Goal: Task Accomplishment & Management: Use online tool/utility

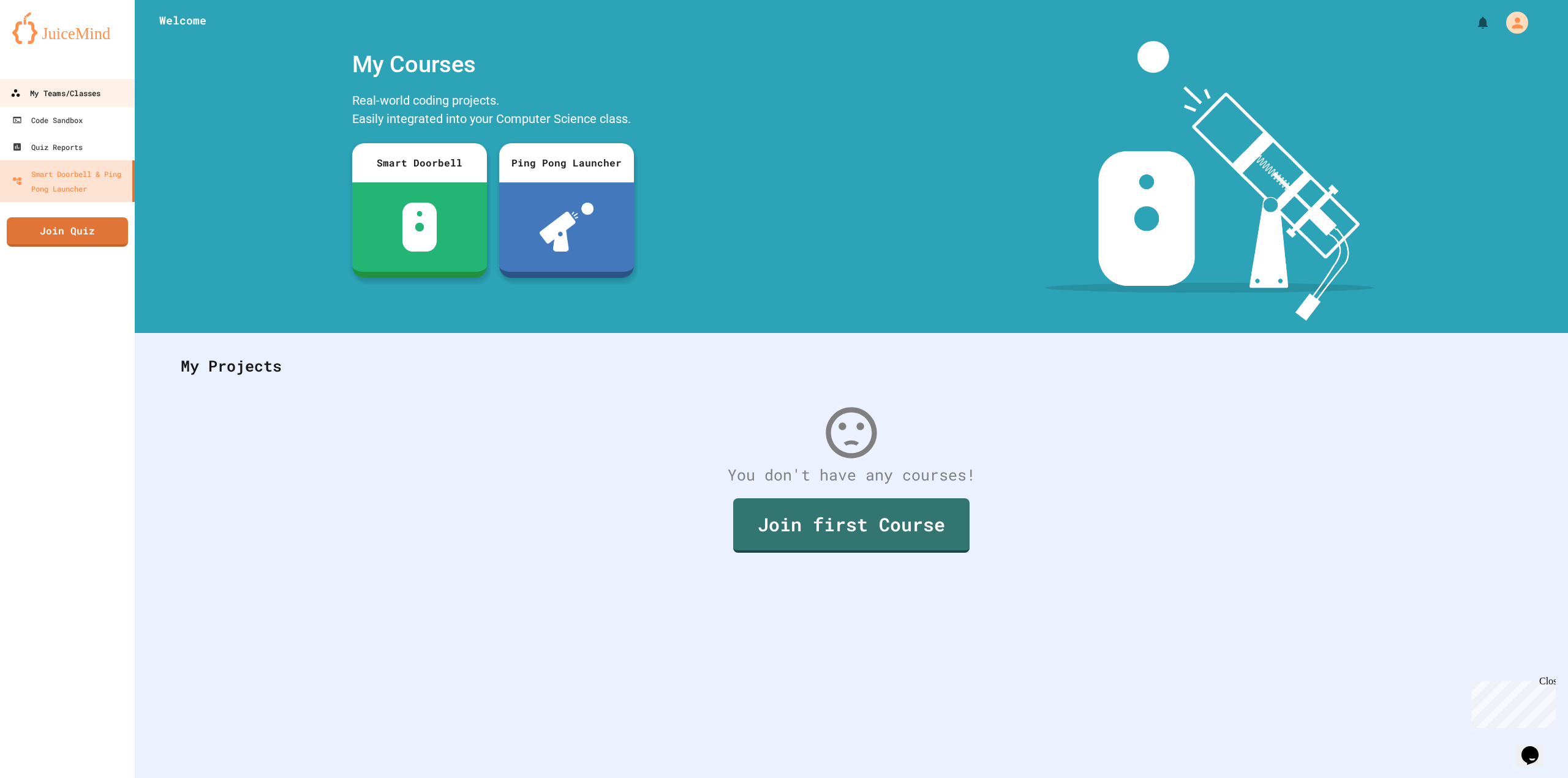
click at [89, 93] on div "My Teams/Classes" at bounding box center [55, 94] width 90 height 15
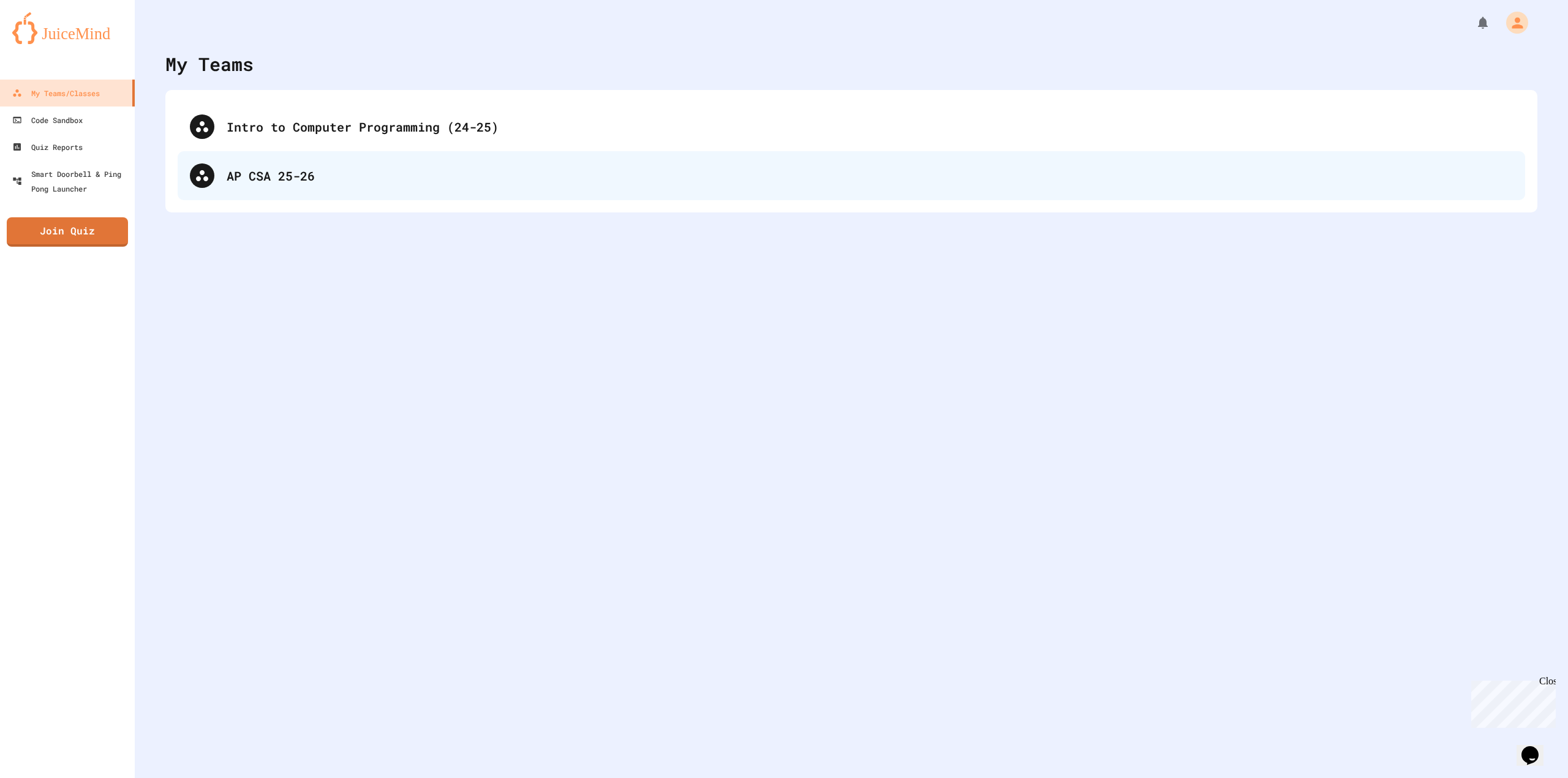
click at [305, 170] on div "AP CSA 25-26" at bounding box center [870, 175] width 1286 height 18
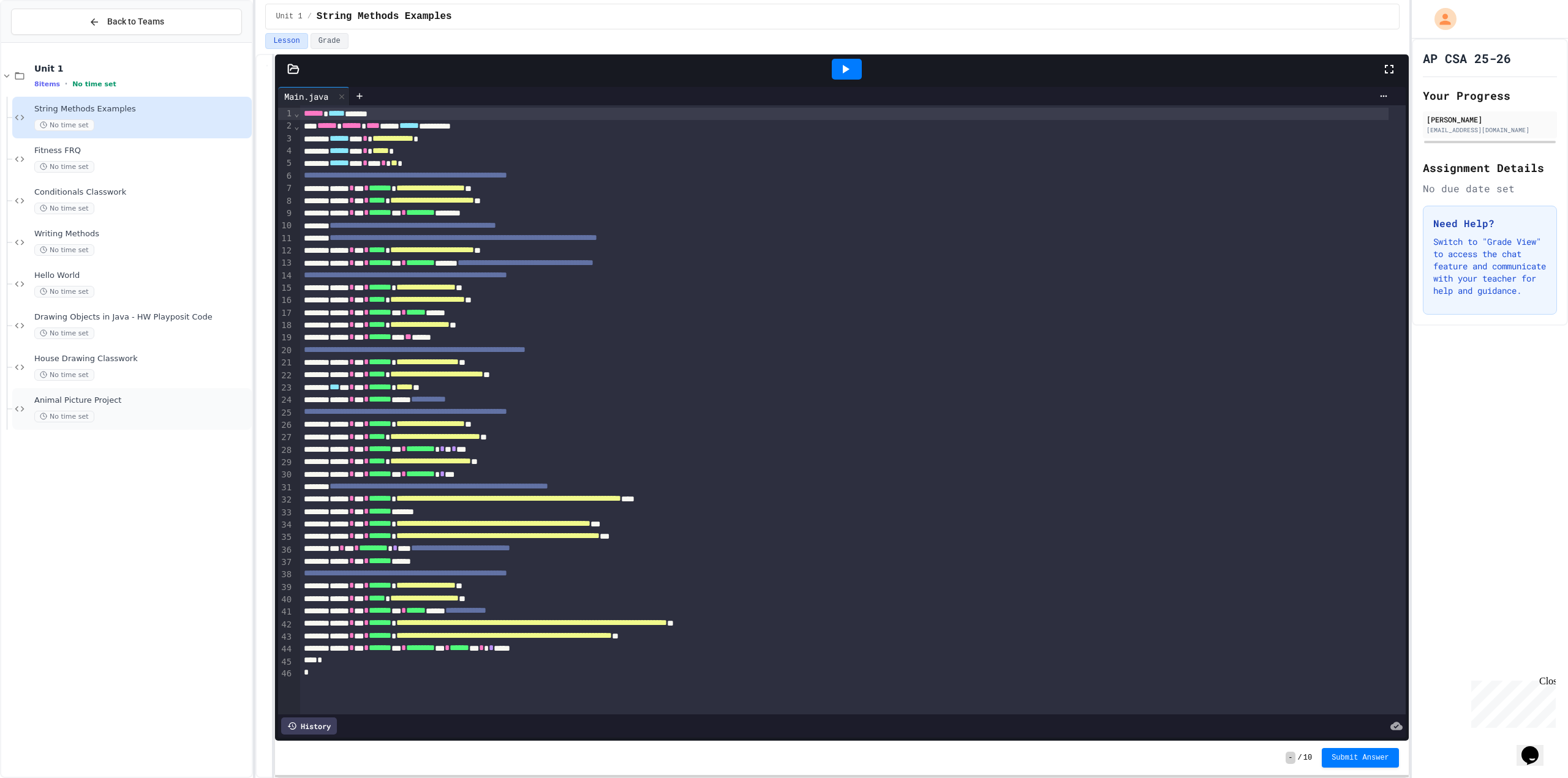
click at [162, 398] on span "Animal Picture Project" at bounding box center [142, 400] width 215 height 11
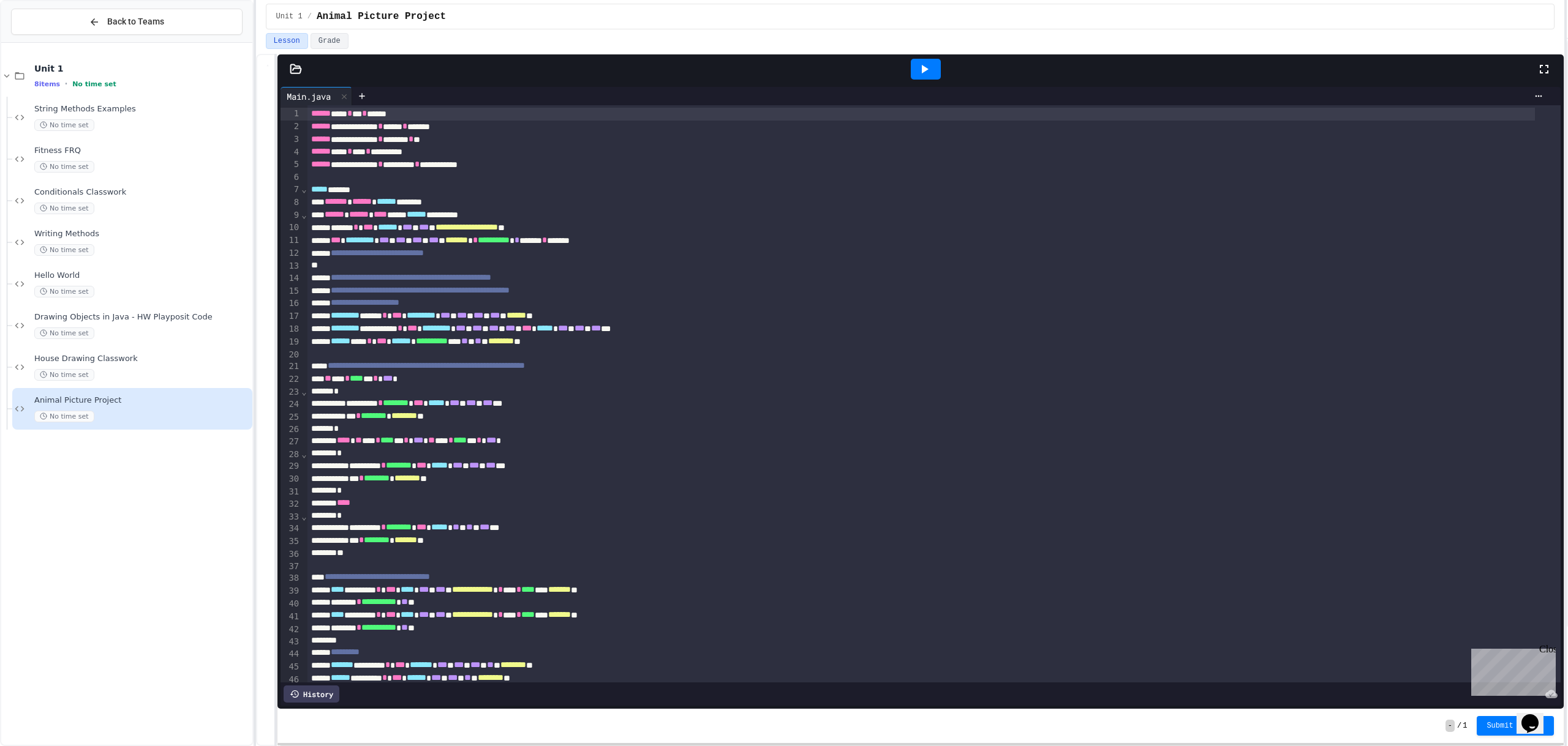
click at [923, 67] on icon at bounding box center [925, 68] width 7 height 9
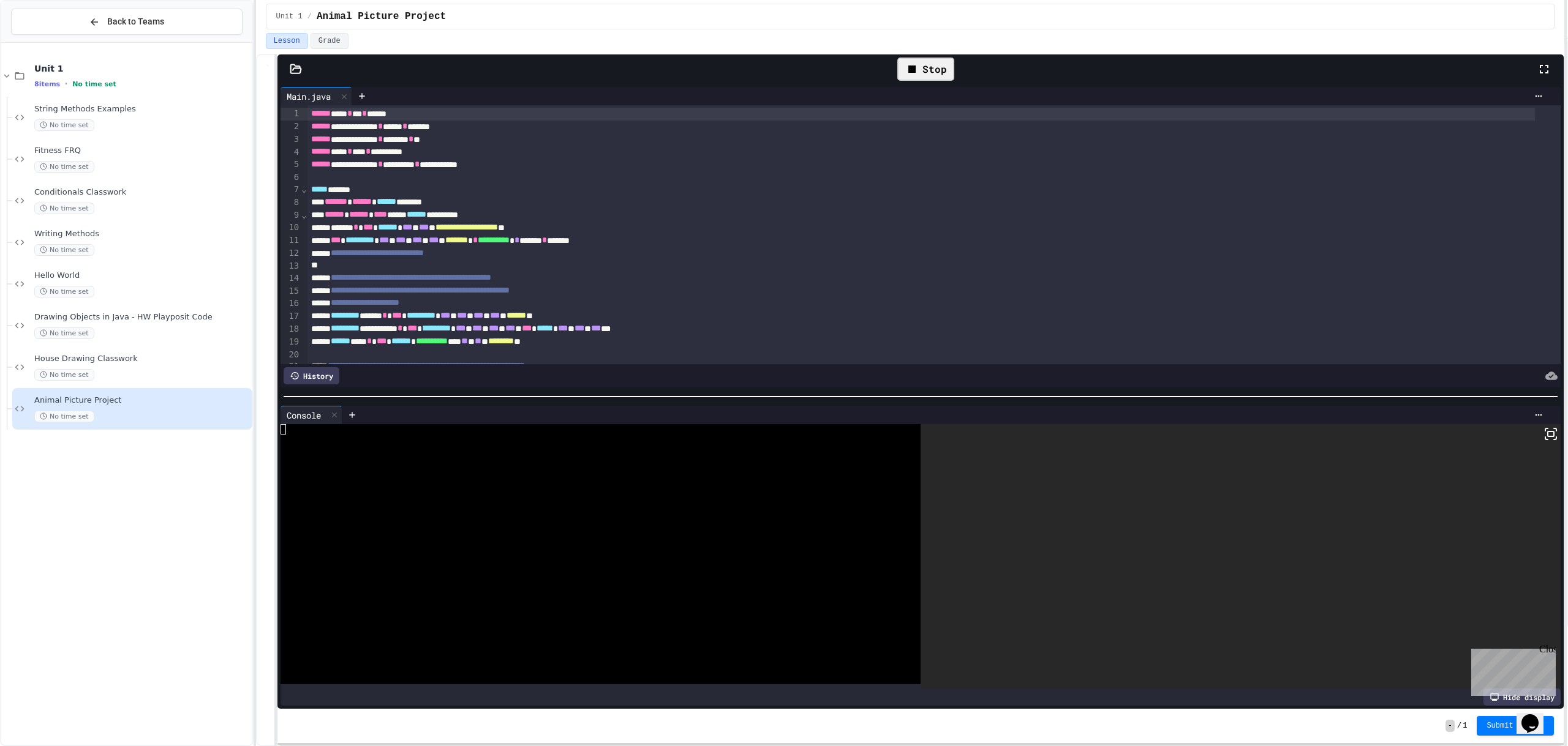
drag, startPoint x: 3023, startPoint y: 1202, endPoint x: 1551, endPoint y: 646, distance: 1573.5
click at [1551, 646] on div "Close" at bounding box center [1547, 652] width 15 height 15
click at [1544, 431] on icon at bounding box center [1551, 434] width 14 height 14
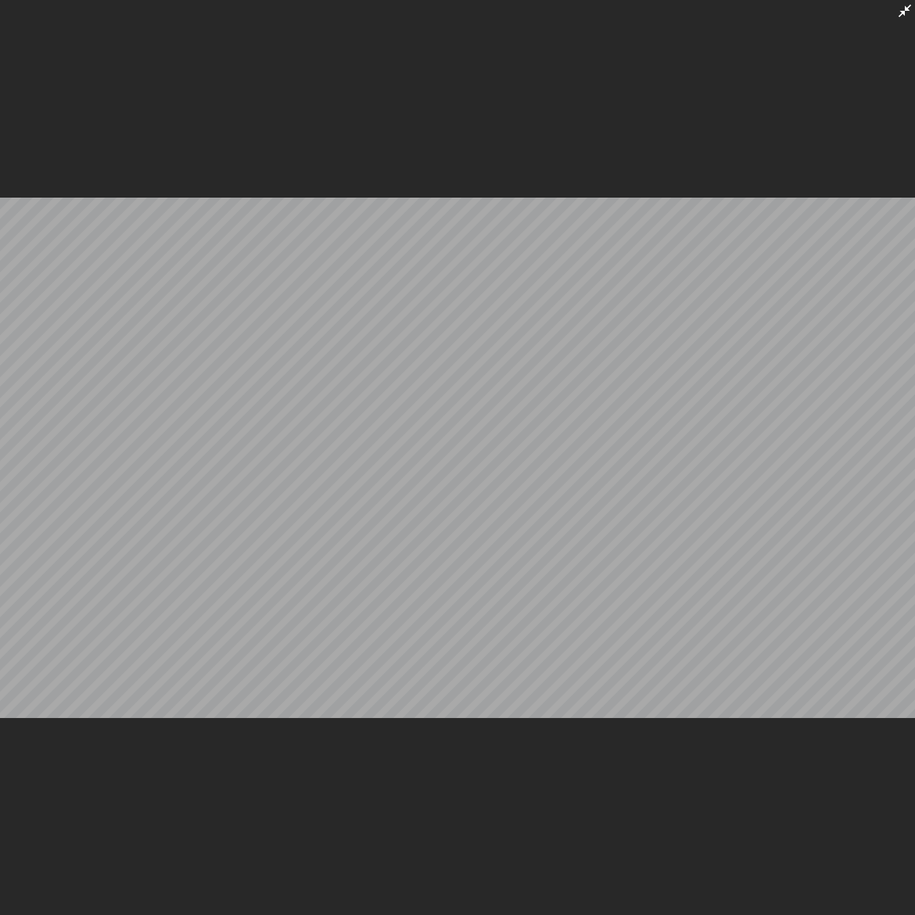
click at [907, 13] on icon at bounding box center [904, 10] width 15 height 15
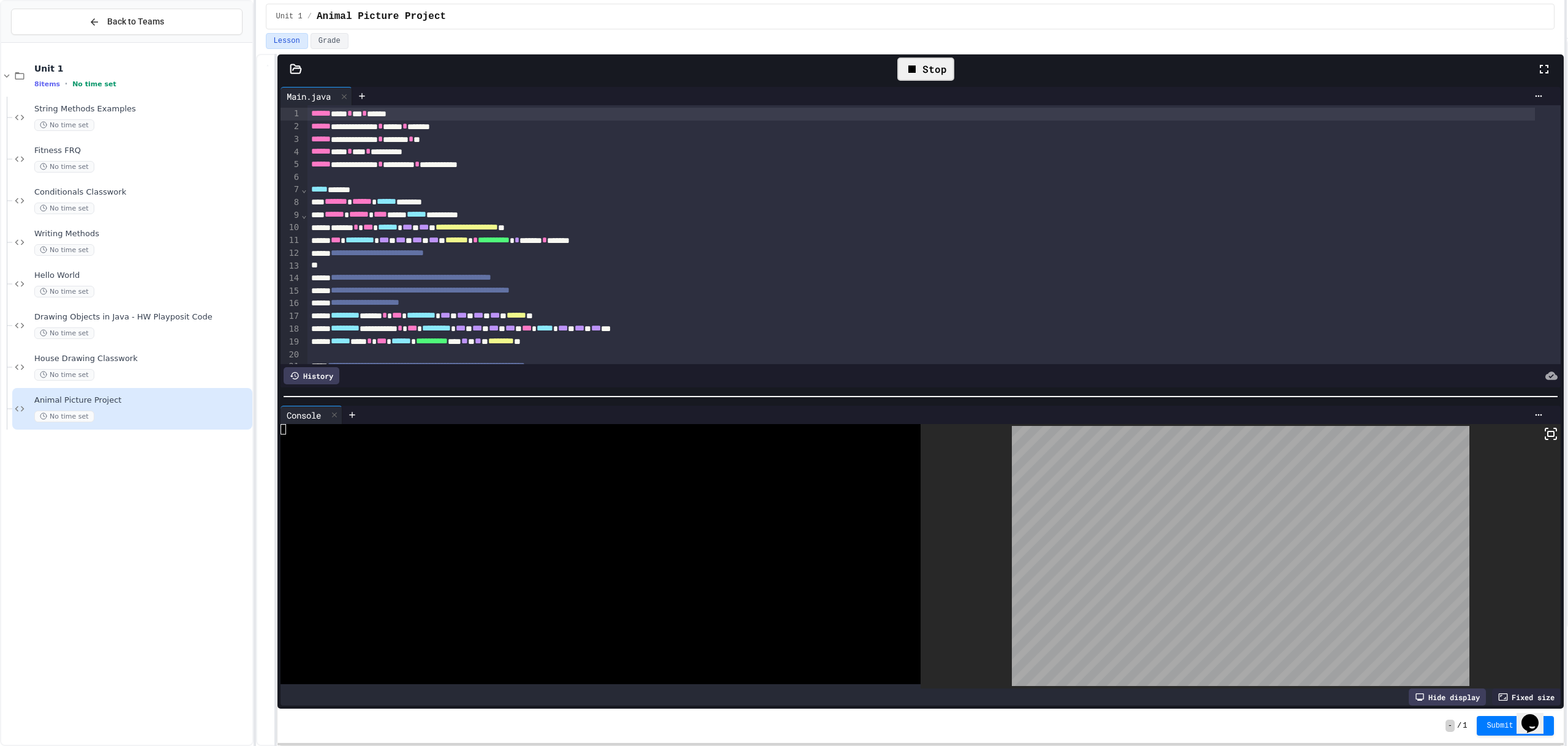
click at [928, 77] on div "Stop" at bounding box center [926, 69] width 57 height 23
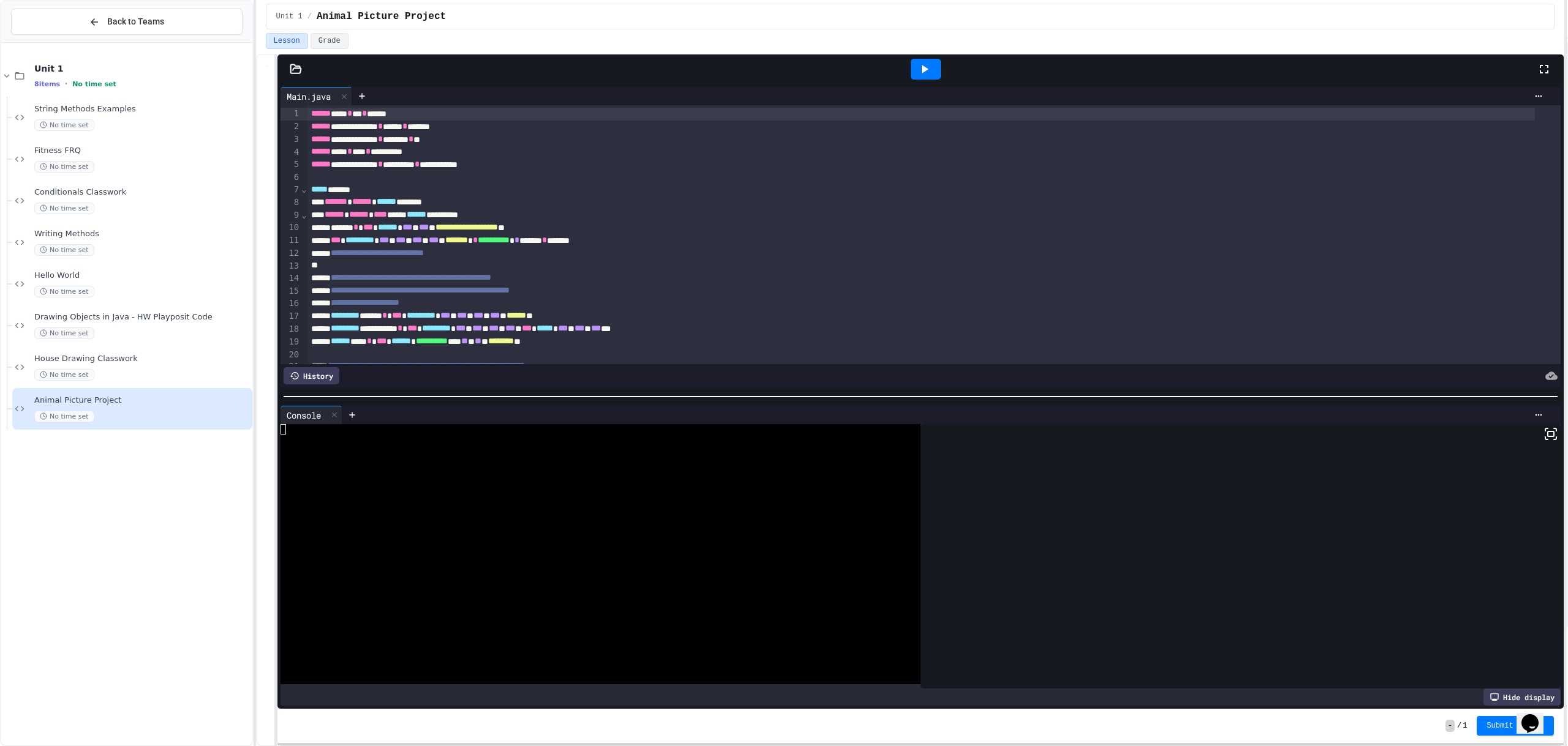
click at [925, 68] on icon at bounding box center [925, 68] width 7 height 9
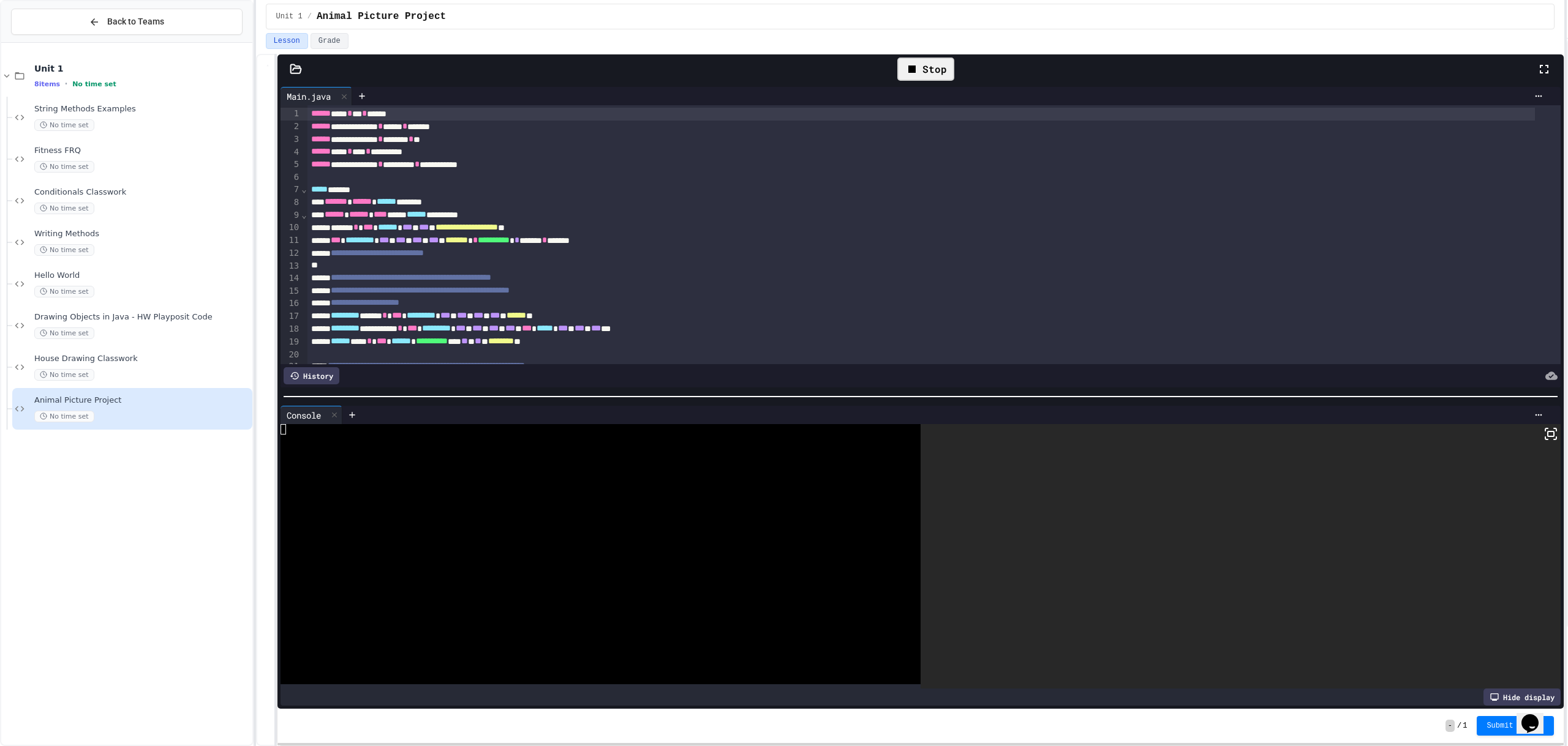
click at [1544, 435] on icon at bounding box center [1551, 434] width 14 height 14
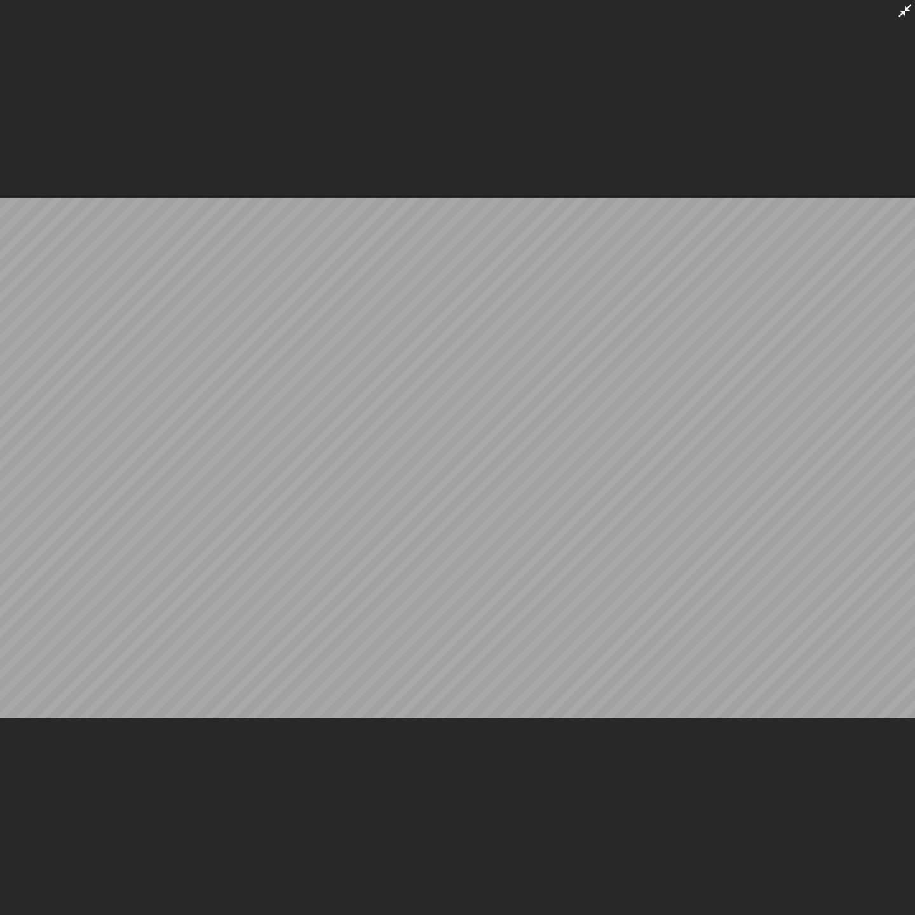
click at [891, 17] on div at bounding box center [457, 457] width 915 height 915
click at [899, 17] on icon at bounding box center [904, 10] width 15 height 15
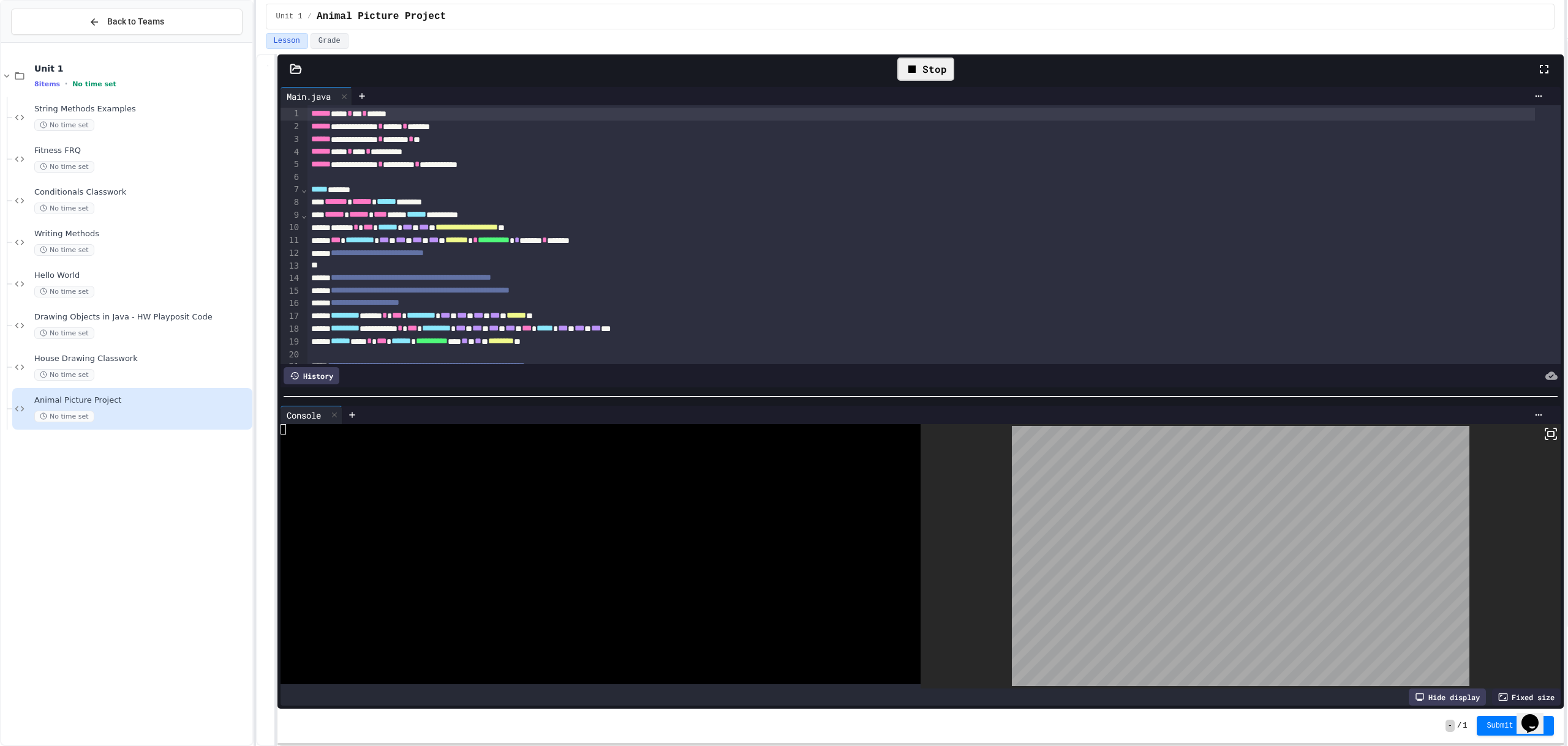
click at [948, 75] on div "Stop" at bounding box center [926, 69] width 57 height 23
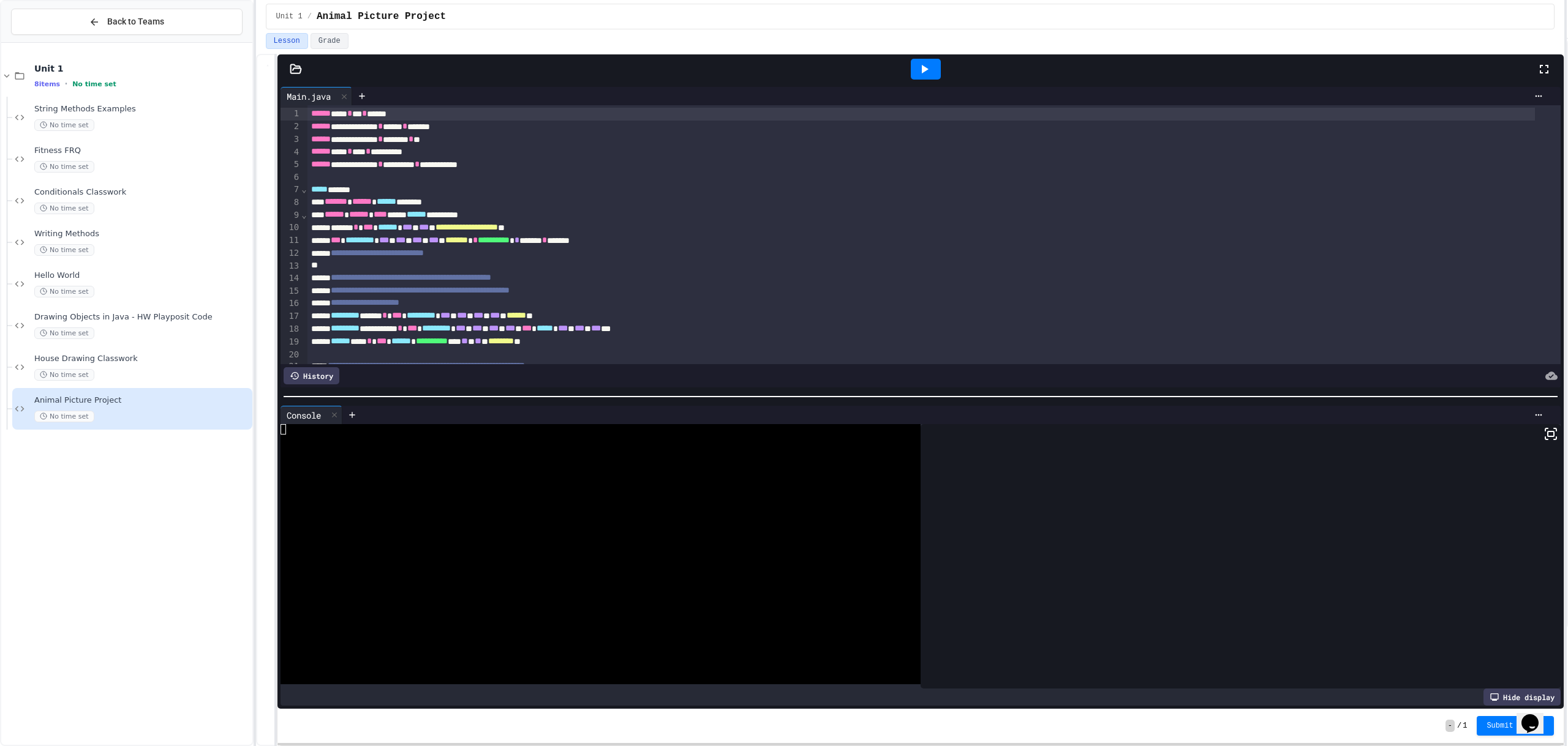
click at [929, 69] on icon at bounding box center [924, 68] width 14 height 14
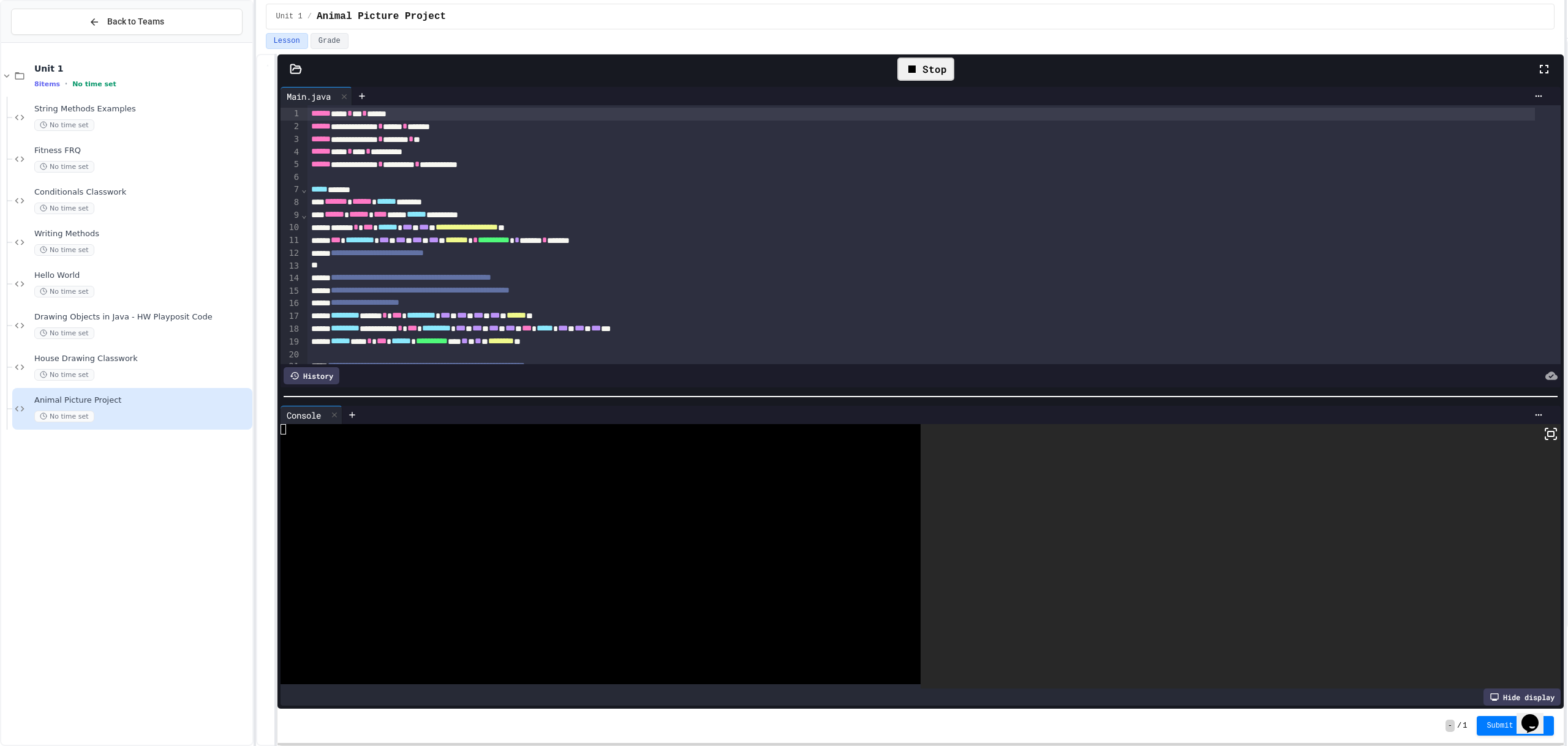
click at [1546, 432] on icon at bounding box center [1551, 434] width 14 height 14
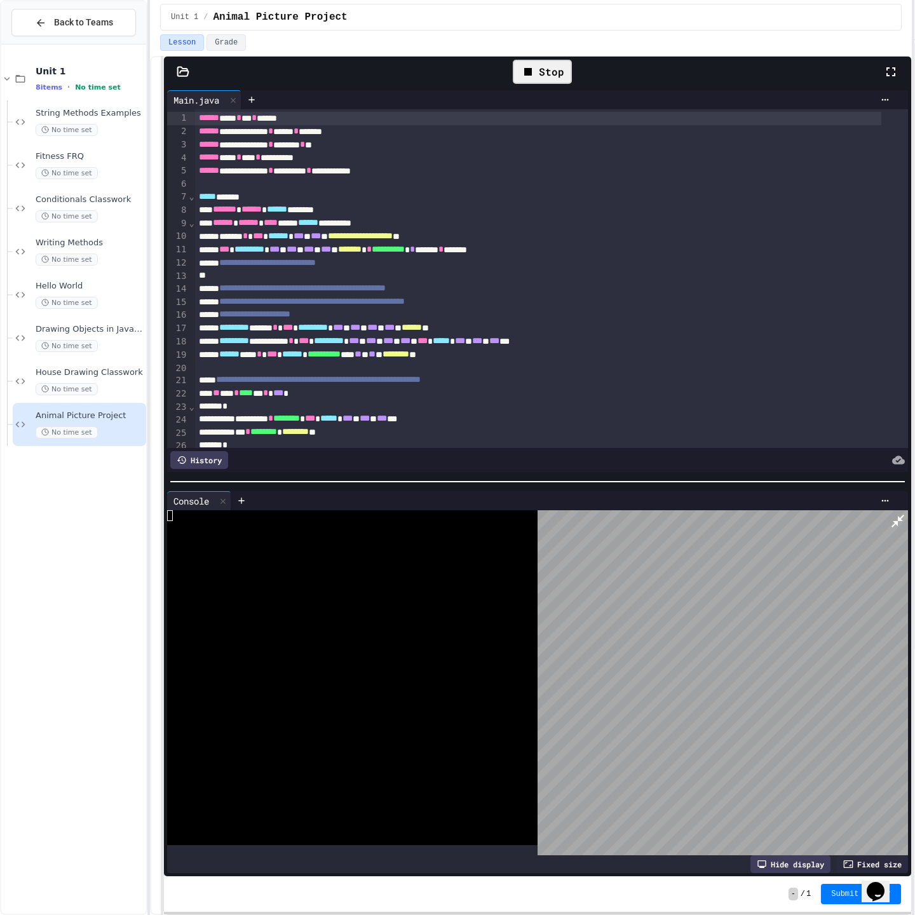
click at [897, 513] on icon at bounding box center [897, 520] width 15 height 15
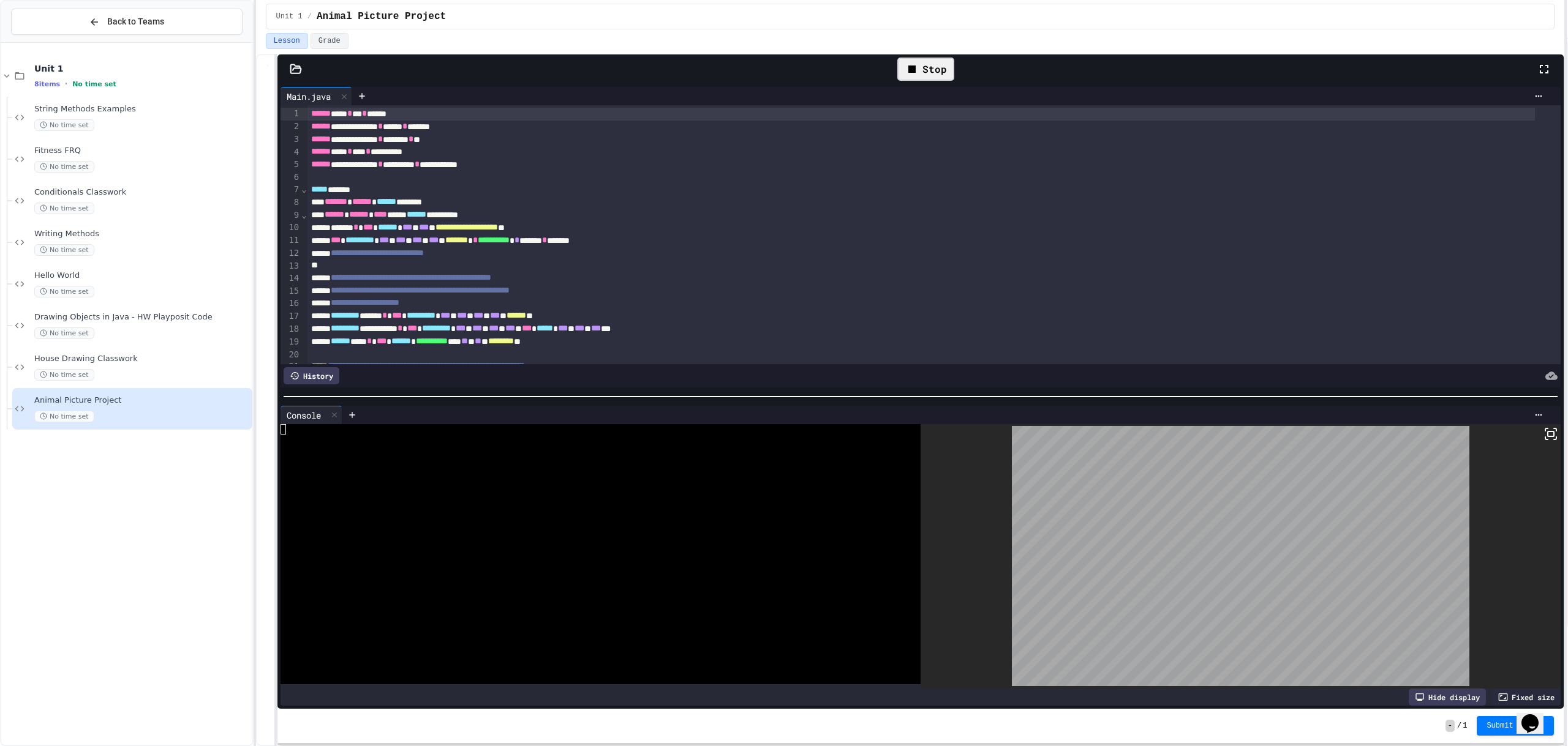
click at [945, 73] on div "Stop" at bounding box center [926, 69] width 57 height 23
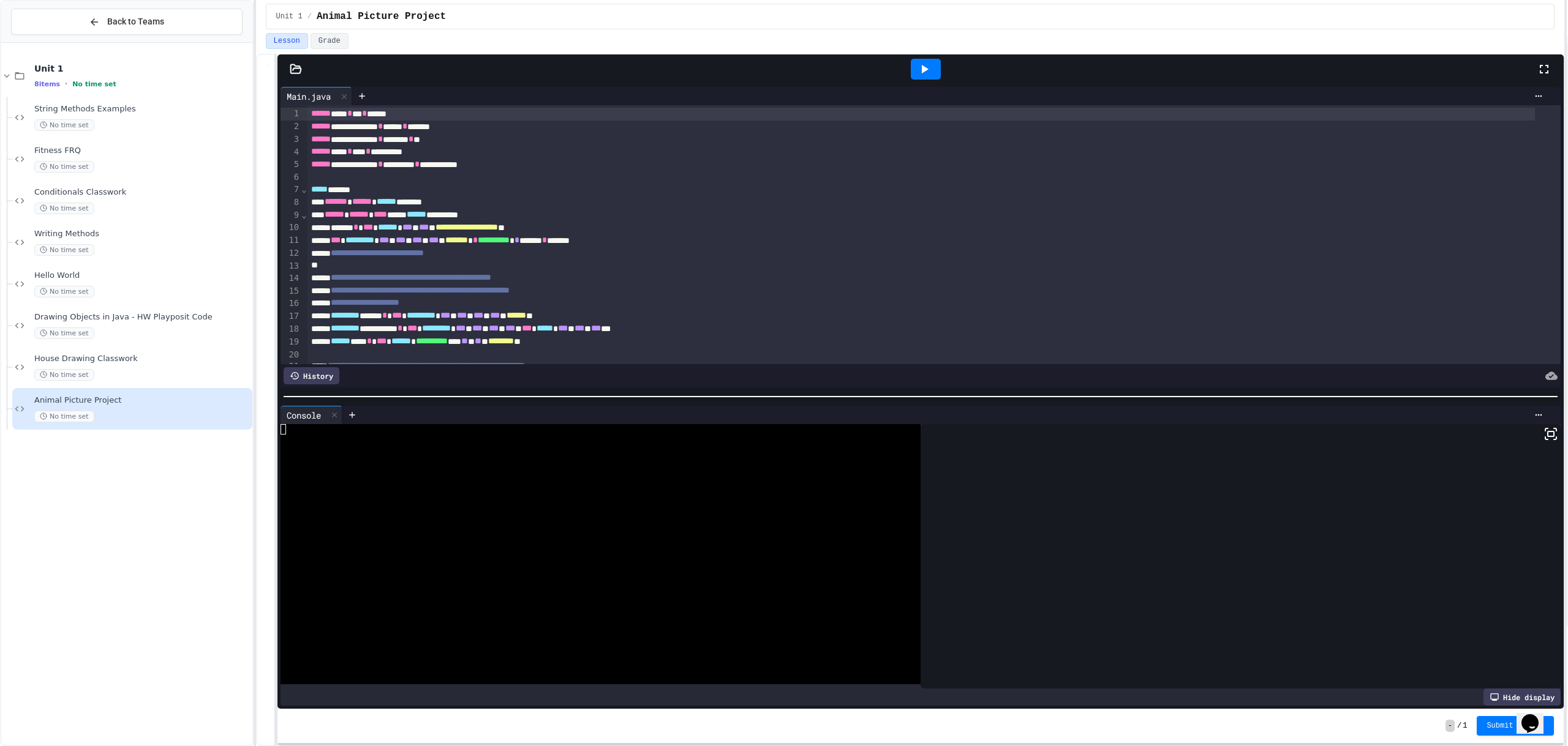
click at [911, 70] on div at bounding box center [926, 69] width 30 height 21
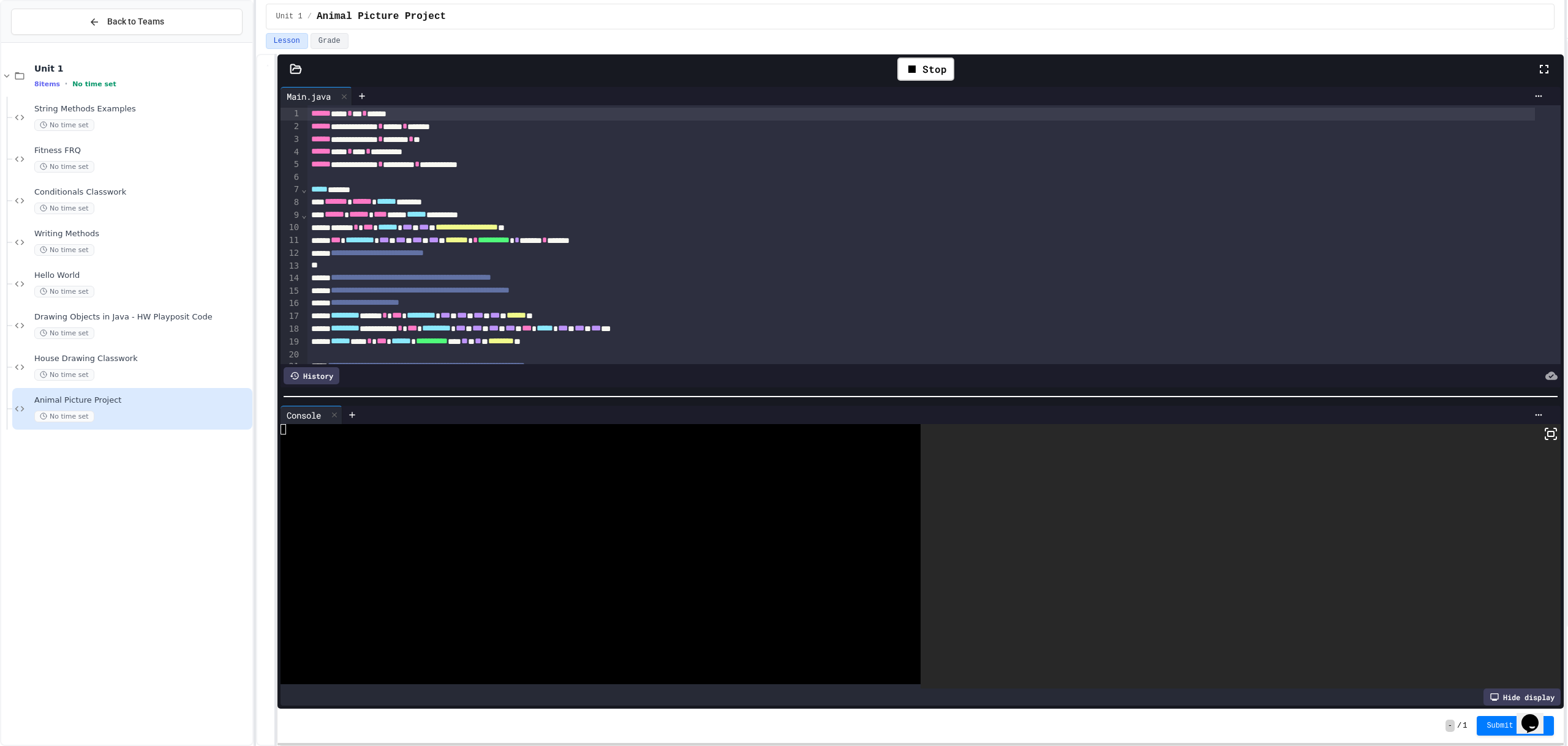
click at [1548, 432] on rect at bounding box center [1551, 434] width 6 height 5
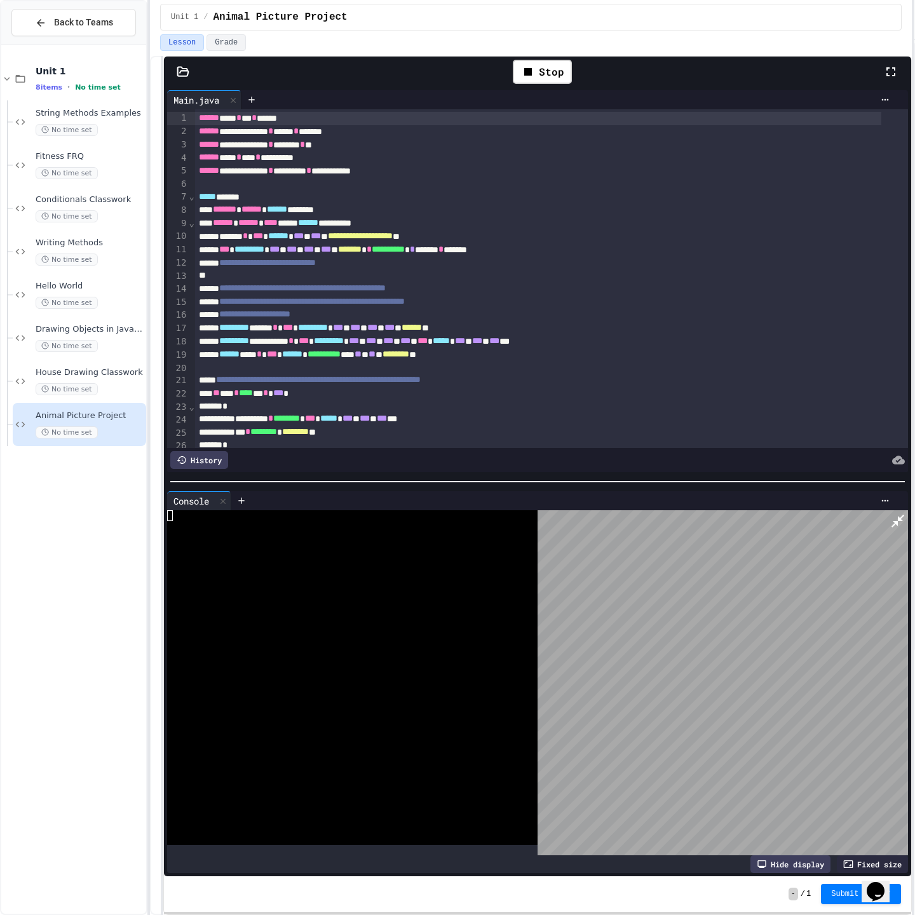
click at [898, 513] on icon at bounding box center [897, 520] width 15 height 15
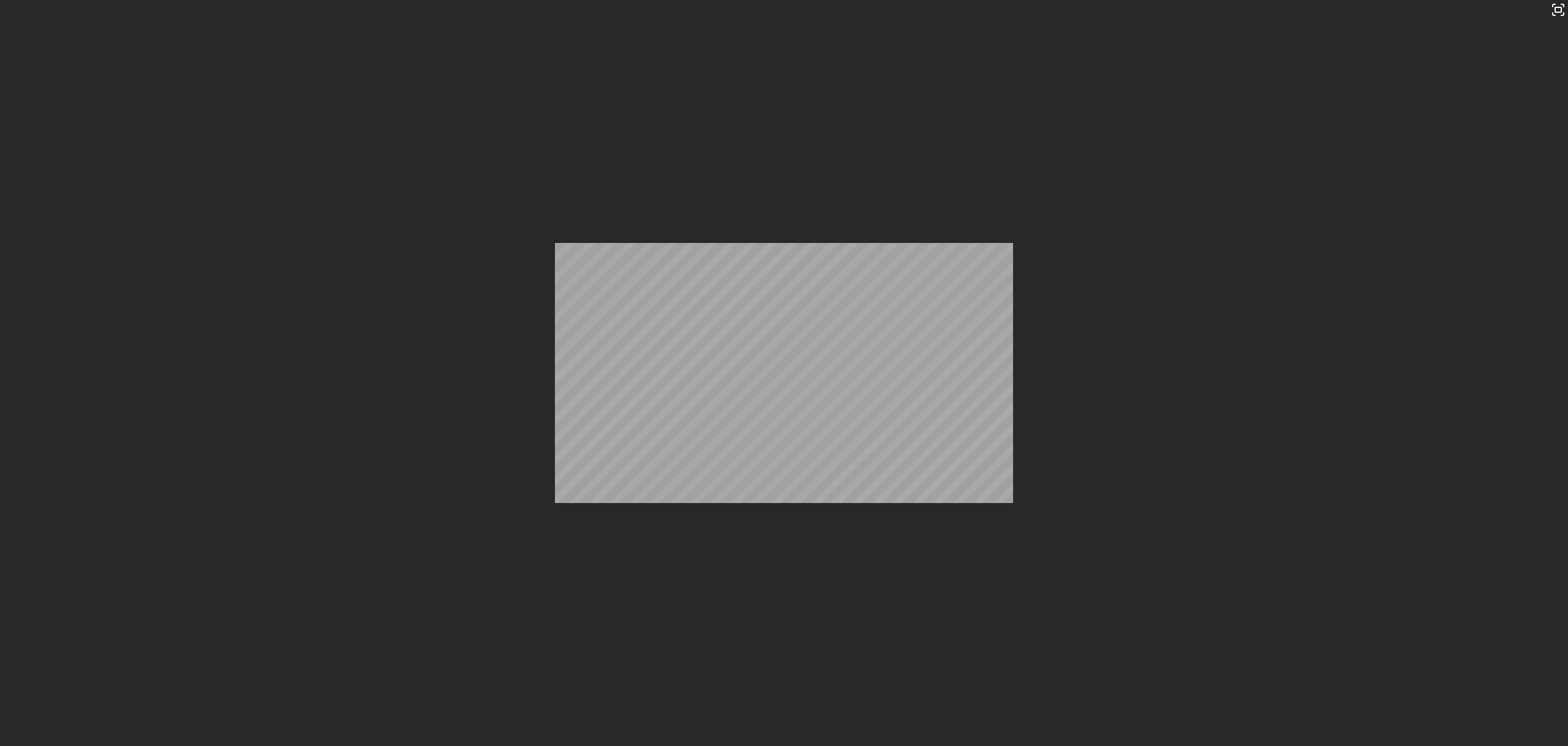
click at [936, 72] on div "Stop" at bounding box center [926, 69] width 57 height 23
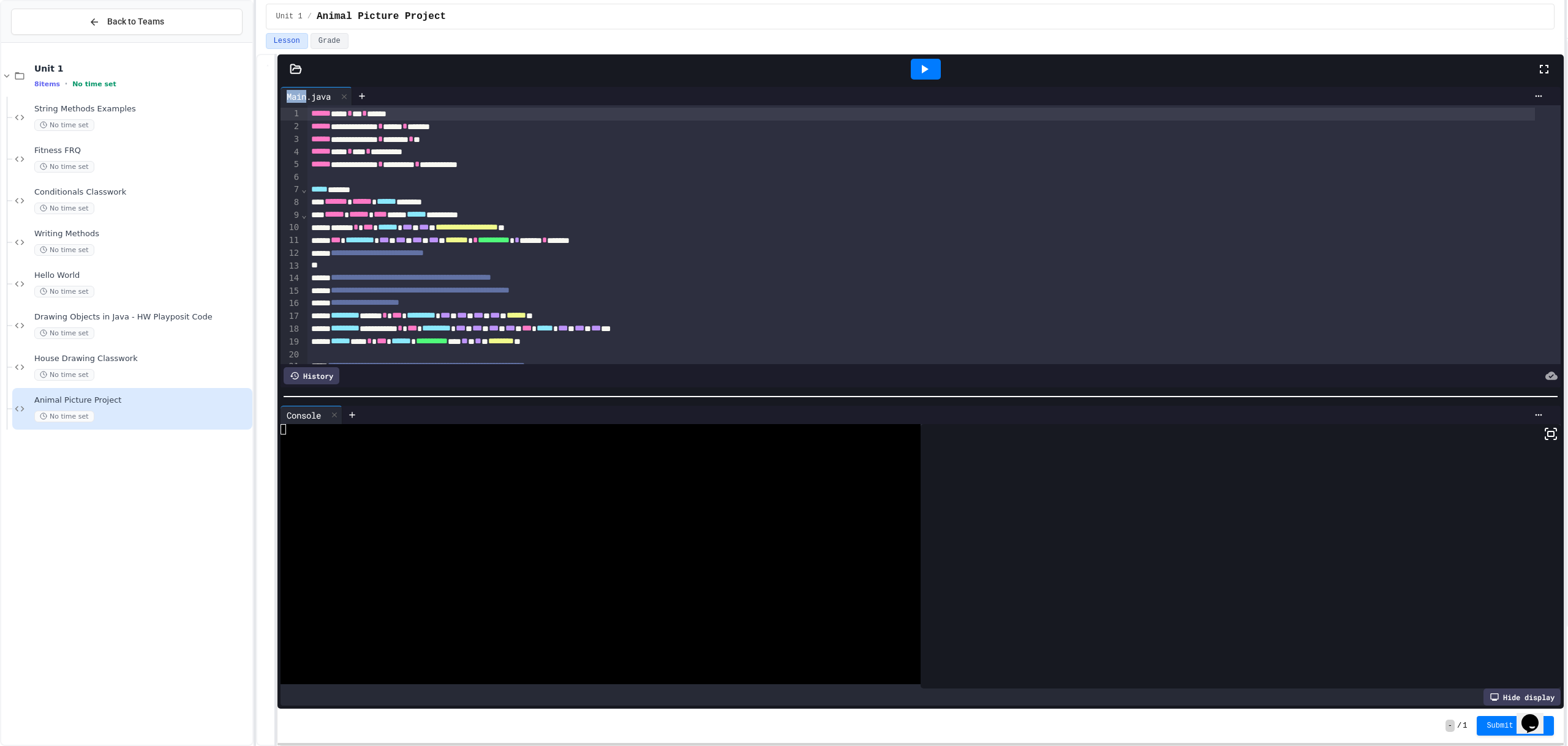
click at [936, 72] on div at bounding box center [926, 69] width 30 height 21
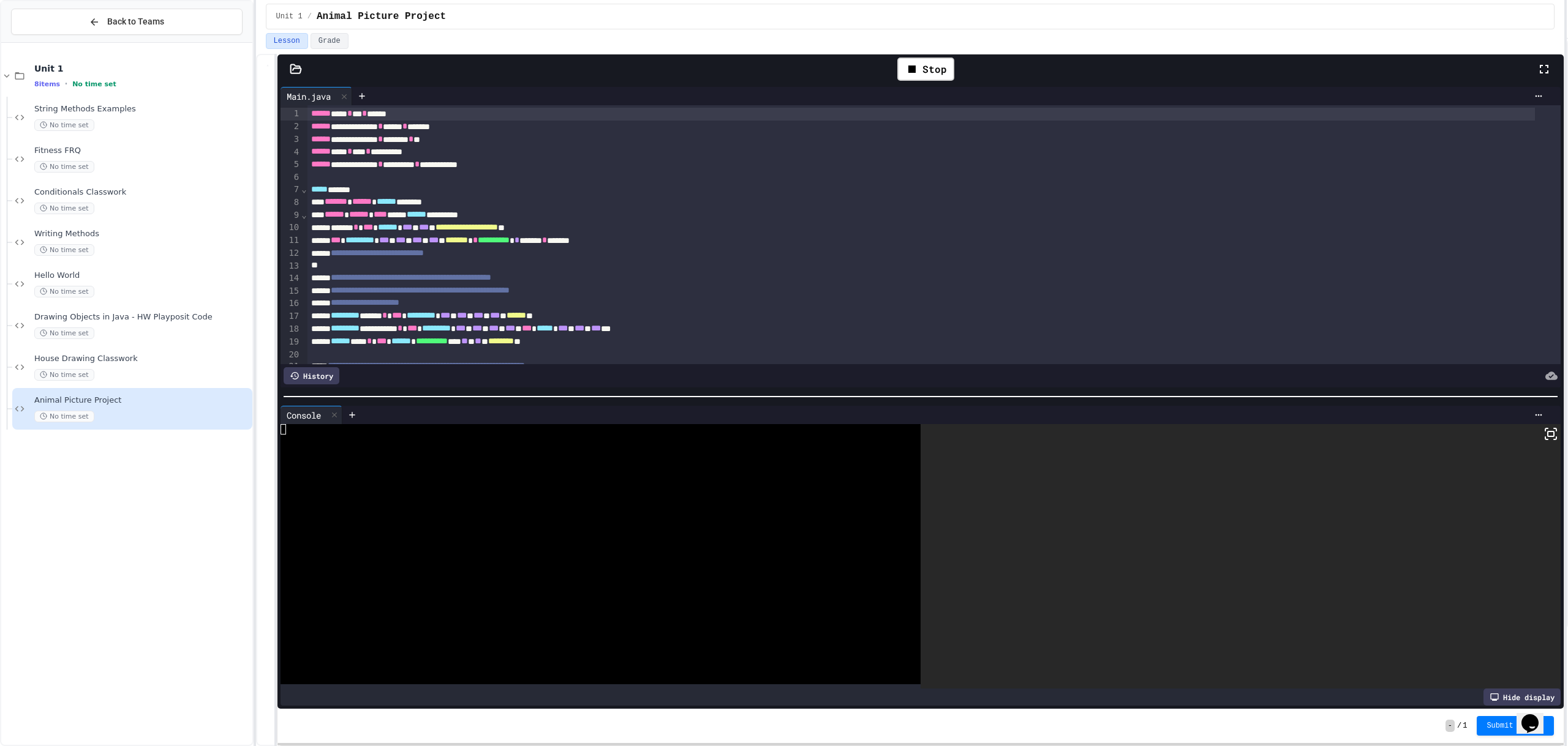
click at [1546, 429] on icon at bounding box center [1547, 430] width 3 height 3
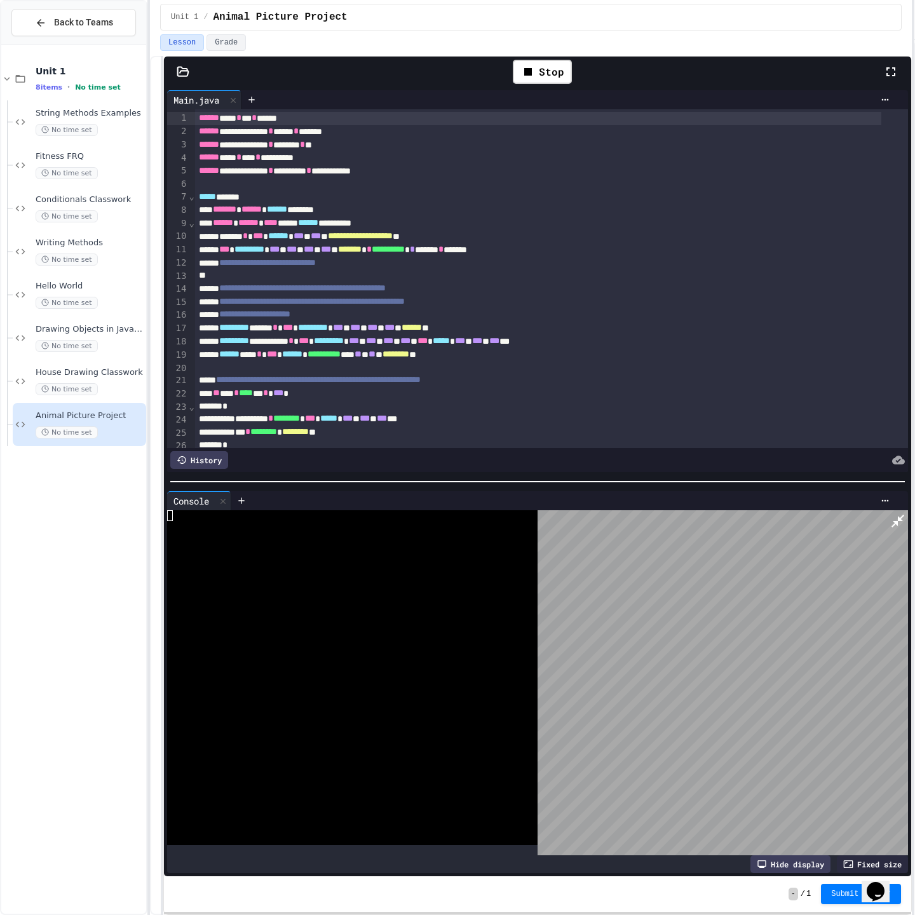
click at [903, 513] on icon at bounding box center [897, 520] width 15 height 15
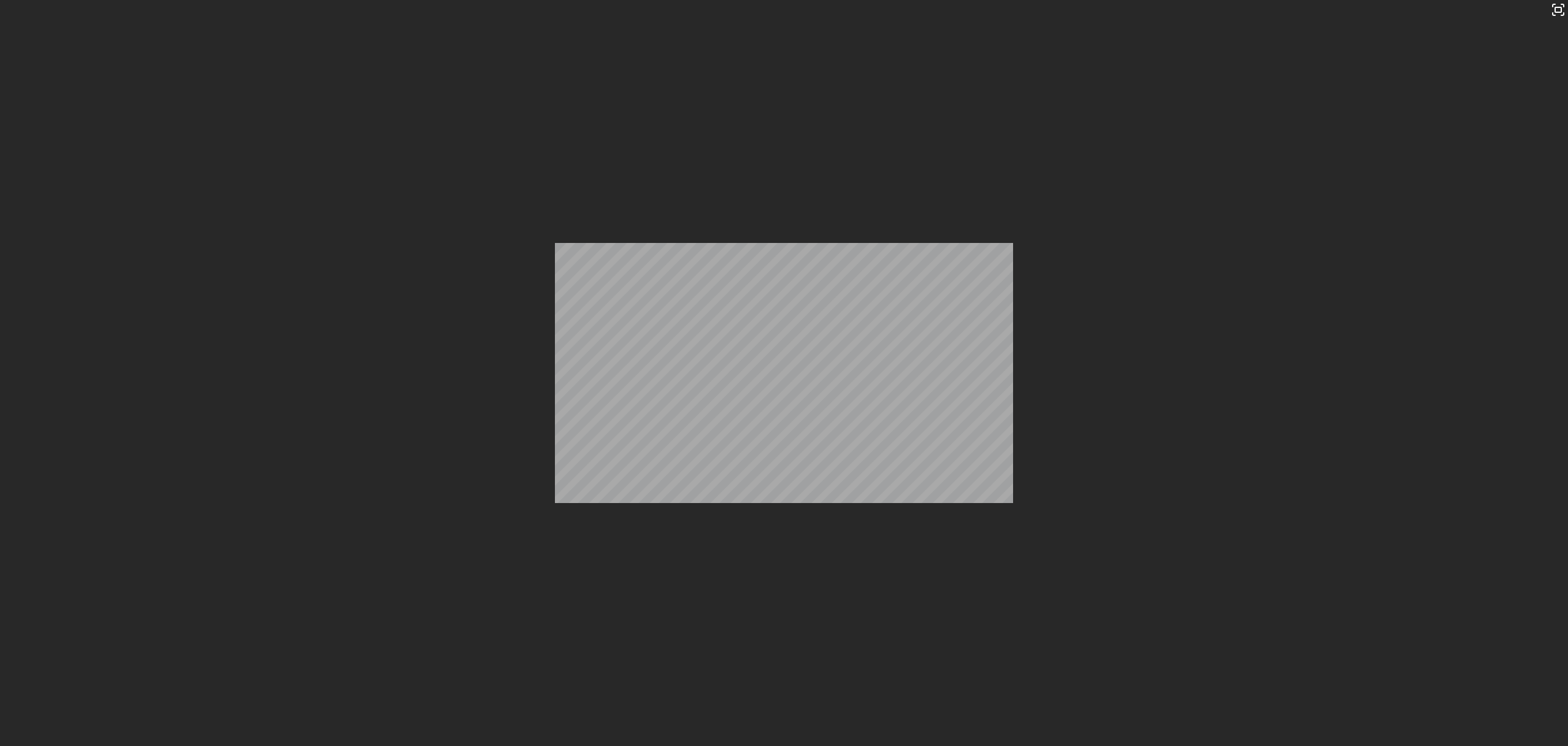
click at [909, 70] on icon at bounding box center [912, 69] width 8 height 8
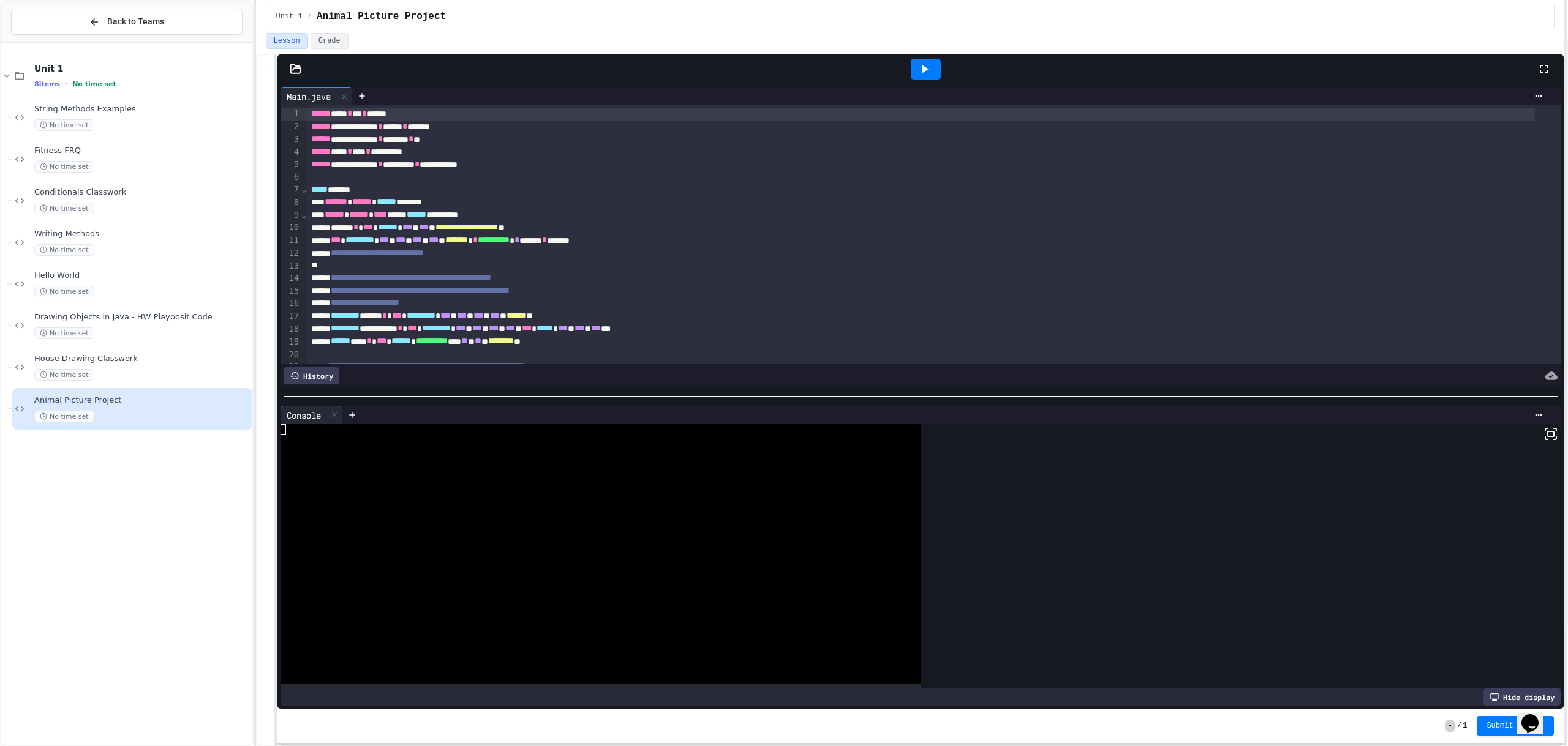
drag, startPoint x: 920, startPoint y: 69, endPoint x: 928, endPoint y: 67, distance: 8.2
click at [920, 69] on icon at bounding box center [924, 68] width 14 height 14
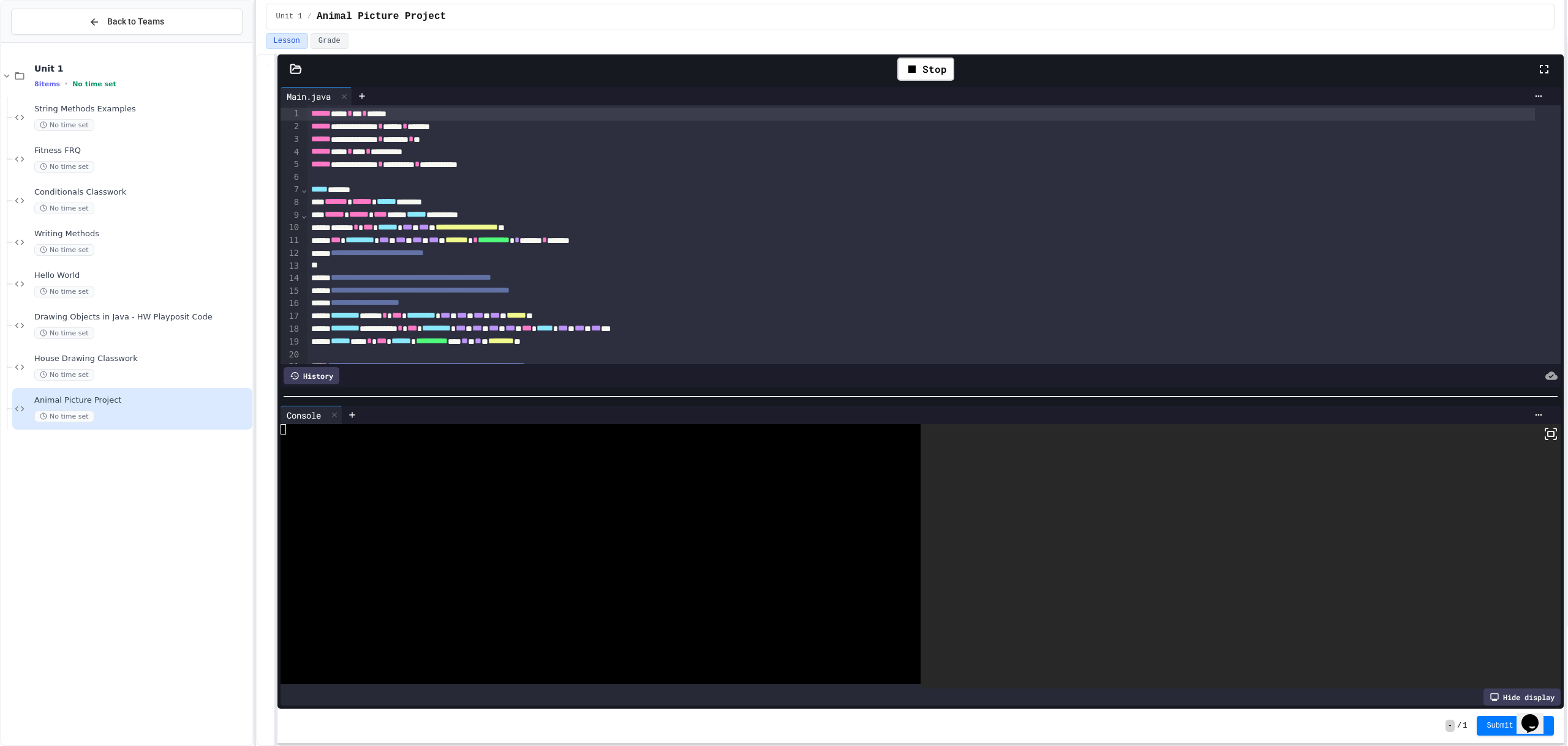
click at [1548, 432] on rect at bounding box center [1551, 434] width 6 height 5
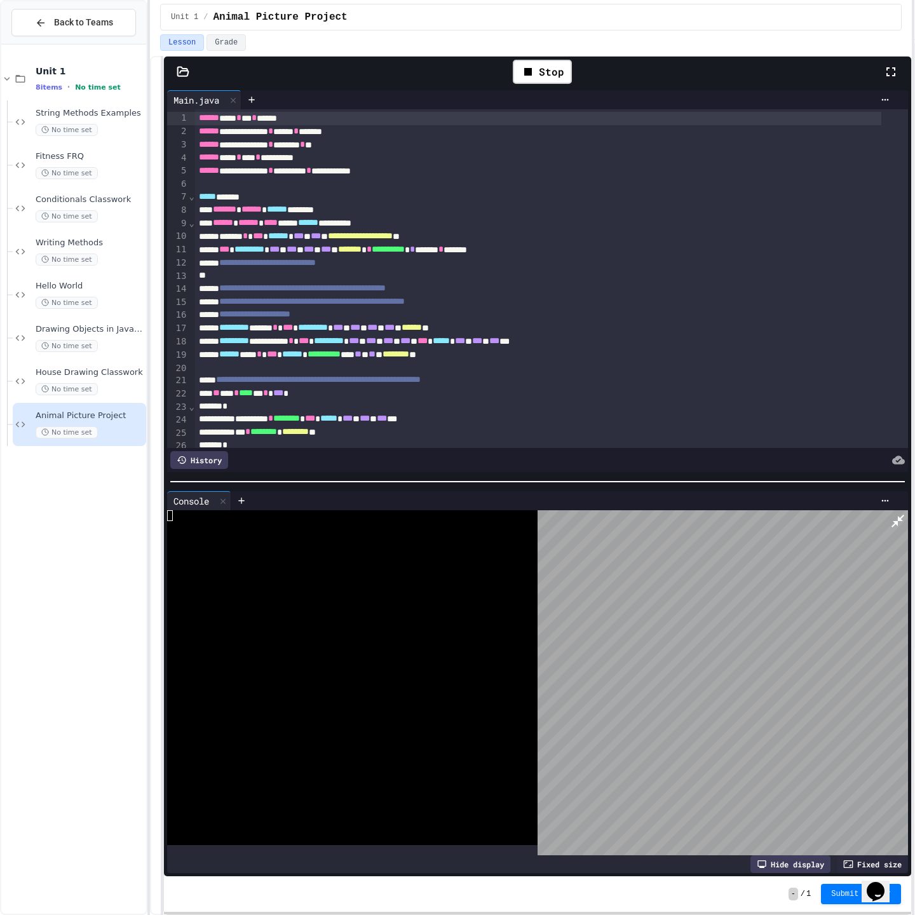
click at [899, 510] on div at bounding box center [722, 682] width 370 height 345
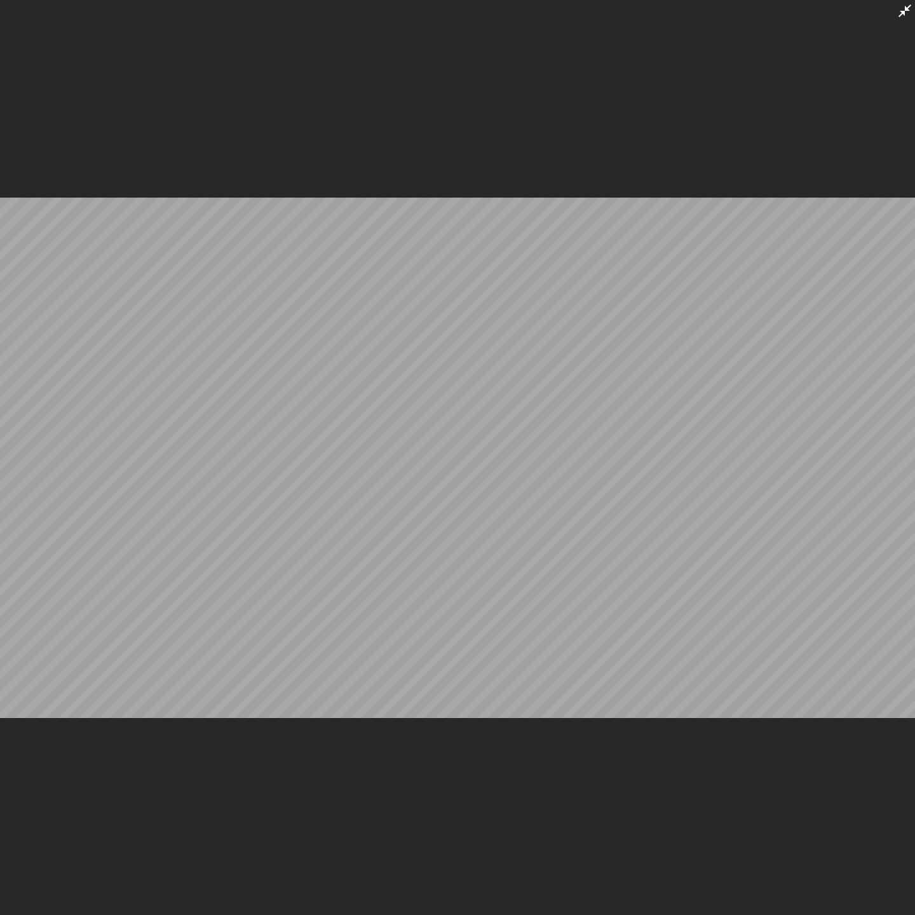
click at [905, 16] on icon at bounding box center [904, 10] width 13 height 13
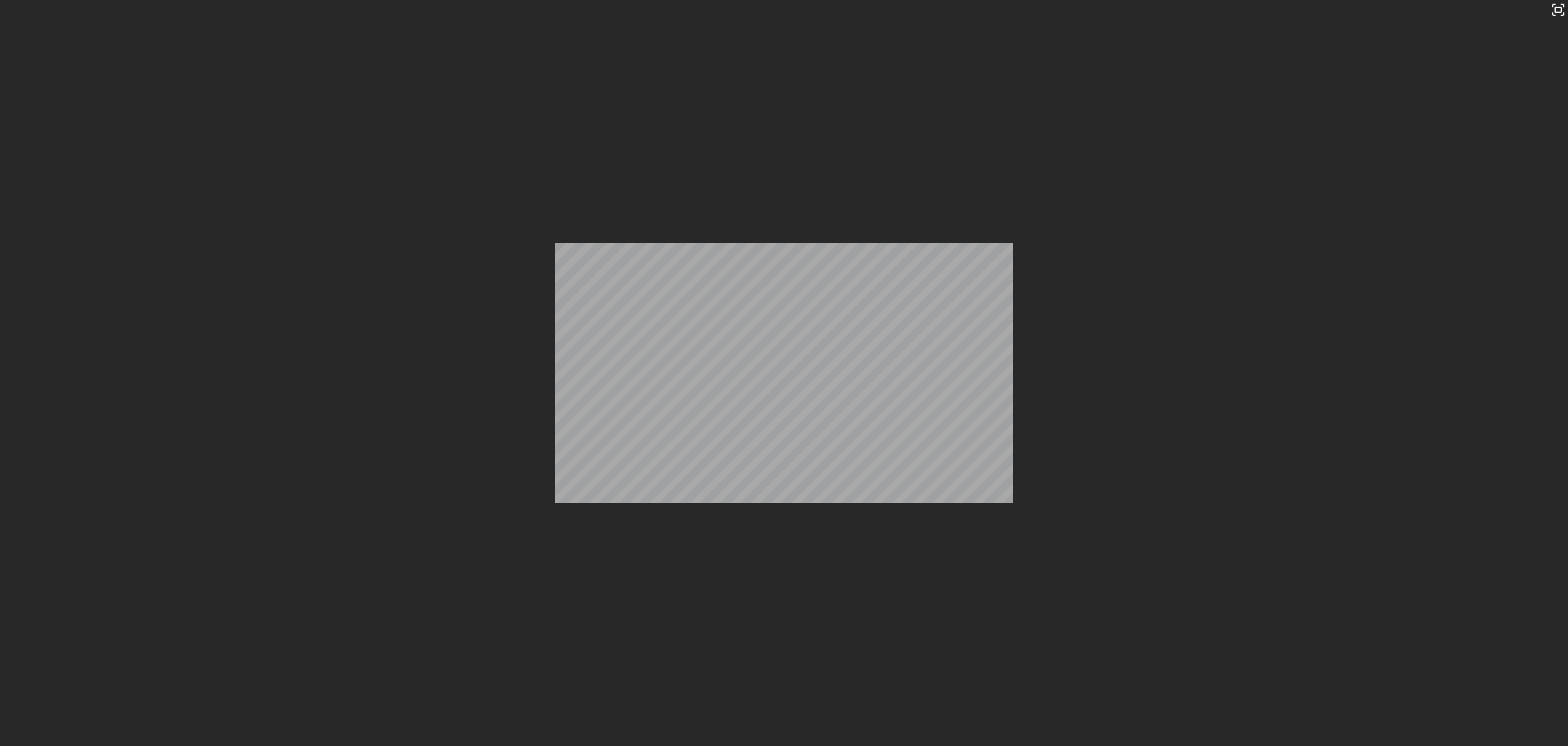
click at [932, 67] on div "Stop" at bounding box center [926, 69] width 57 height 23
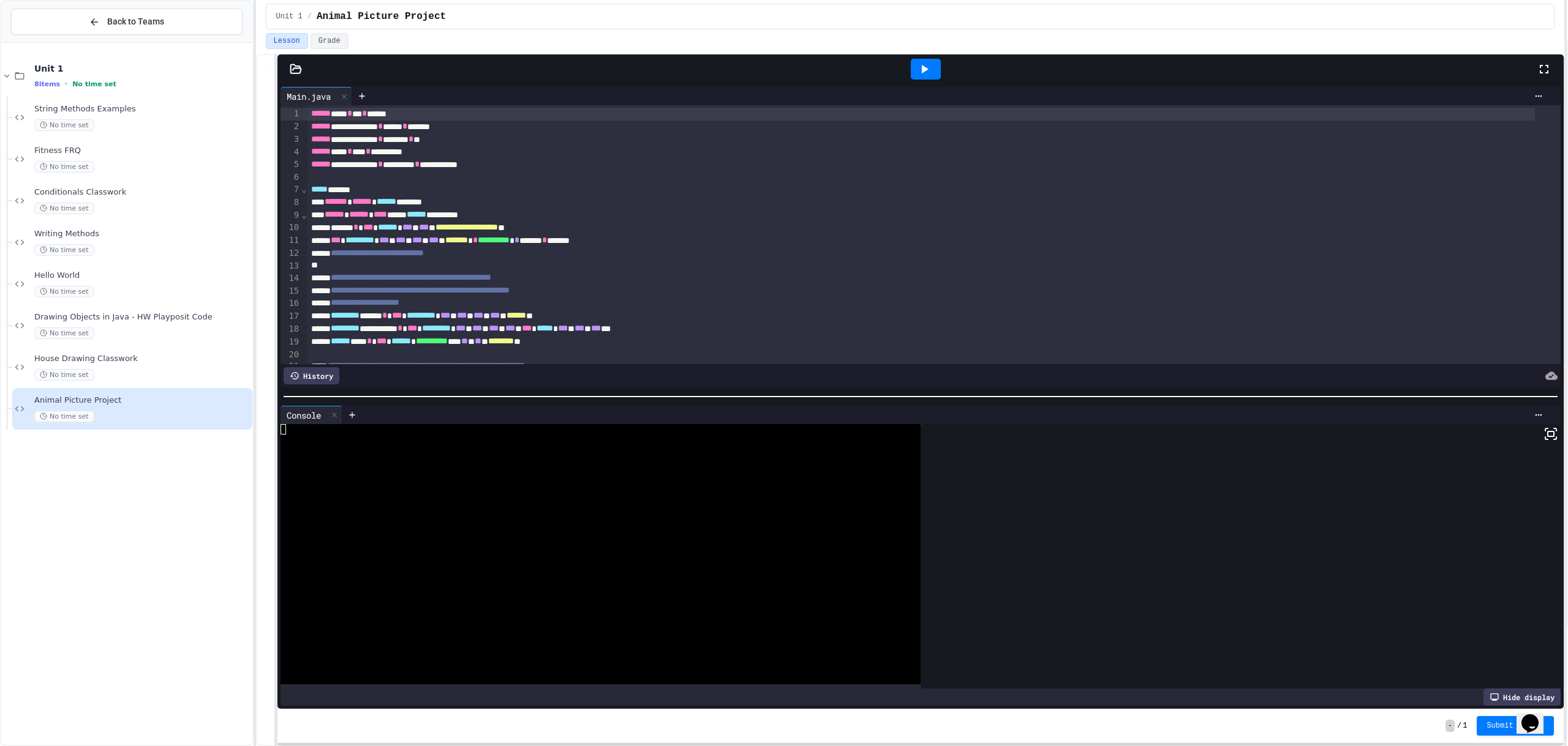
click at [932, 65] on icon at bounding box center [924, 68] width 14 height 14
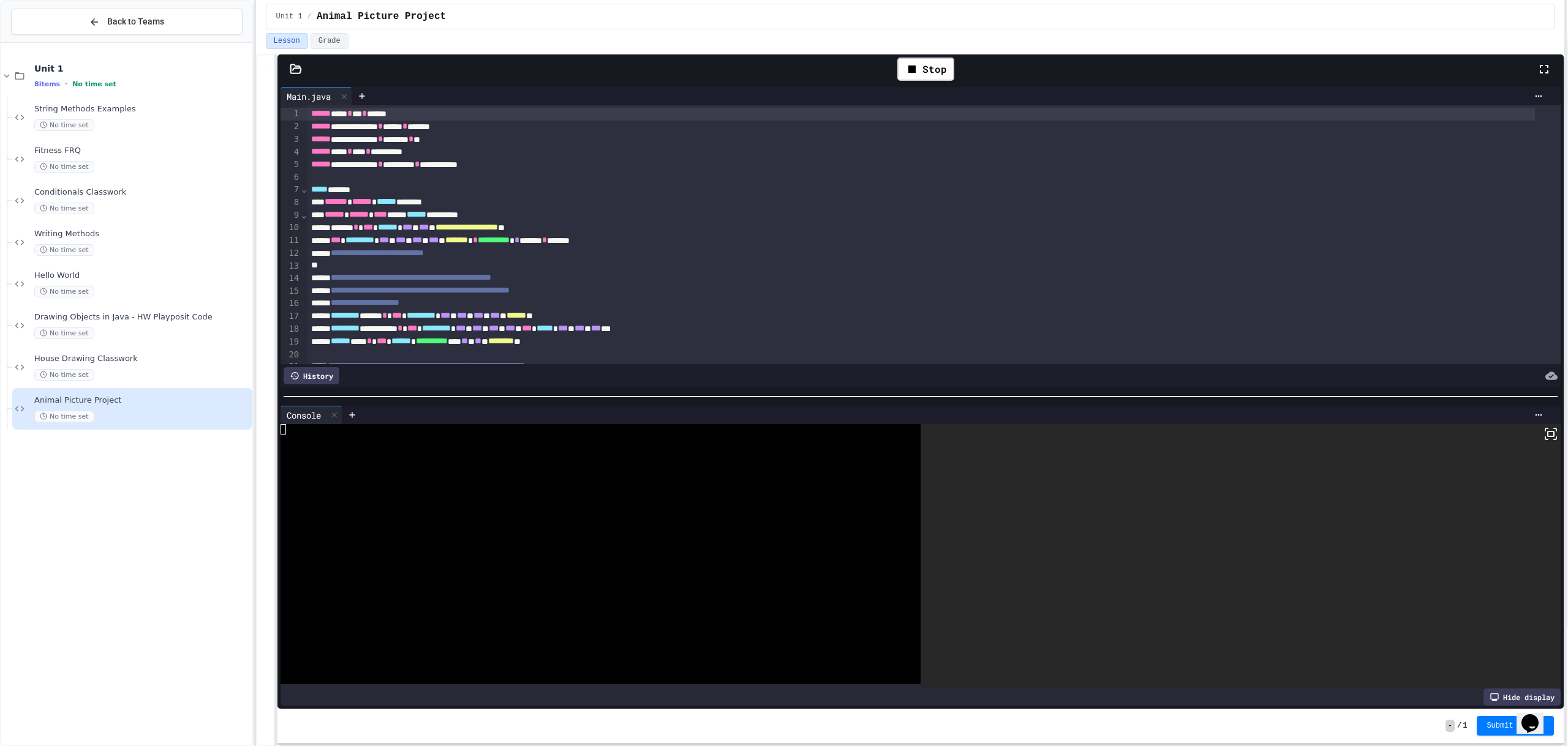
click at [1546, 429] on icon at bounding box center [1547, 430] width 3 height 3
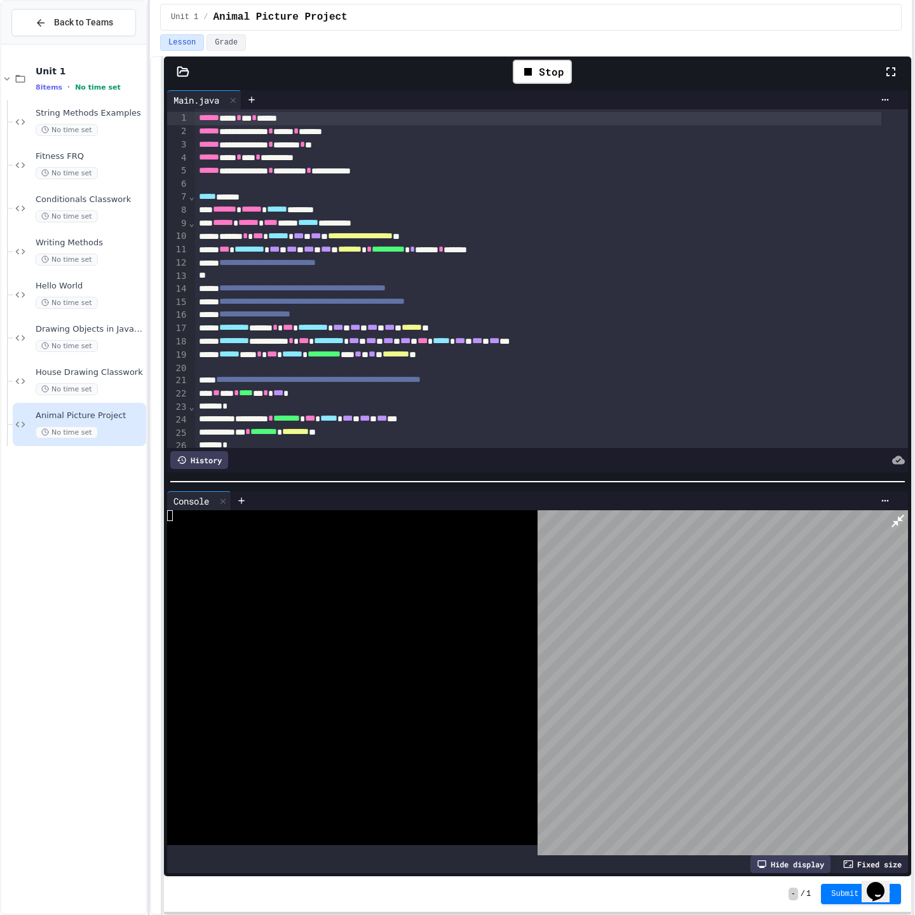
click at [901, 513] on icon at bounding box center [897, 520] width 15 height 15
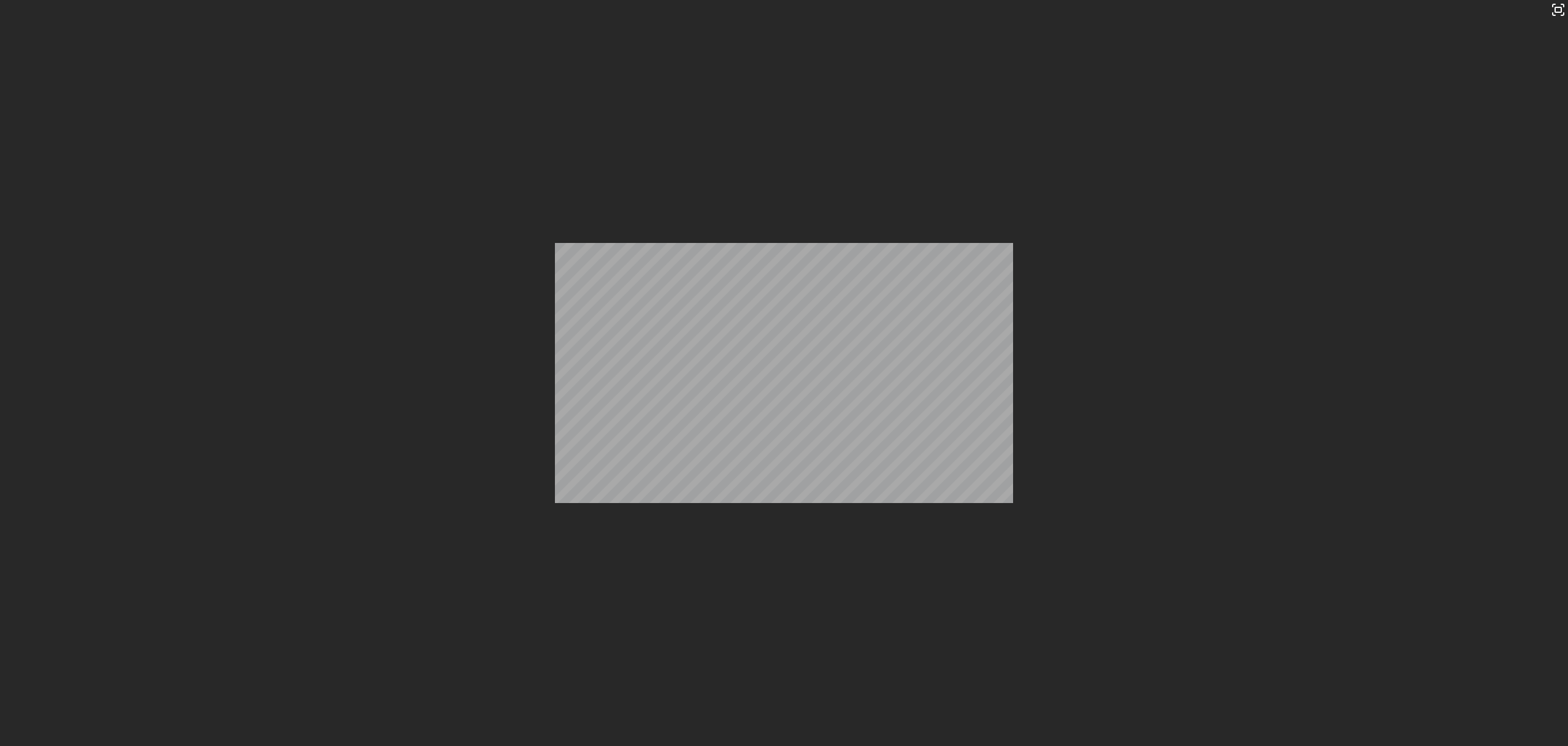
click at [938, 71] on div "Stop" at bounding box center [926, 69] width 57 height 23
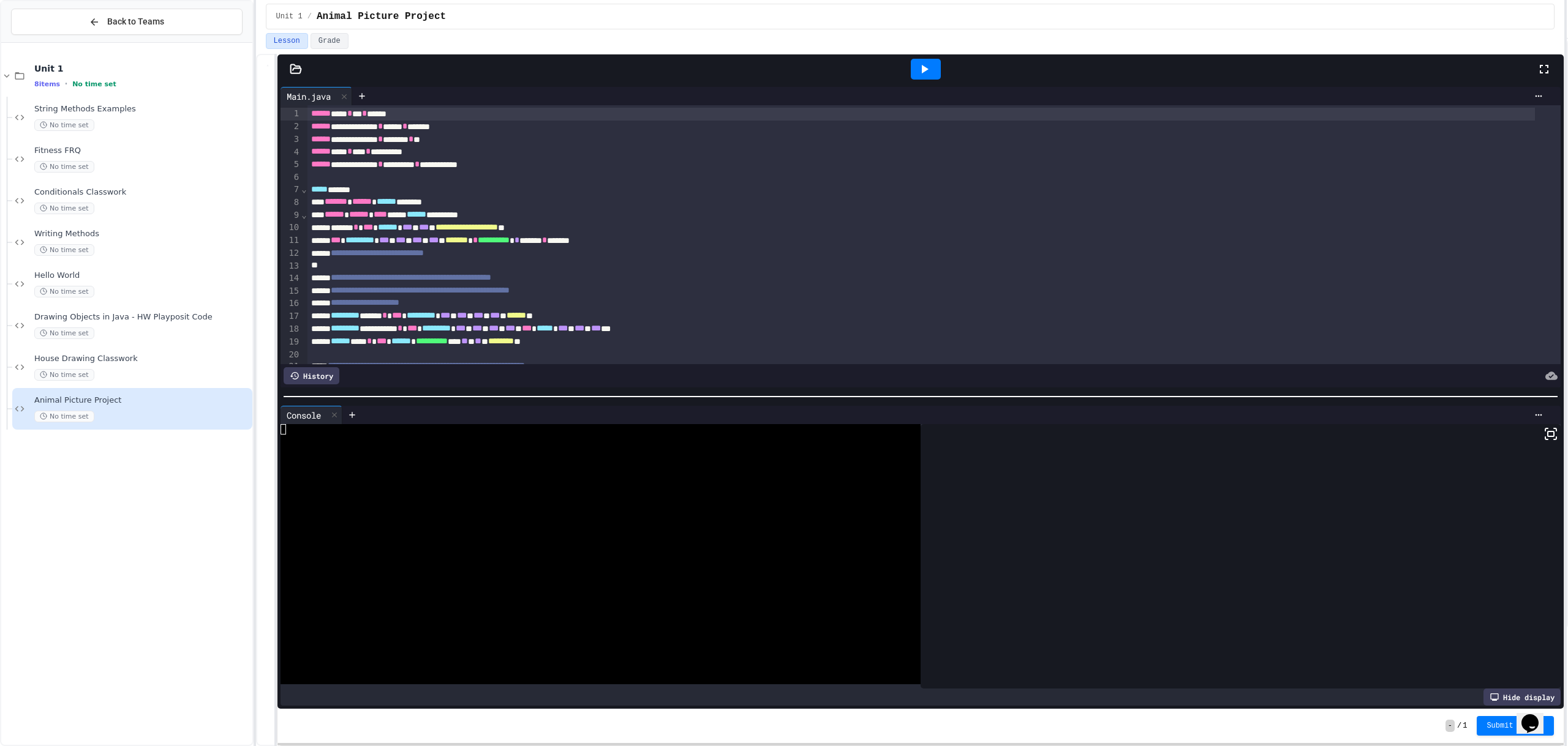
click at [934, 69] on div at bounding box center [926, 69] width 30 height 21
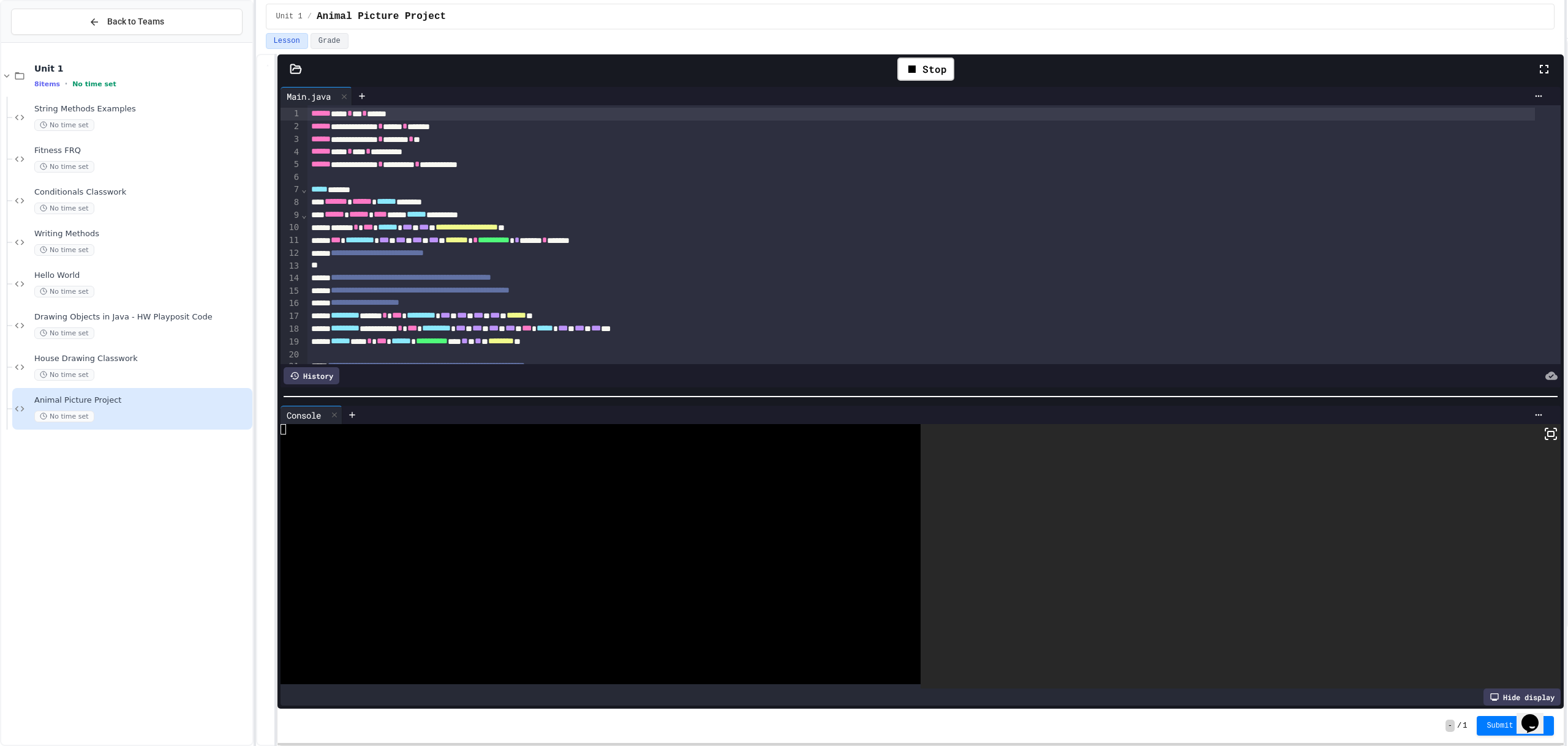
click at [1544, 427] on icon at bounding box center [1551, 434] width 14 height 14
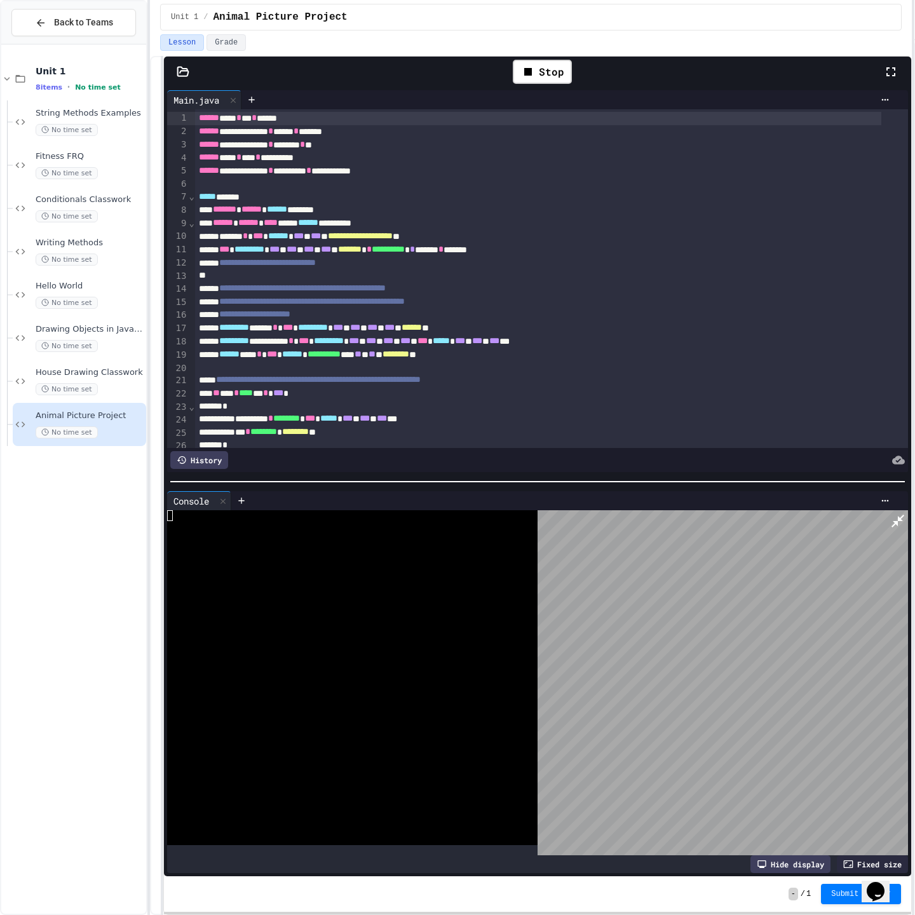
click at [901, 515] on icon at bounding box center [897, 521] width 13 height 13
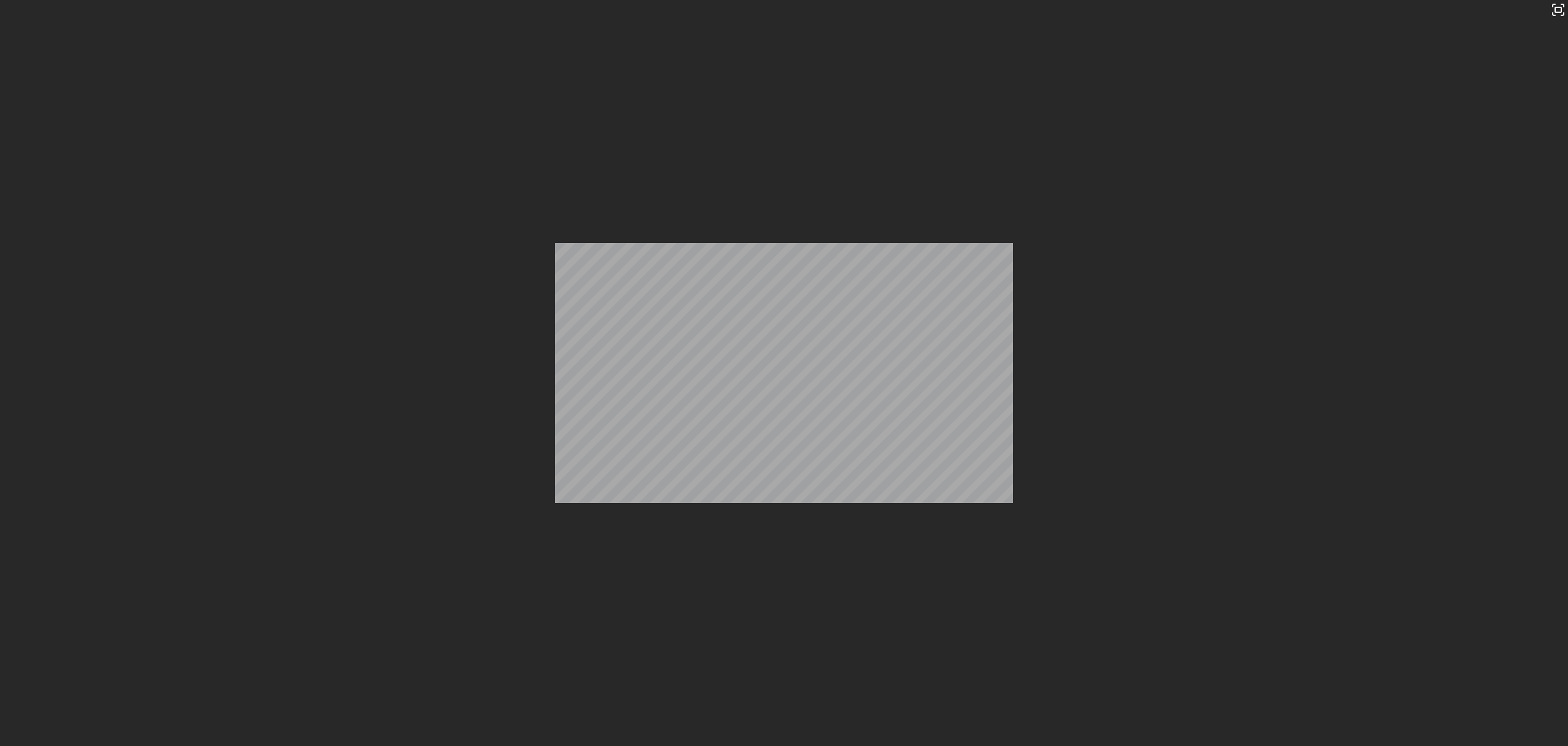
click at [945, 76] on div "Stop" at bounding box center [926, 69] width 57 height 23
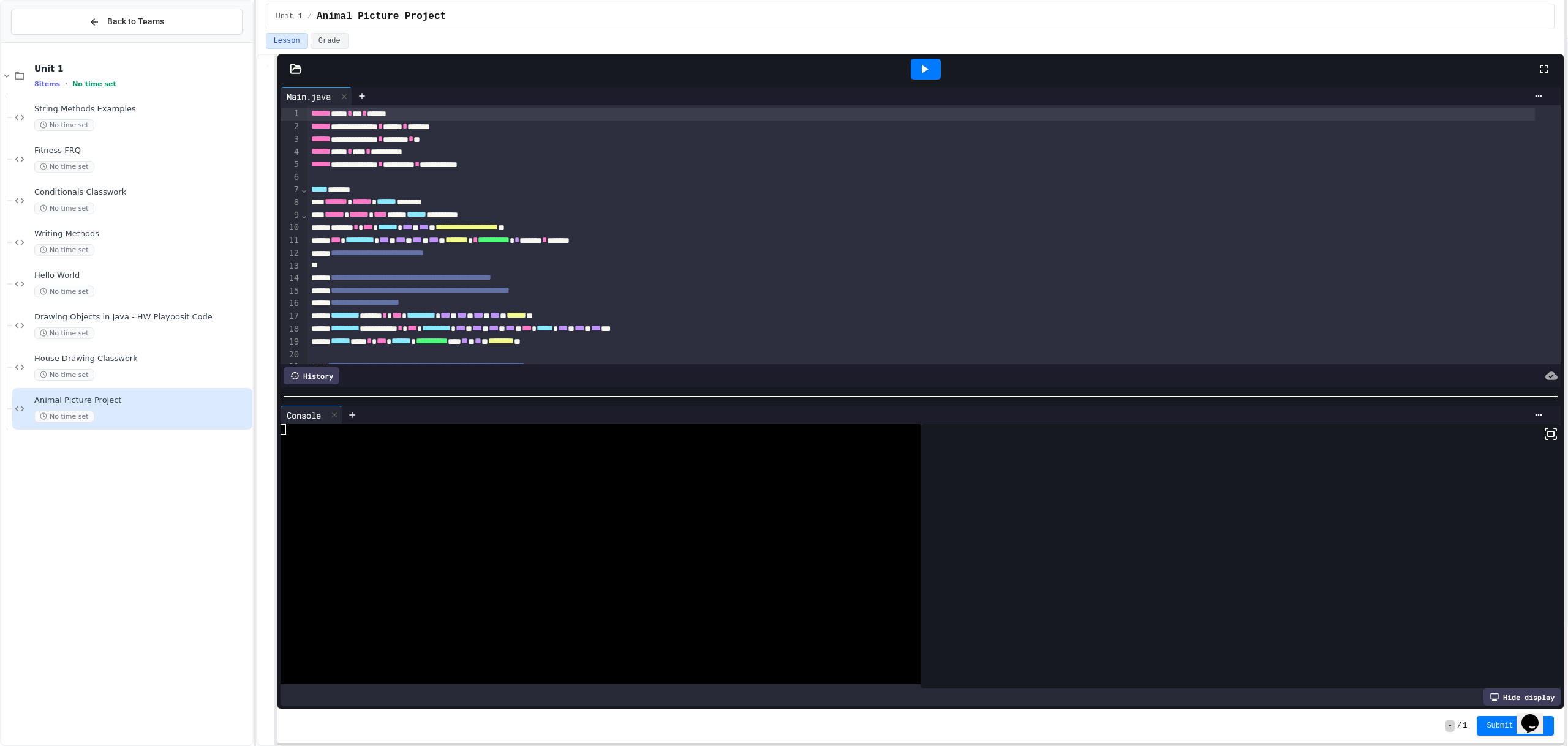
click at [923, 72] on icon at bounding box center [925, 68] width 7 height 9
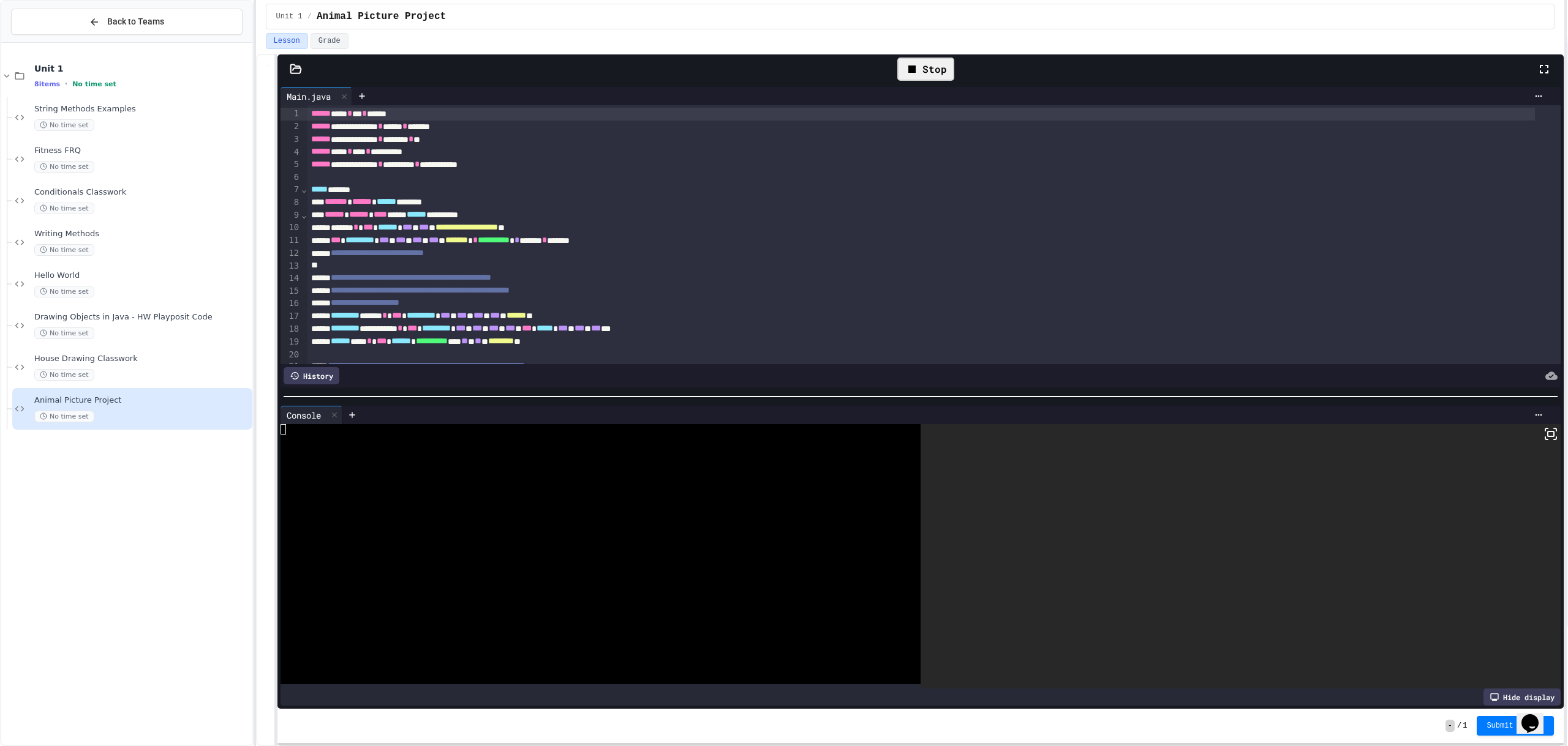
click at [1548, 432] on rect at bounding box center [1551, 434] width 6 height 5
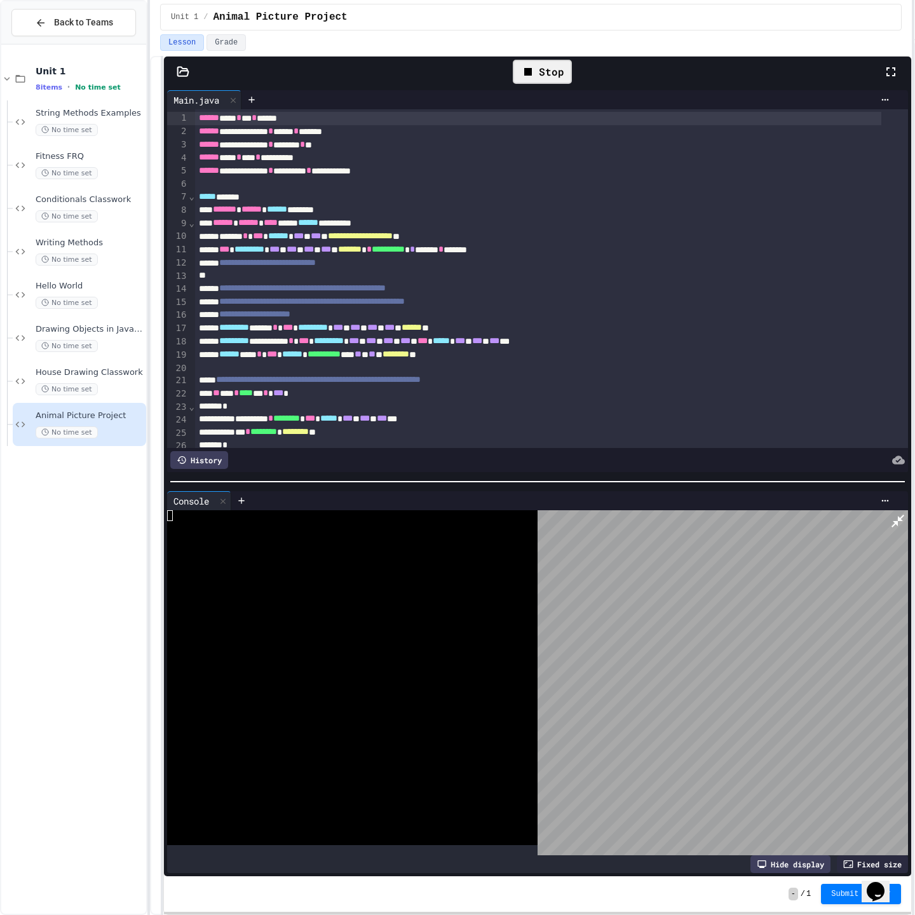
click at [893, 510] on div at bounding box center [722, 682] width 370 height 345
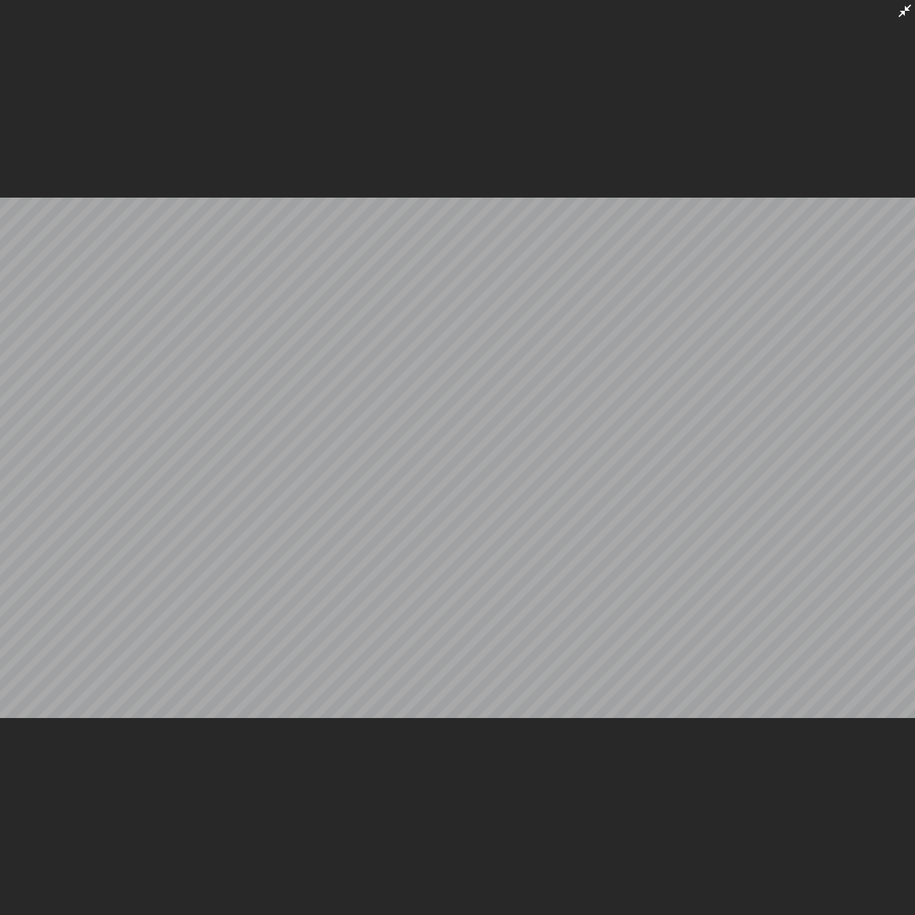
click at [904, 15] on icon at bounding box center [904, 10] width 13 height 13
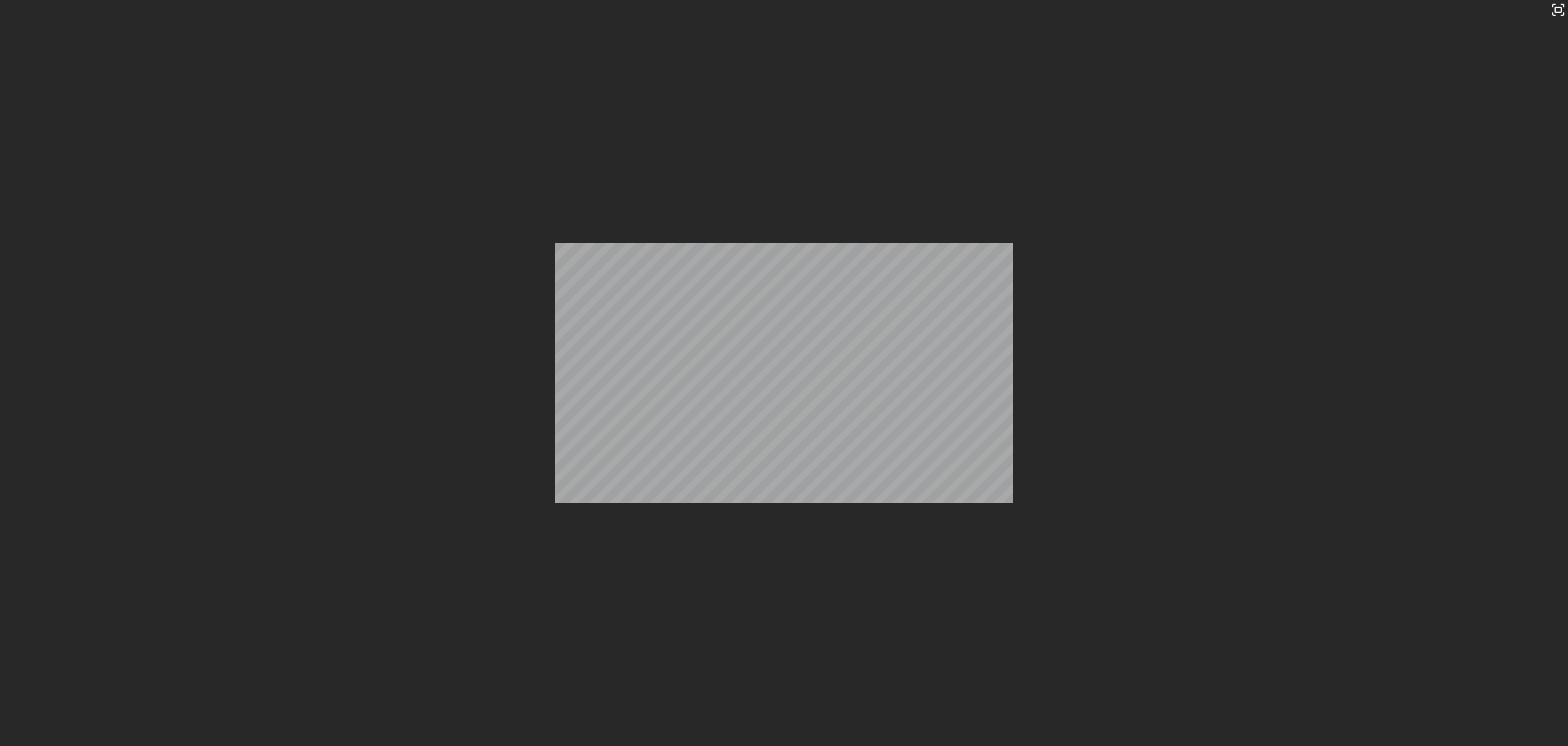
click at [923, 72] on div "Stop" at bounding box center [926, 69] width 57 height 23
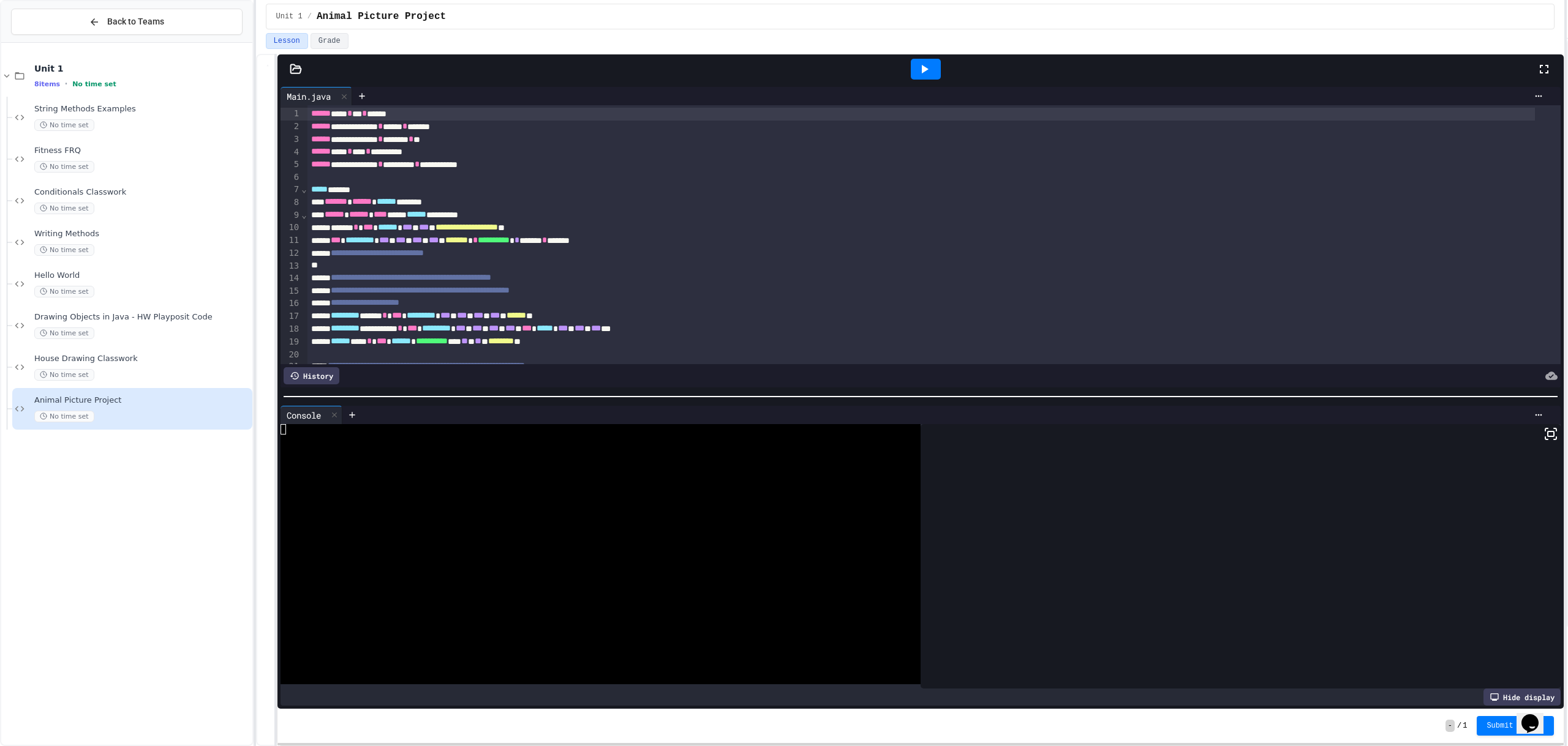
click at [930, 66] on icon at bounding box center [924, 68] width 14 height 14
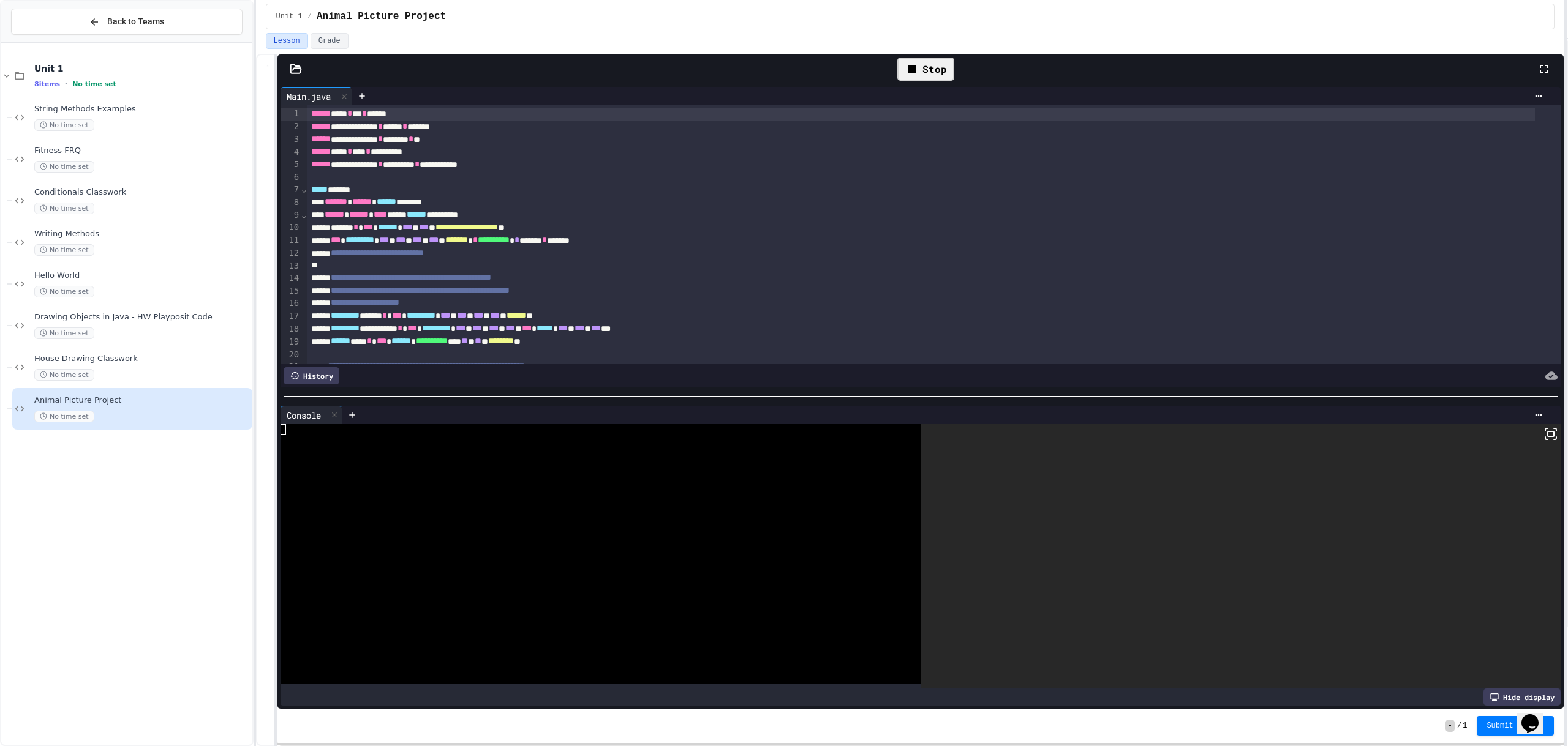
drag, startPoint x: 1539, startPoint y: 424, endPoint x: 1231, endPoint y: 400, distance: 308.9
click at [1539, 424] on div at bounding box center [1241, 556] width 640 height 265
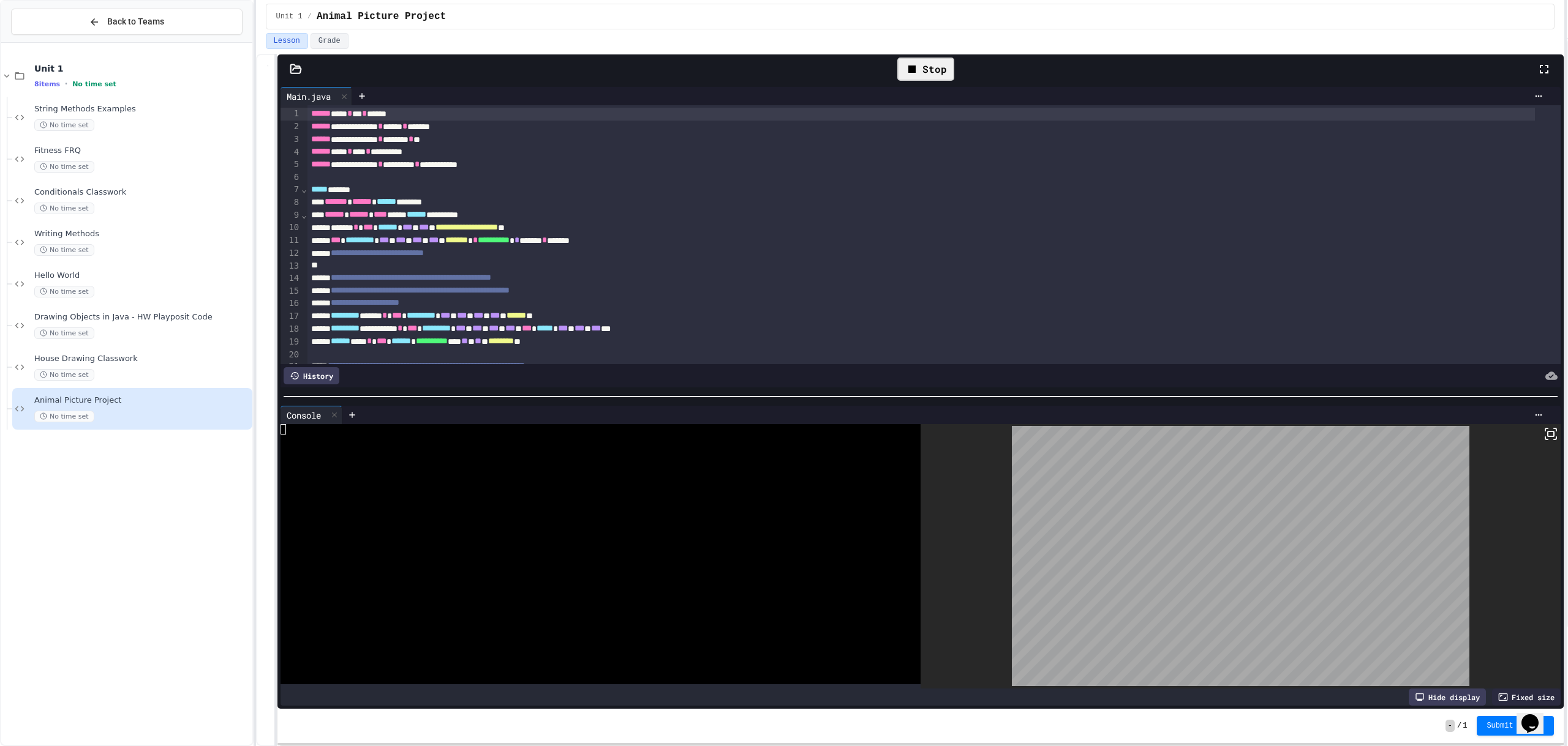
click at [1546, 438] on icon at bounding box center [1547, 439] width 3 height 3
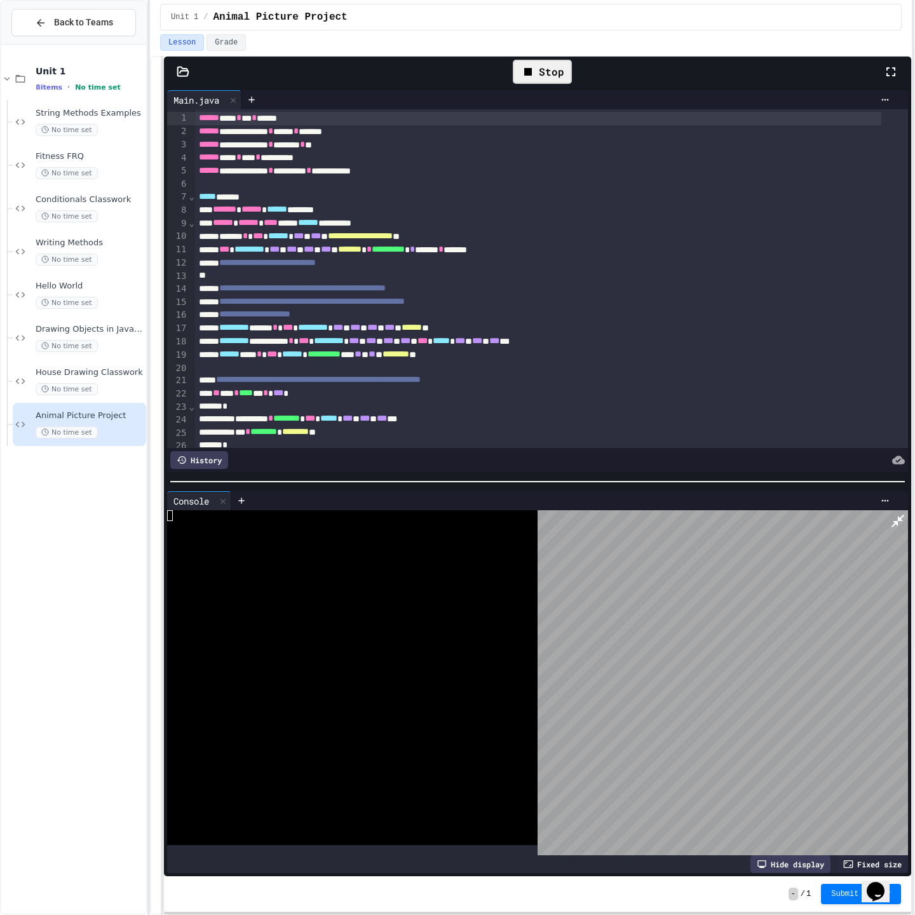
click at [905, 513] on icon at bounding box center [897, 520] width 15 height 15
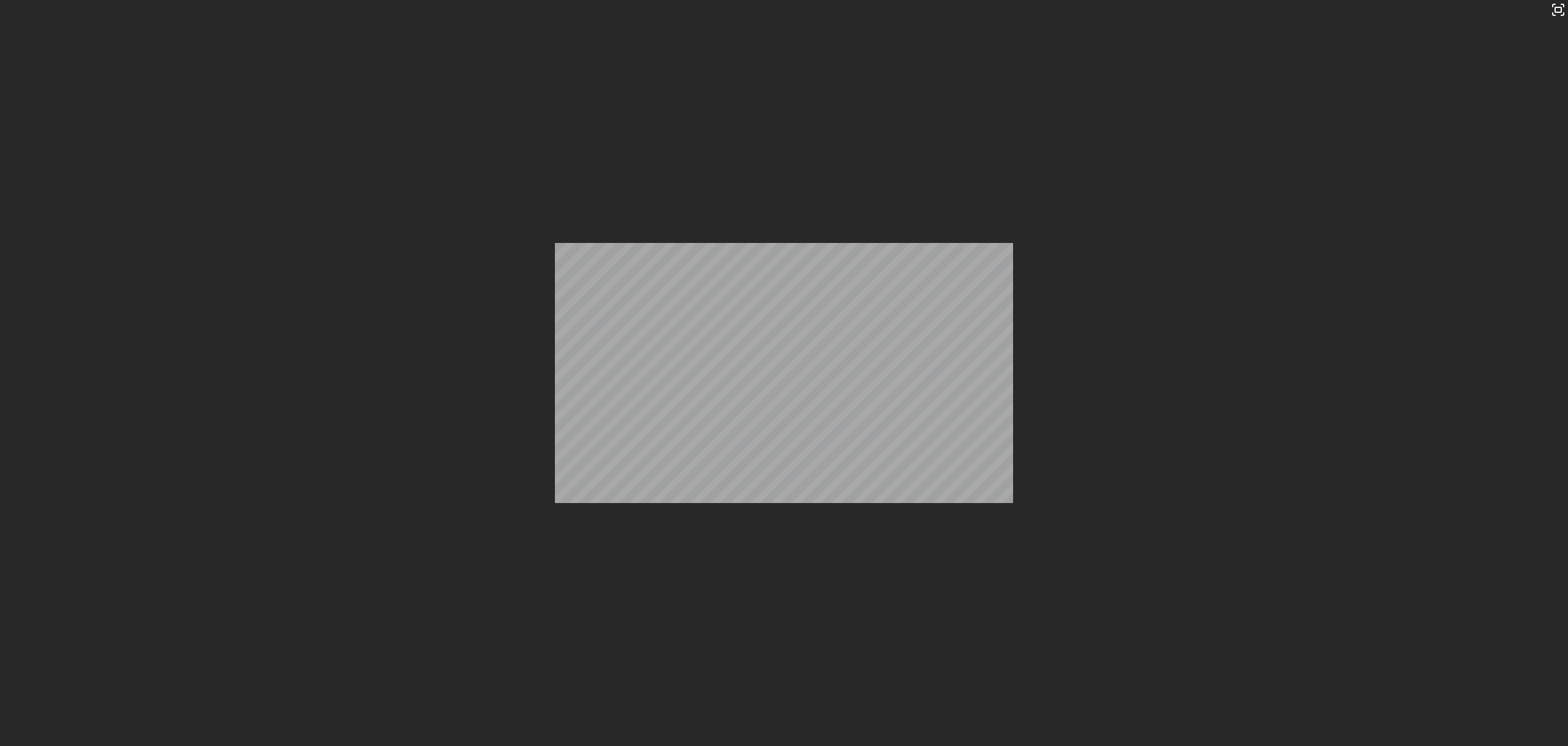
click at [909, 69] on icon at bounding box center [912, 69] width 8 height 8
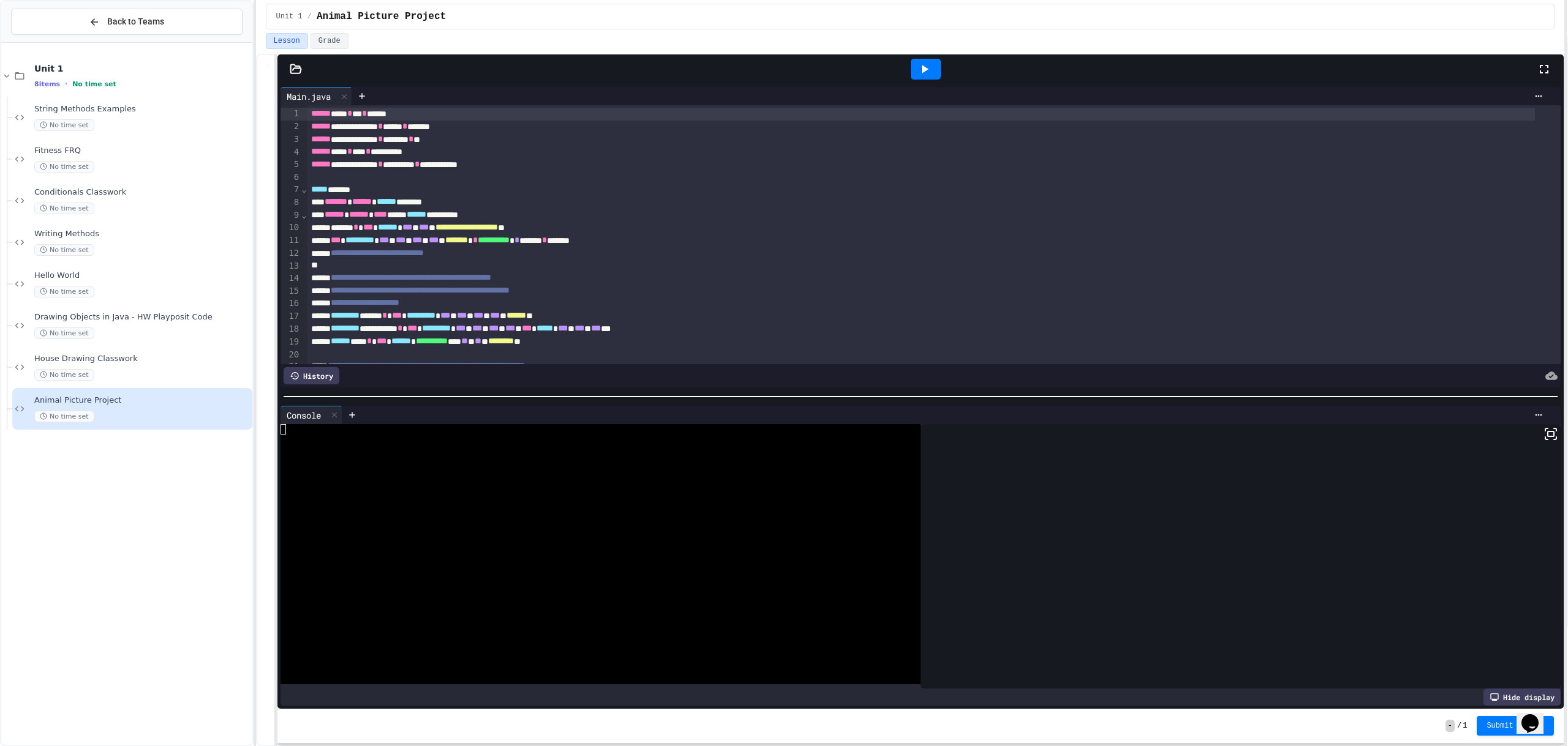
click at [930, 67] on icon at bounding box center [924, 68] width 14 height 14
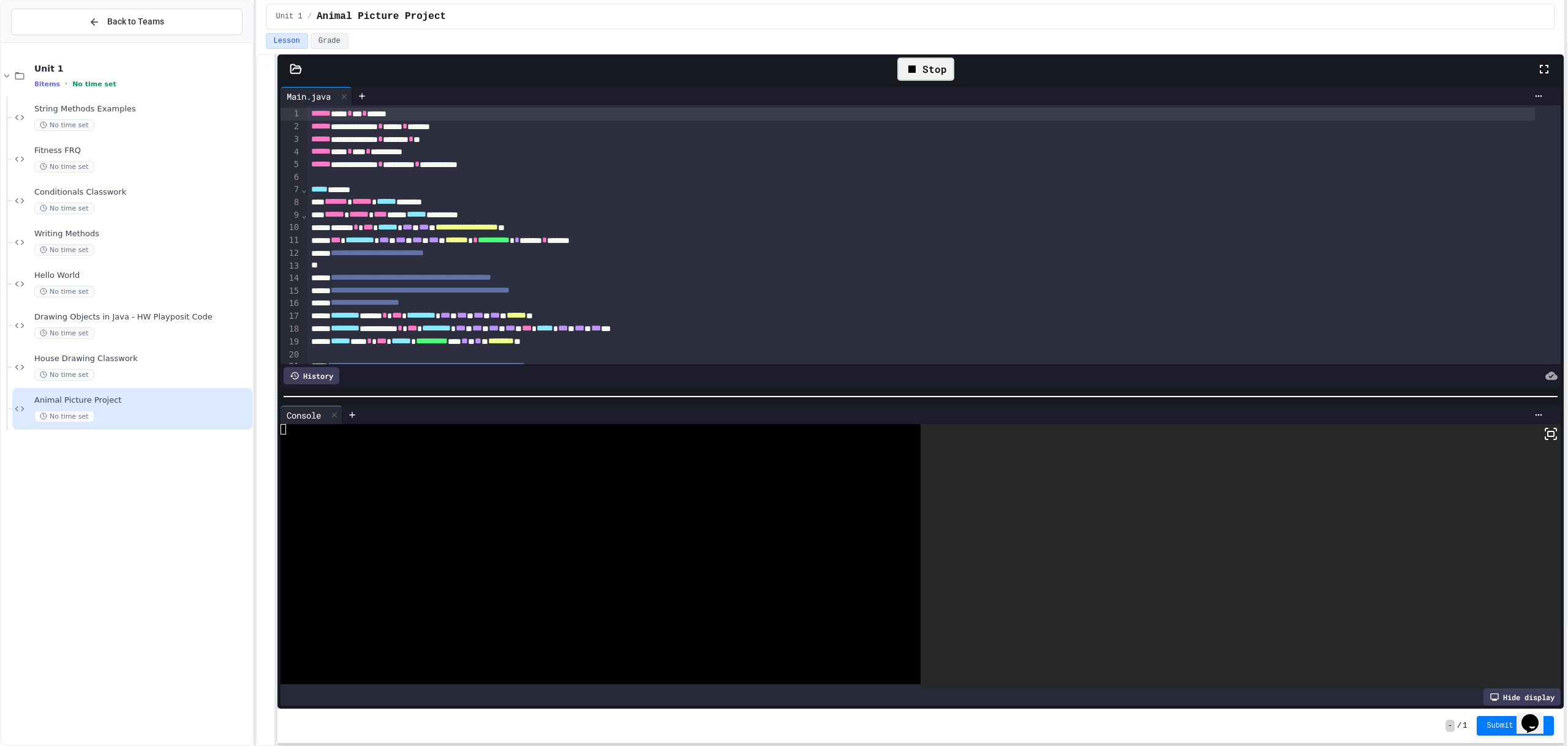
click at [1544, 428] on icon at bounding box center [1551, 434] width 14 height 14
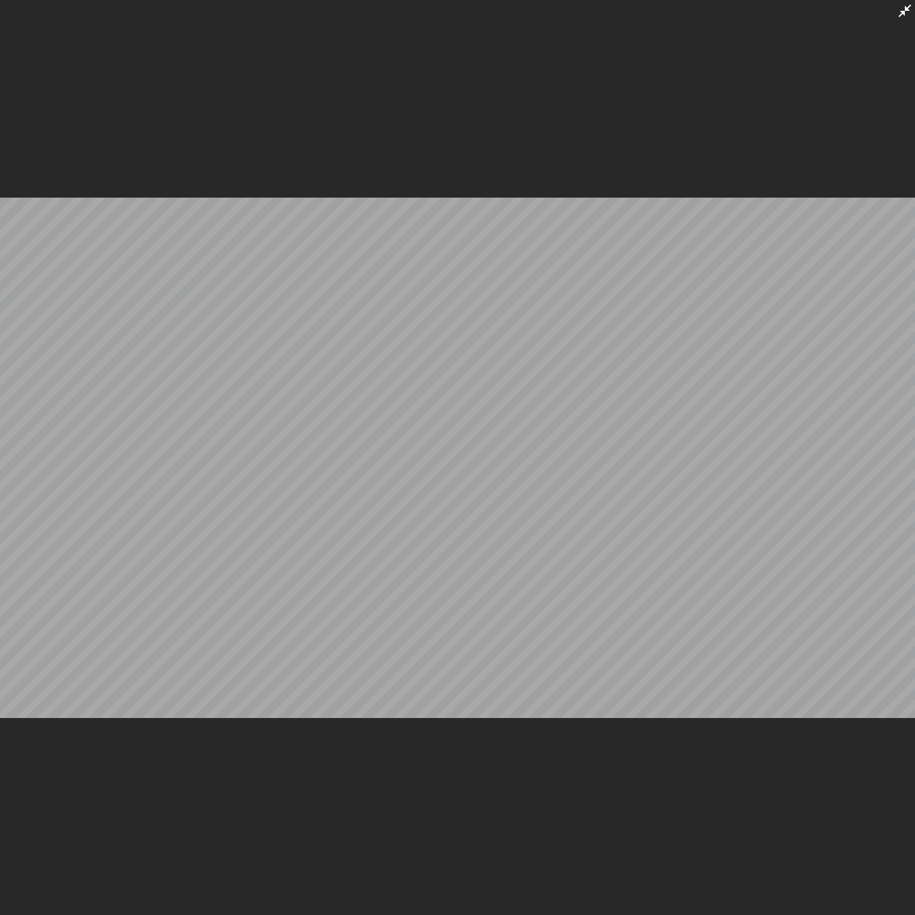
drag, startPoint x: 894, startPoint y: 10, endPoint x: 900, endPoint y: 13, distance: 6.9
click at [895, 11] on div at bounding box center [457, 457] width 915 height 915
click at [901, 14] on icon at bounding box center [904, 10] width 15 height 15
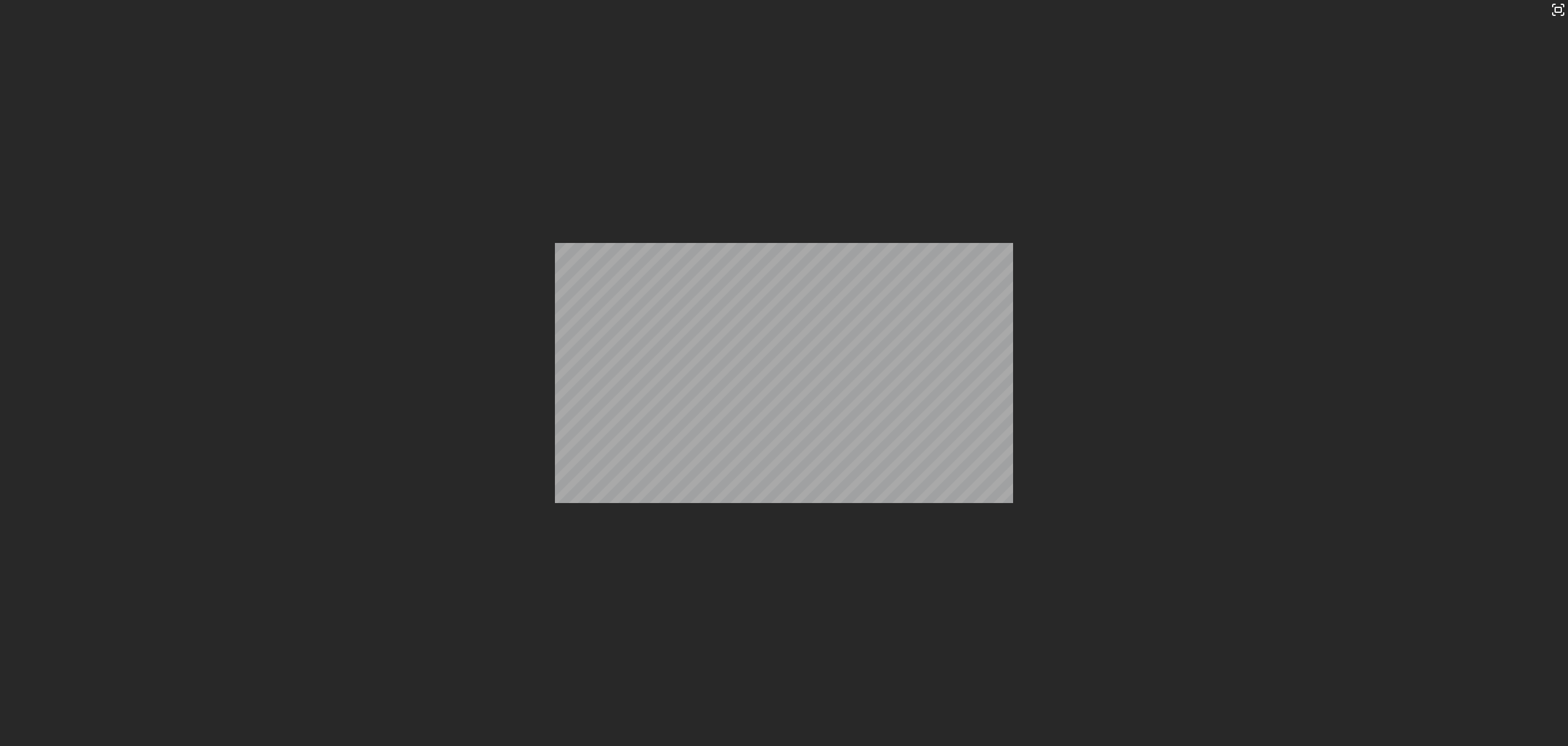
click at [945, 65] on div "Stop" at bounding box center [926, 69] width 57 height 23
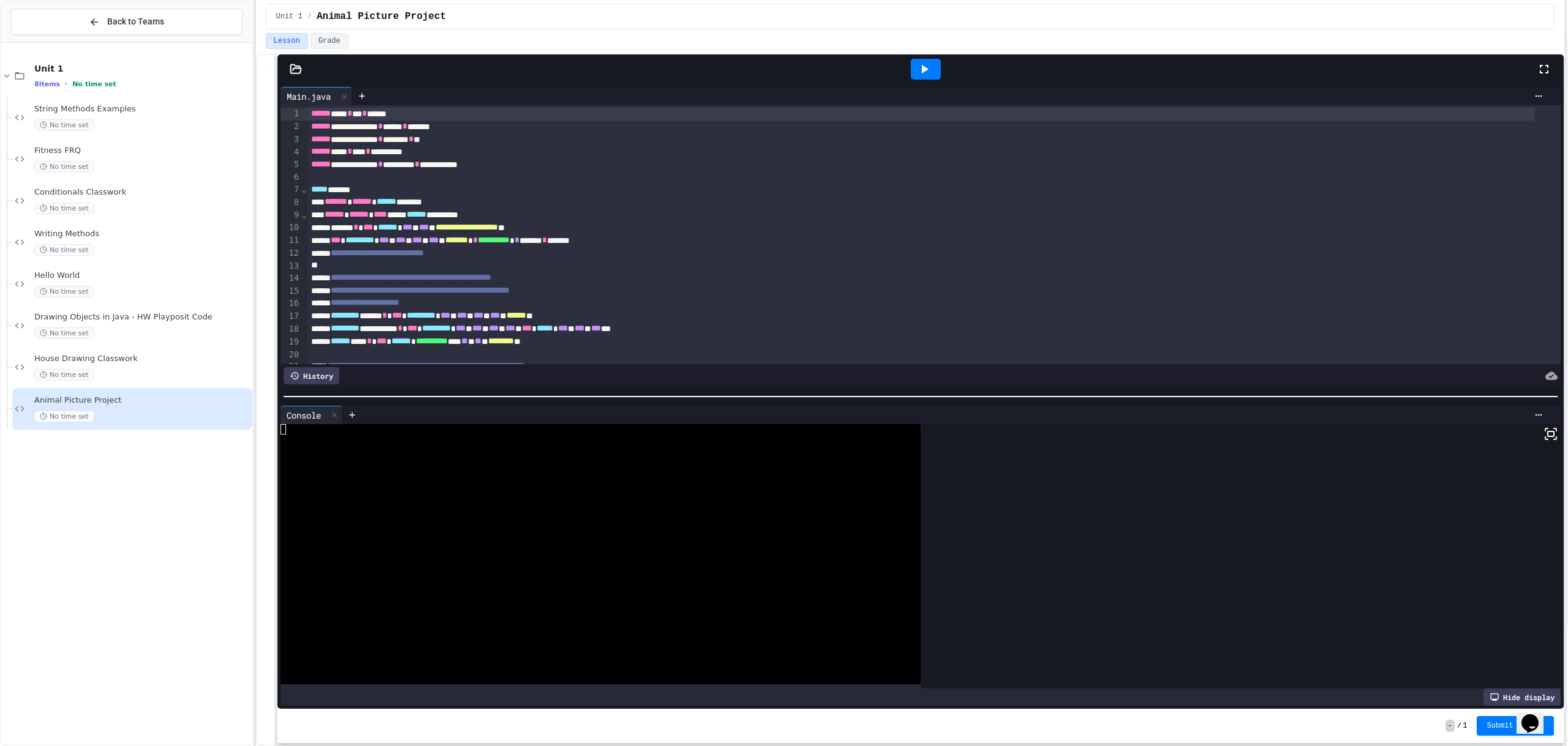
click at [925, 67] on icon at bounding box center [924, 68] width 14 height 14
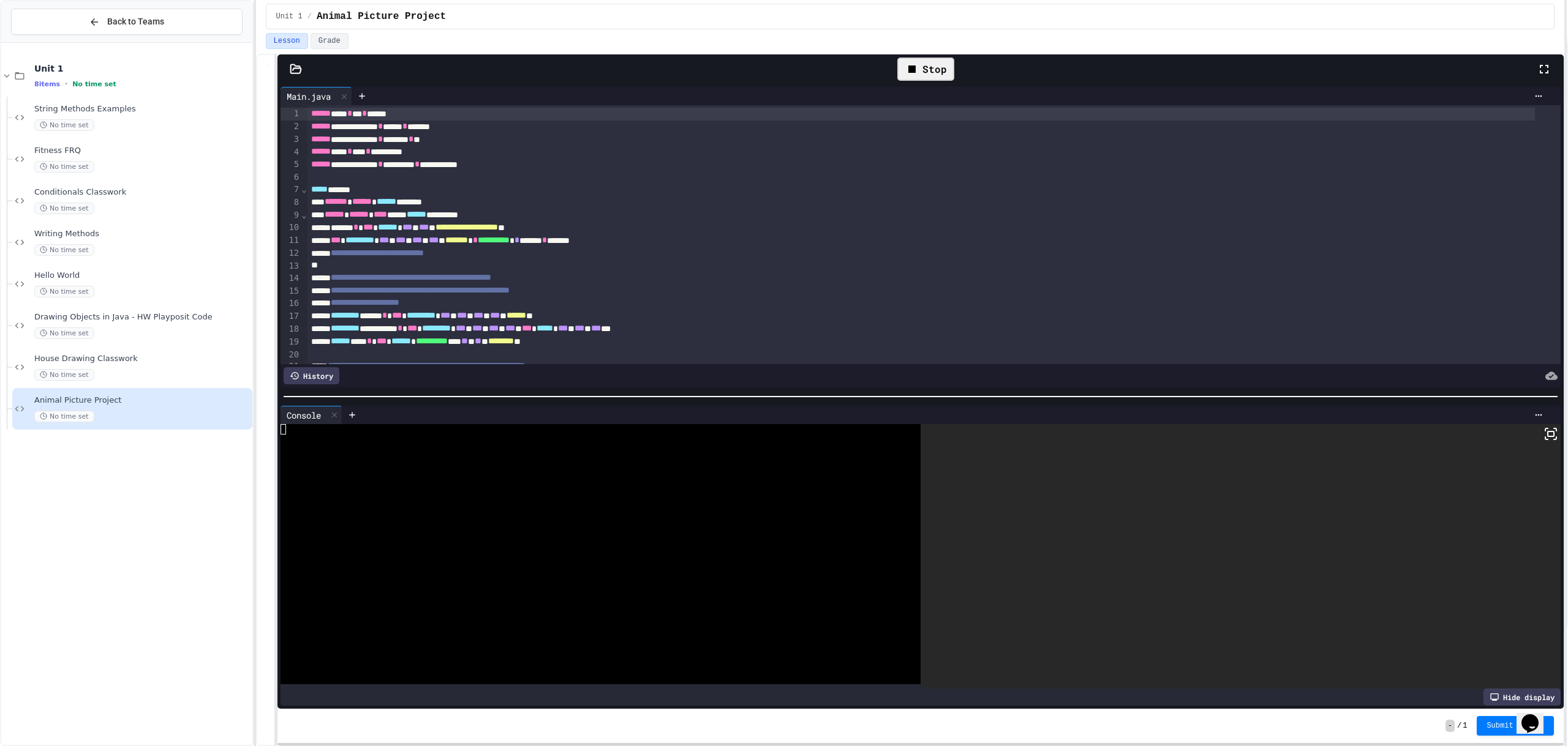
click at [1544, 432] on icon at bounding box center [1551, 434] width 14 height 14
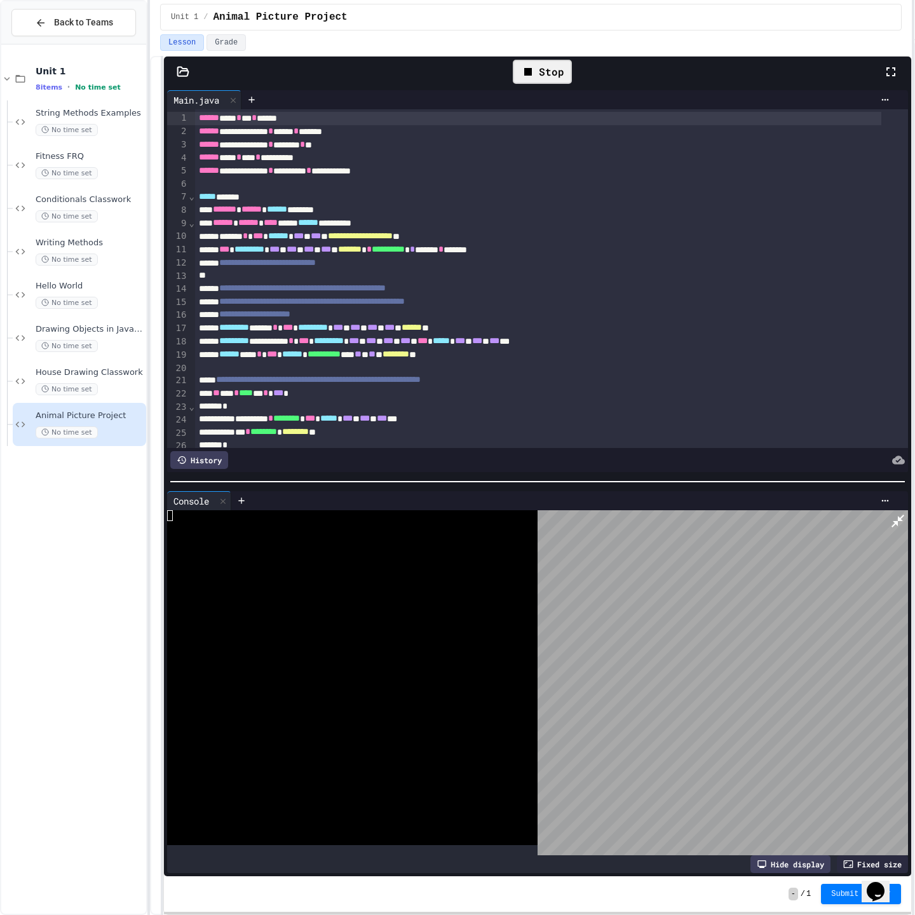
click at [905, 513] on icon at bounding box center [897, 520] width 15 height 15
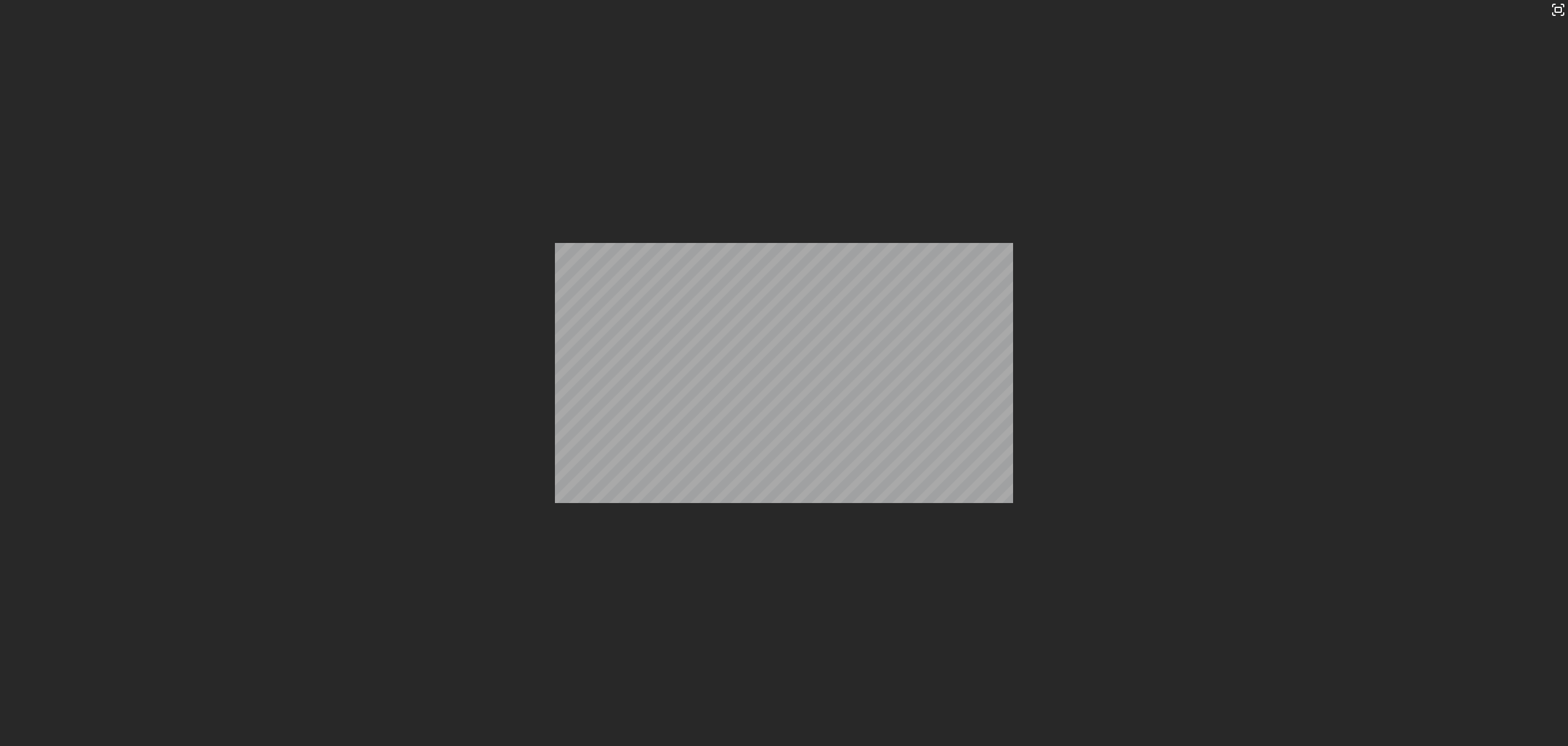
click at [936, 73] on div "Stop" at bounding box center [926, 69] width 57 height 23
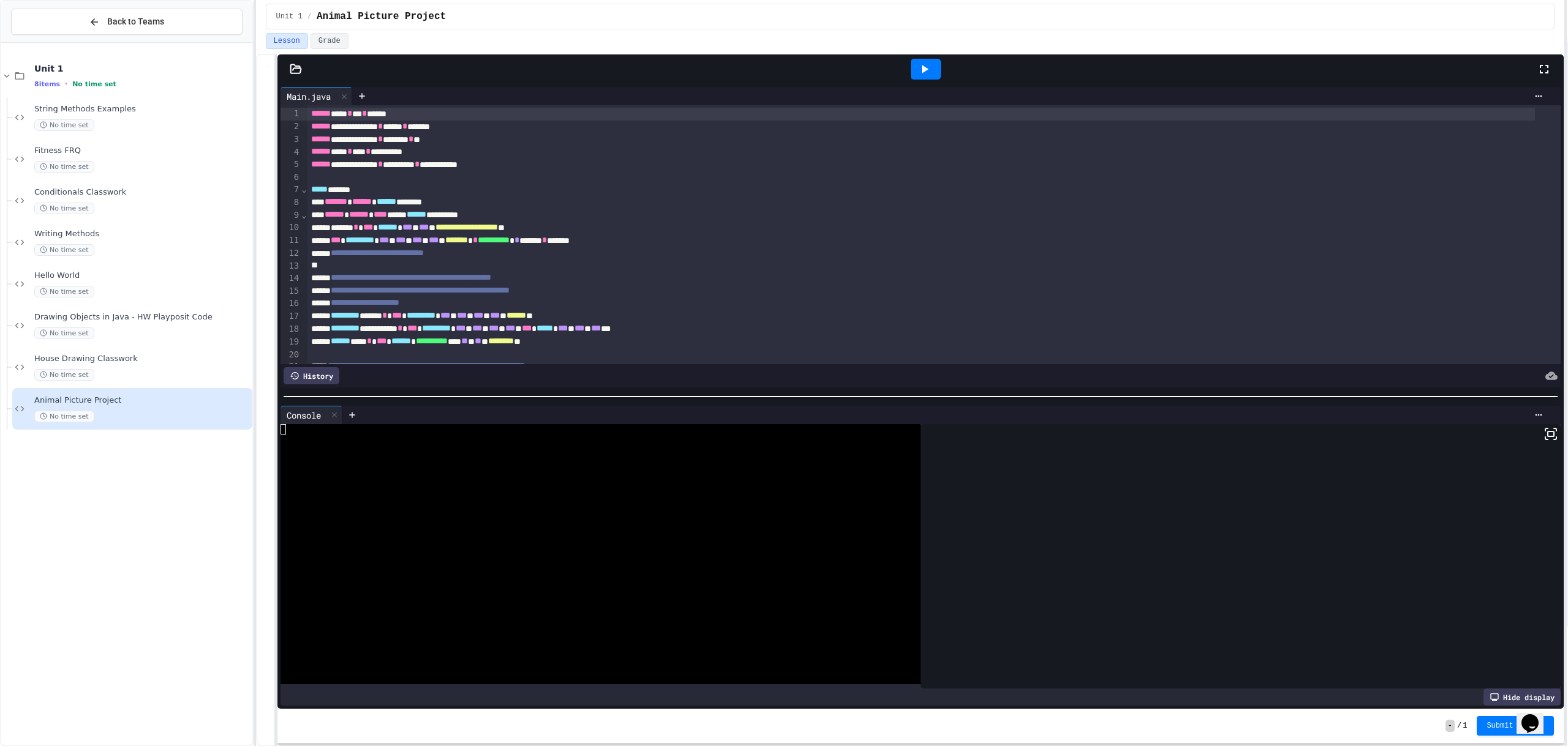
click at [933, 68] on div at bounding box center [926, 69] width 30 height 21
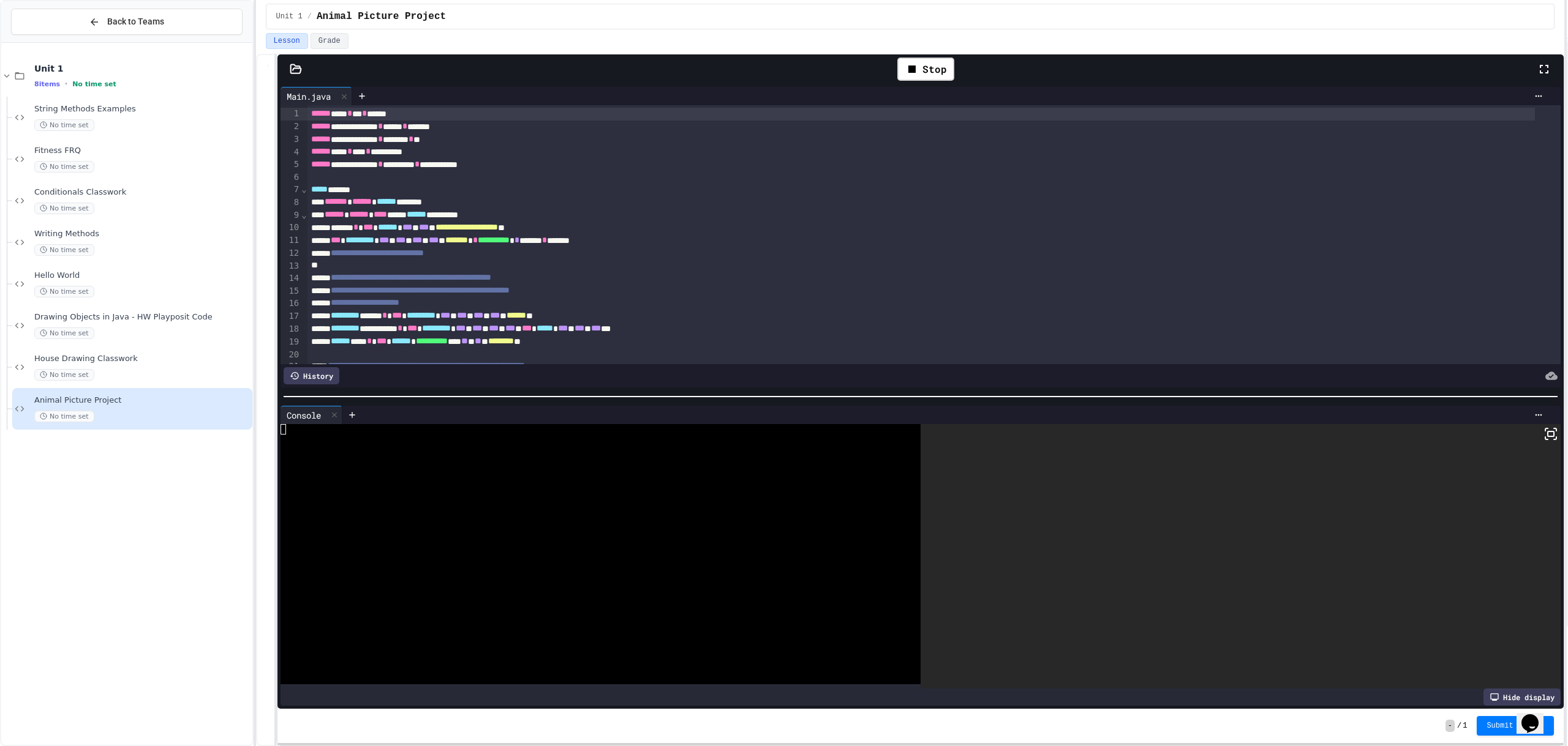
click at [1548, 432] on rect at bounding box center [1551, 434] width 6 height 5
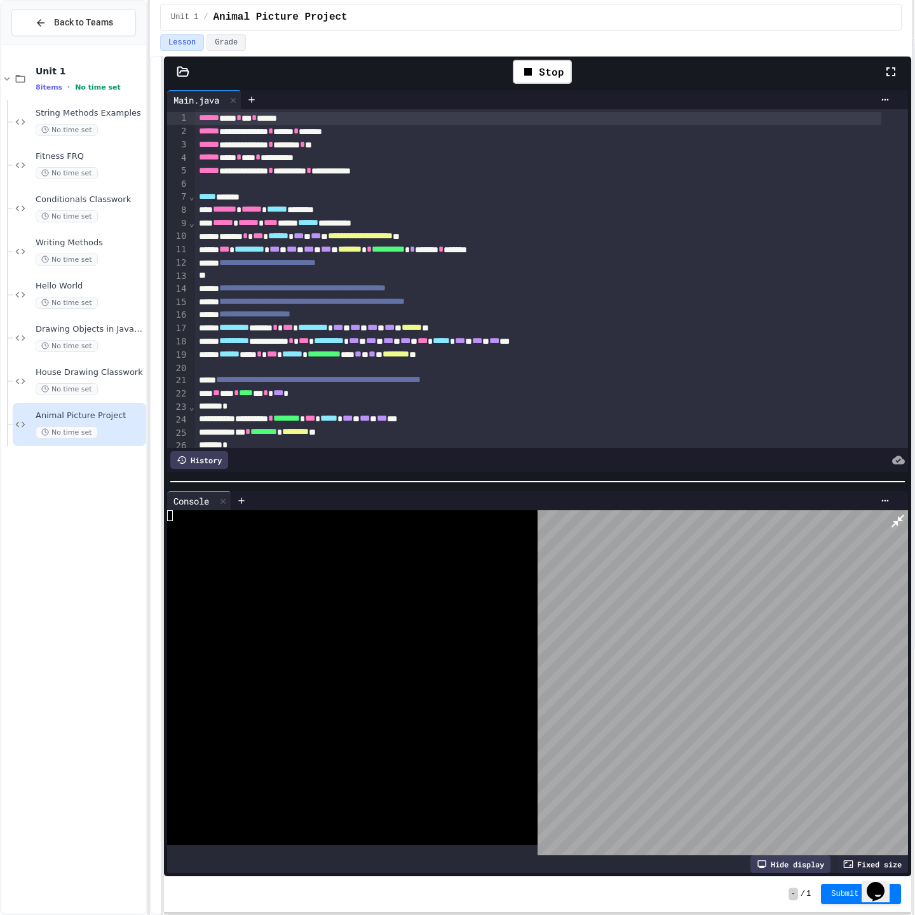
click at [910, 11] on html "**********" at bounding box center [457, 457] width 915 height 915
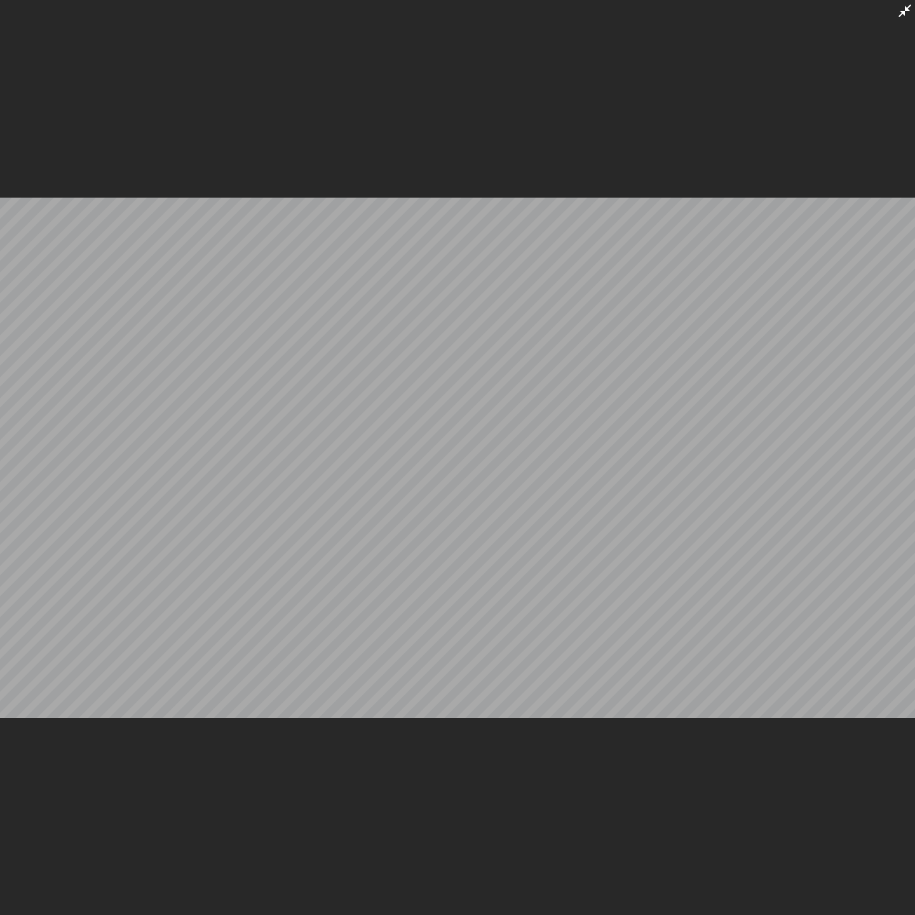
click at [905, 15] on icon at bounding box center [904, 10] width 15 height 15
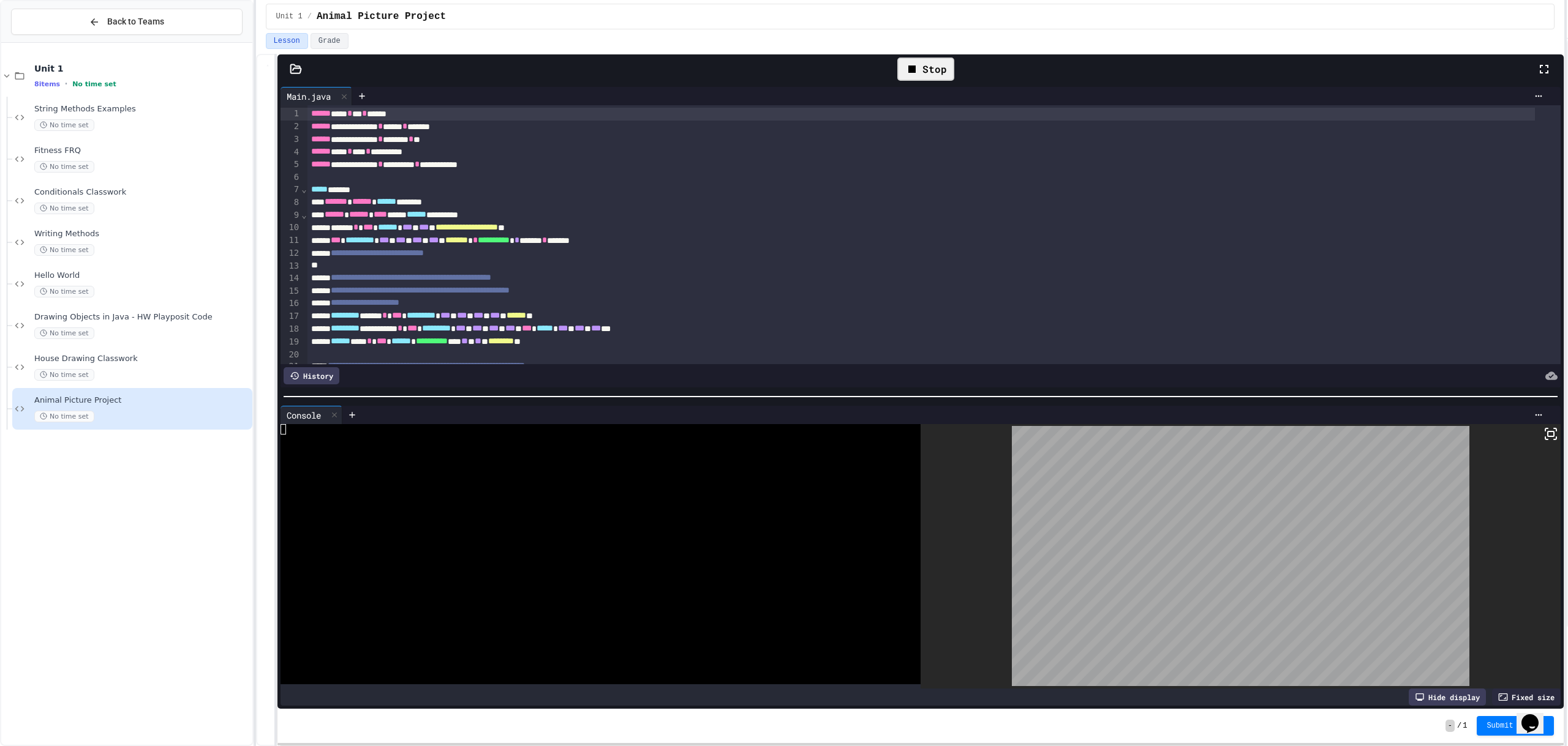
click at [939, 71] on div "Stop" at bounding box center [926, 69] width 57 height 23
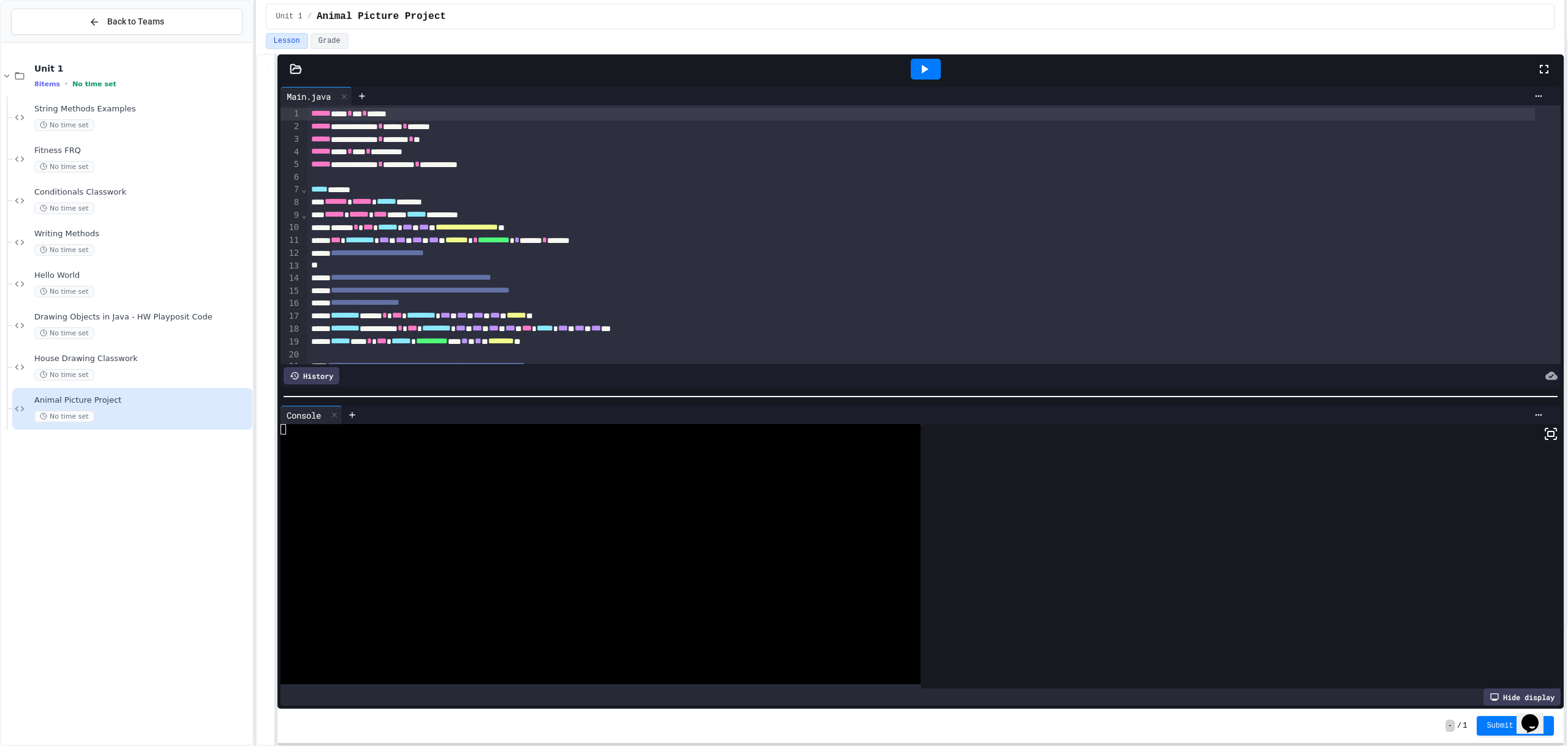
click at [933, 68] on div at bounding box center [926, 69] width 30 height 21
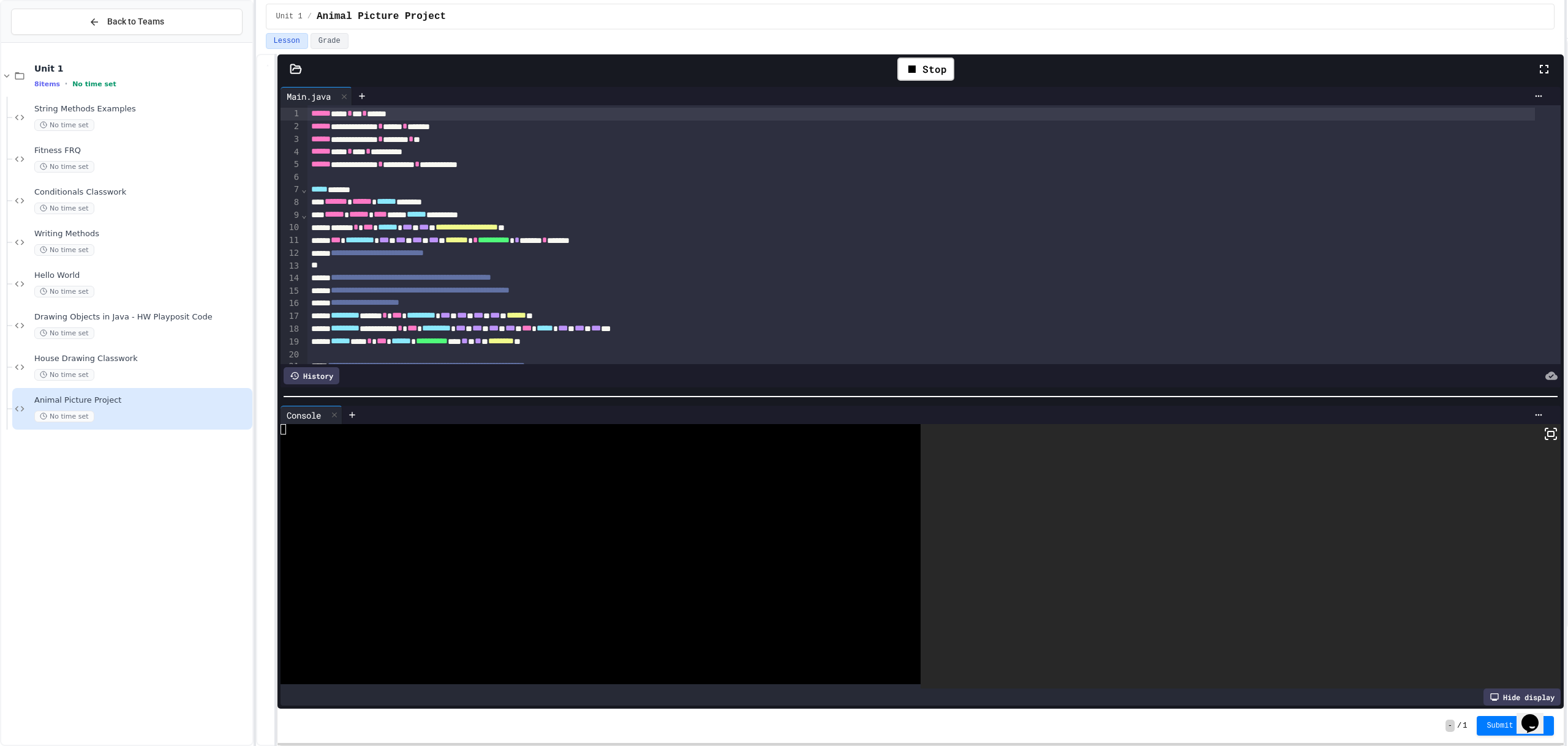
click at [1548, 432] on rect at bounding box center [1551, 434] width 6 height 5
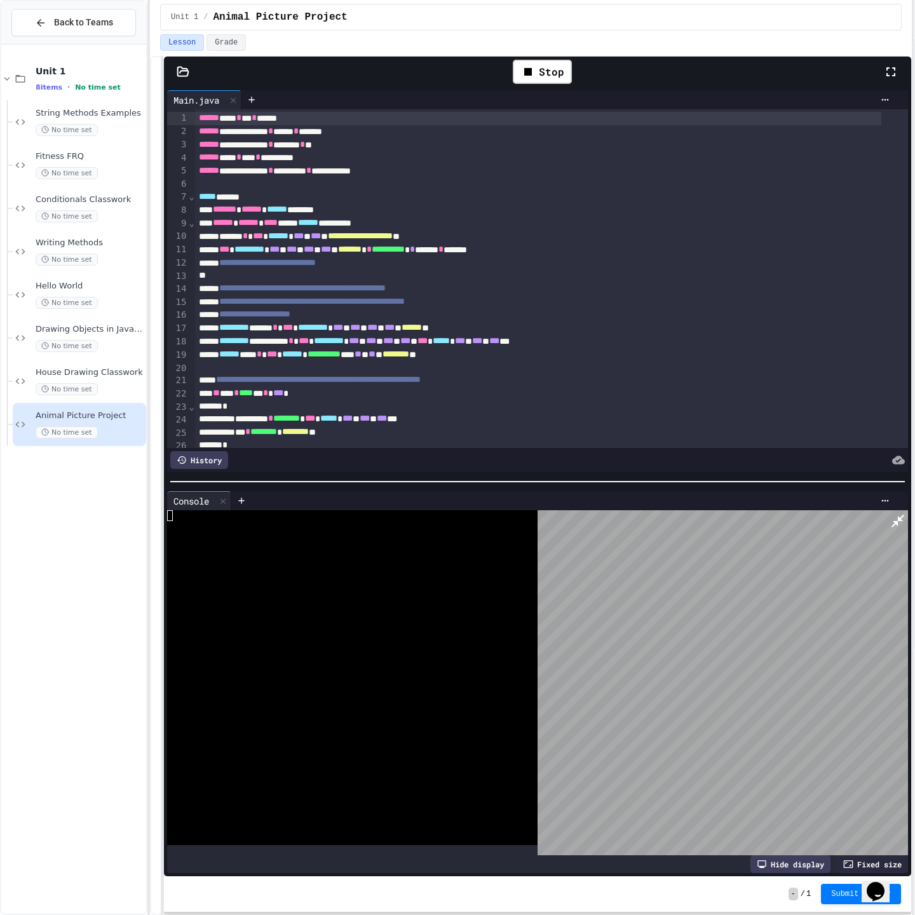
click at [904, 513] on icon at bounding box center [897, 520] width 15 height 15
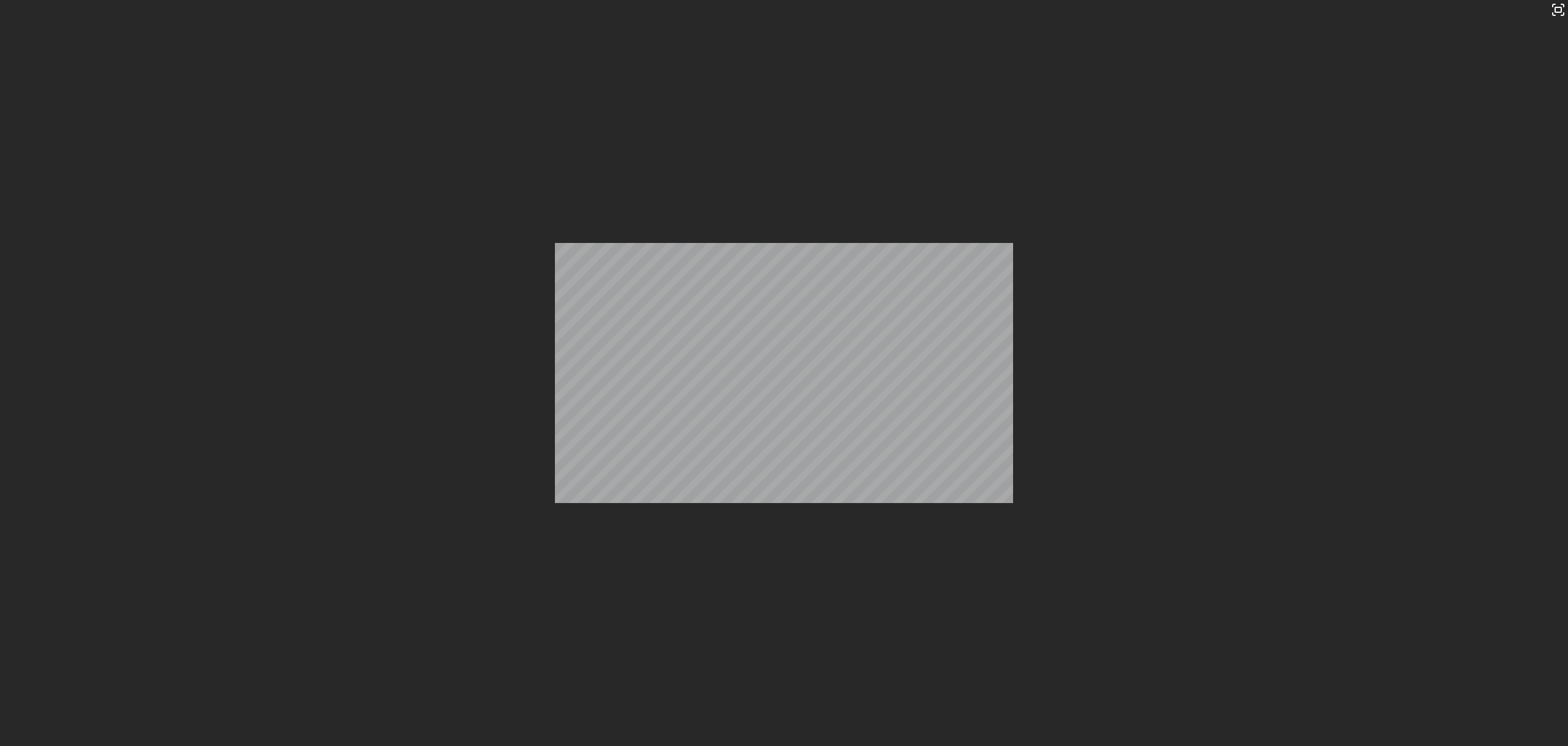
drag, startPoint x: 898, startPoint y: 53, endPoint x: 920, endPoint y: 67, distance: 26.1
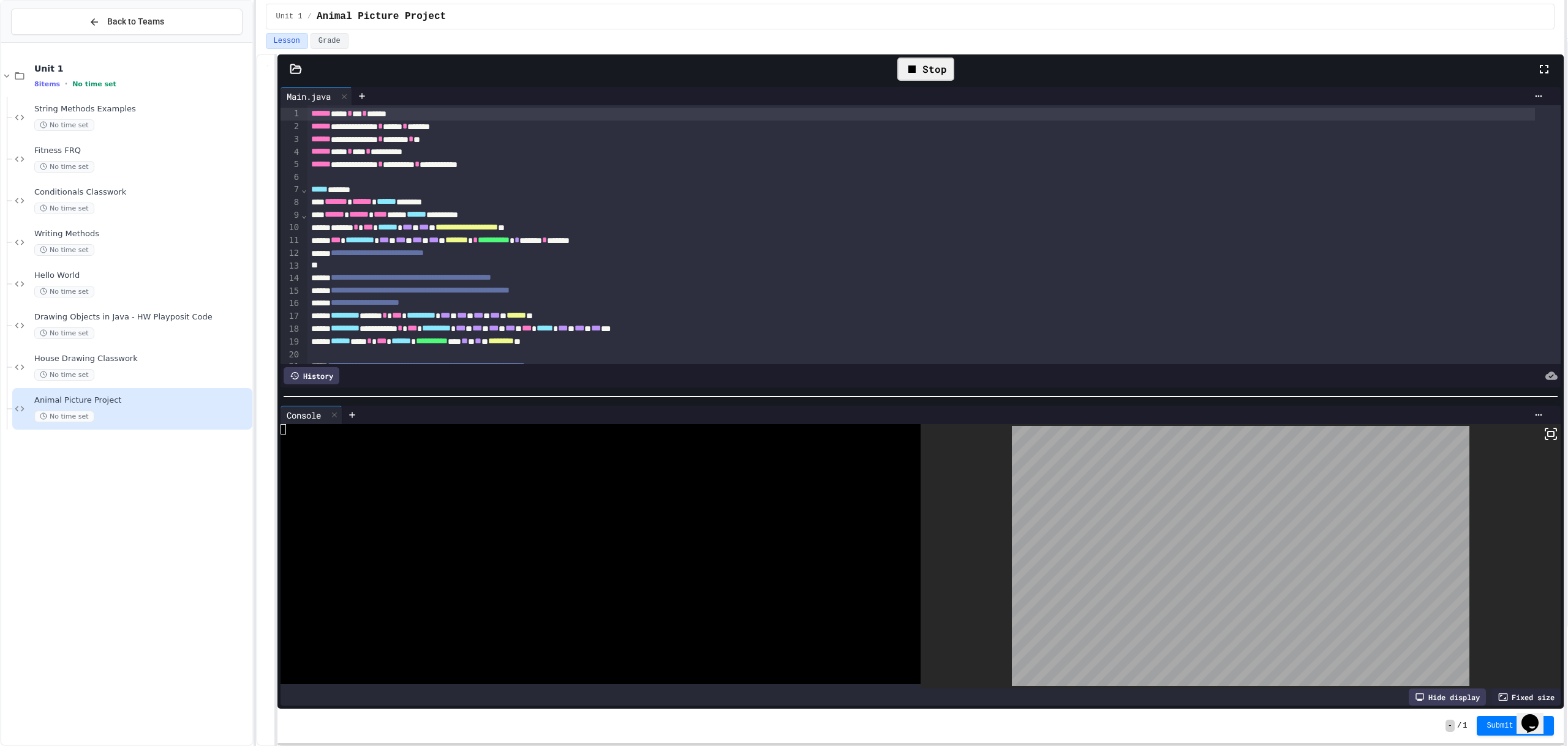
click at [914, 66] on div "**********" at bounding box center [910, 373] width 1309 height 746
click at [920, 67] on div "Stop" at bounding box center [926, 69] width 57 height 23
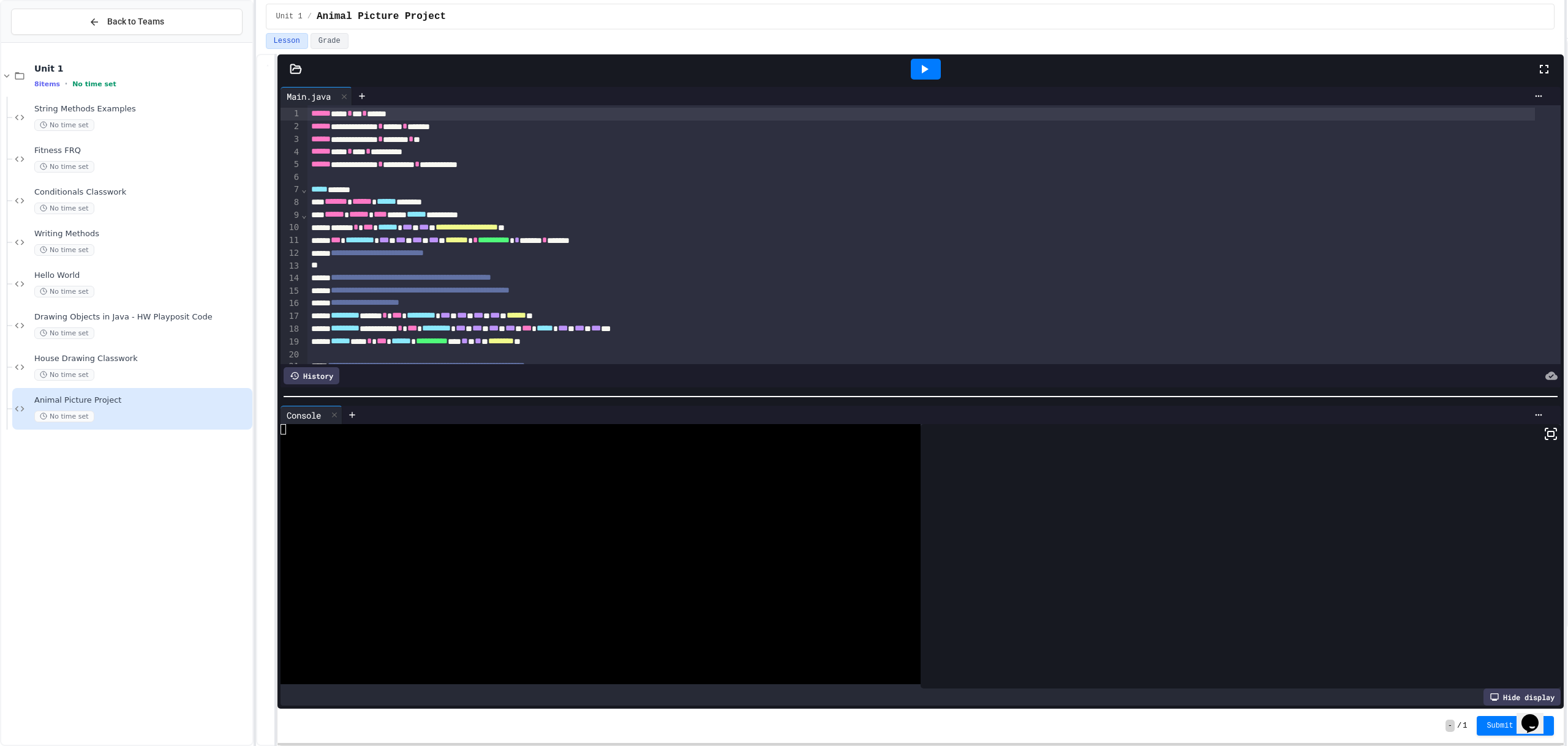
click at [920, 67] on icon at bounding box center [924, 68] width 14 height 14
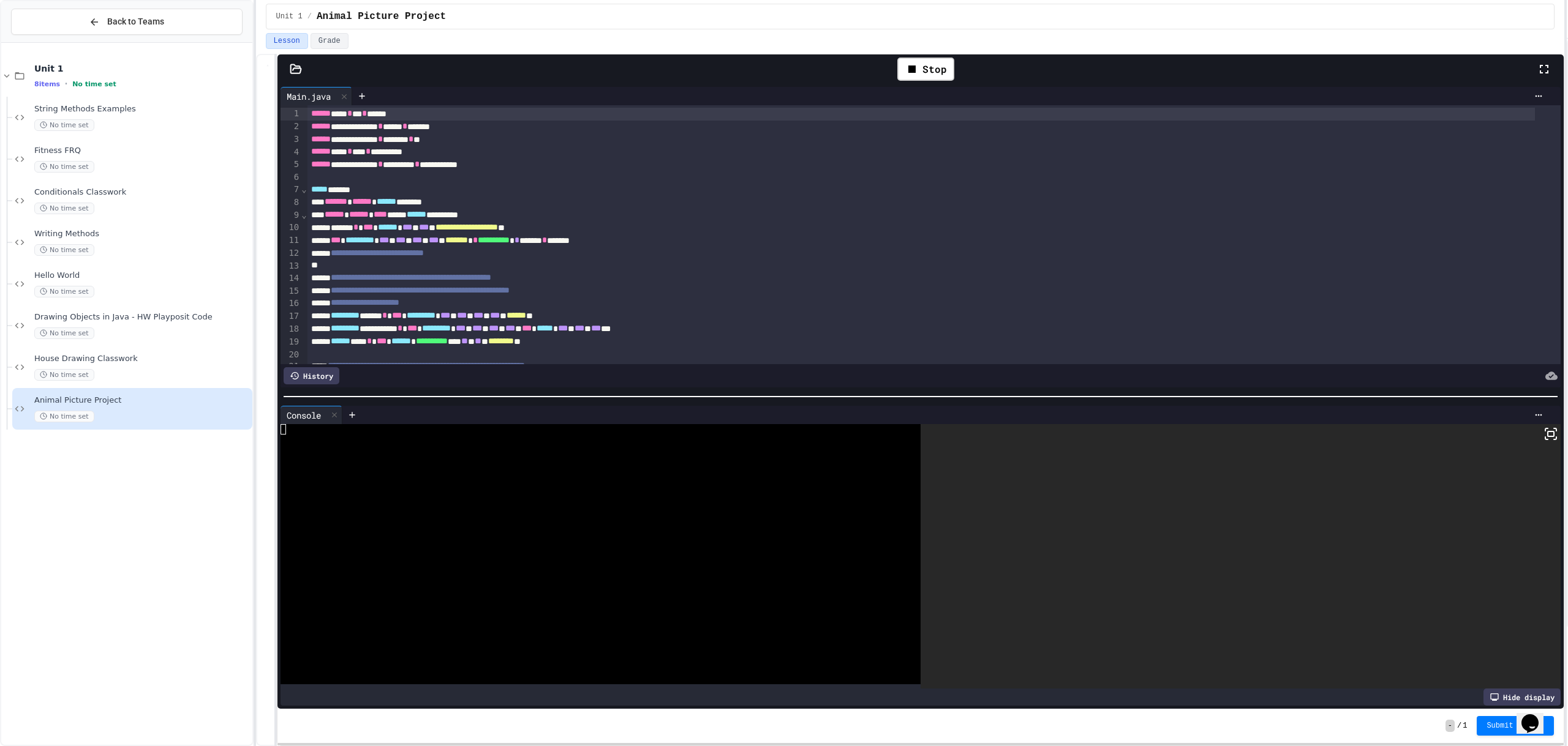
click at [1533, 431] on div at bounding box center [1241, 556] width 640 height 265
click at [1544, 427] on icon at bounding box center [1551, 434] width 14 height 14
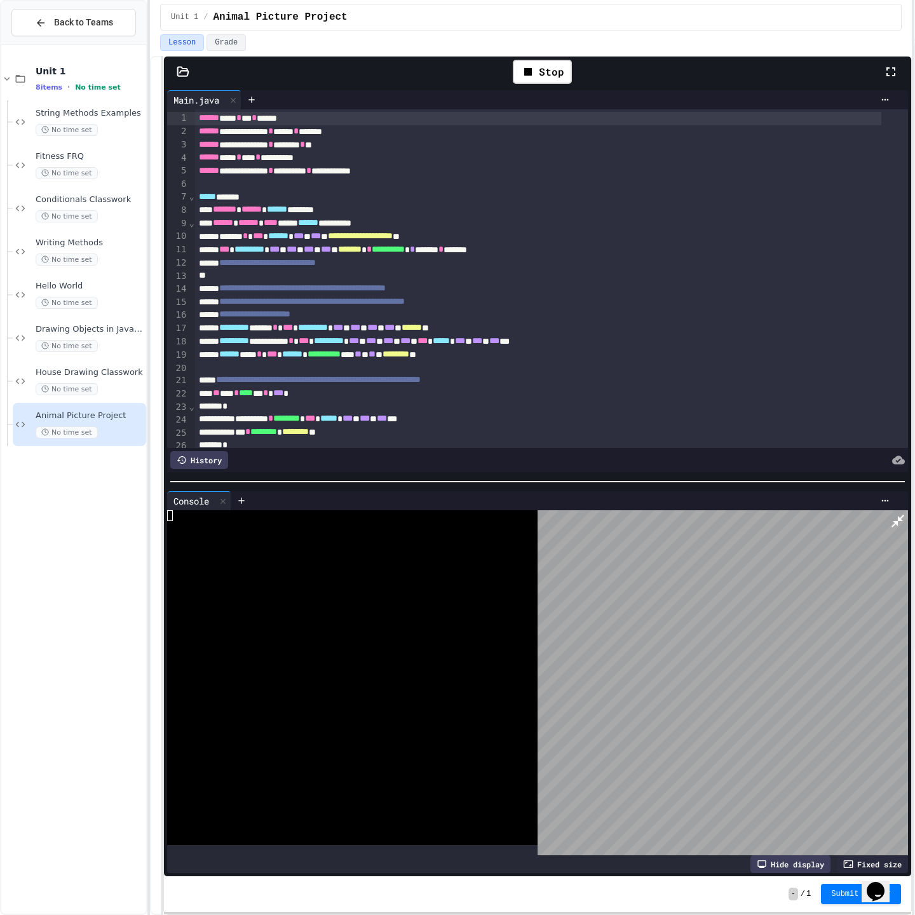
click at [911, 15] on html "**********" at bounding box center [457, 457] width 915 height 915
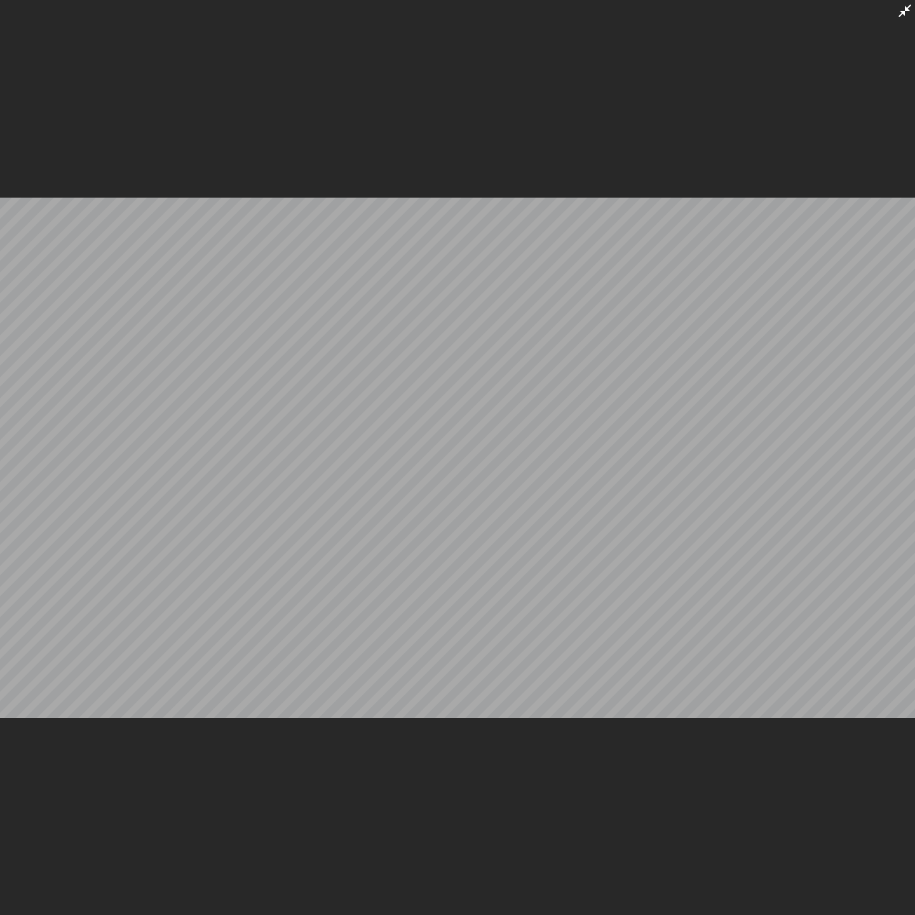
drag, startPoint x: 901, startPoint y: 14, endPoint x: 1187, endPoint y: 13, distance: 285.9
click at [900, 15] on icon at bounding box center [904, 10] width 15 height 15
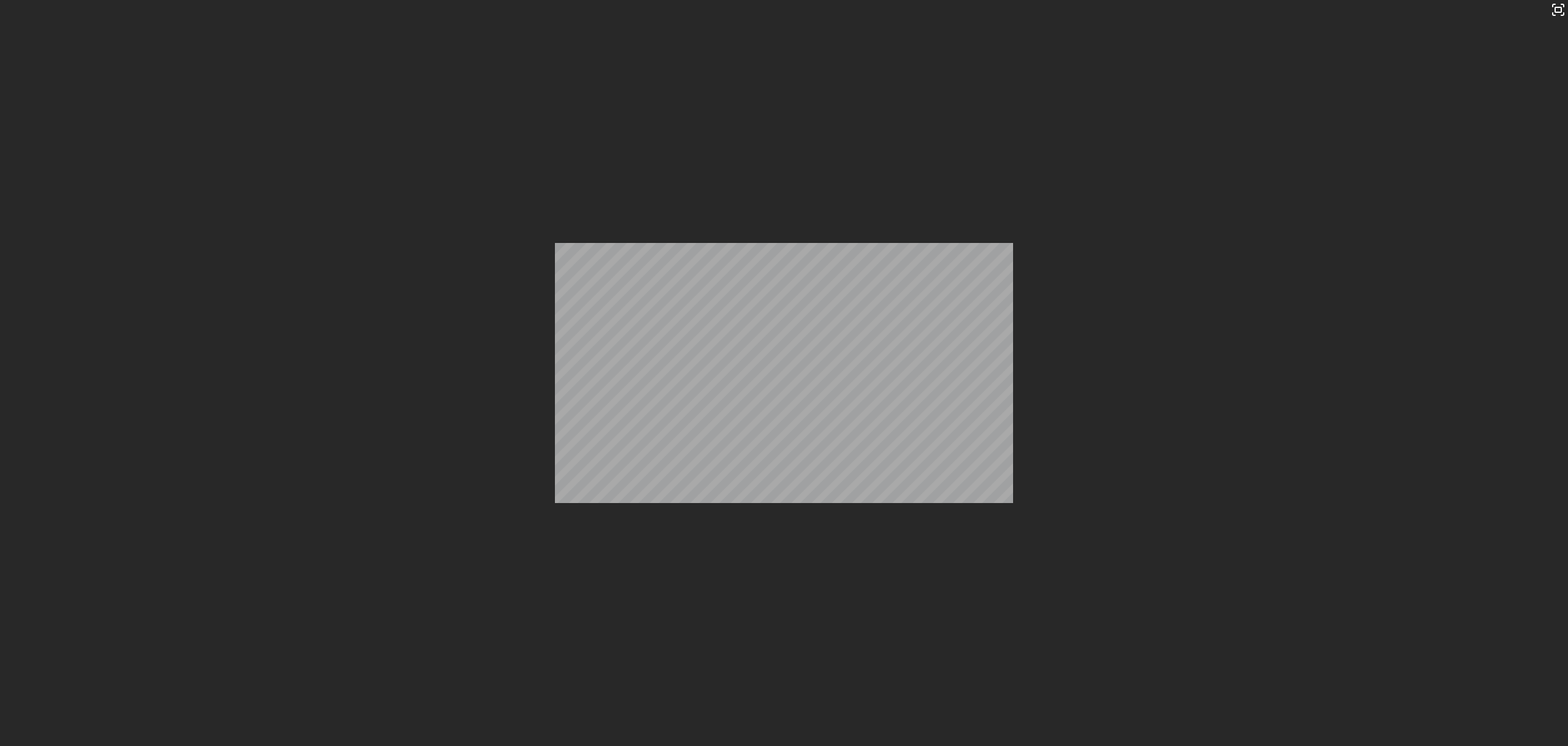
click at [926, 68] on div "Stop" at bounding box center [926, 69] width 57 height 23
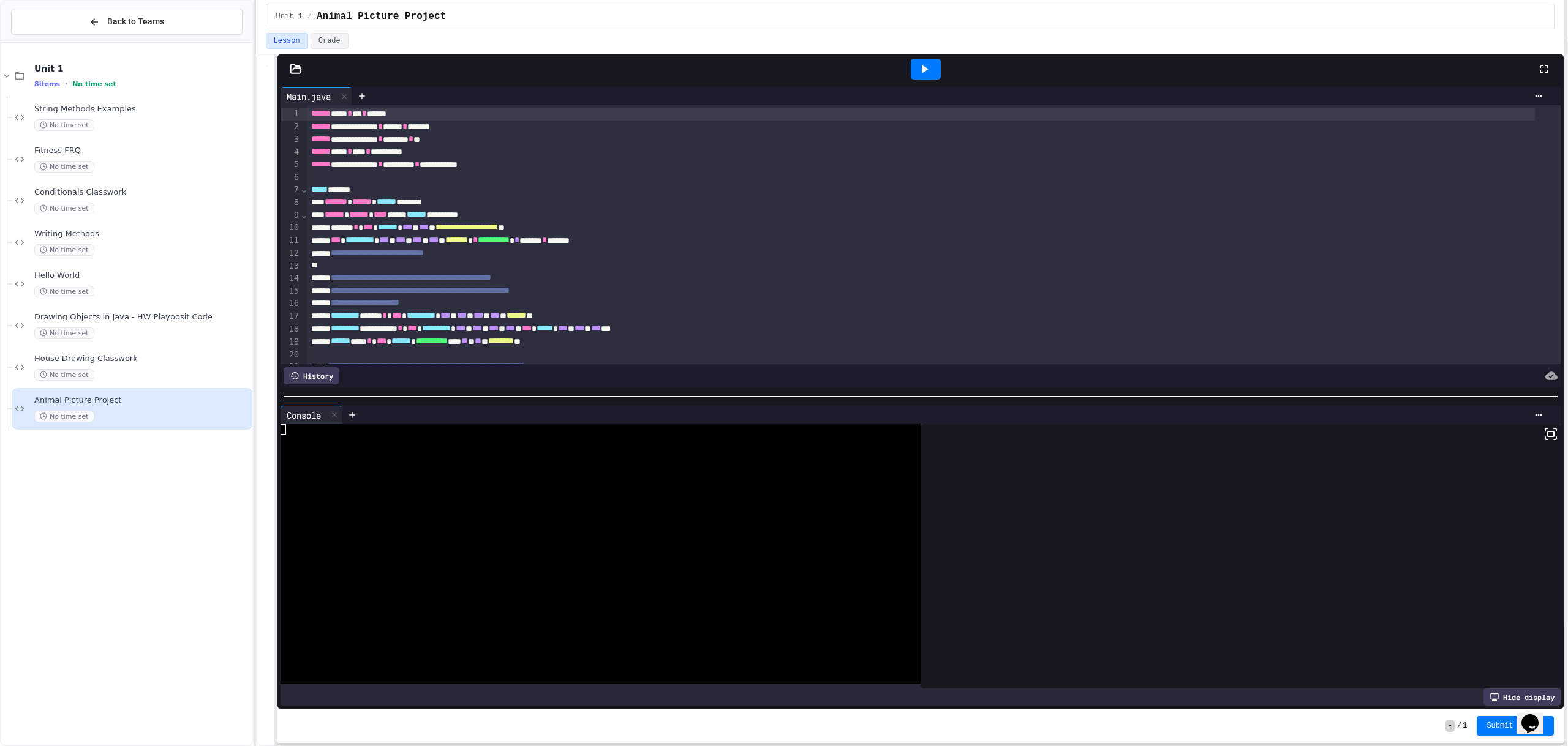
drag, startPoint x: 917, startPoint y: 67, endPoint x: 1328, endPoint y: 270, distance: 458.4
click at [918, 67] on icon at bounding box center [924, 68] width 14 height 14
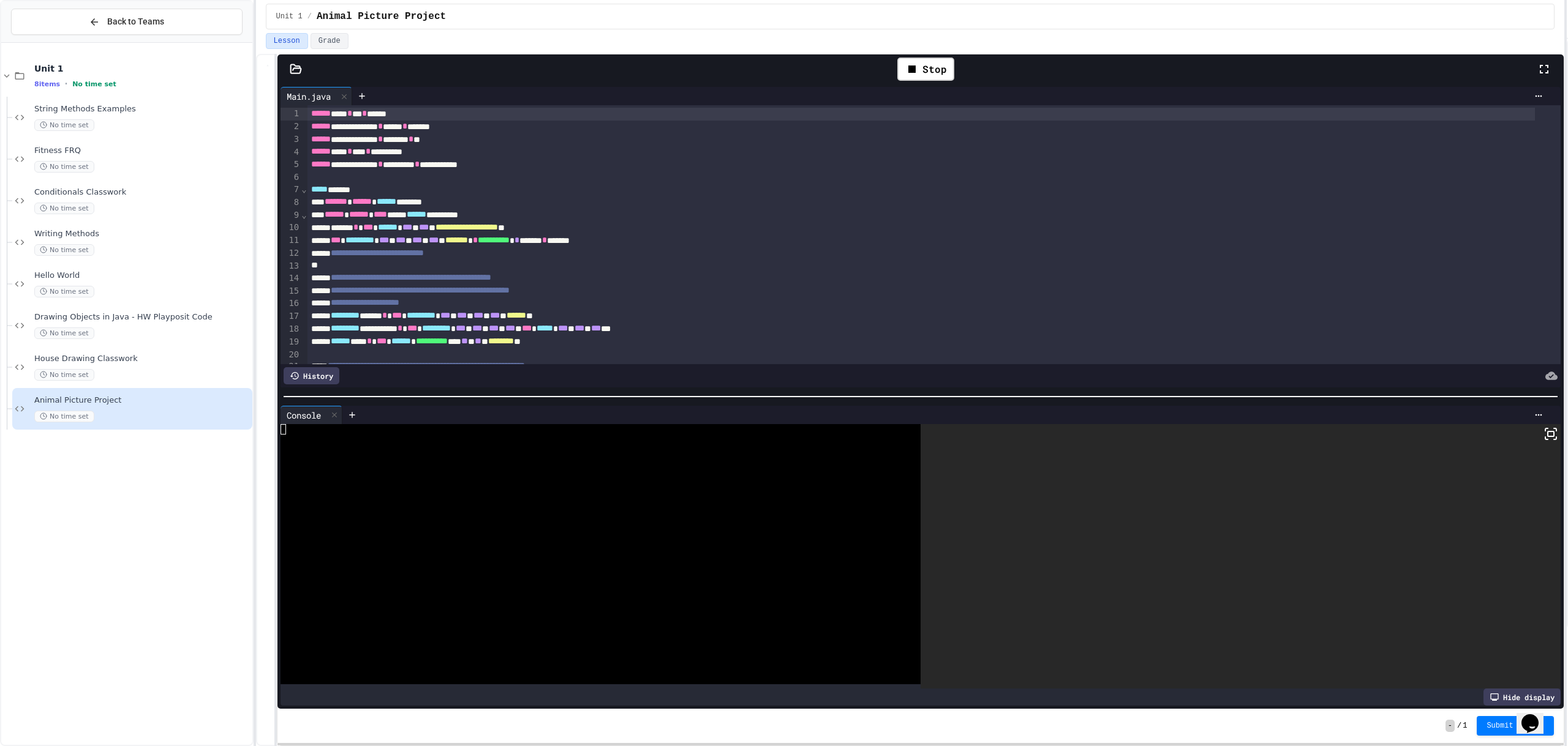
click at [1544, 431] on icon at bounding box center [1551, 434] width 14 height 14
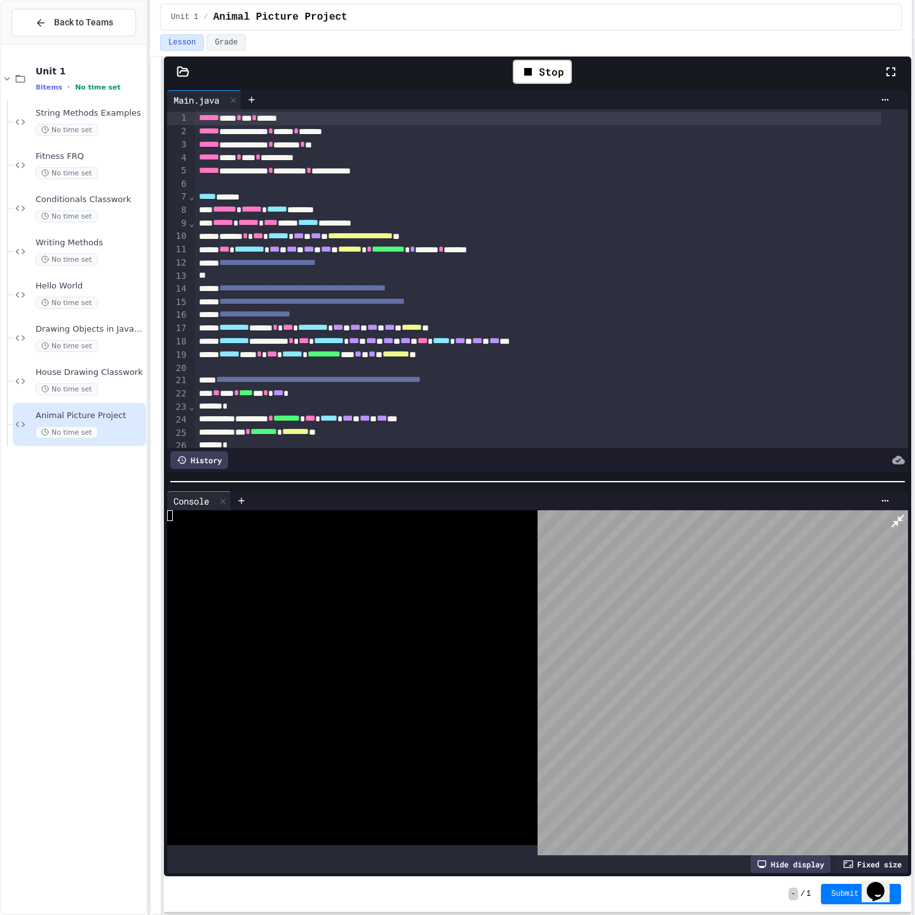
click at [900, 513] on icon at bounding box center [897, 520] width 15 height 15
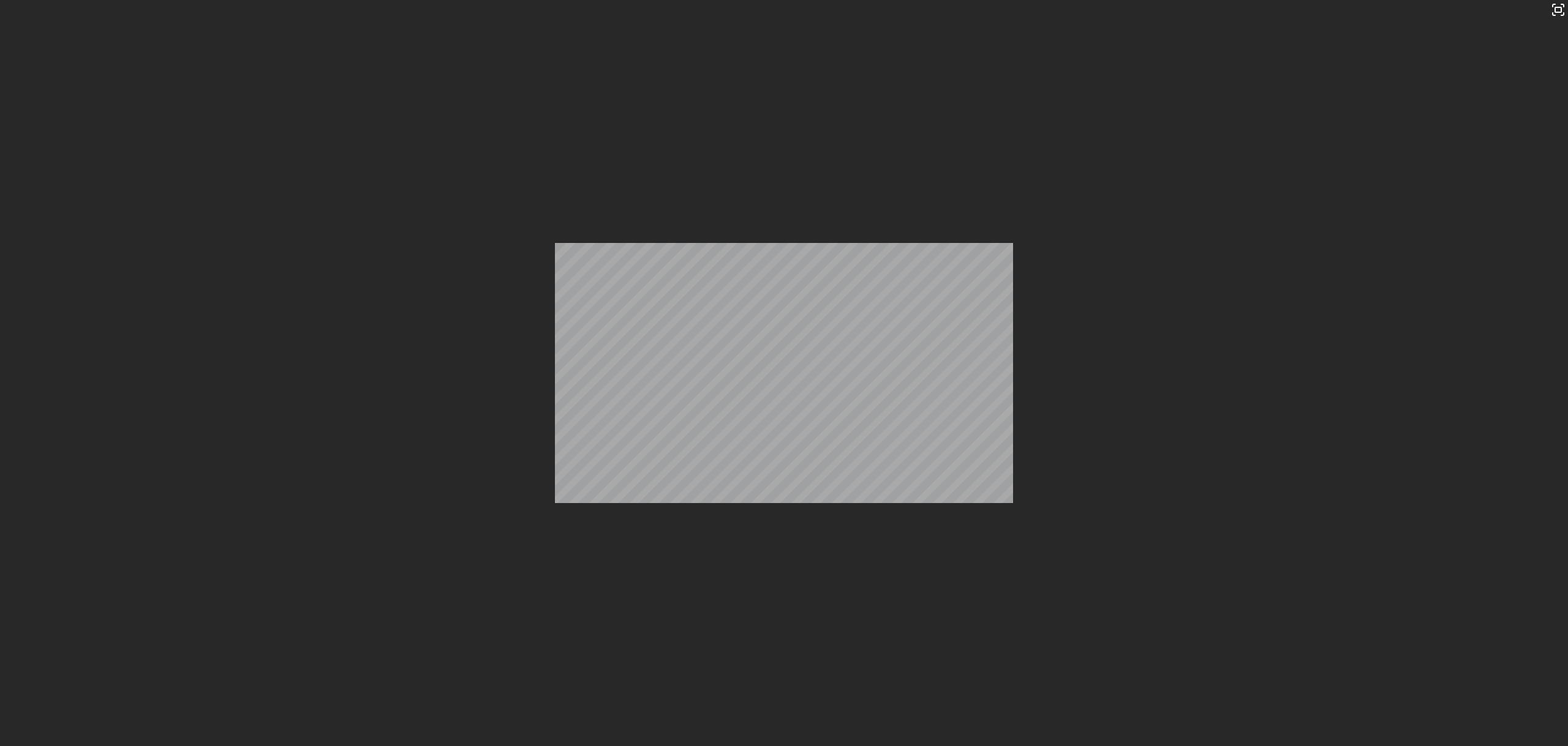
click at [946, 64] on div "Stop" at bounding box center [926, 69] width 57 height 23
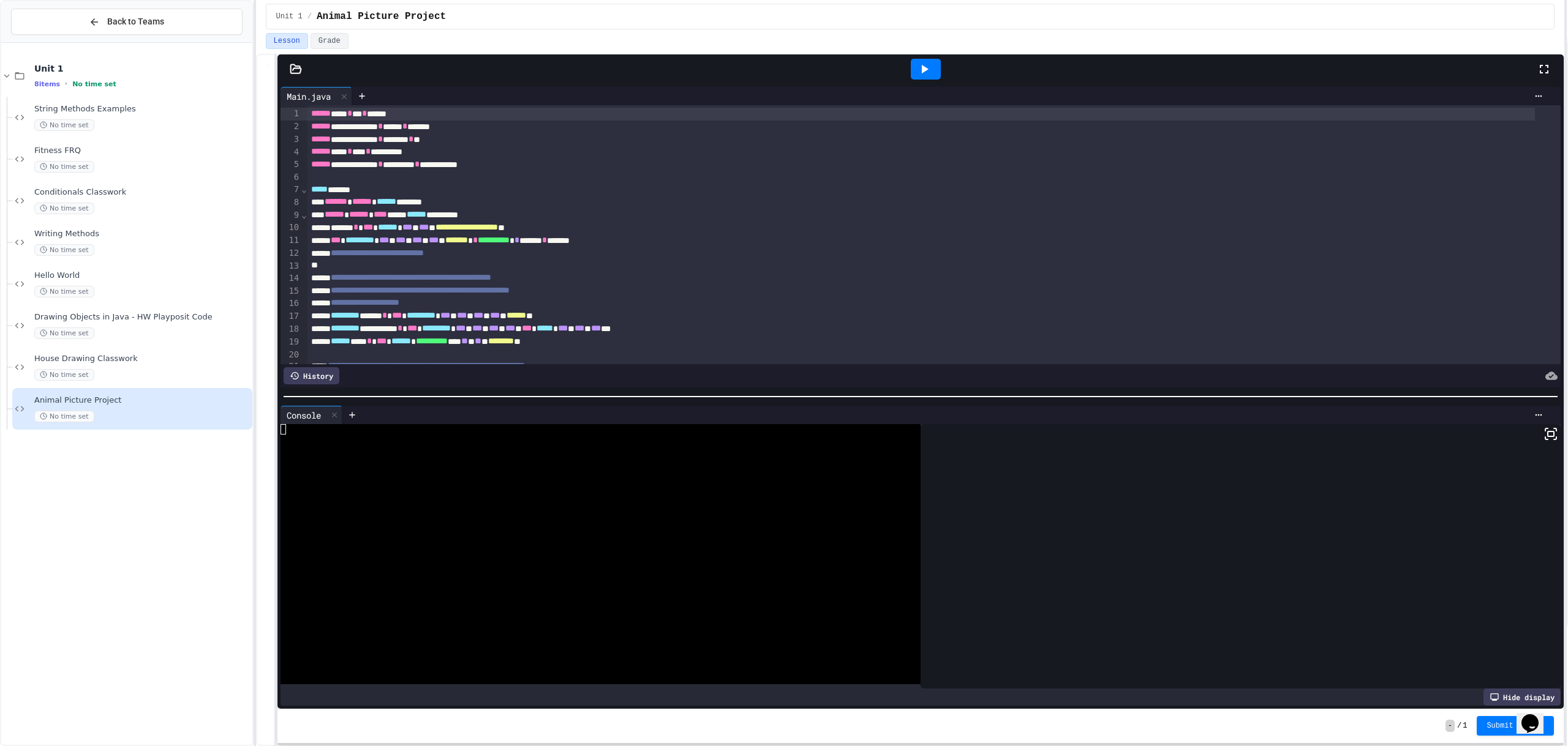
click at [919, 67] on icon at bounding box center [924, 68] width 14 height 14
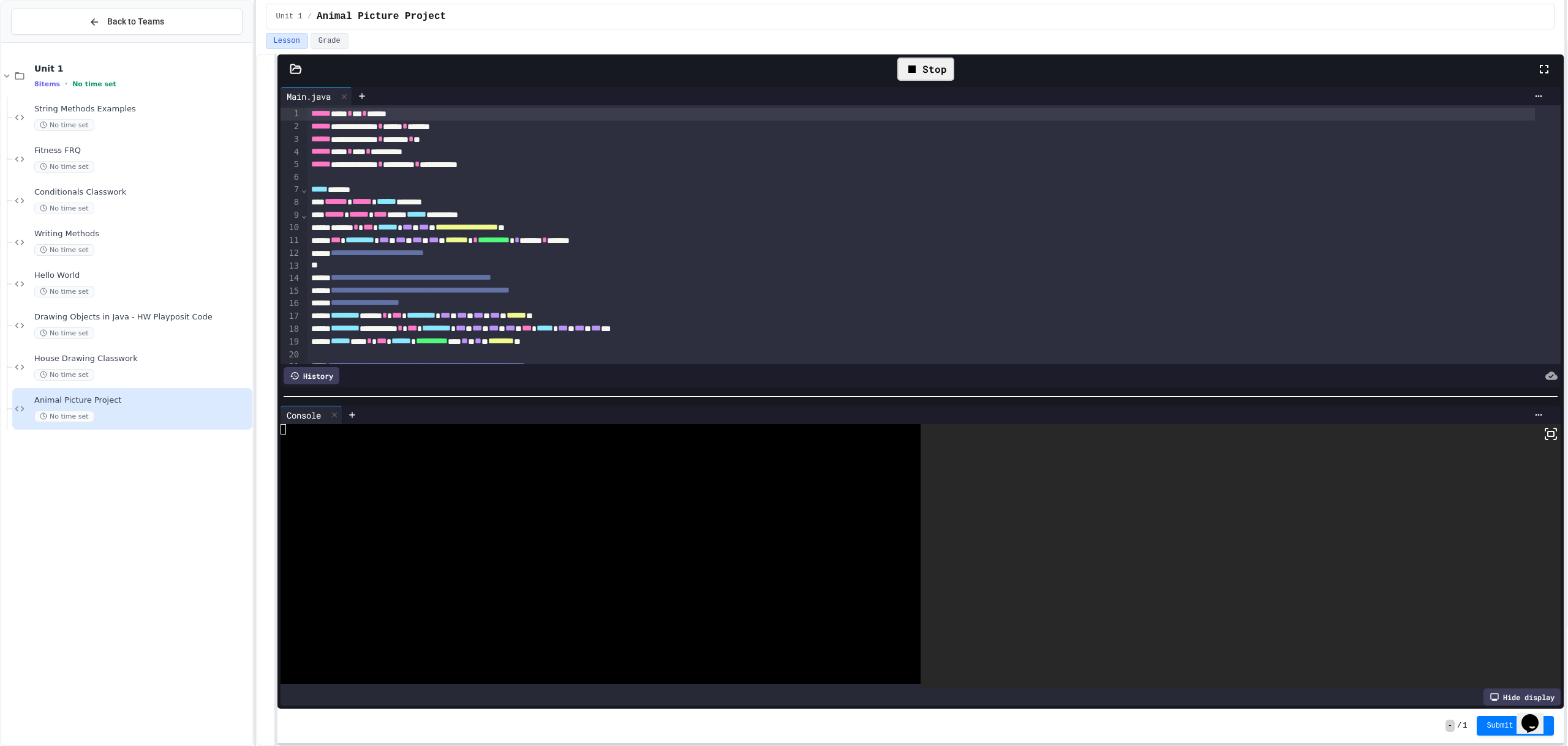
click at [1548, 432] on rect at bounding box center [1551, 434] width 6 height 5
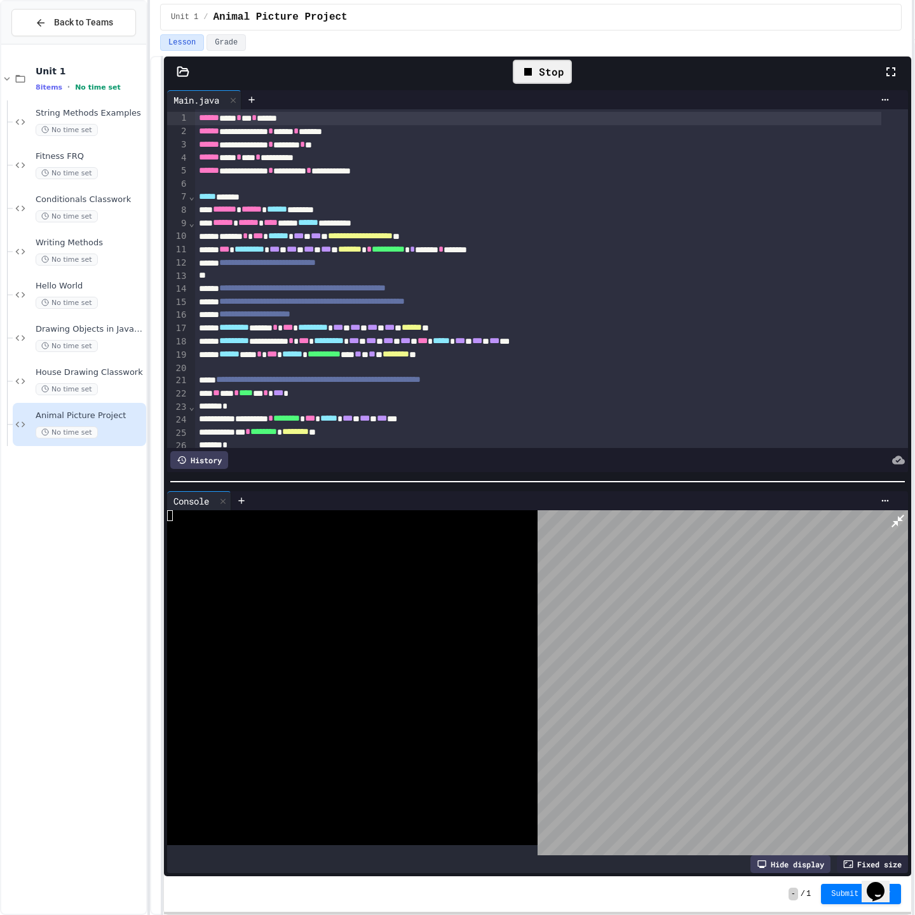
click at [897, 513] on icon at bounding box center [897, 520] width 15 height 15
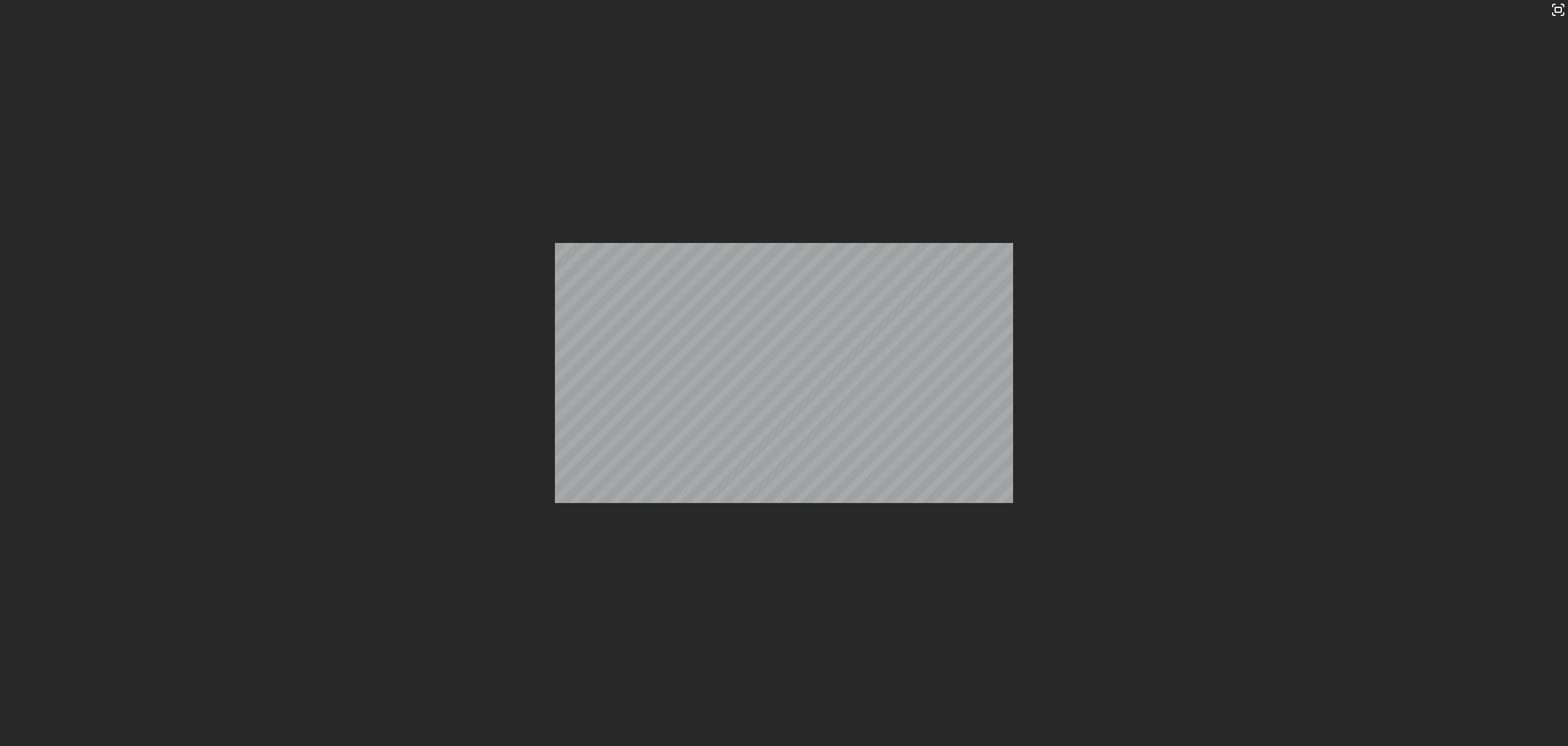
click at [910, 63] on icon at bounding box center [911, 68] width 14 height 14
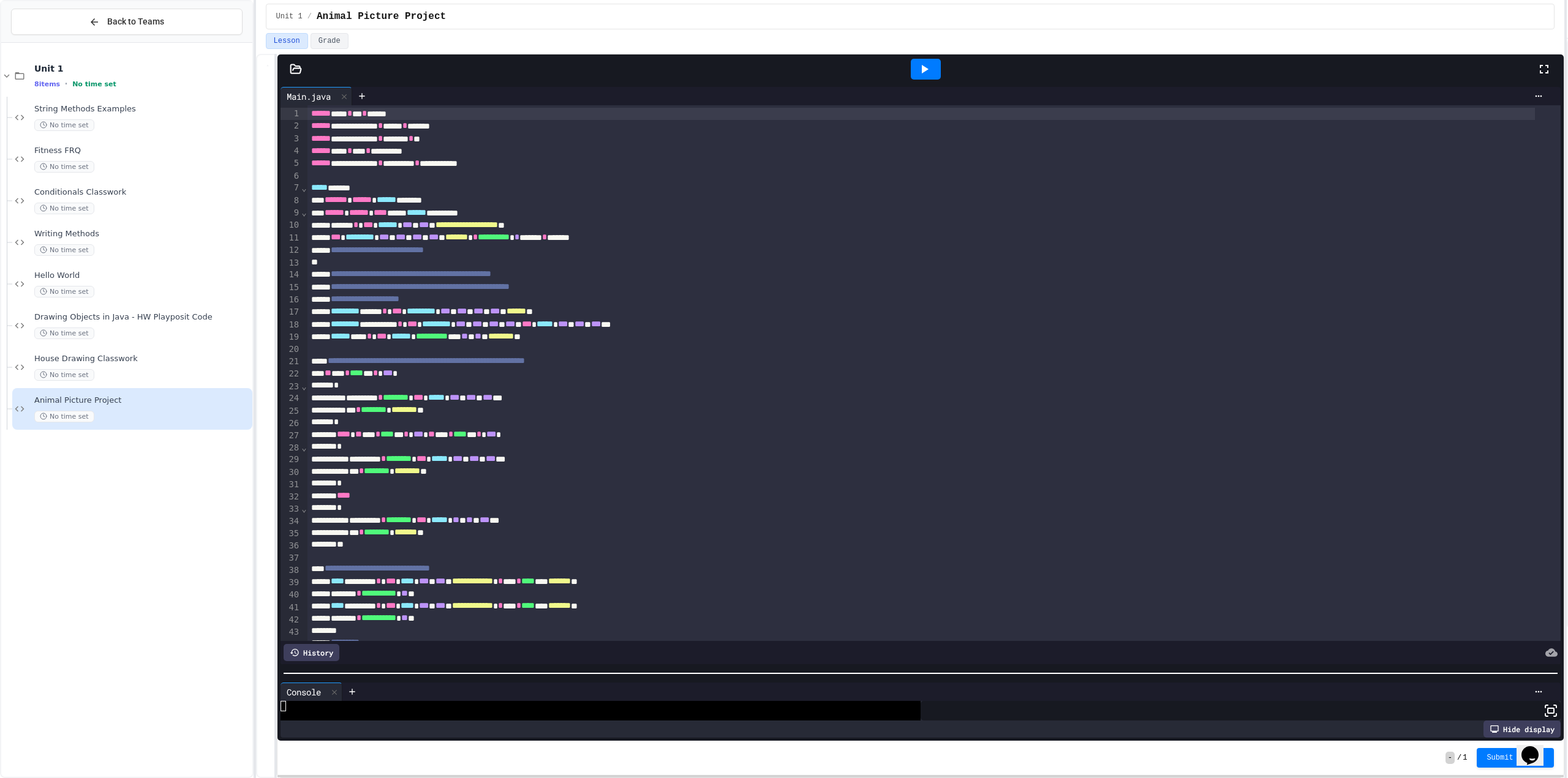
click at [653, 670] on div at bounding box center [921, 673] width 1286 height 13
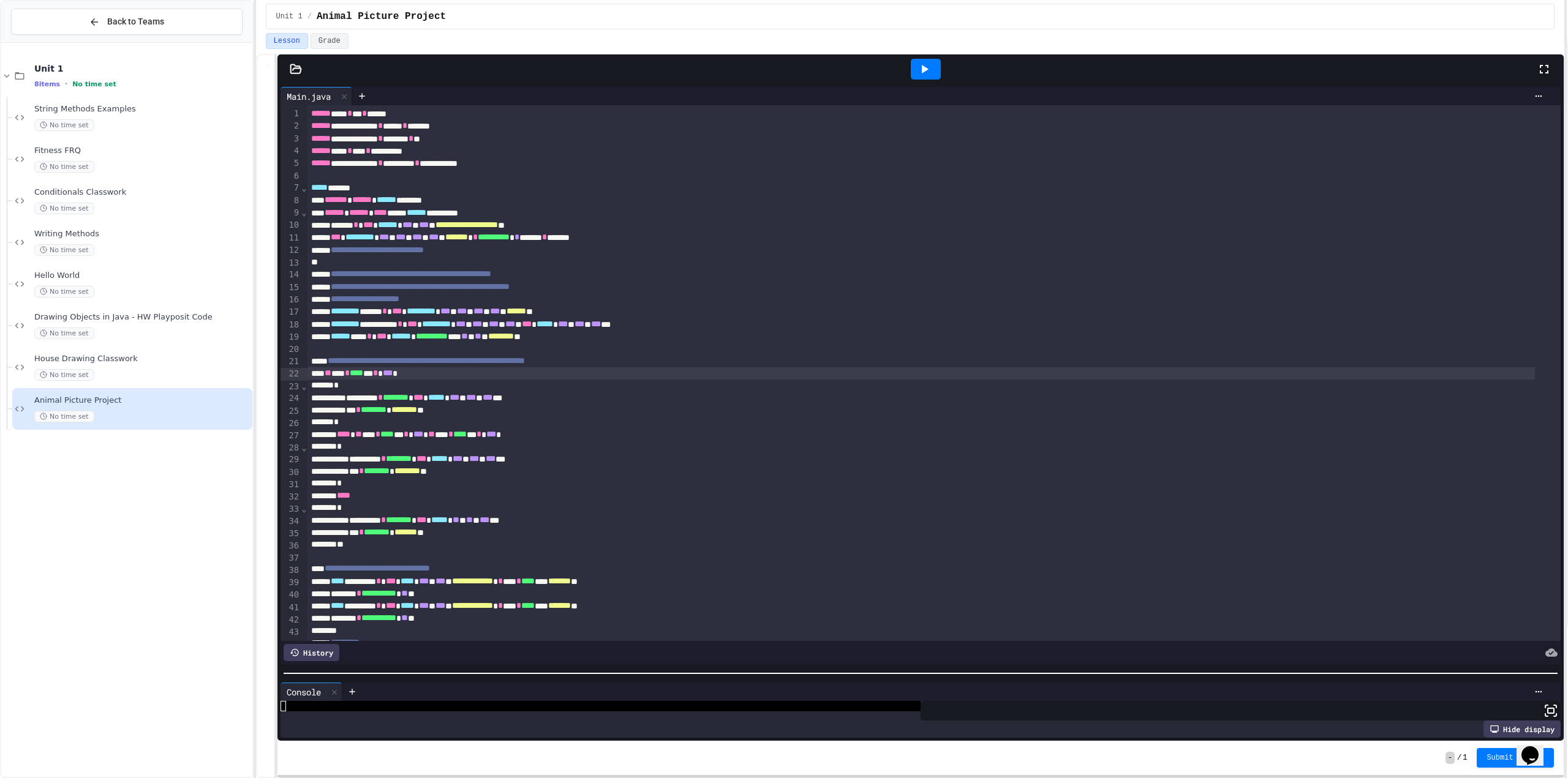
click at [392, 375] on span "***" at bounding box center [388, 372] width 10 height 9
click at [418, 375] on div "** * *** * **** ** * *** *" at bounding box center [921, 373] width 1228 height 13
click at [498, 437] on span "***" at bounding box center [493, 434] width 10 height 9
click at [923, 72] on icon at bounding box center [925, 68] width 7 height 9
click at [861, 667] on div at bounding box center [921, 673] width 1286 height 13
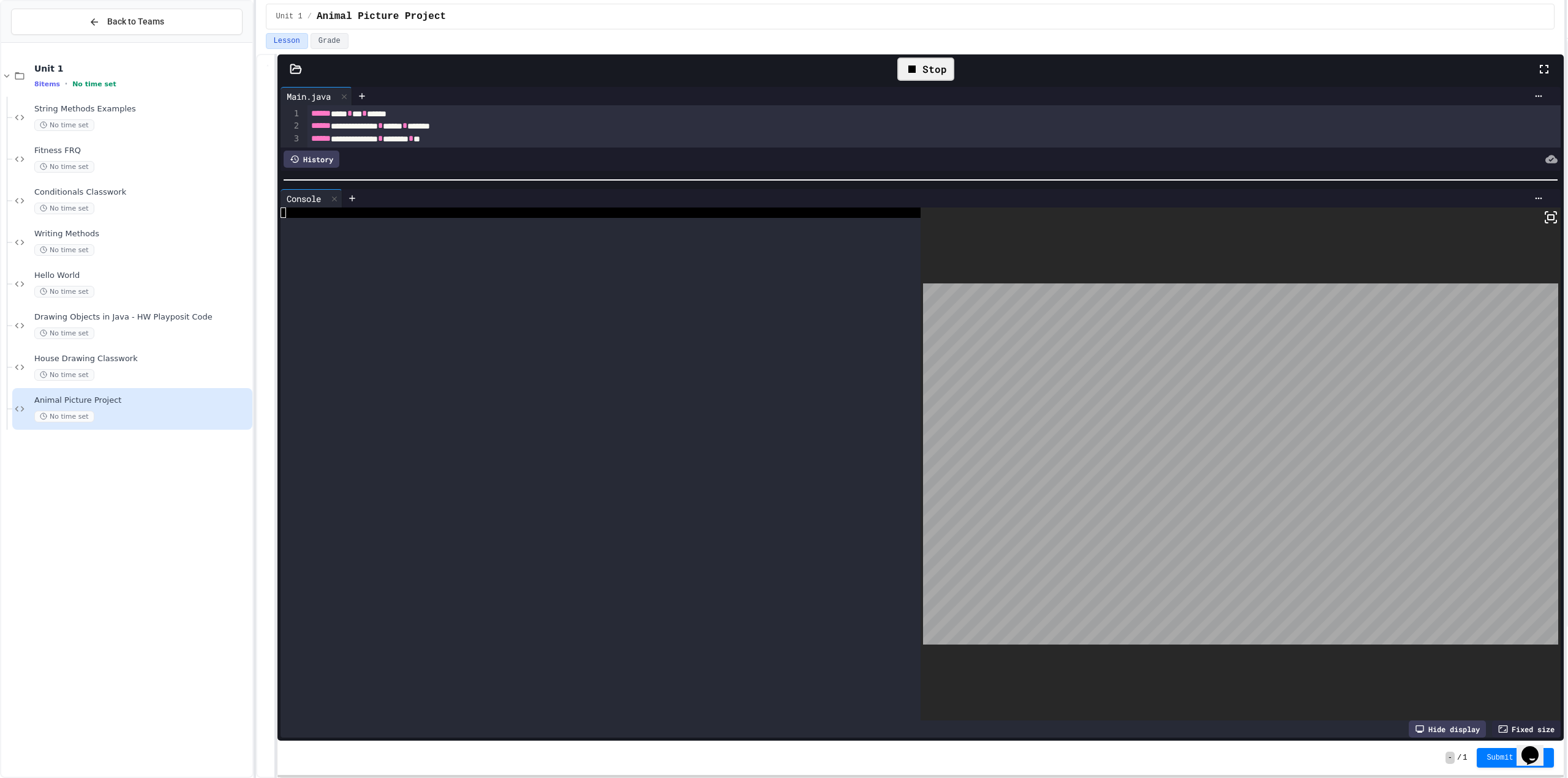
click at [969, 173] on div "**********" at bounding box center [921, 413] width 1286 height 657
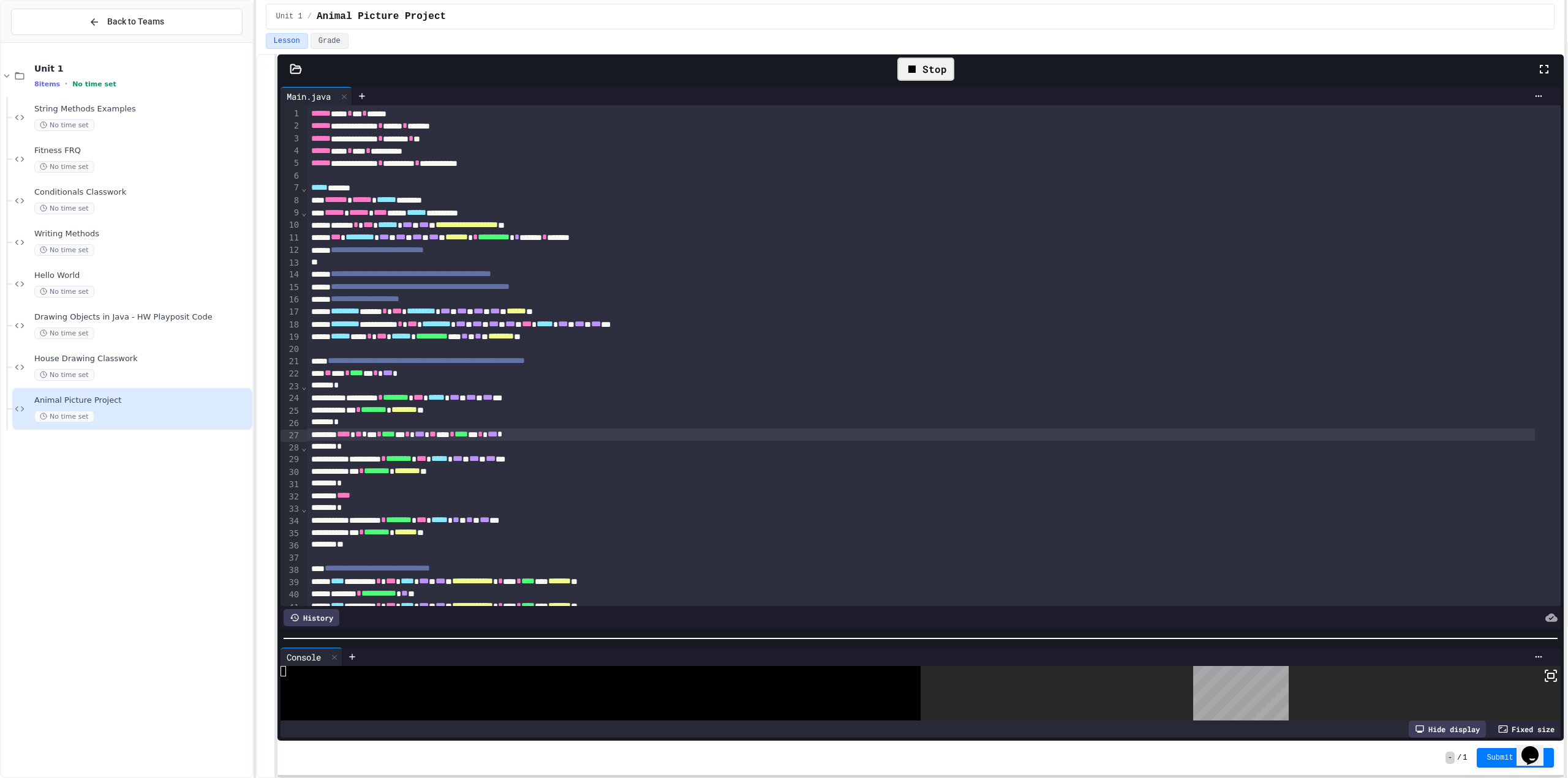
click at [828, 642] on div "**********" at bounding box center [921, 413] width 1286 height 657
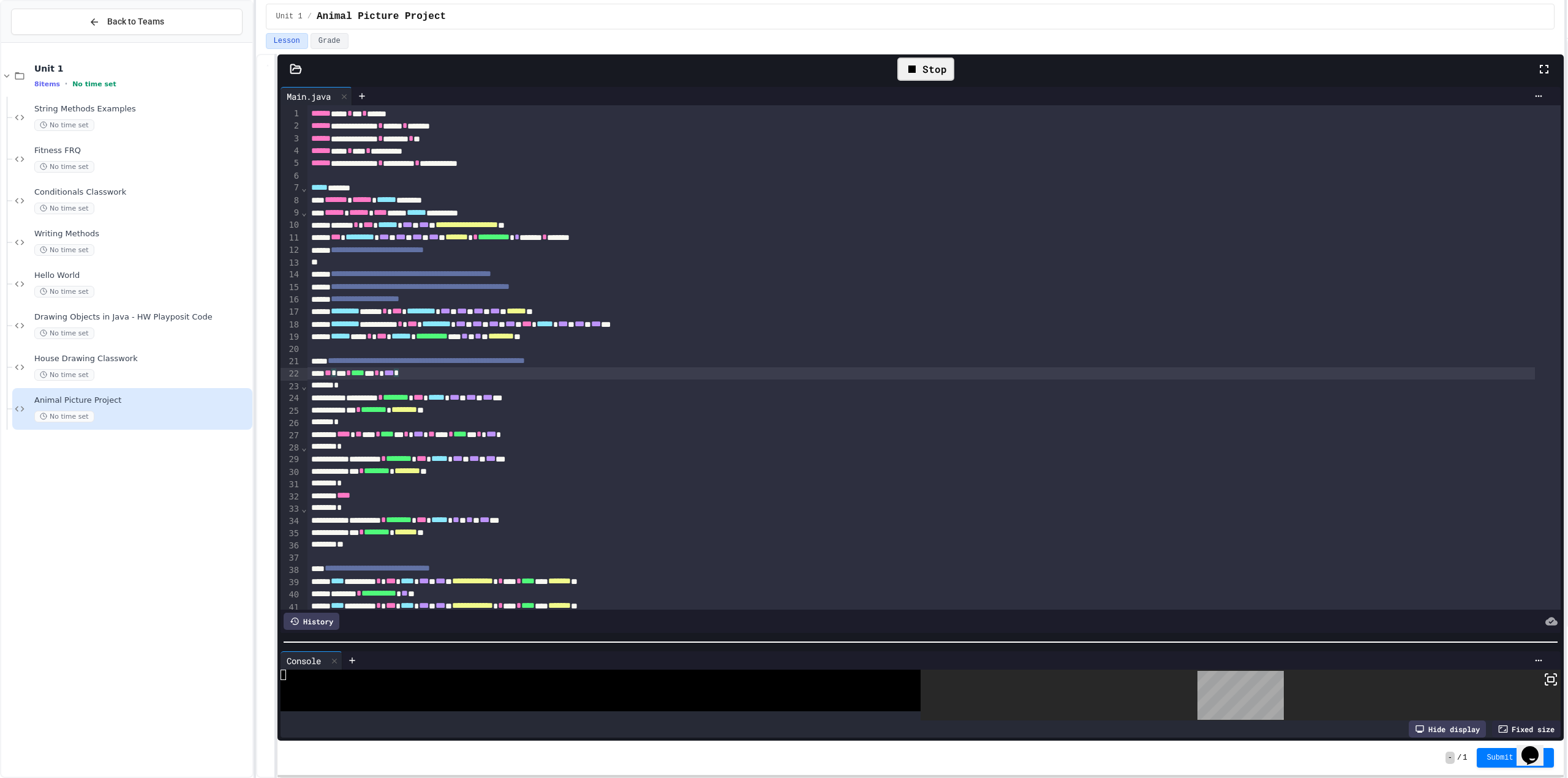
click at [393, 373] on span "***" at bounding box center [389, 372] width 10 height 9
click at [912, 74] on icon at bounding box center [911, 68] width 14 height 14
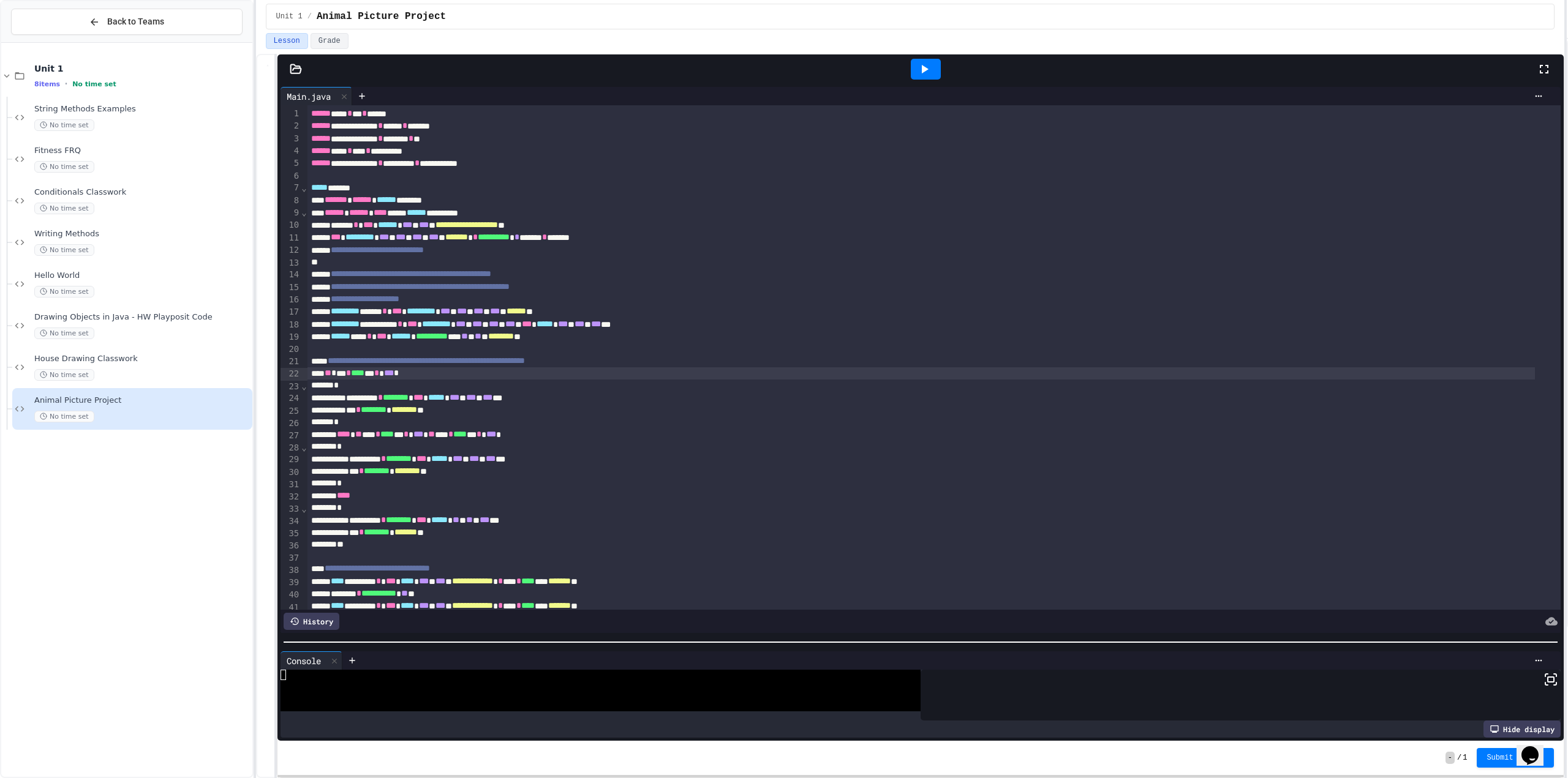
click at [918, 69] on icon at bounding box center [924, 68] width 14 height 14
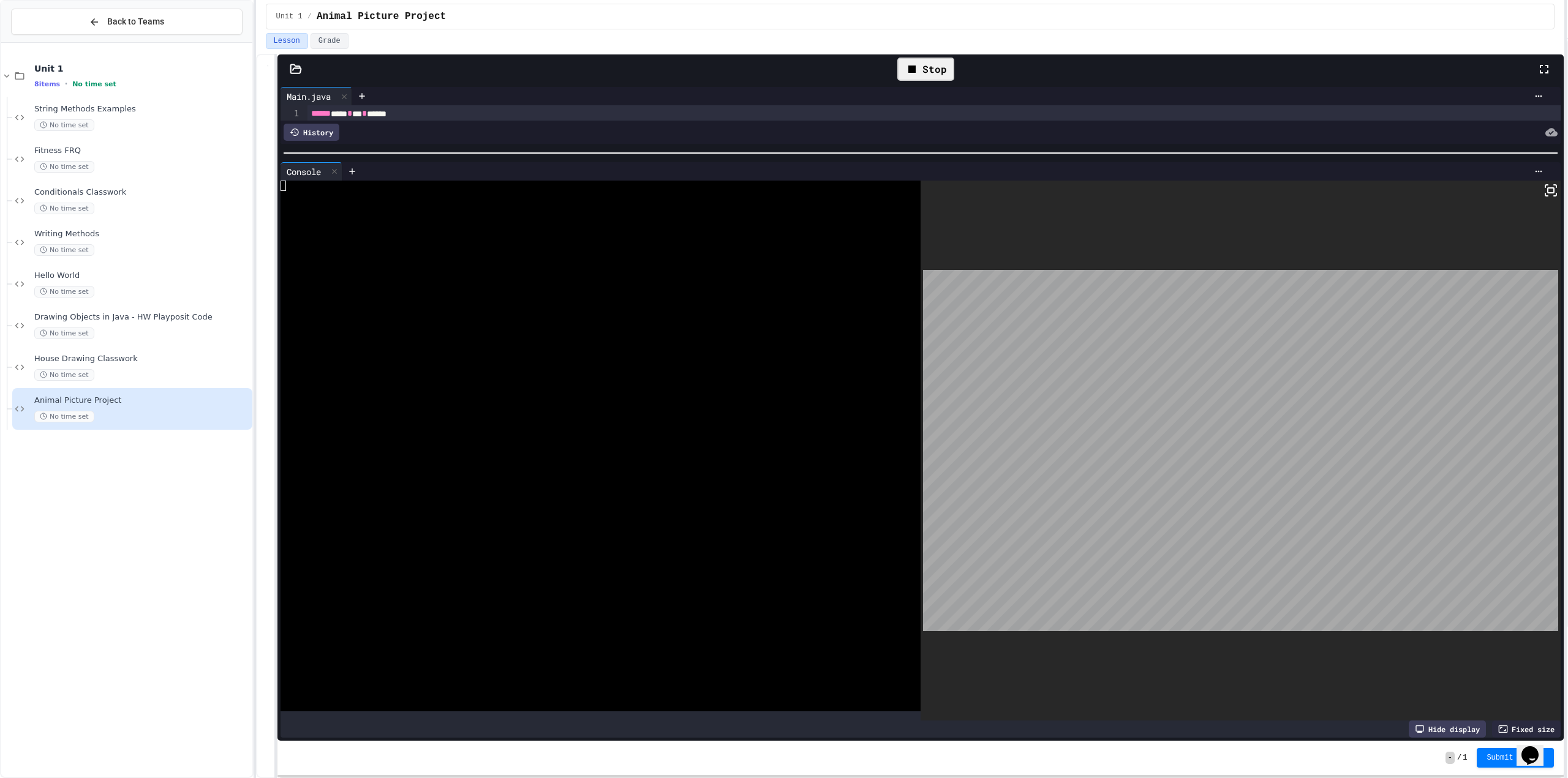
click at [973, 144] on div "**********" at bounding box center [921, 413] width 1286 height 657
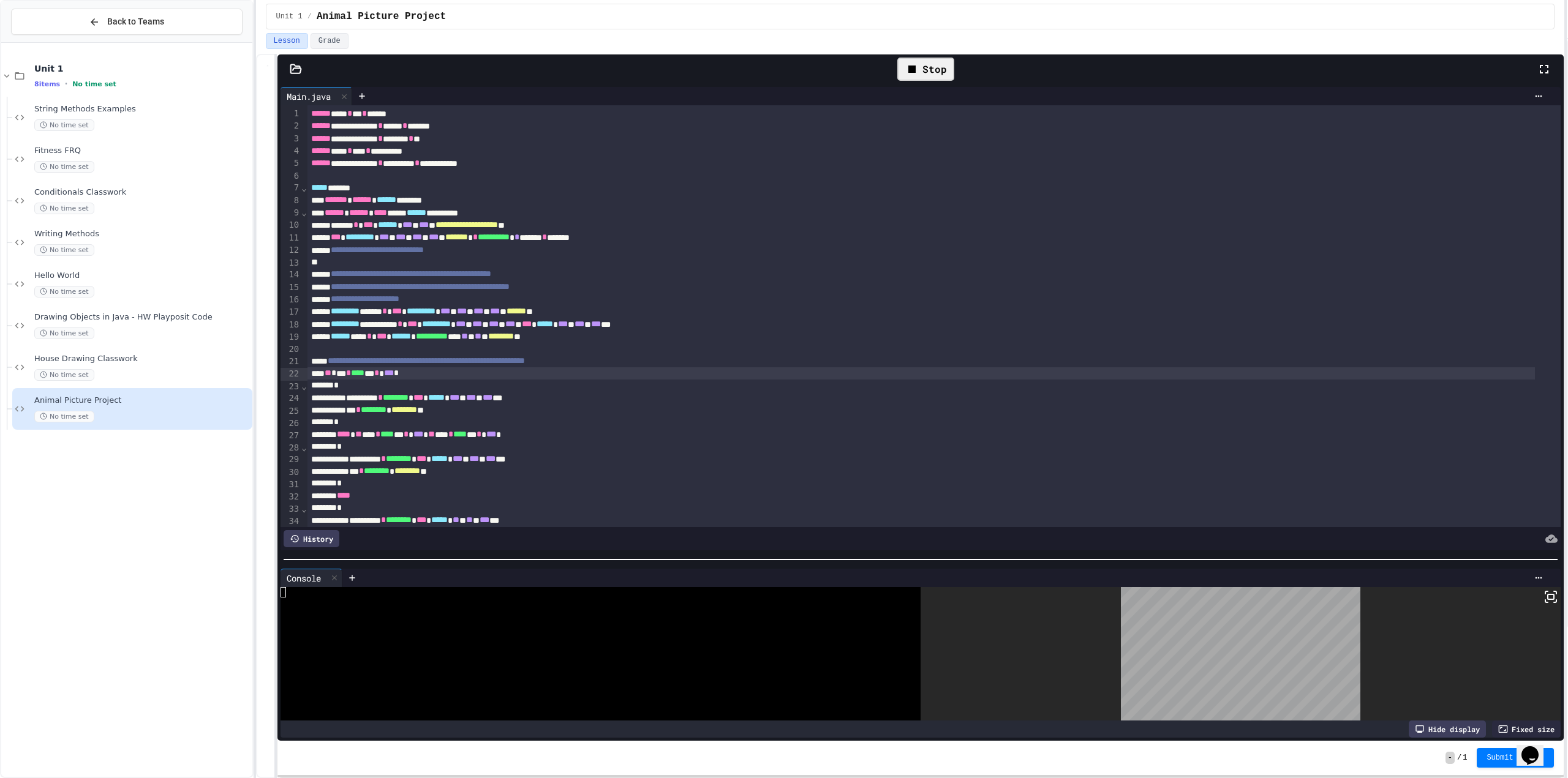
click at [900, 626] on div "**********" at bounding box center [921, 413] width 1286 height 657
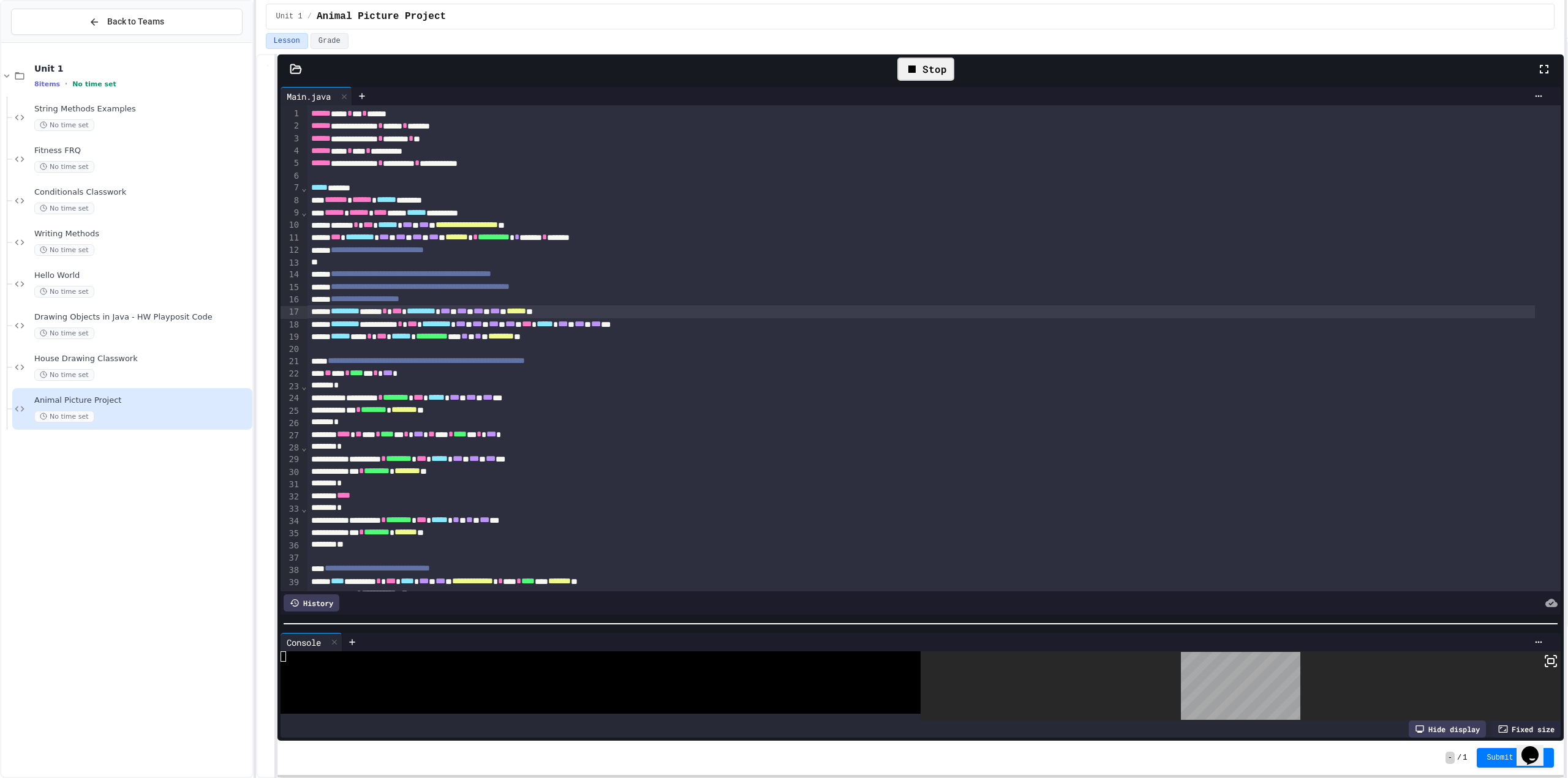
click at [436, 310] on span "*********" at bounding box center [421, 310] width 29 height 9
click at [483, 309] on span "***" at bounding box center [478, 310] width 10 height 9
click at [483, 311] on span "***" at bounding box center [478, 310] width 10 height 9
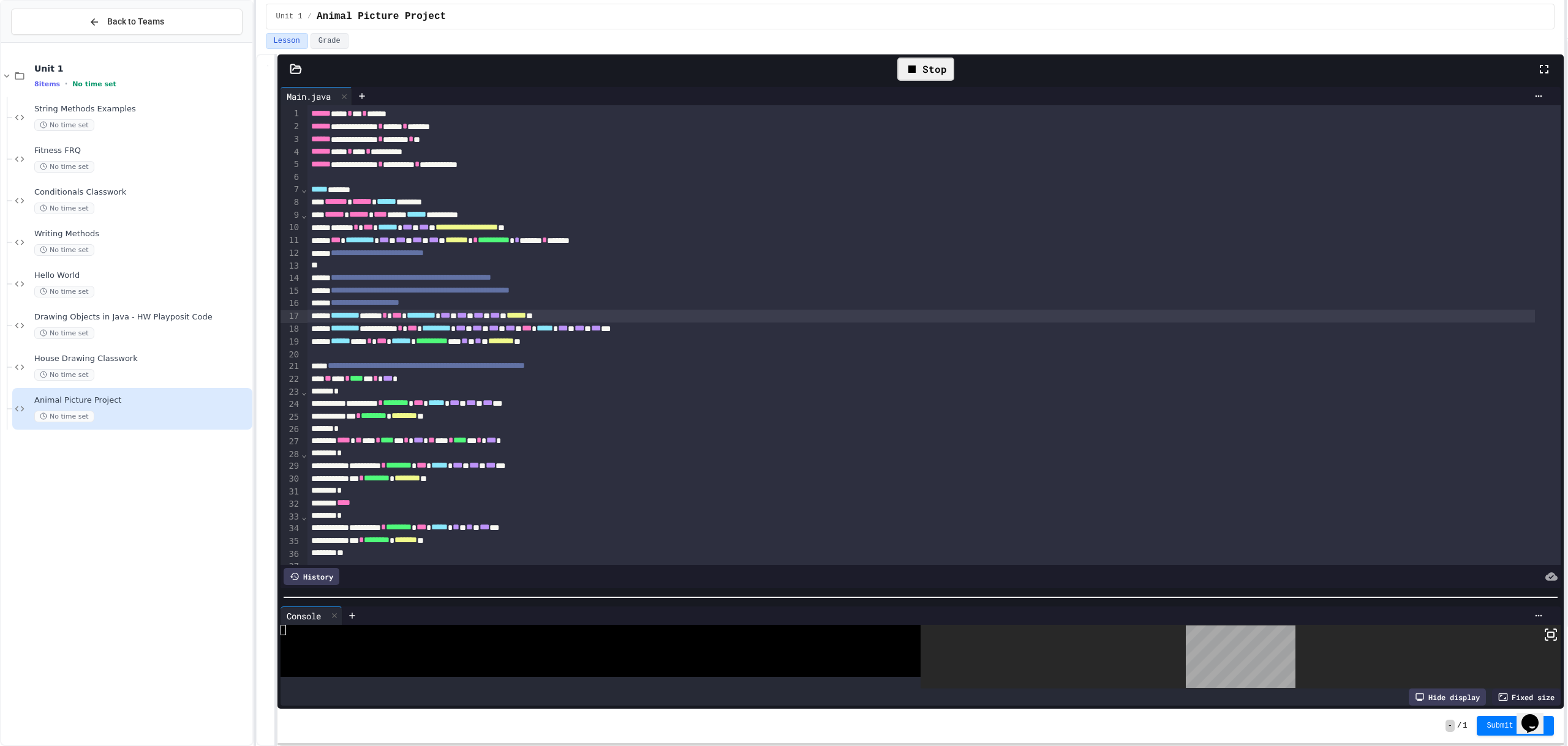
click at [917, 69] on icon at bounding box center [911, 68] width 14 height 14
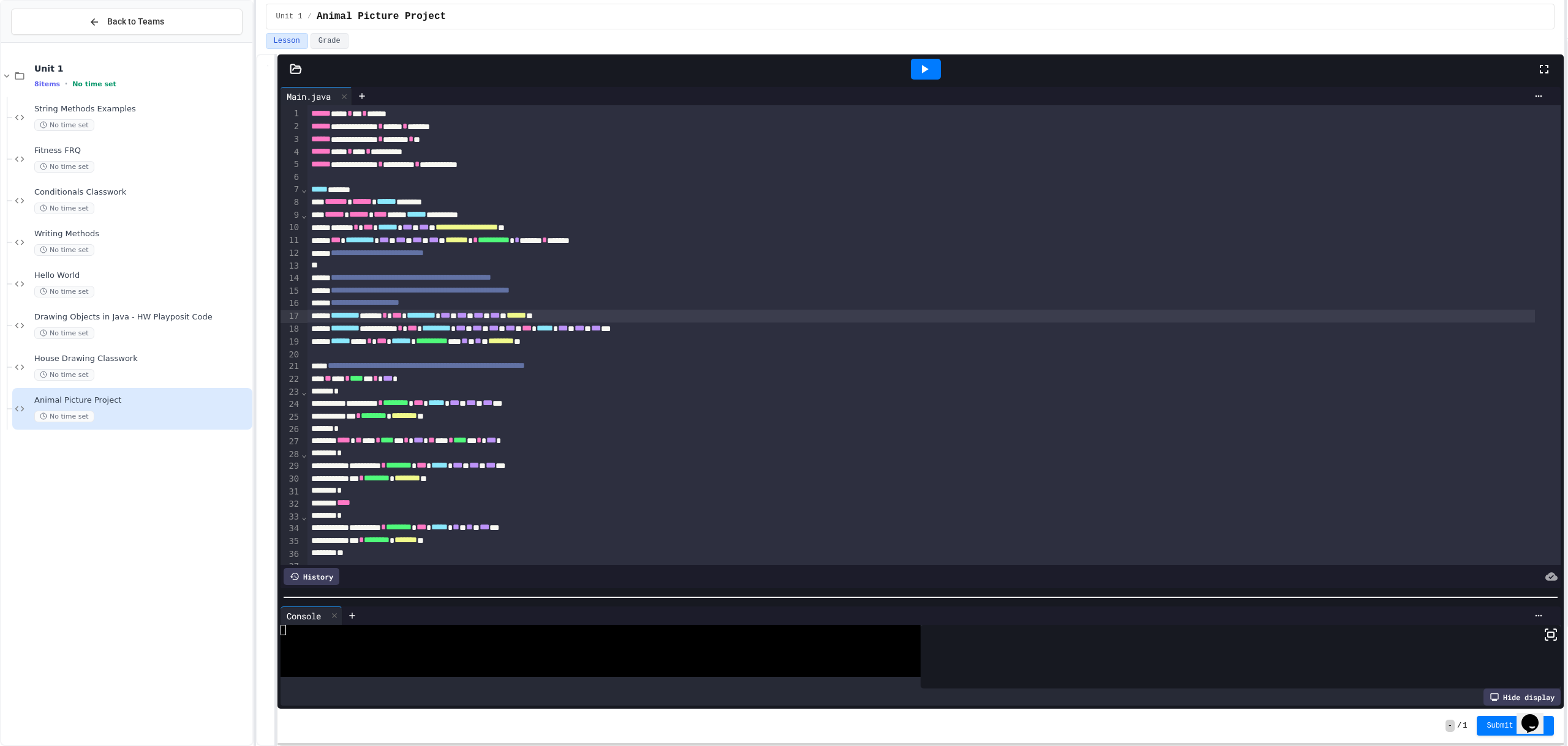
click at [921, 67] on icon at bounding box center [924, 68] width 14 height 14
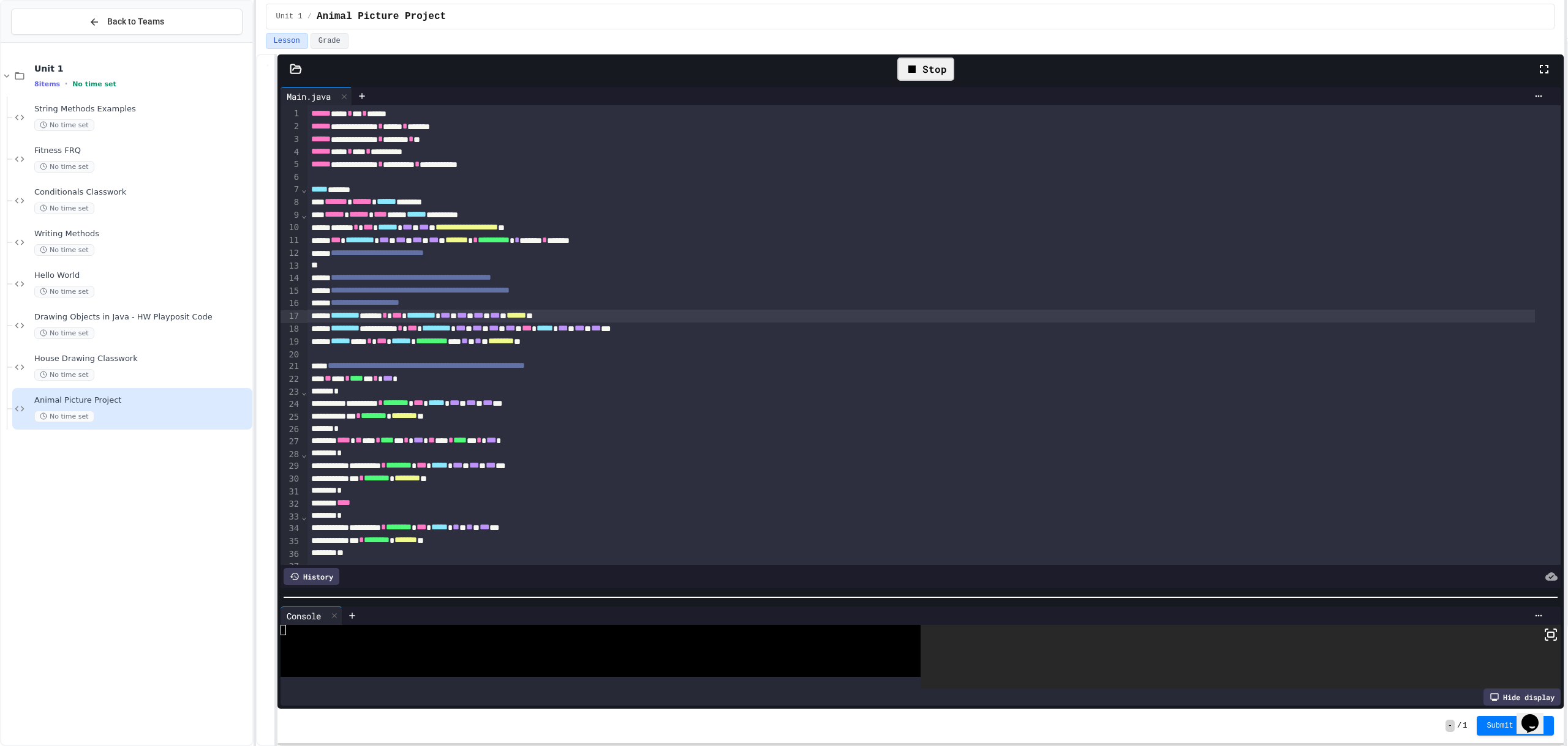
click at [1548, 632] on rect at bounding box center [1551, 634] width 6 height 5
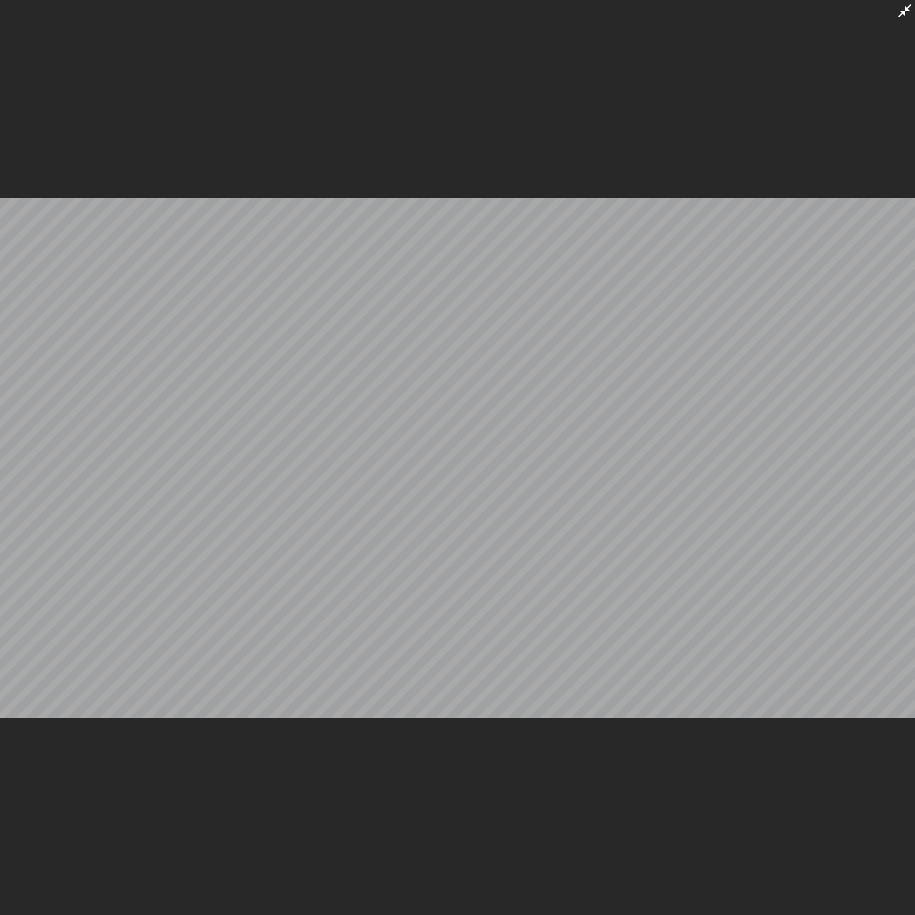
click at [899, 6] on icon at bounding box center [904, 10] width 15 height 15
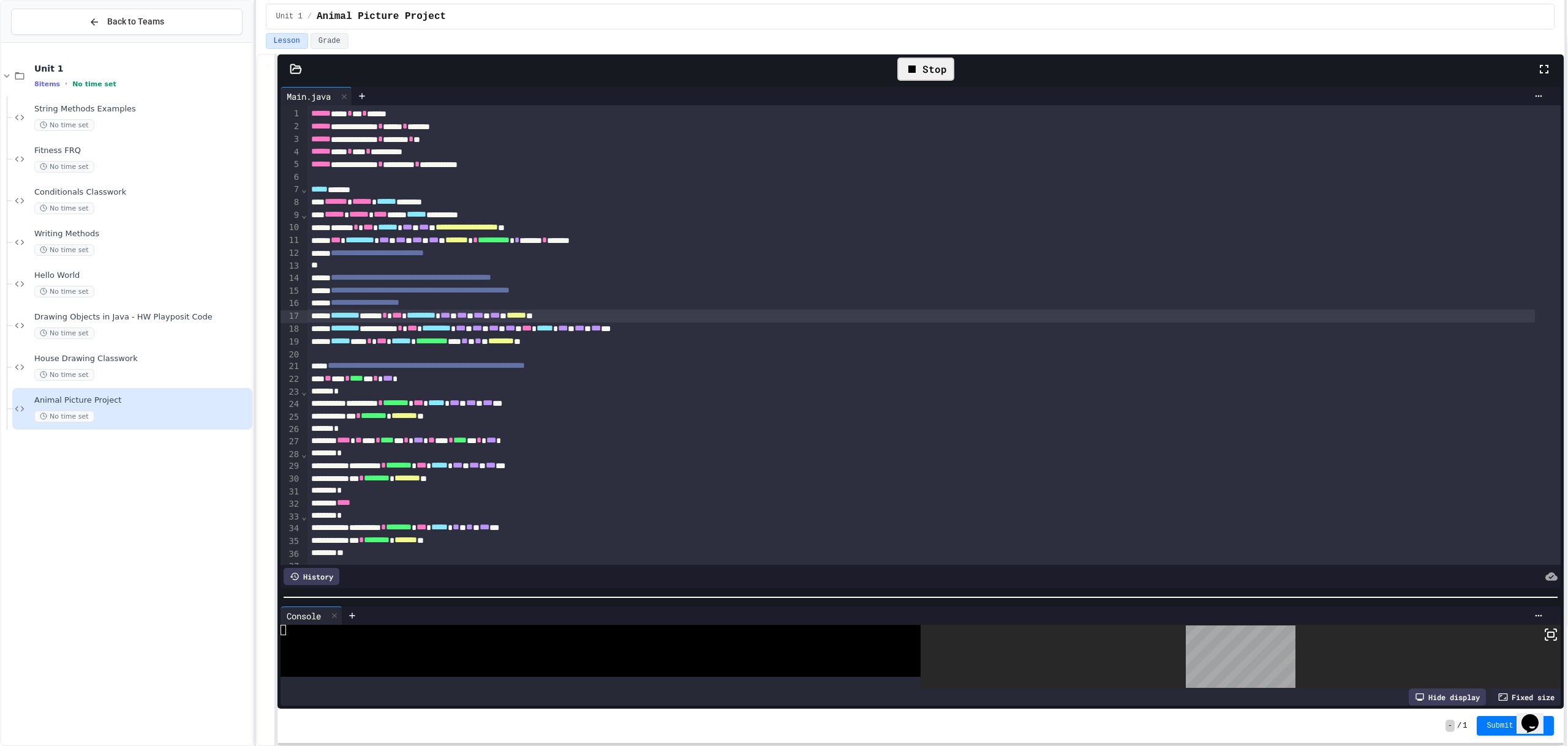
click at [933, 66] on div "Stop" at bounding box center [926, 69] width 57 height 23
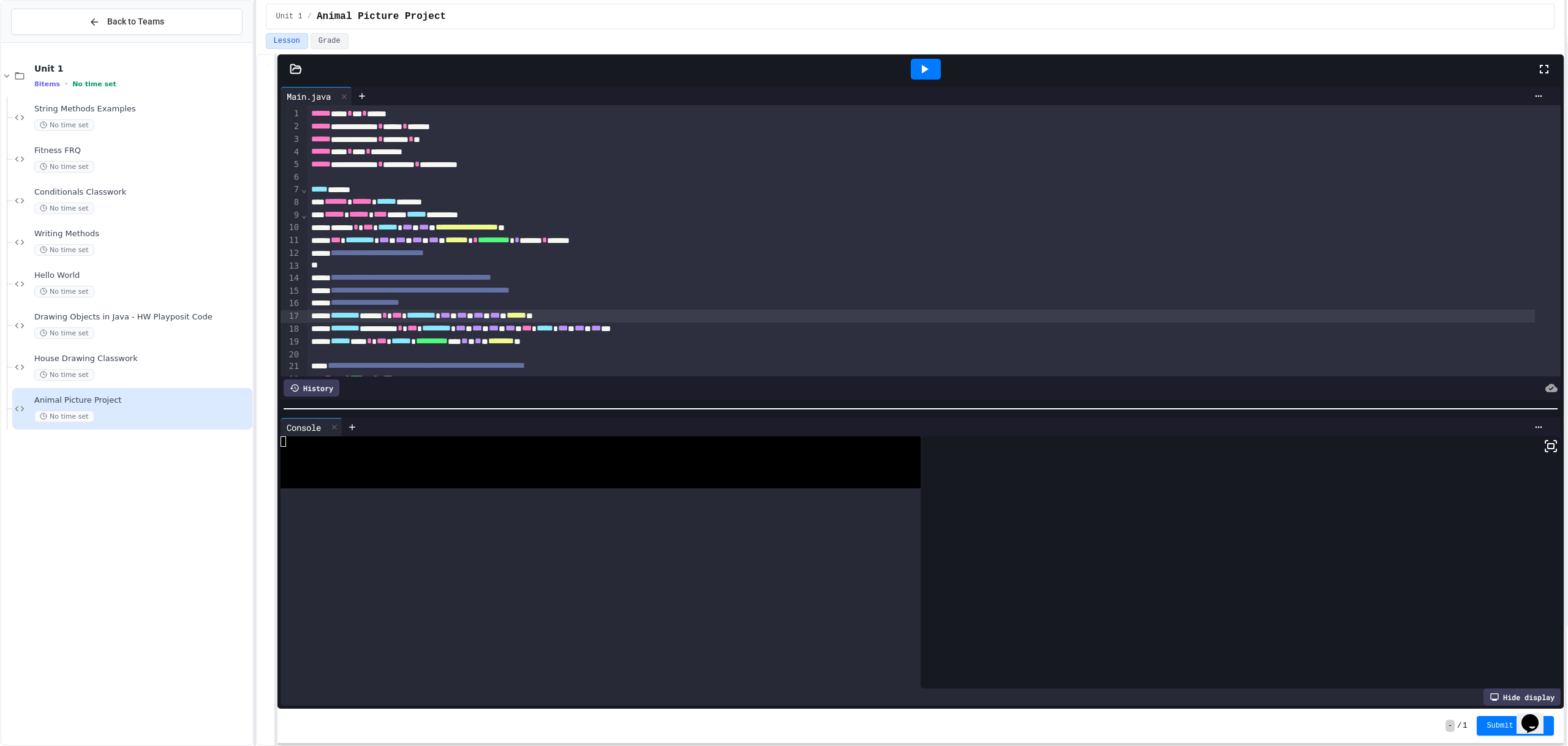
click at [908, 372] on div "**********" at bounding box center [921, 396] width 1286 height 626
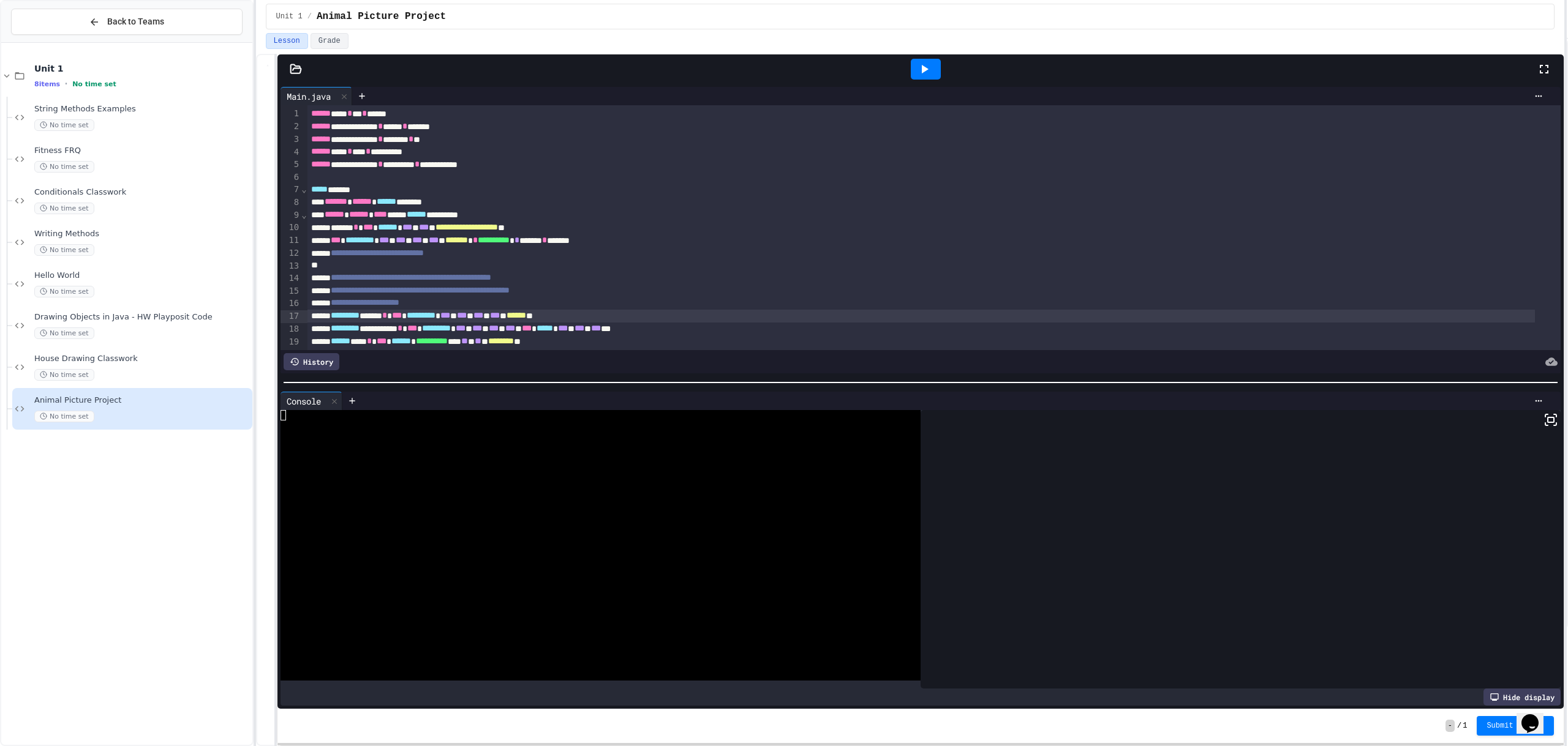
click at [936, 74] on div at bounding box center [926, 69] width 30 height 21
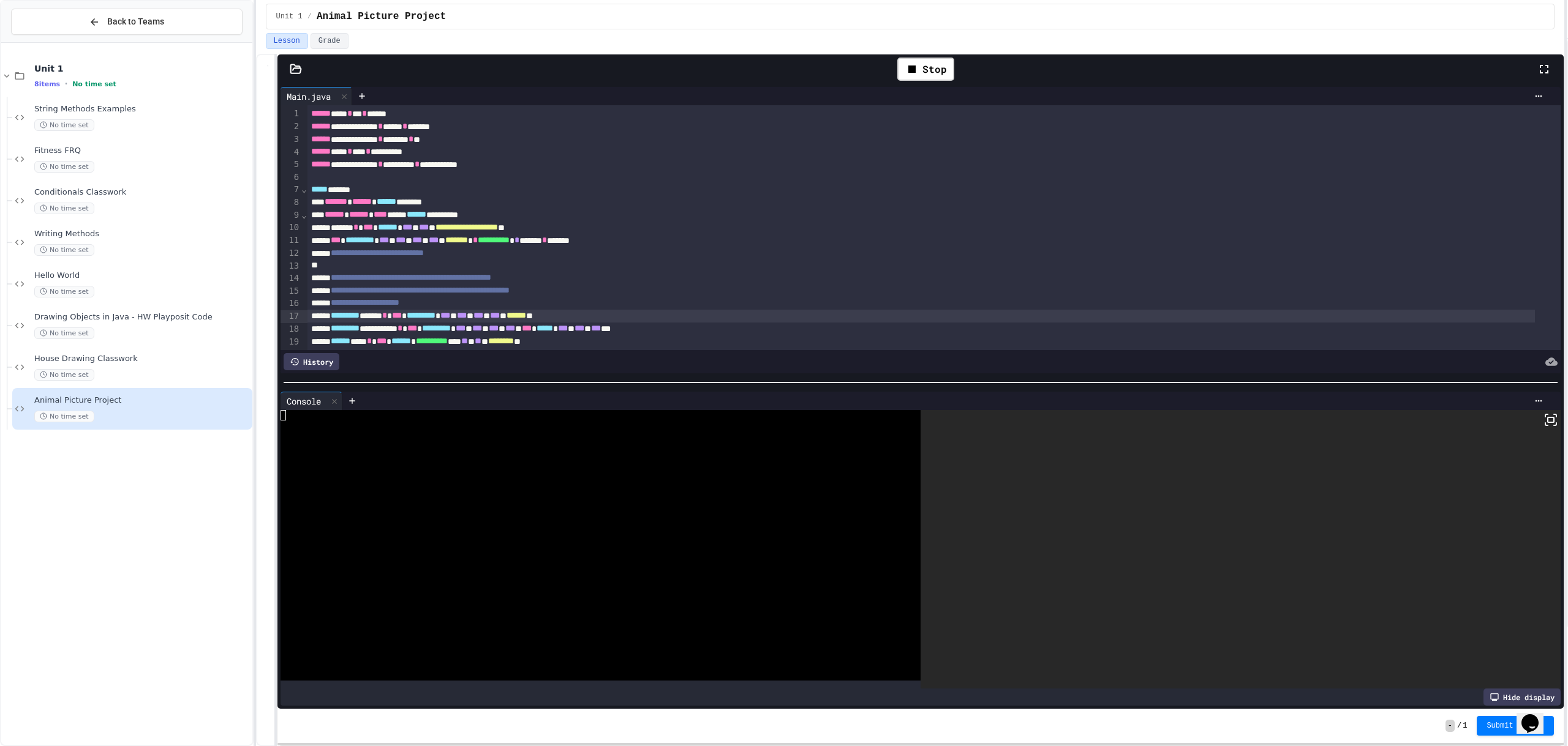
click at [1544, 415] on icon at bounding box center [1551, 419] width 14 height 14
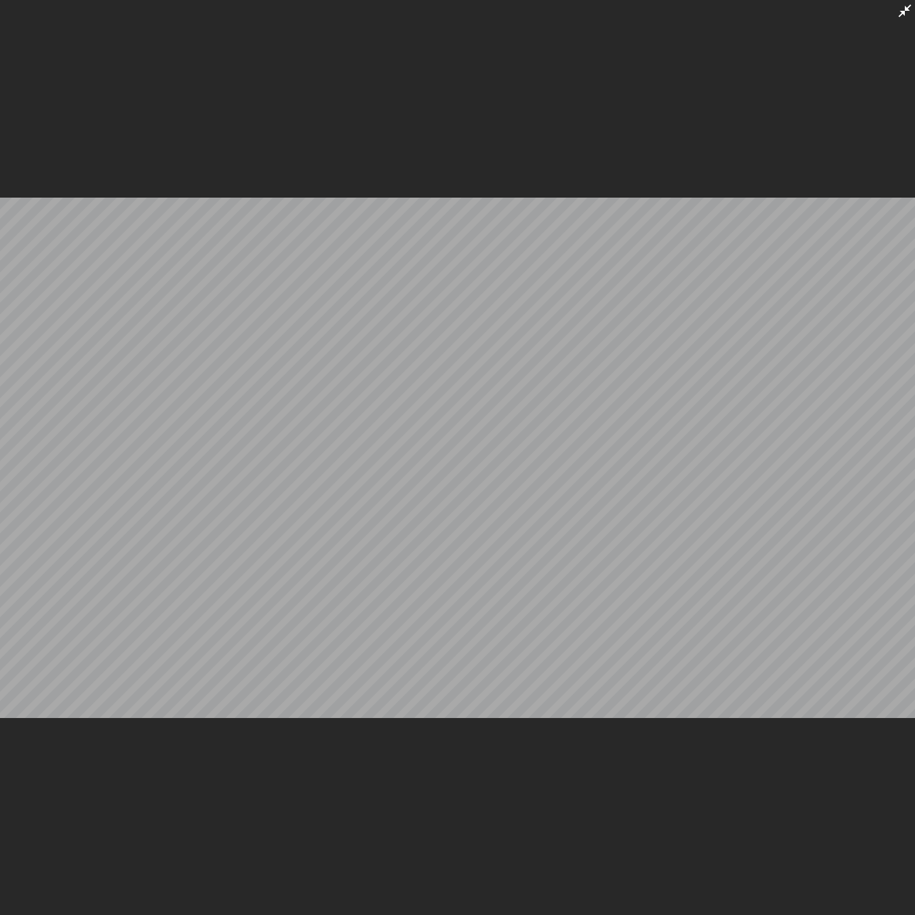
drag, startPoint x: 900, startPoint y: 7, endPoint x: 1181, endPoint y: 17, distance: 281.0
click at [900, 10] on icon at bounding box center [904, 10] width 15 height 15
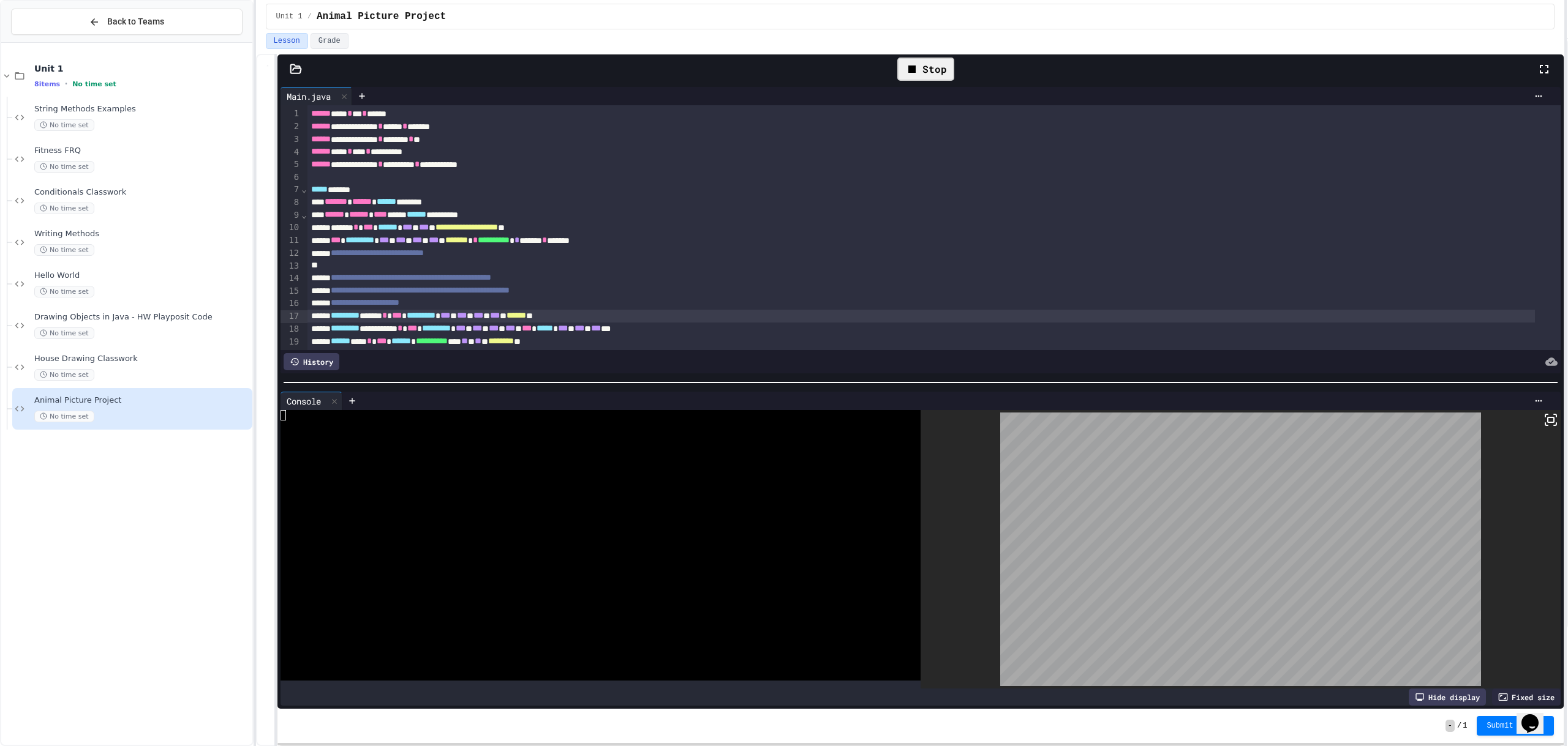
click at [941, 69] on div "Stop" at bounding box center [926, 69] width 57 height 23
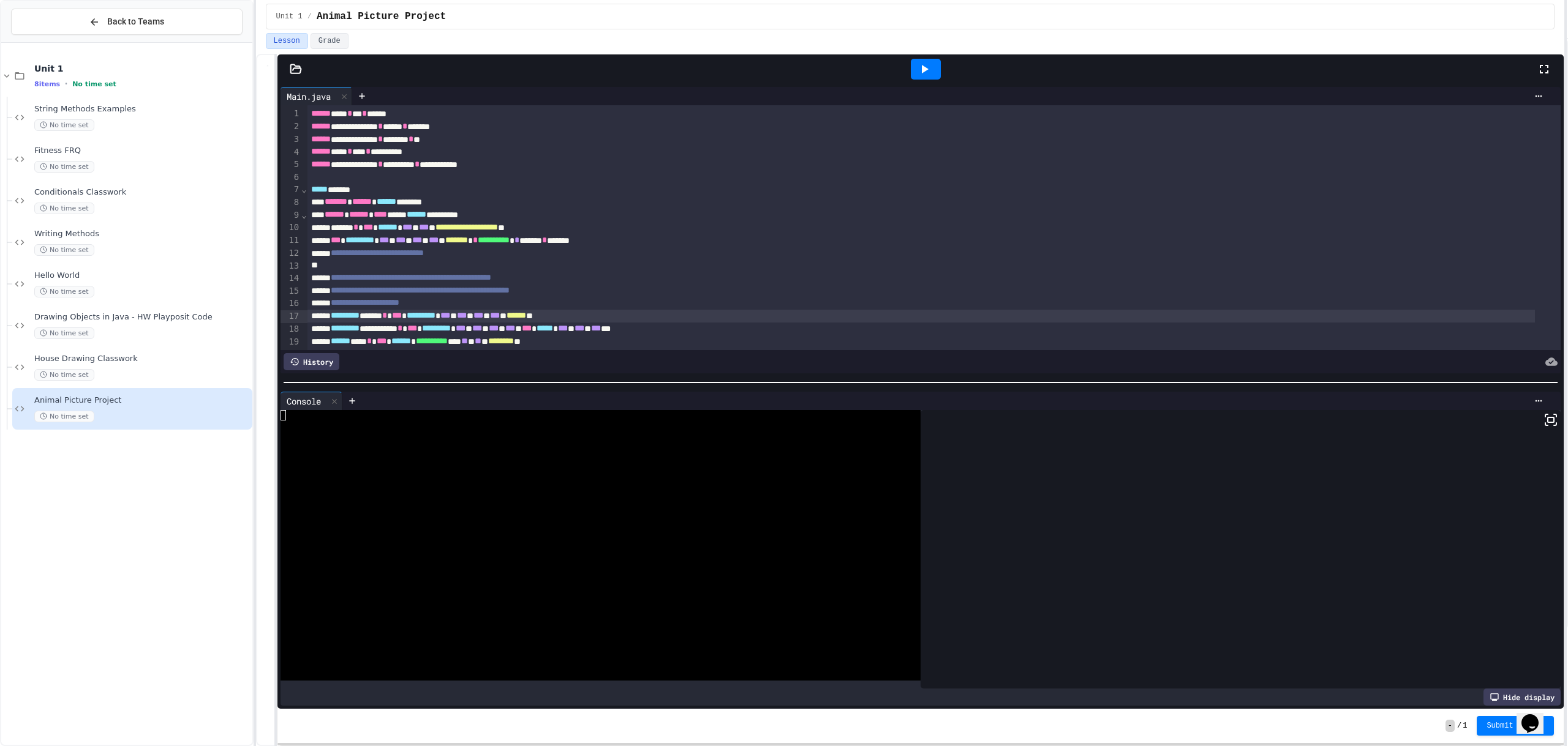
click at [927, 69] on icon at bounding box center [925, 68] width 7 height 9
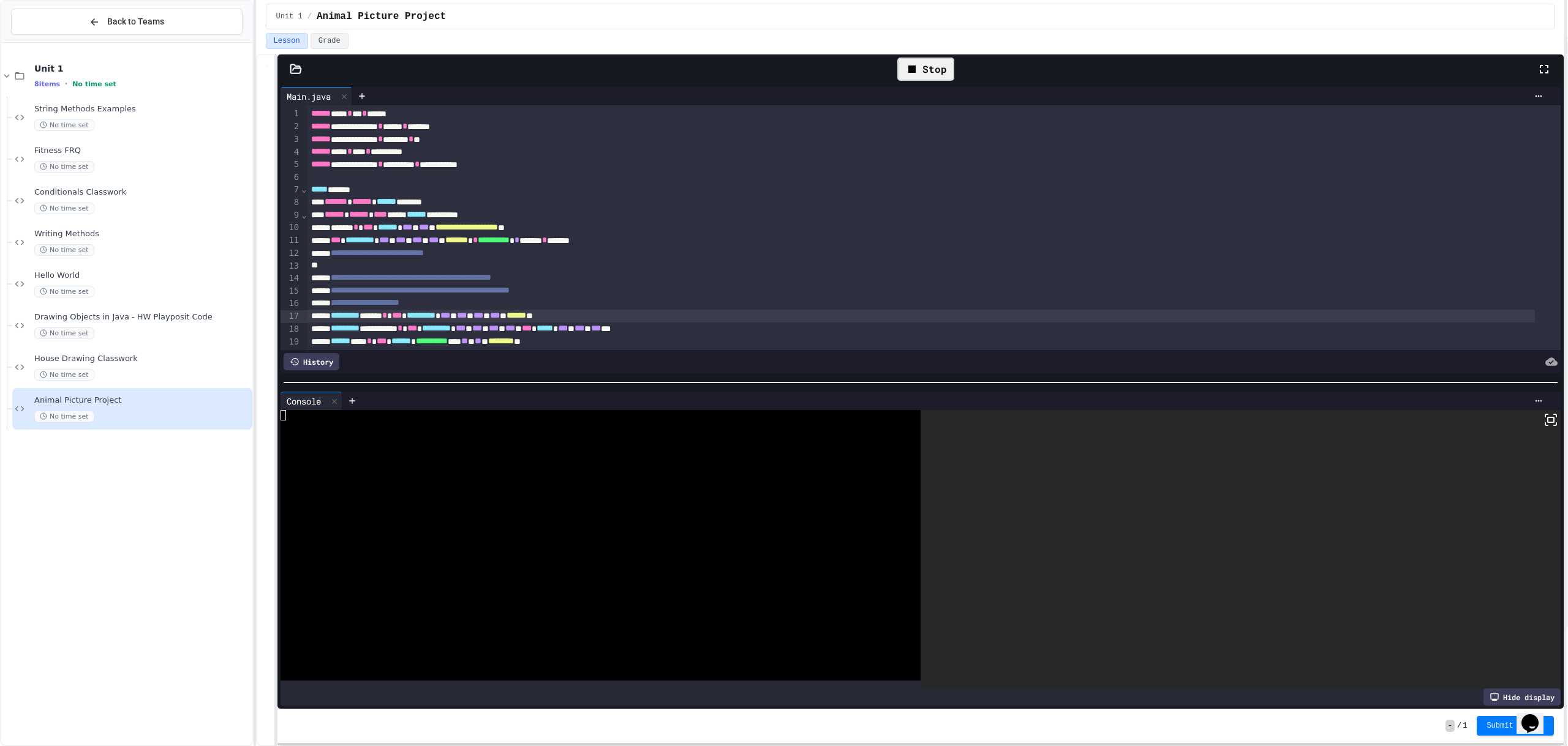
click at [1544, 421] on icon at bounding box center [1551, 419] width 14 height 14
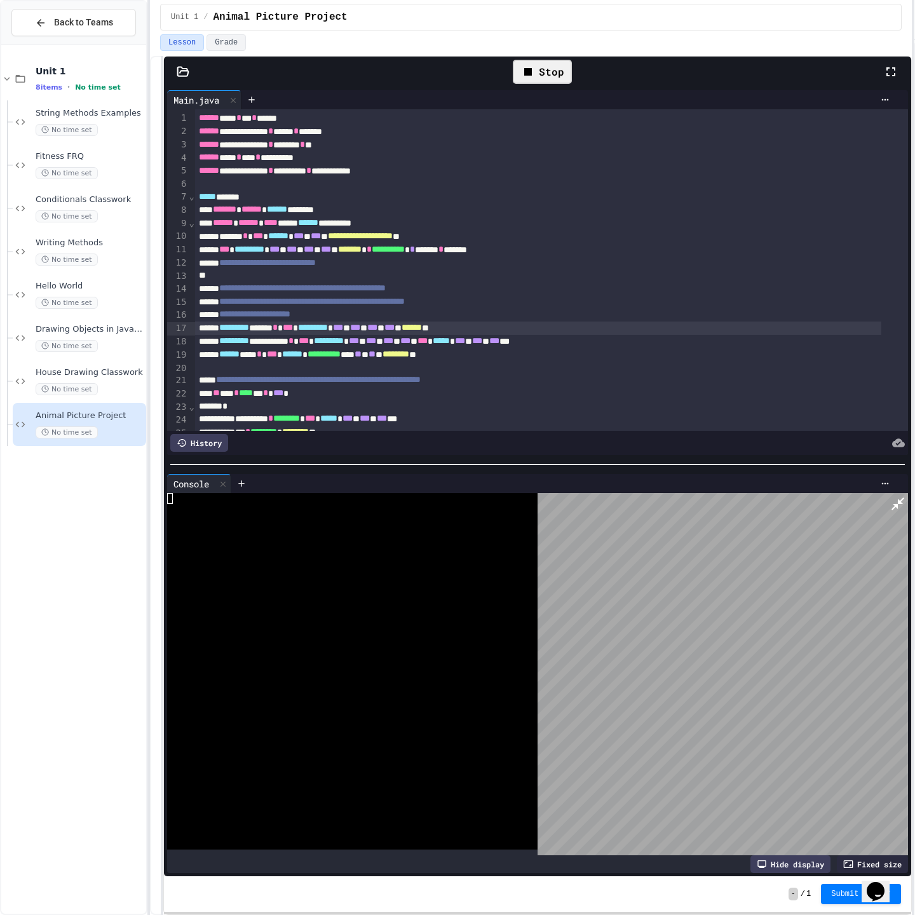
click at [905, 496] on icon at bounding box center [897, 503] width 15 height 15
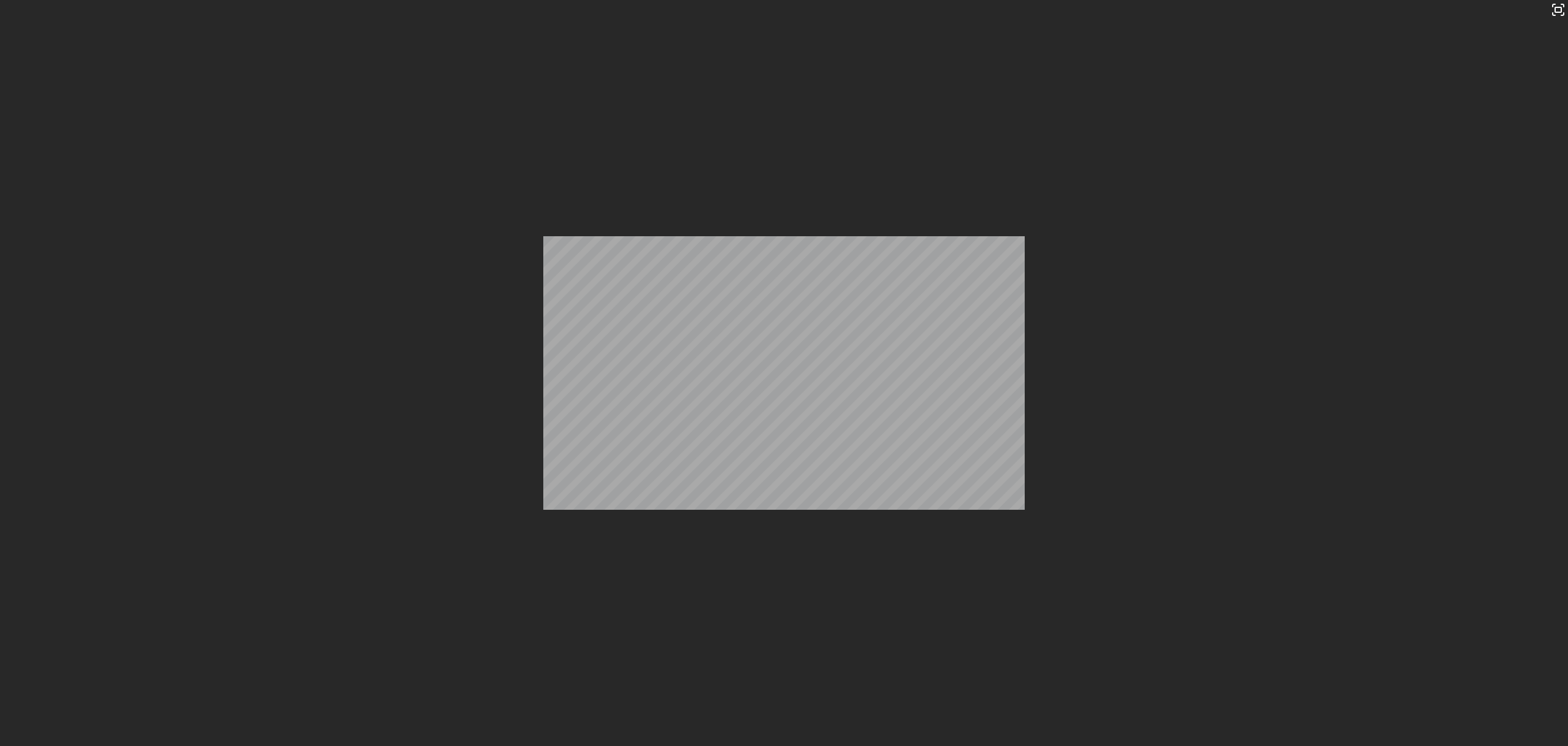
click at [949, 67] on div "Stop" at bounding box center [926, 69] width 57 height 23
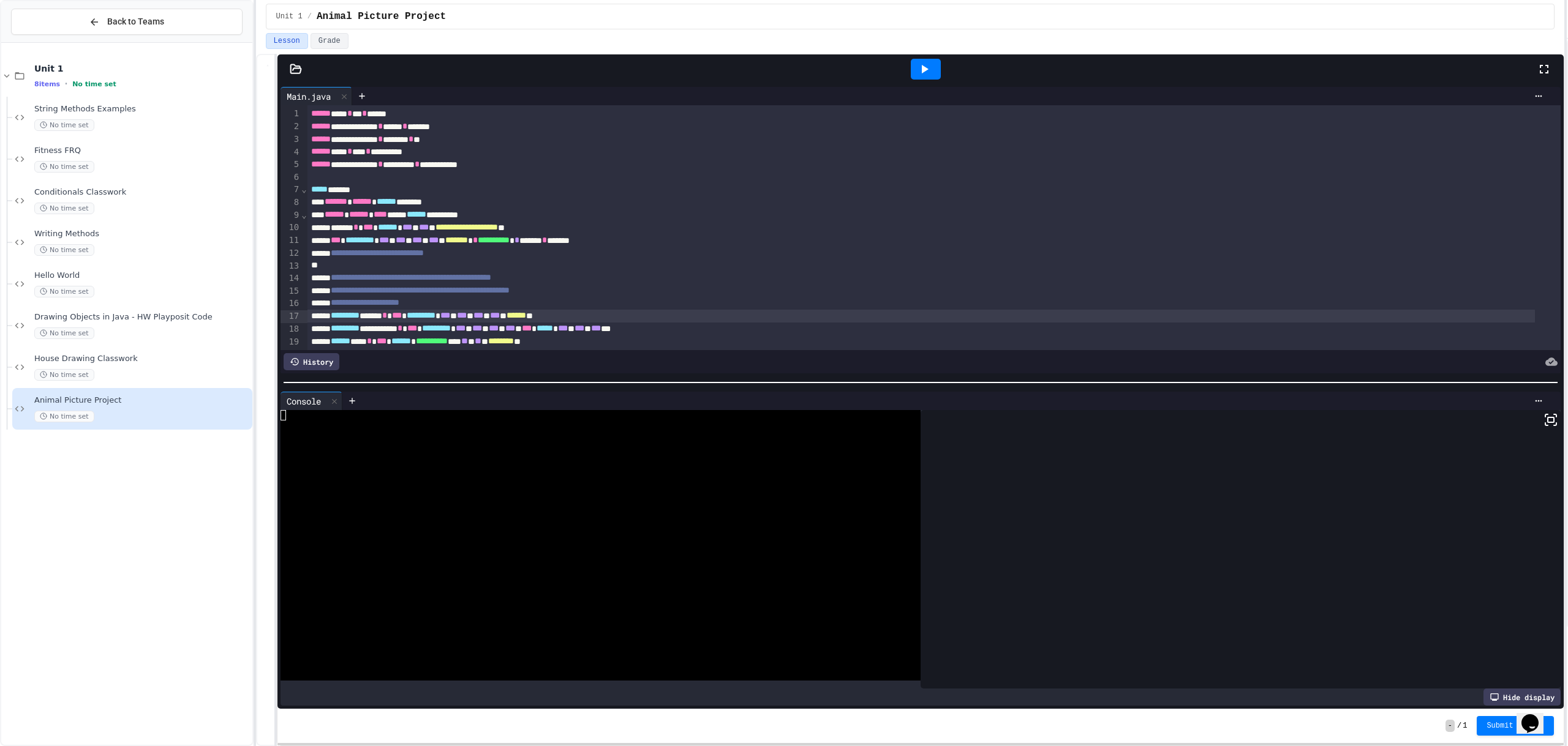
click at [925, 66] on icon at bounding box center [924, 68] width 14 height 14
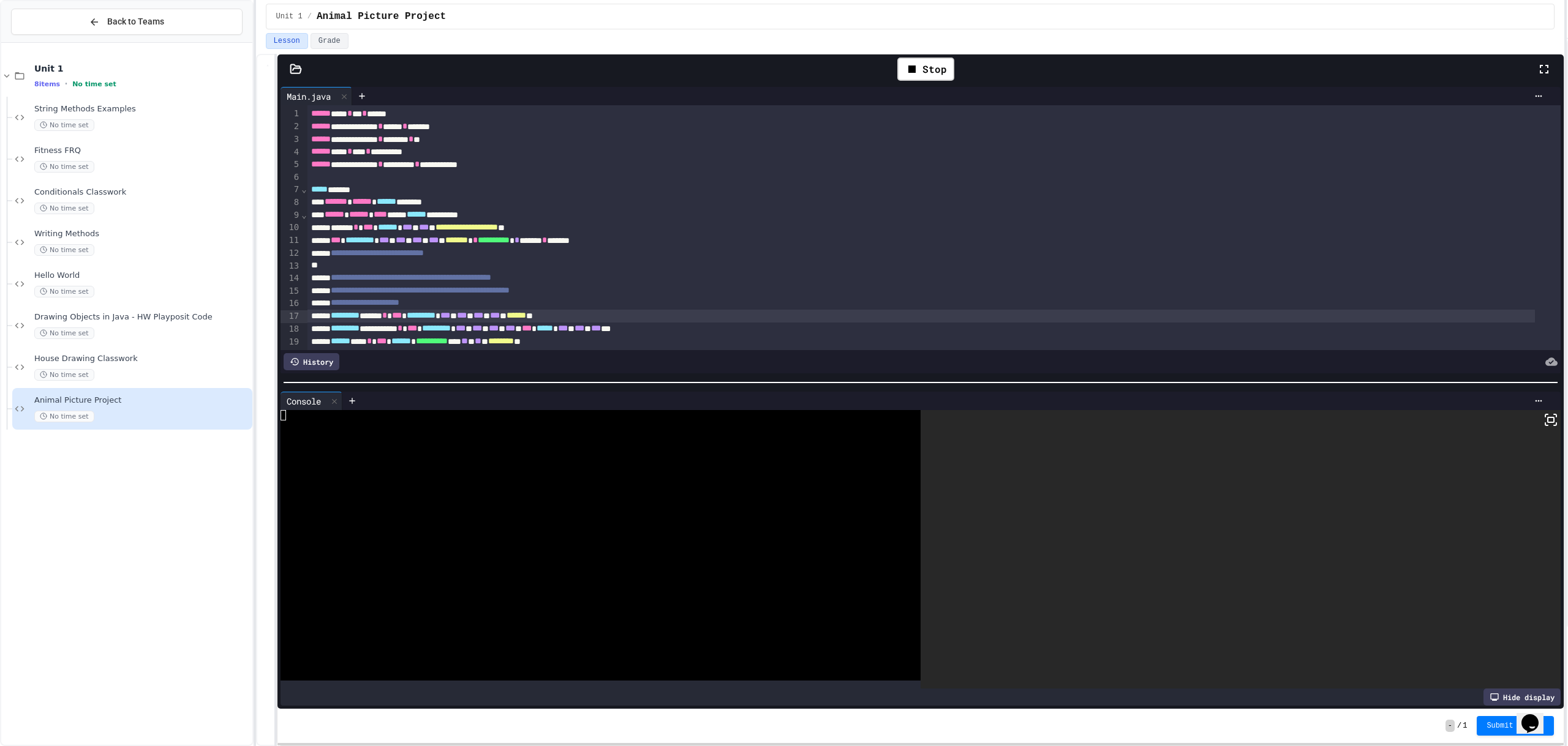
click at [1544, 411] on div at bounding box center [1241, 549] width 640 height 279
click at [1548, 417] on rect at bounding box center [1551, 419] width 6 height 5
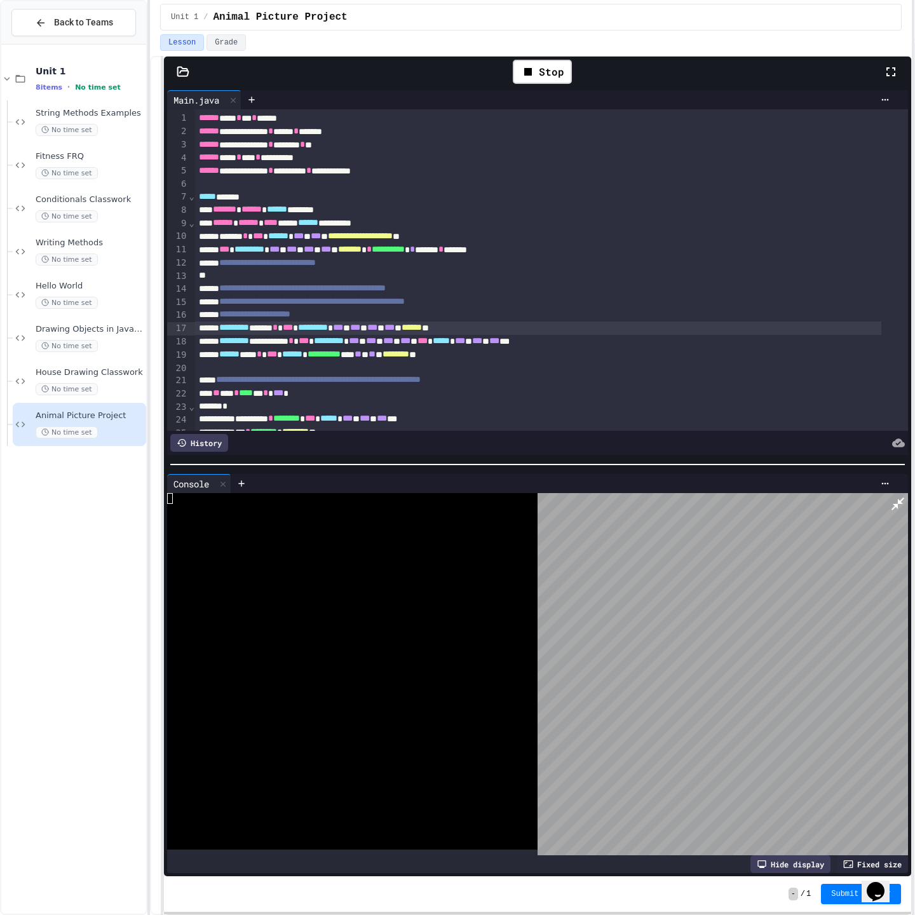
click at [901, 496] on icon at bounding box center [897, 503] width 15 height 15
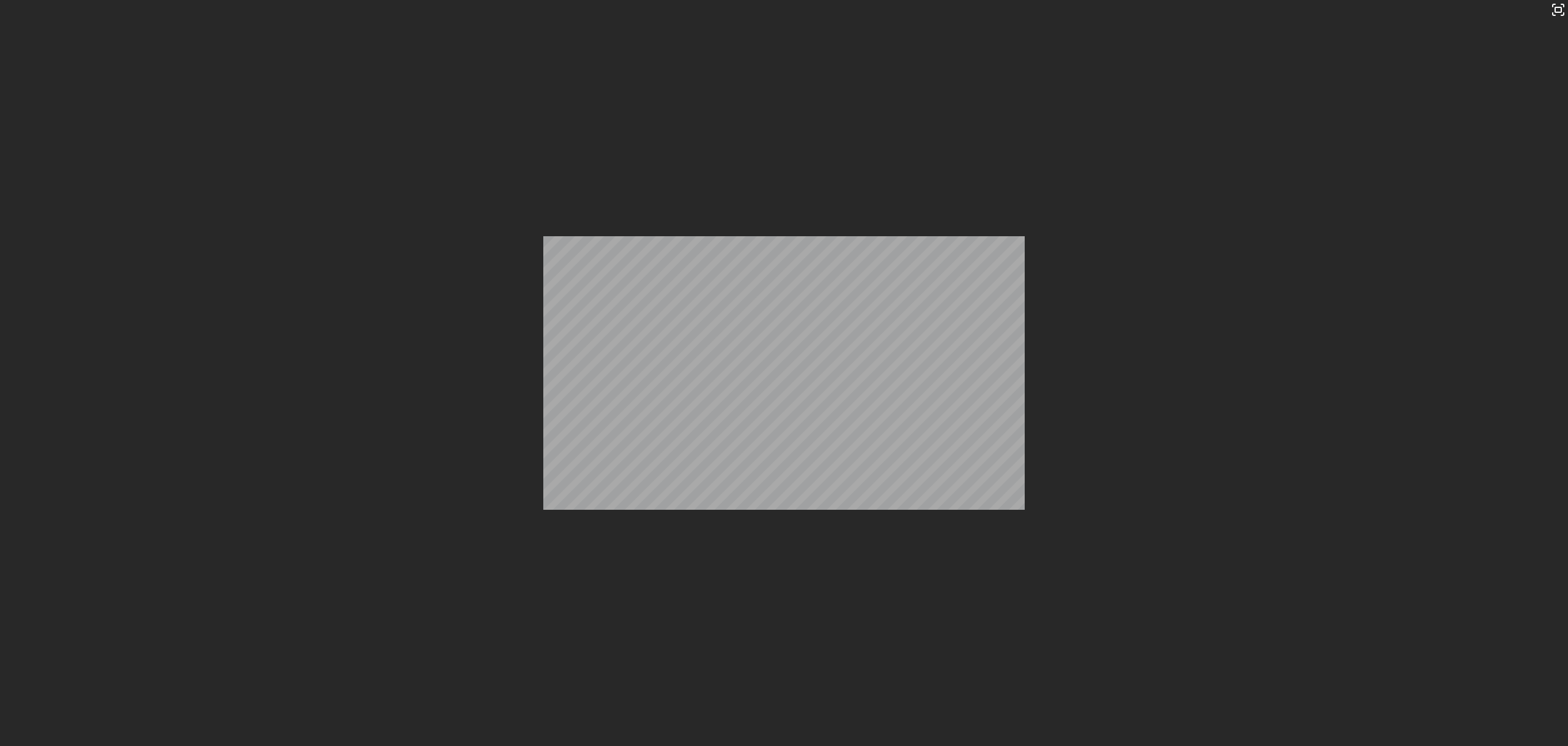
click at [933, 65] on div "Stop" at bounding box center [926, 69] width 57 height 23
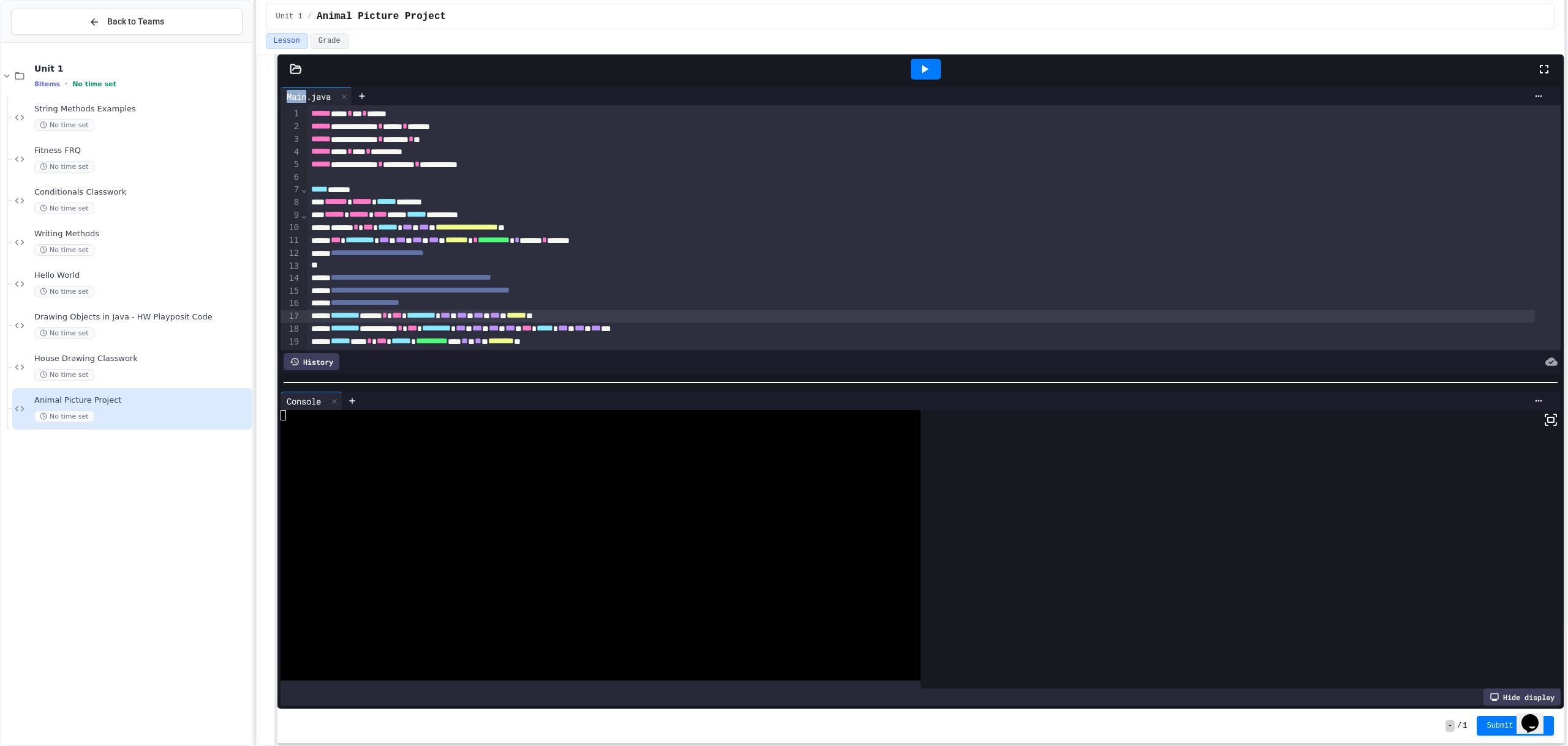
click at [933, 65] on div at bounding box center [926, 69] width 30 height 21
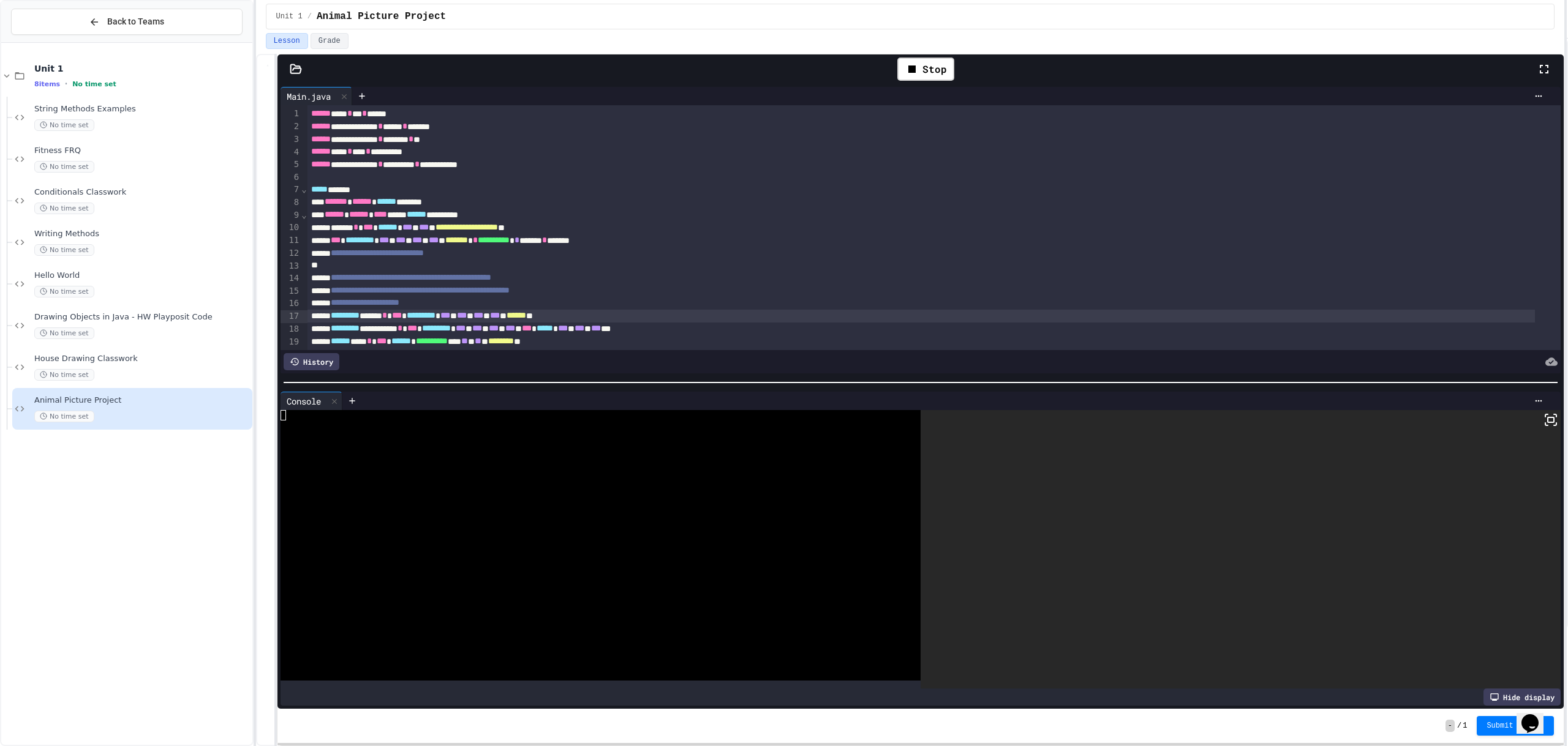
click at [1546, 417] on icon at bounding box center [1551, 419] width 14 height 14
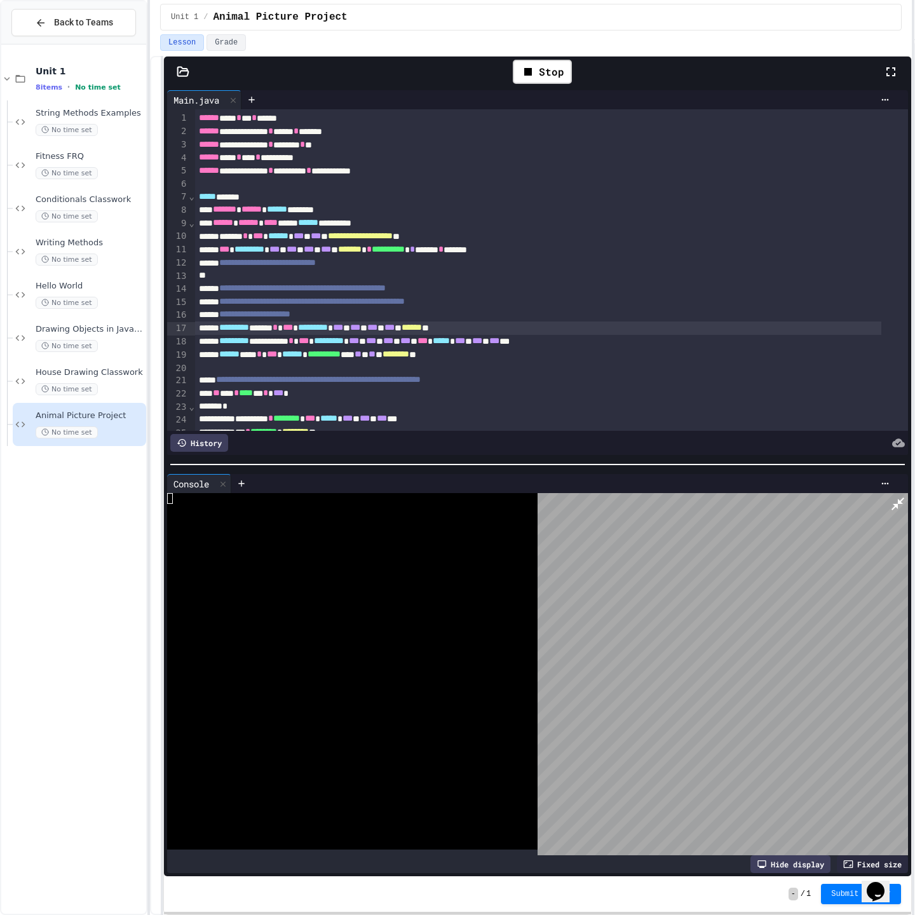
click at [904, 496] on icon at bounding box center [897, 503] width 15 height 15
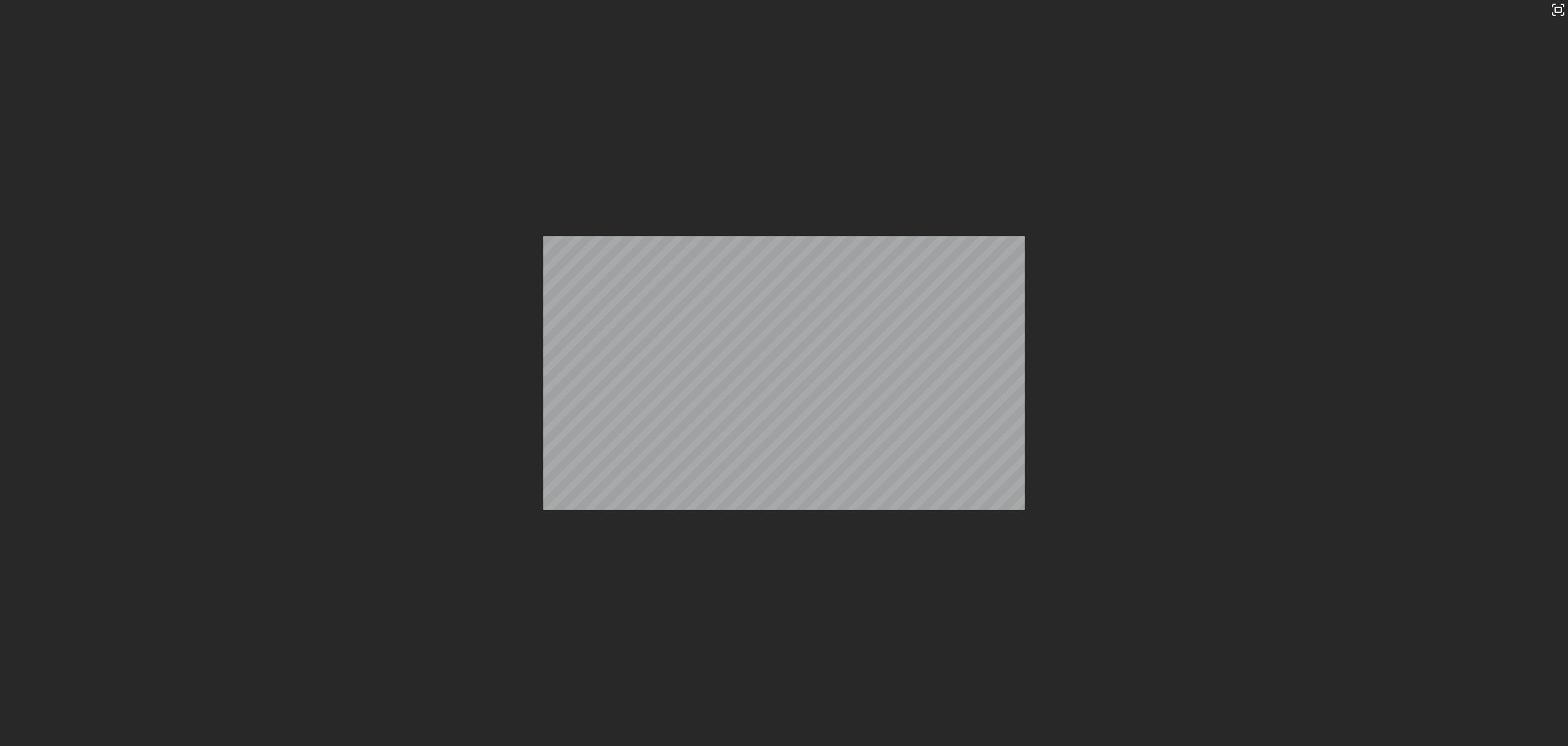
click at [939, 71] on div "Stop" at bounding box center [926, 69] width 57 height 23
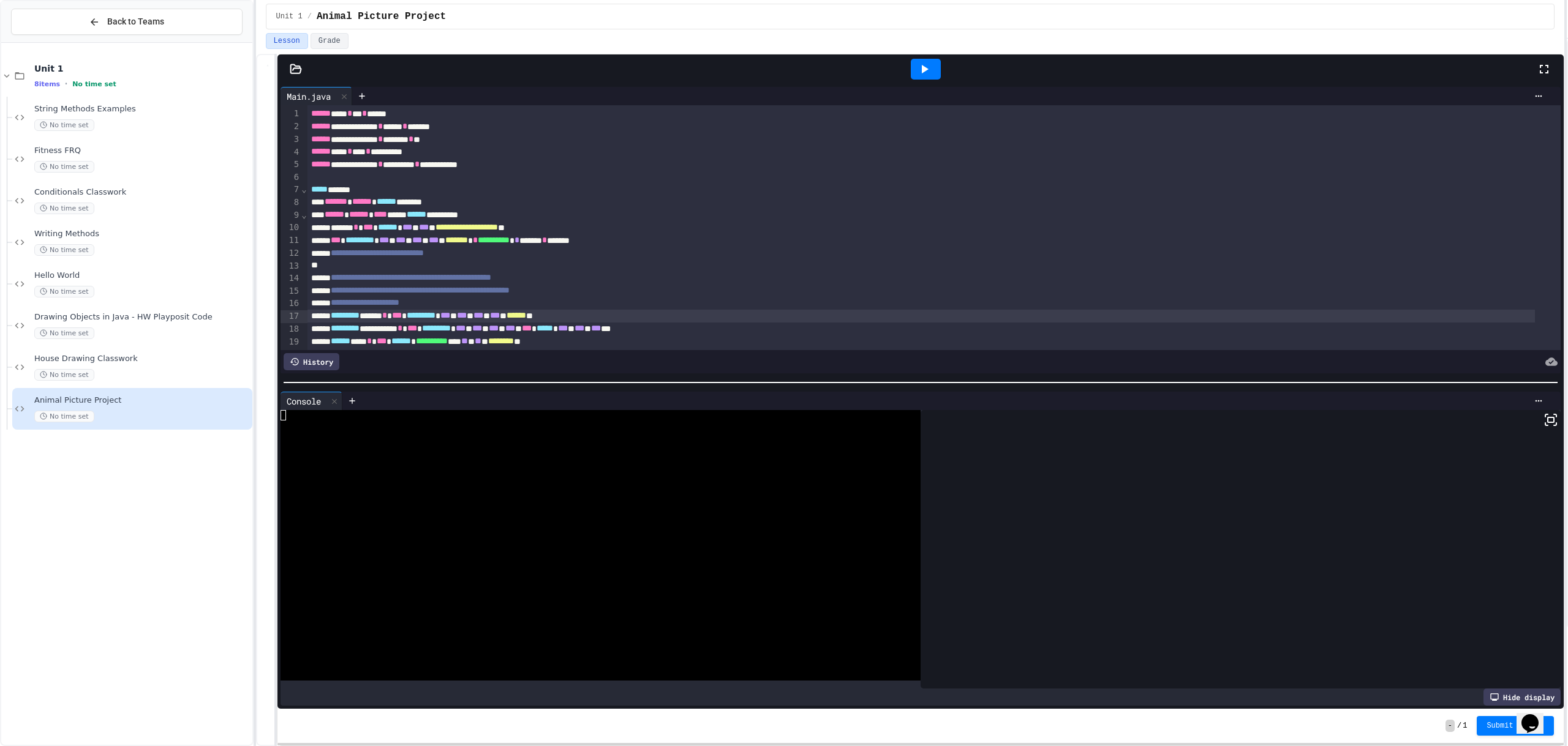
click at [934, 67] on div at bounding box center [926, 69] width 30 height 21
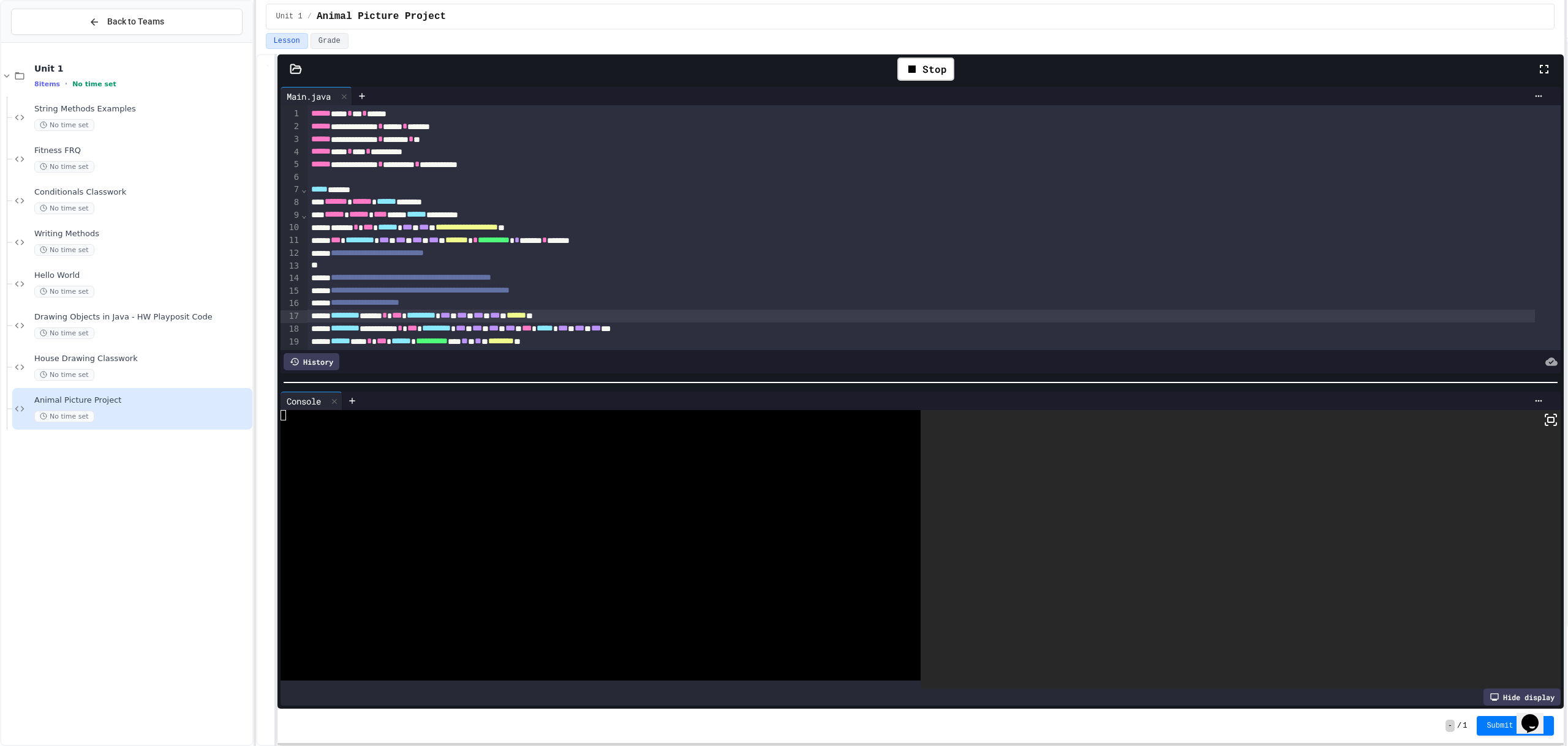
click at [1544, 413] on icon at bounding box center [1551, 419] width 14 height 14
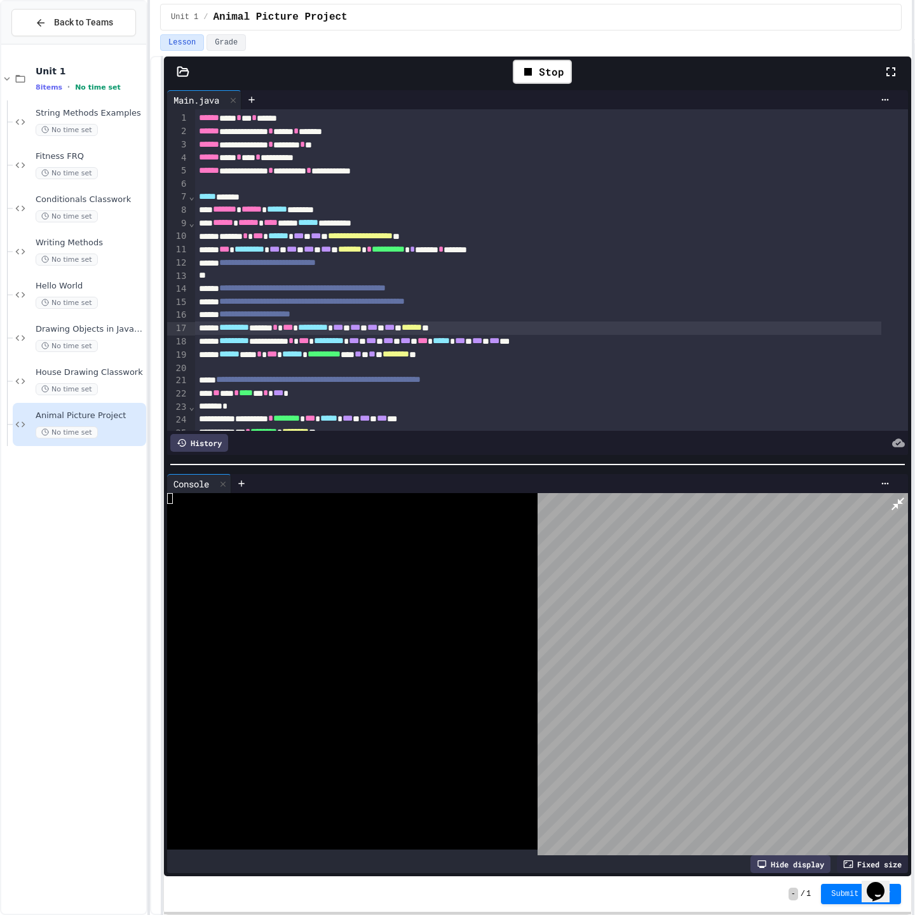
click at [909, 11] on html "**********" at bounding box center [457, 457] width 915 height 915
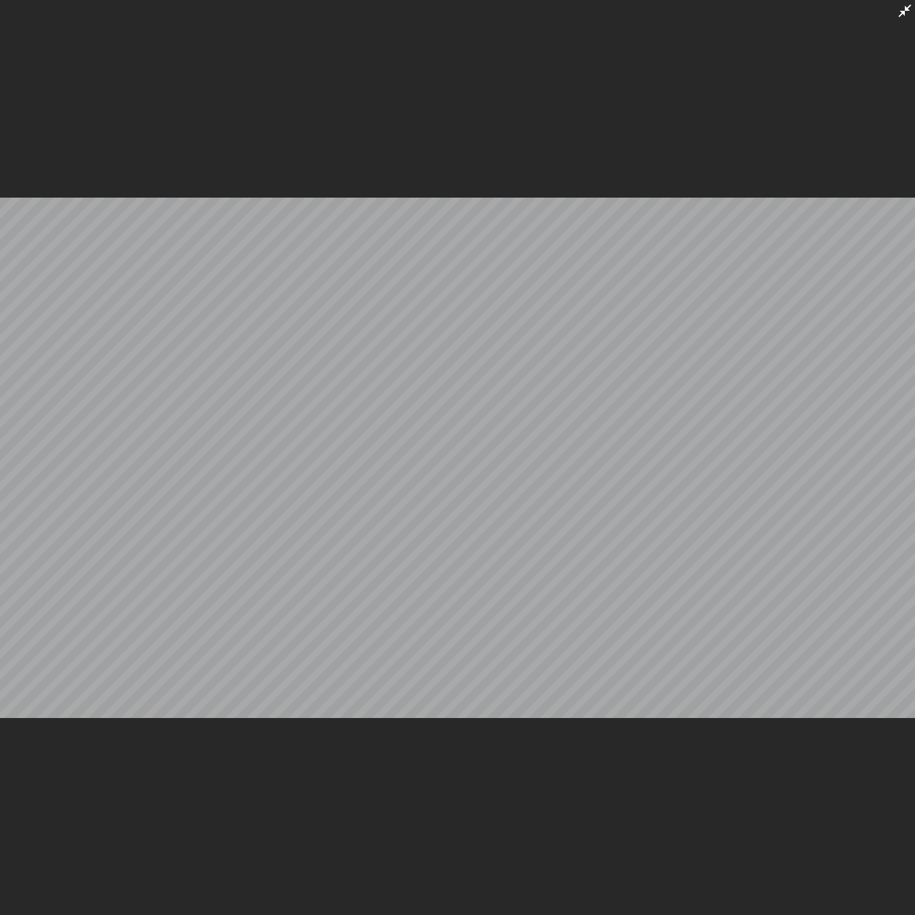
drag, startPoint x: 905, startPoint y: 13, endPoint x: 1190, endPoint y: 13, distance: 285.2
click at [905, 14] on icon at bounding box center [904, 10] width 13 height 13
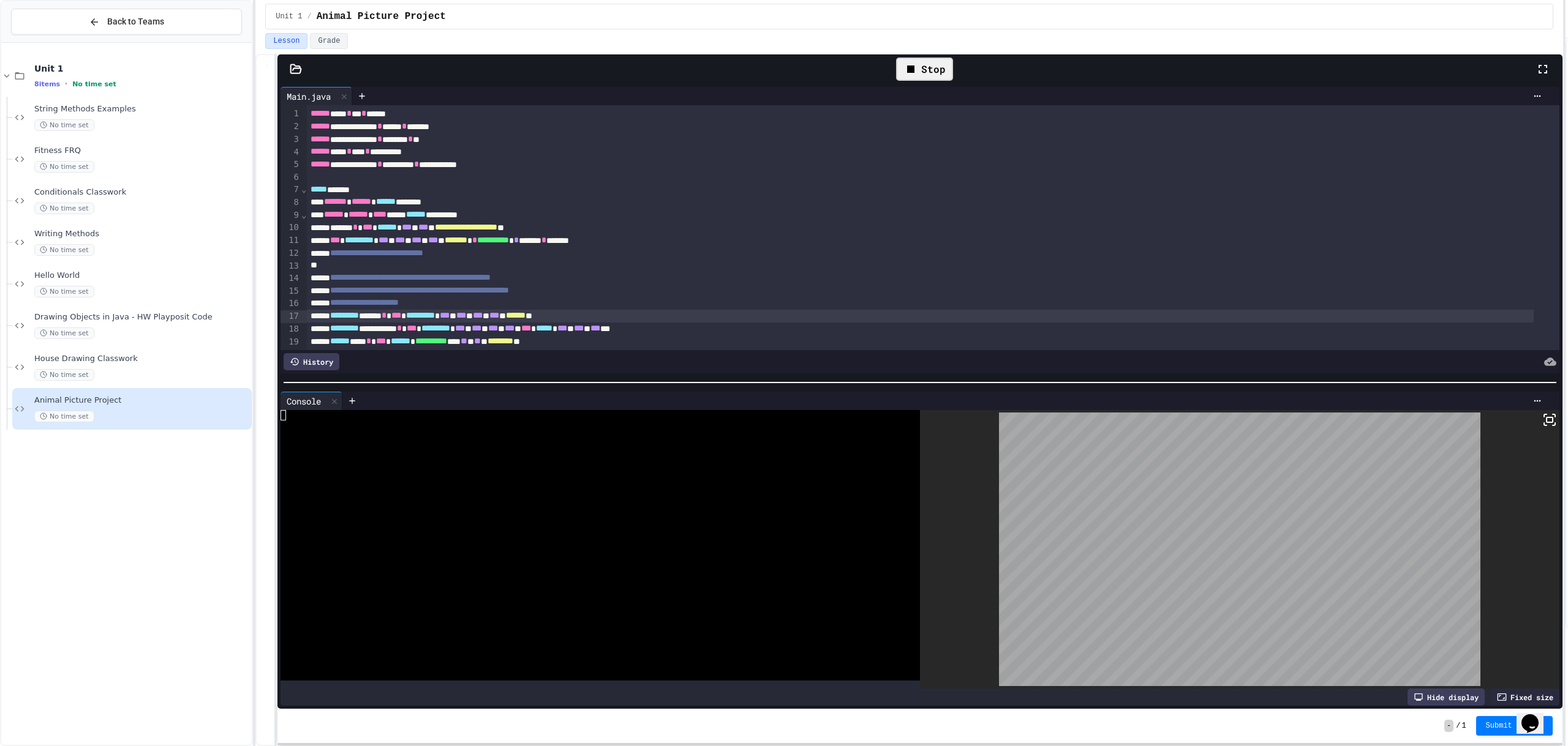
click at [928, 67] on div "Stop" at bounding box center [924, 69] width 57 height 23
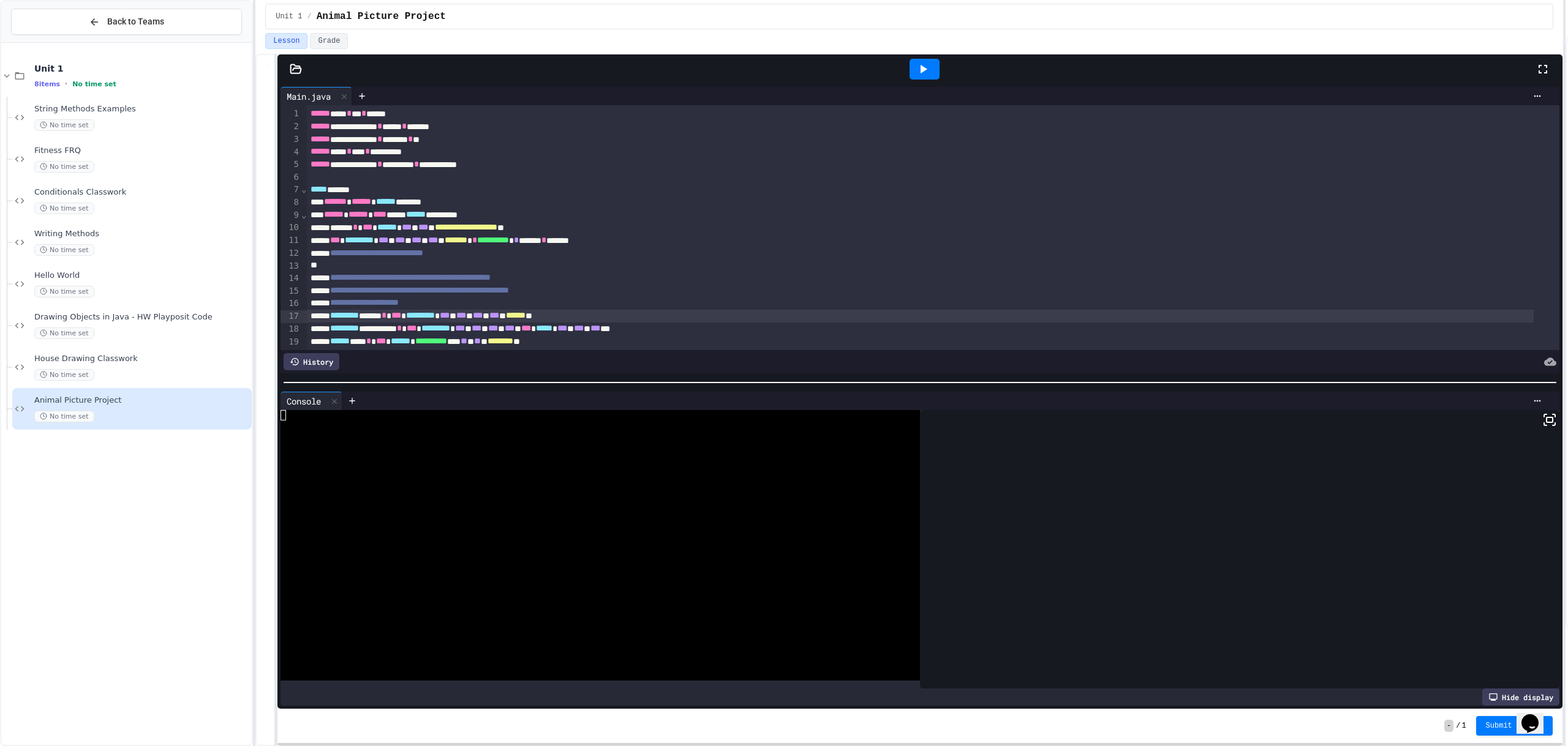
click at [920, 74] on icon at bounding box center [923, 68] width 14 height 14
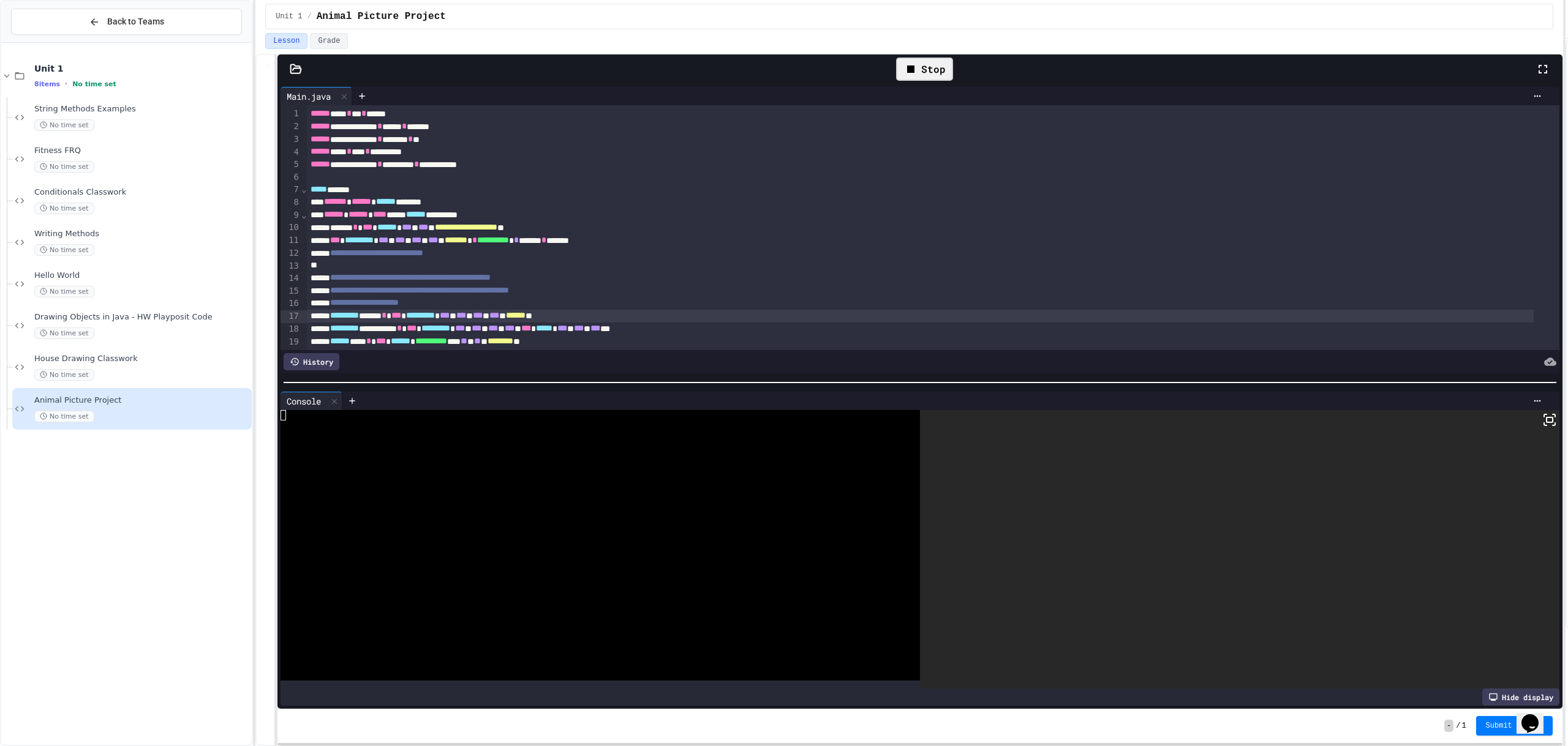
click at [1543, 417] on icon at bounding box center [1550, 419] width 14 height 14
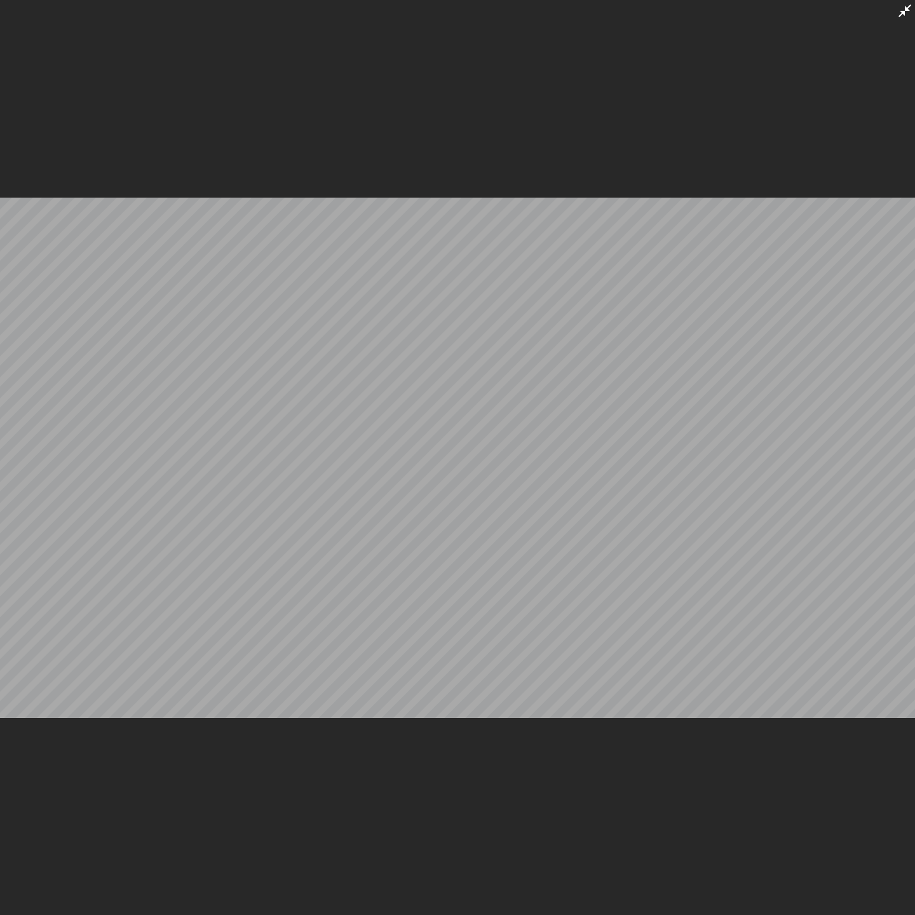
click at [907, 17] on icon at bounding box center [904, 10] width 15 height 15
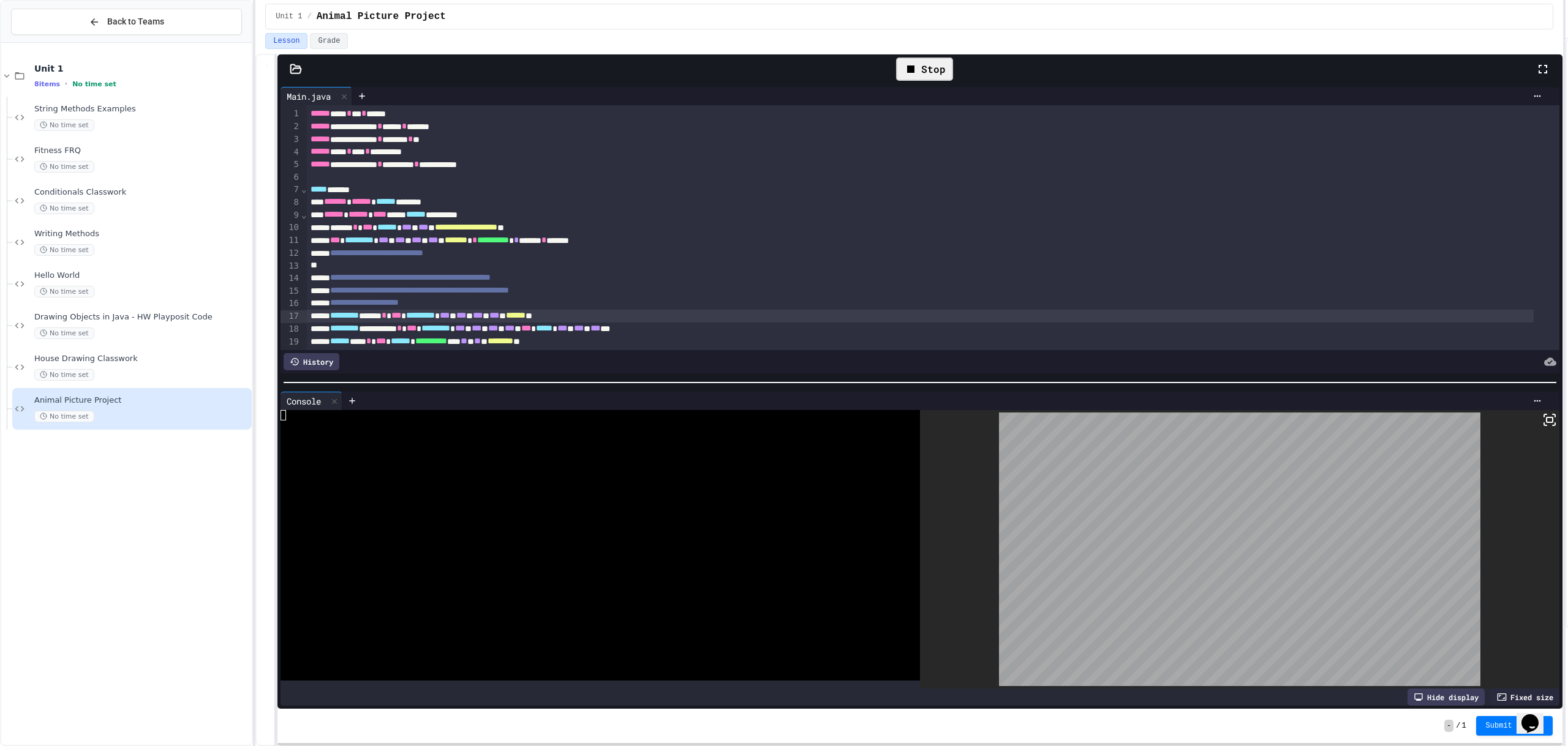
click at [918, 72] on icon at bounding box center [910, 68] width 14 height 14
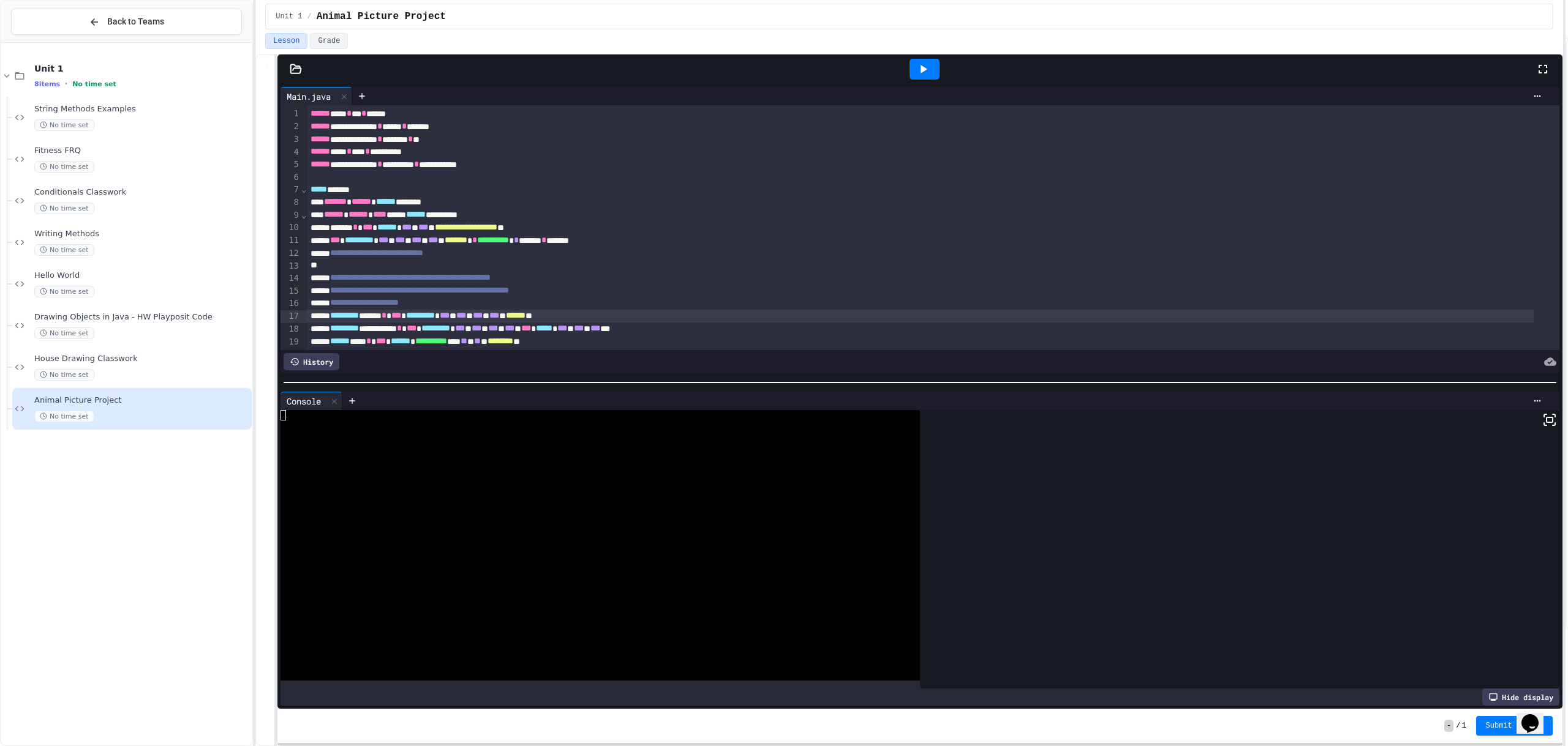
click at [919, 71] on icon at bounding box center [923, 68] width 14 height 14
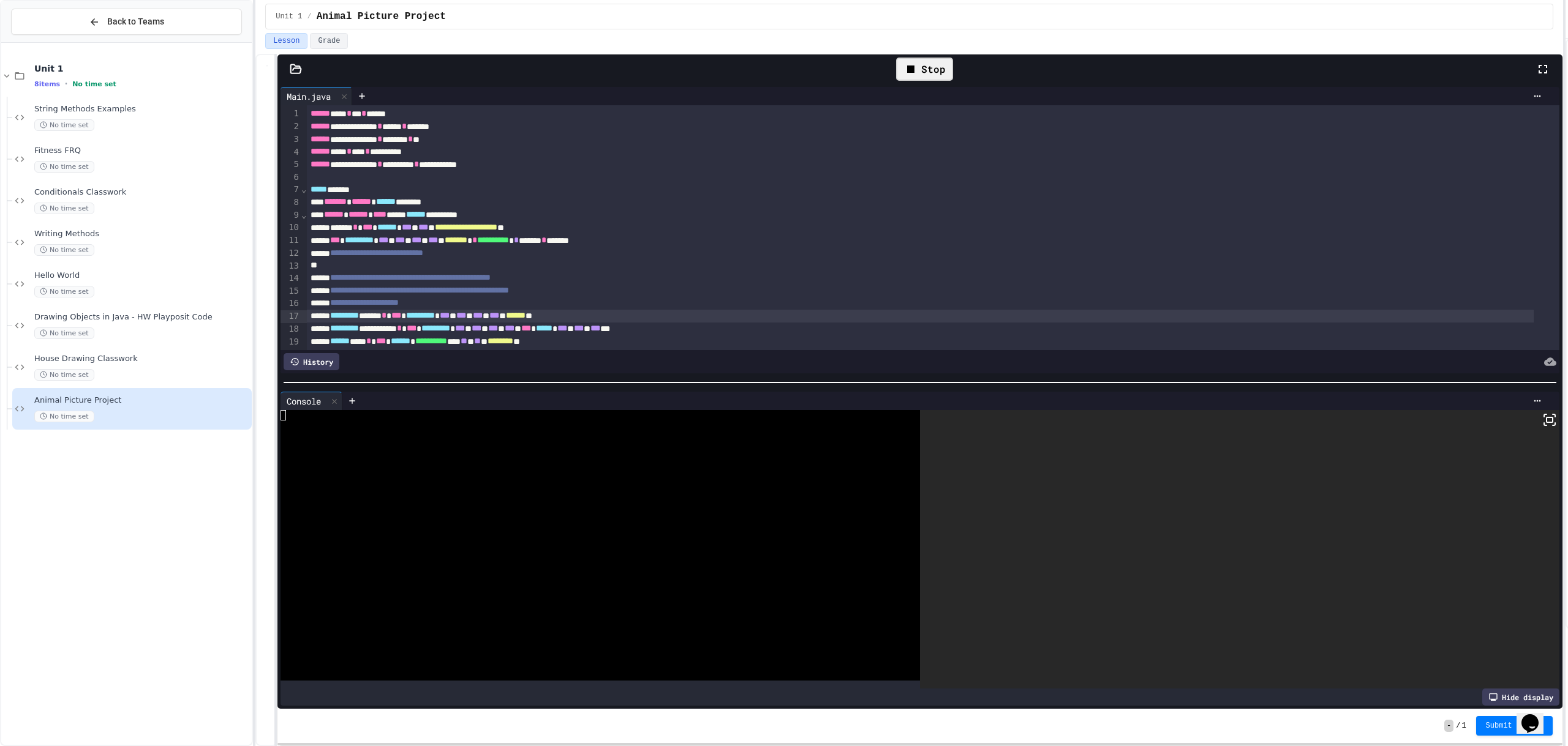
click at [1547, 418] on rect at bounding box center [1550, 419] width 6 height 5
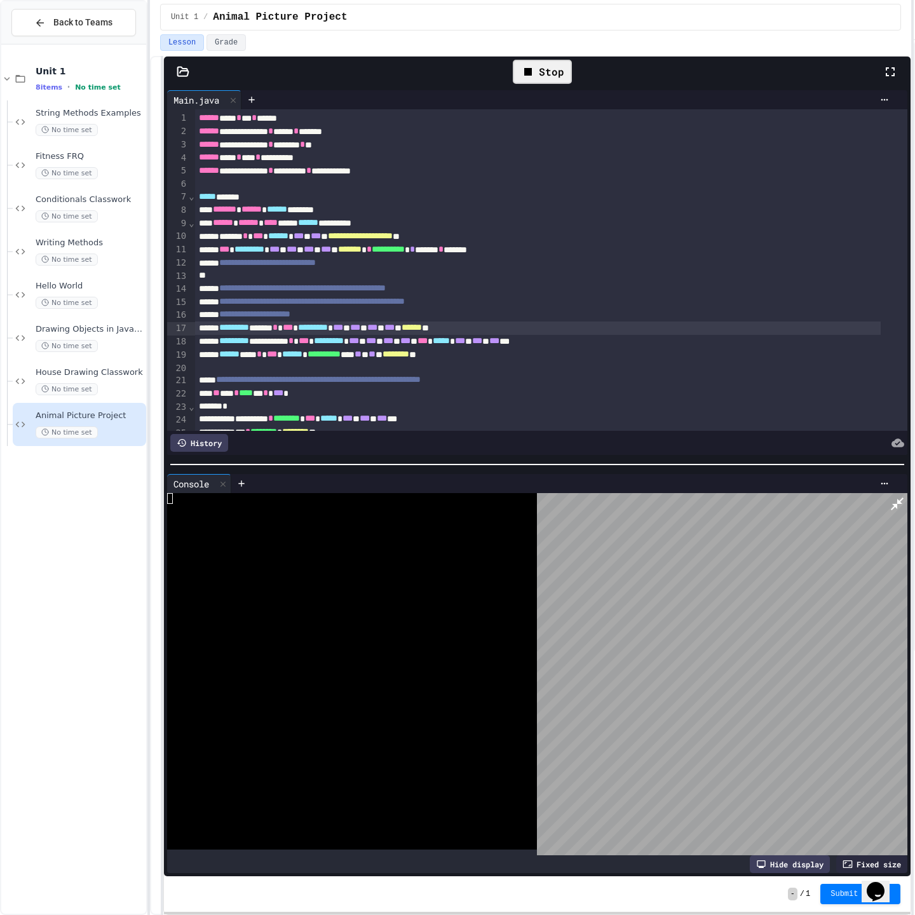
click at [912, 8] on html "**********" at bounding box center [457, 457] width 915 height 915
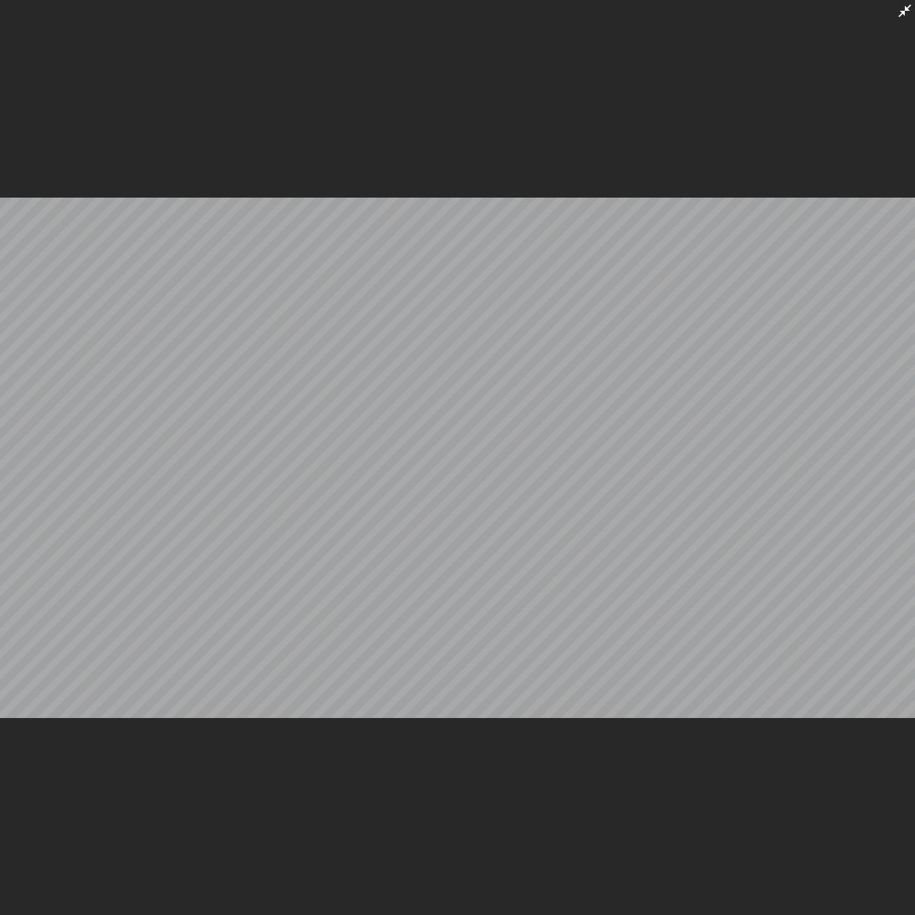
click at [908, 11] on html "**********" at bounding box center [457, 457] width 915 height 915
click at [897, 17] on icon at bounding box center [904, 10] width 15 height 15
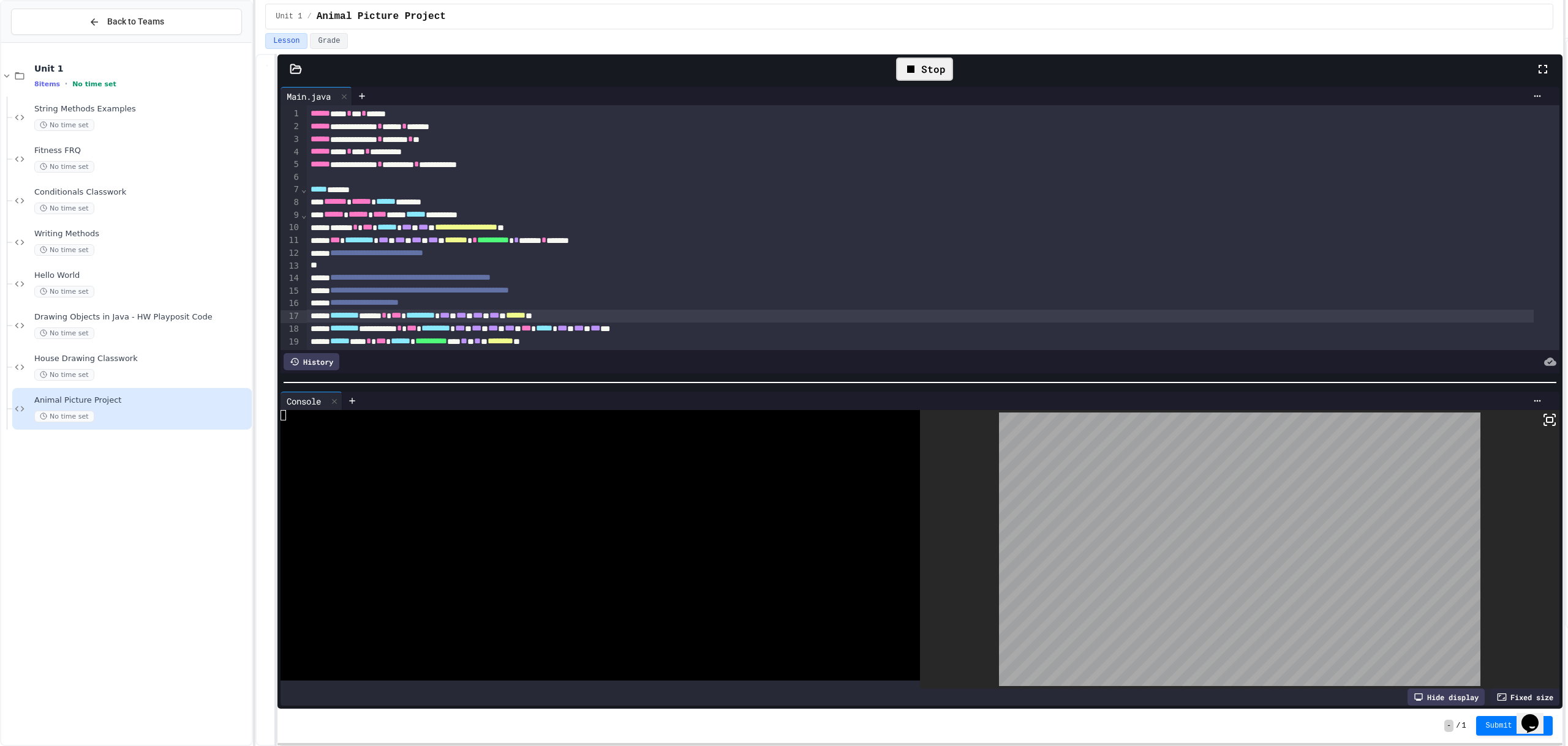
click at [929, 75] on div "Stop" at bounding box center [924, 69] width 57 height 23
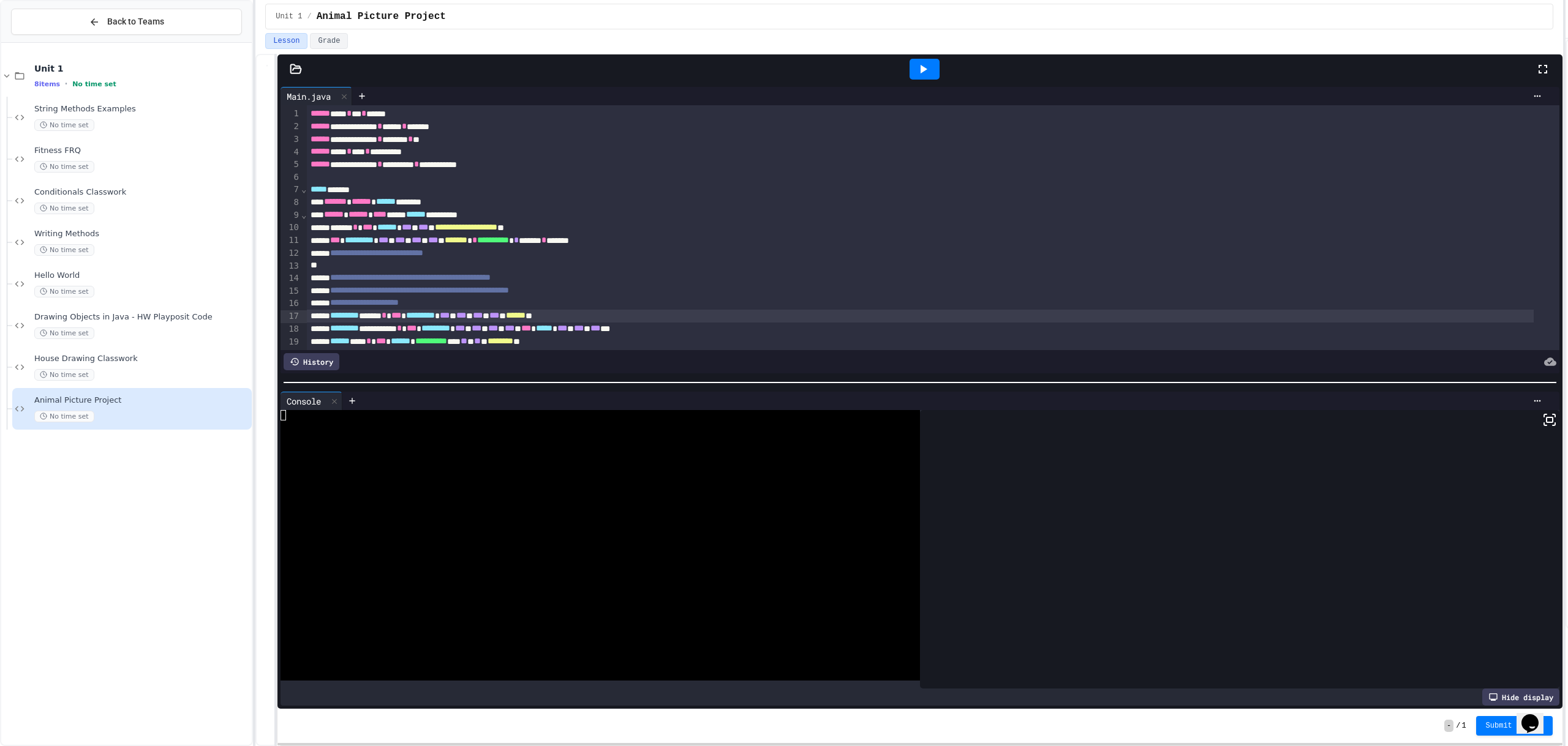
click at [921, 67] on icon at bounding box center [924, 68] width 7 height 9
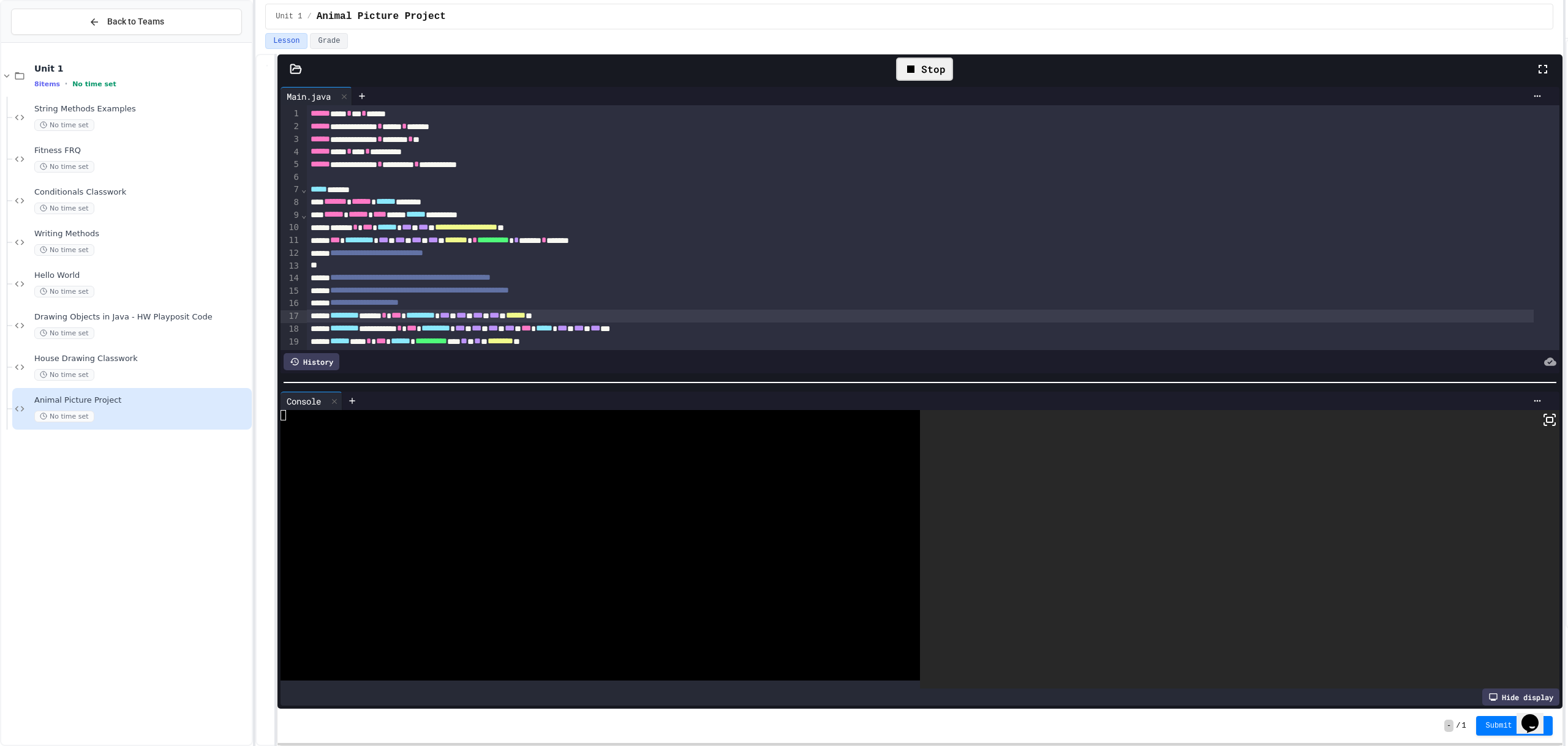
click at [1543, 418] on icon at bounding box center [1550, 419] width 14 height 14
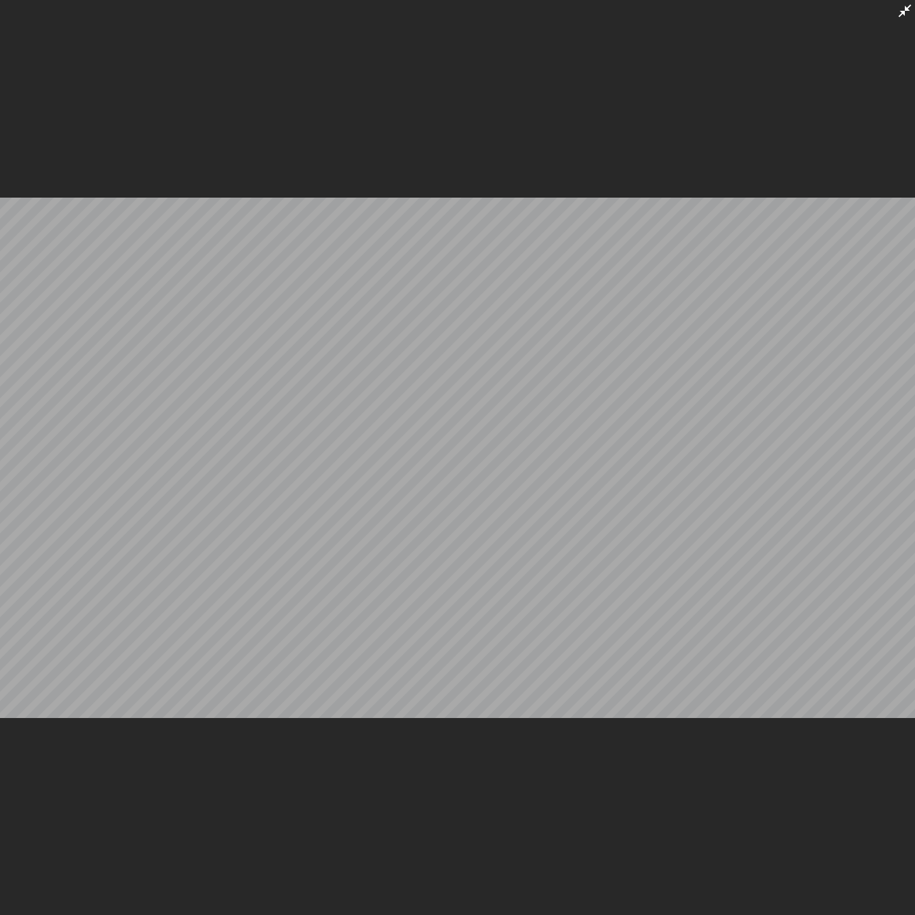
click at [905, 15] on icon at bounding box center [904, 10] width 13 height 13
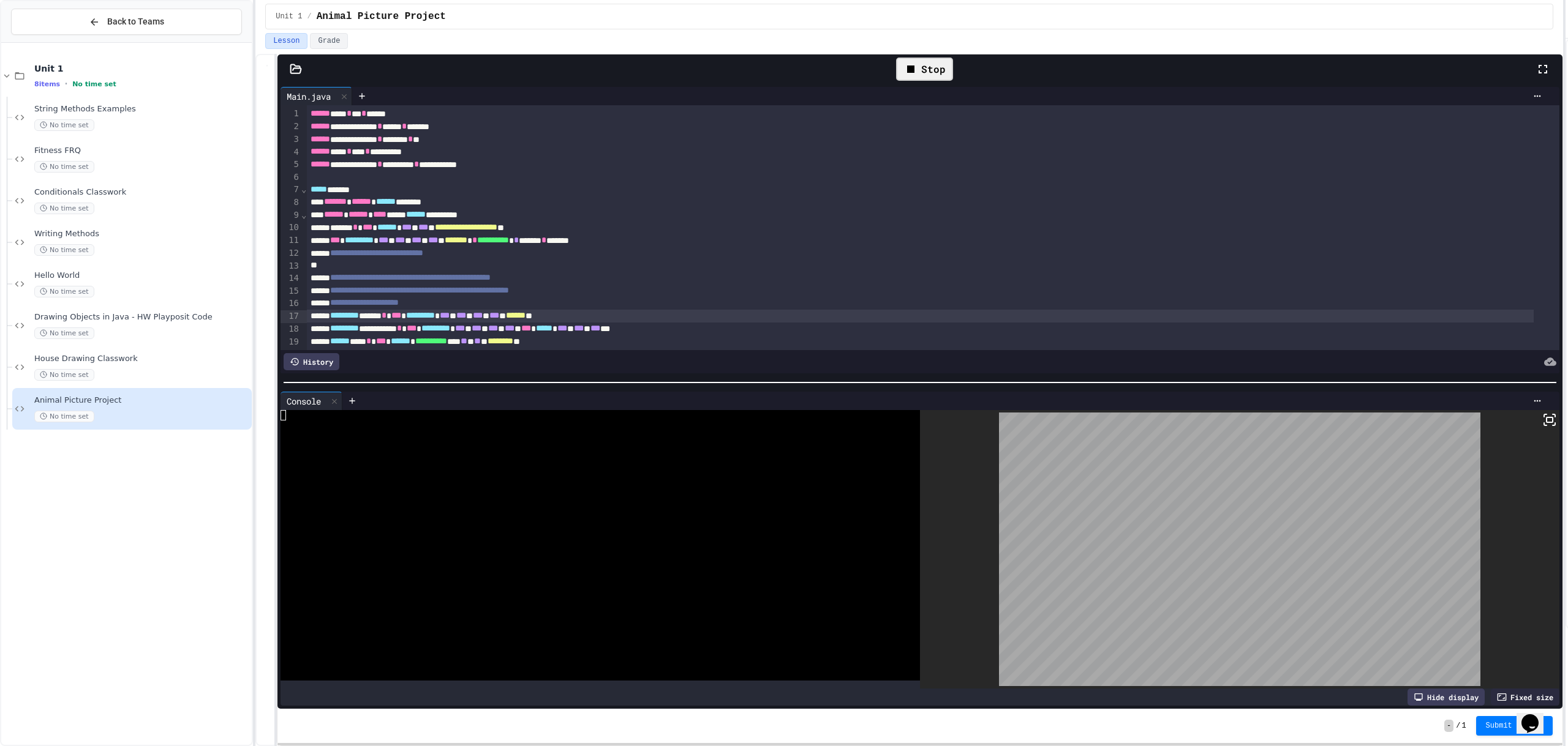
click at [942, 69] on div "Stop" at bounding box center [924, 69] width 57 height 23
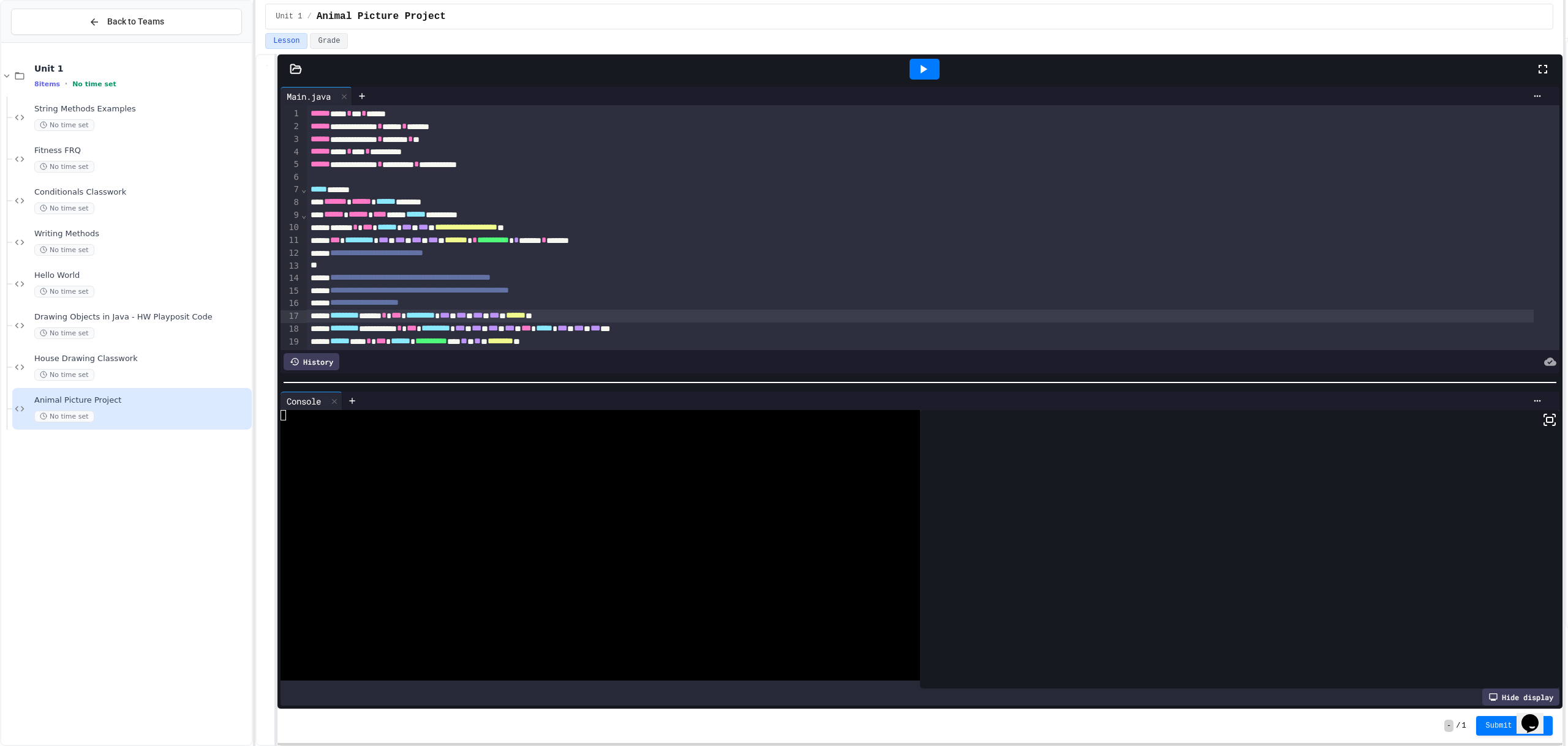
click at [928, 73] on icon at bounding box center [923, 68] width 14 height 14
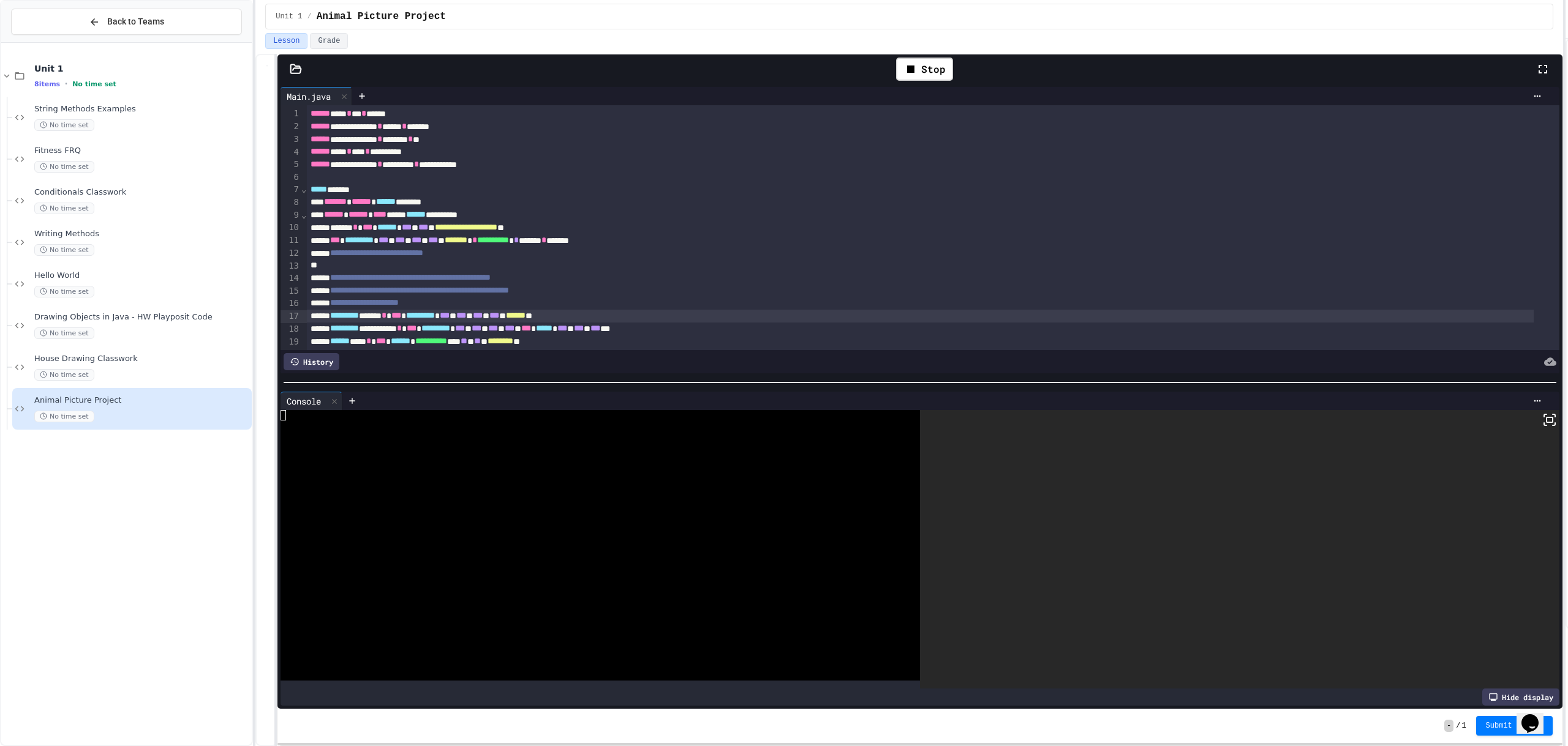
click at [1543, 413] on icon at bounding box center [1550, 419] width 14 height 14
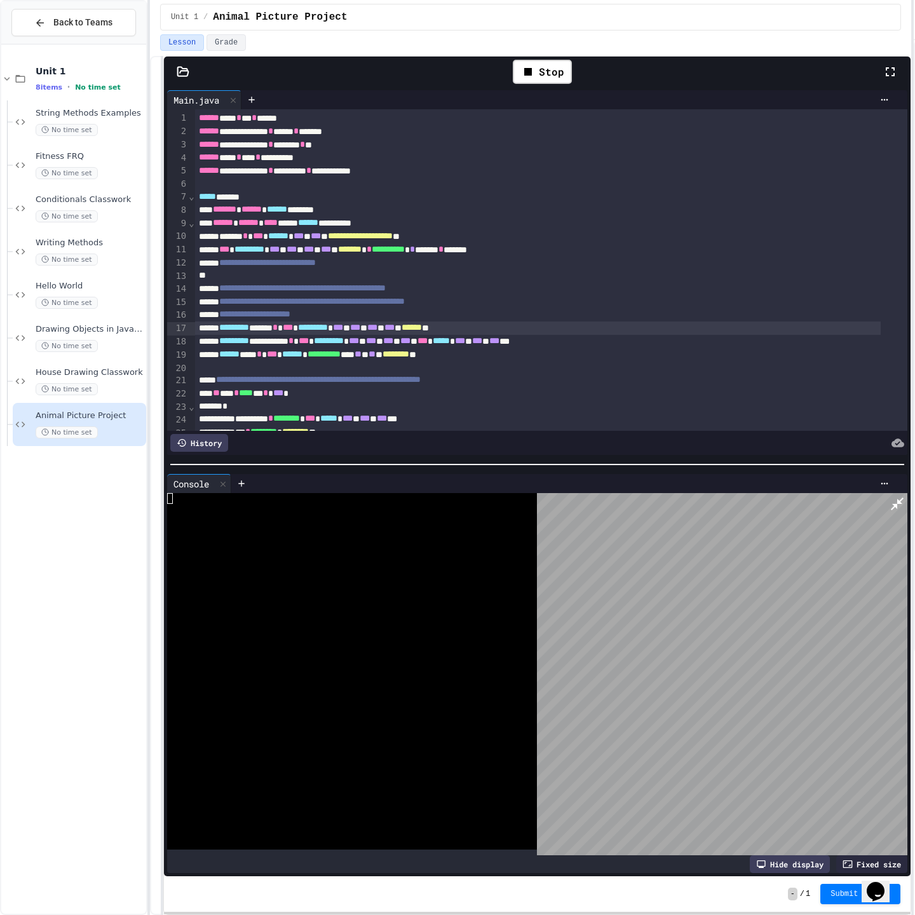
click at [908, 13] on html "**********" at bounding box center [457, 457] width 915 height 915
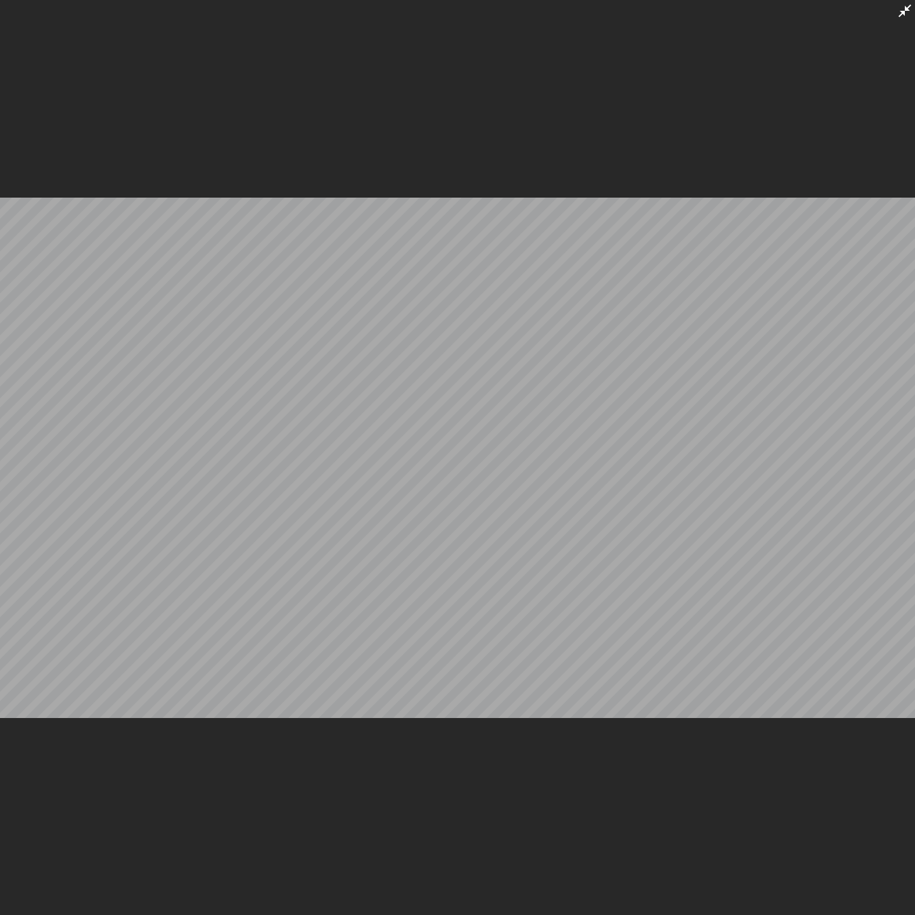
click at [903, 14] on icon at bounding box center [904, 10] width 13 height 13
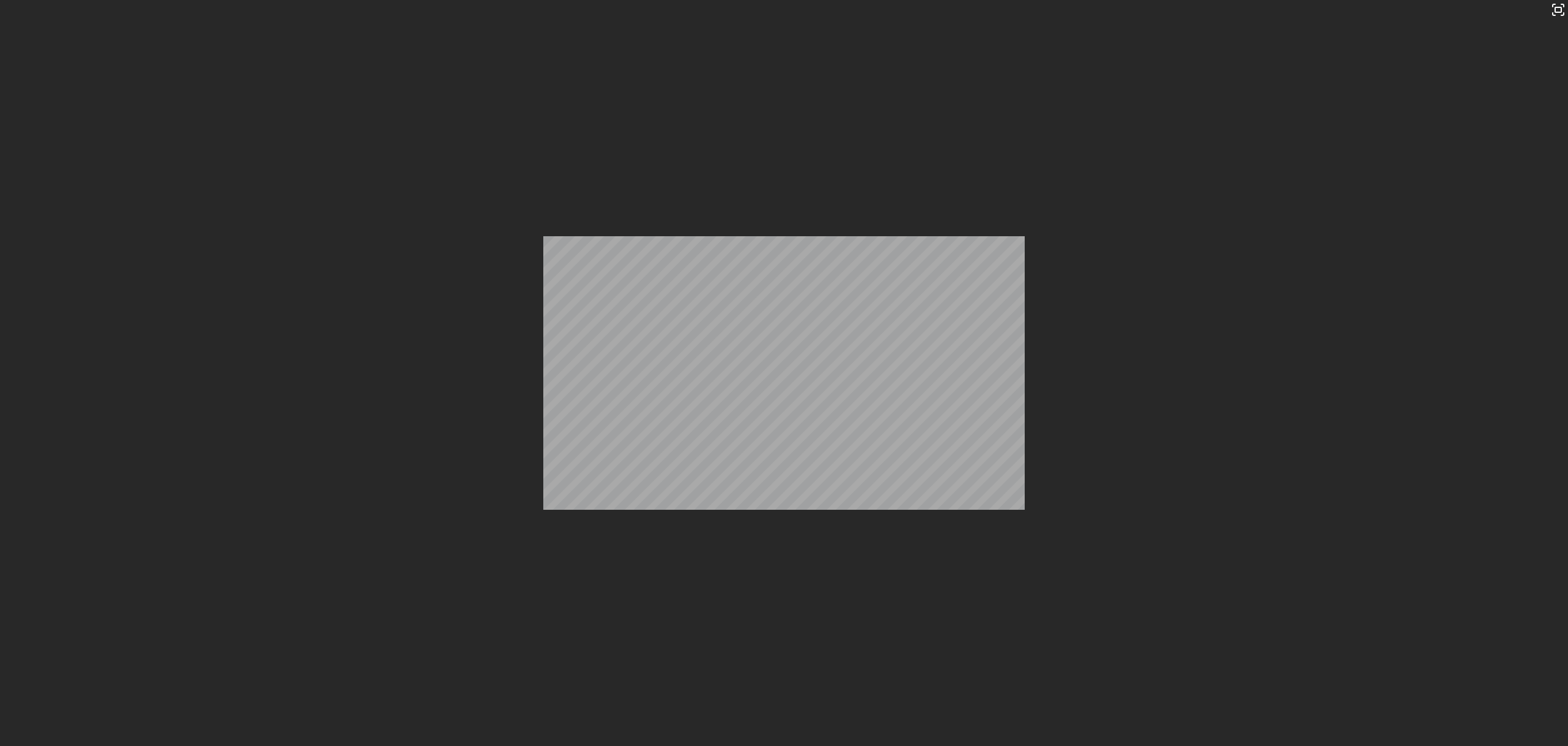
click at [938, 72] on div "Stop" at bounding box center [924, 69] width 57 height 23
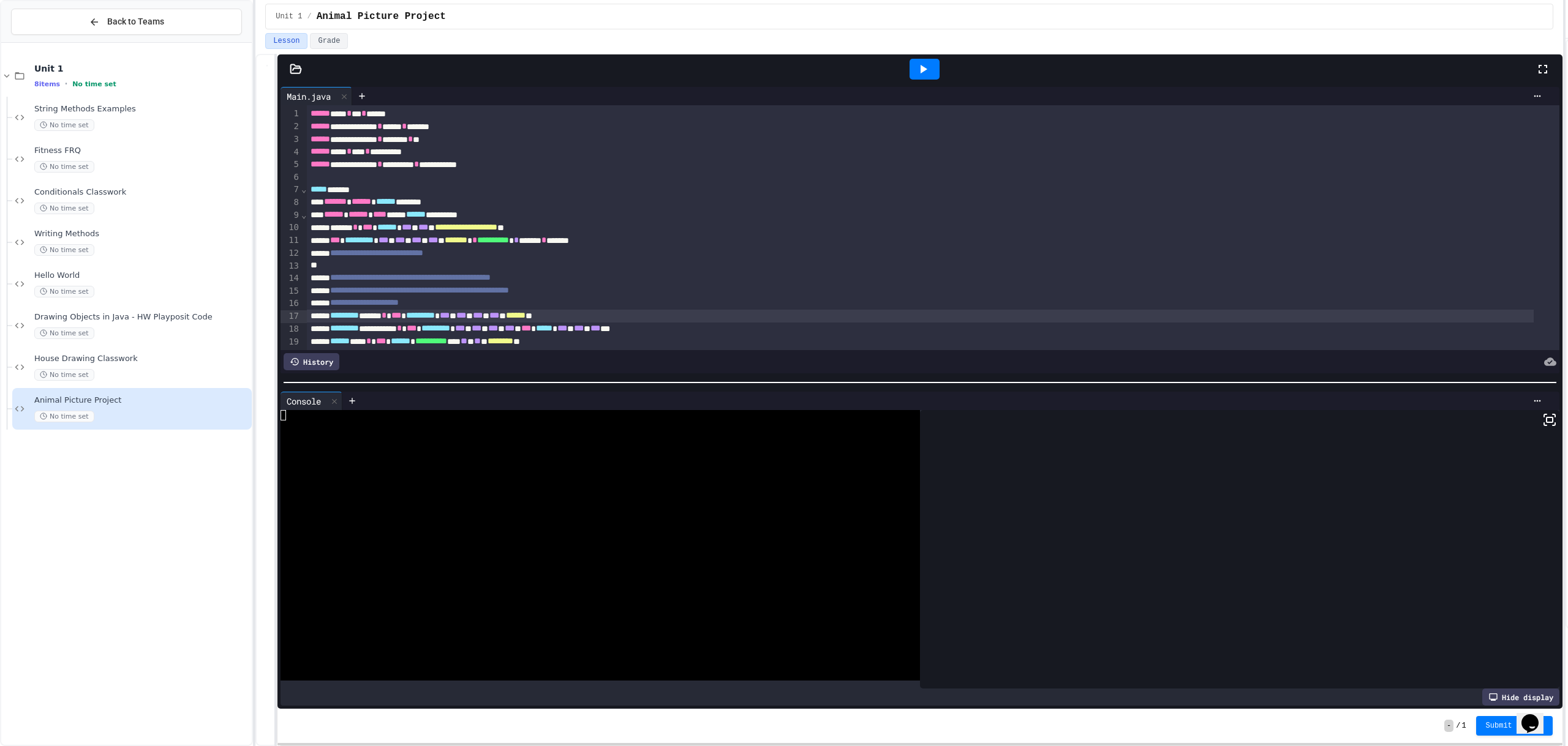
click at [931, 69] on icon at bounding box center [923, 68] width 14 height 14
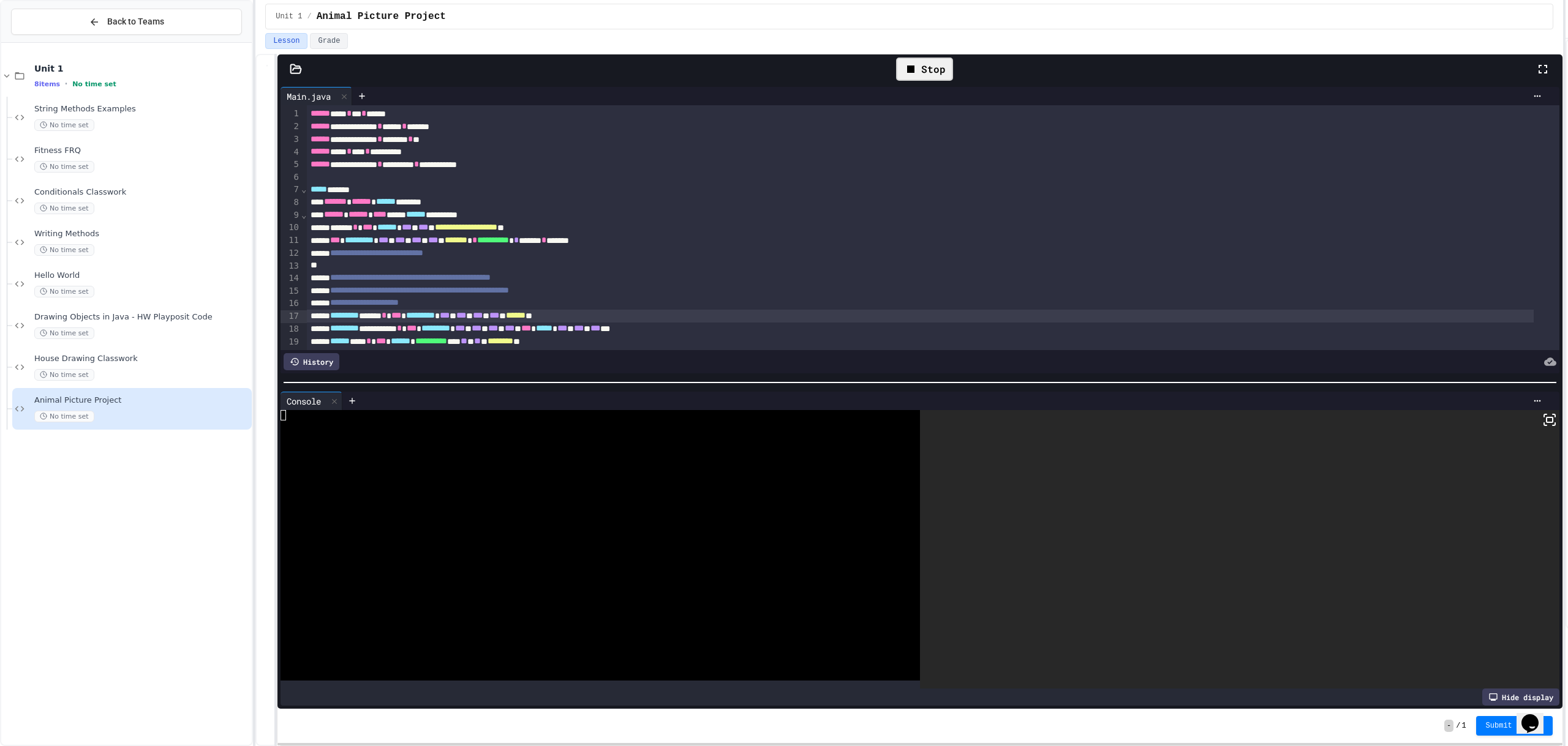
click at [1543, 413] on icon at bounding box center [1550, 419] width 14 height 14
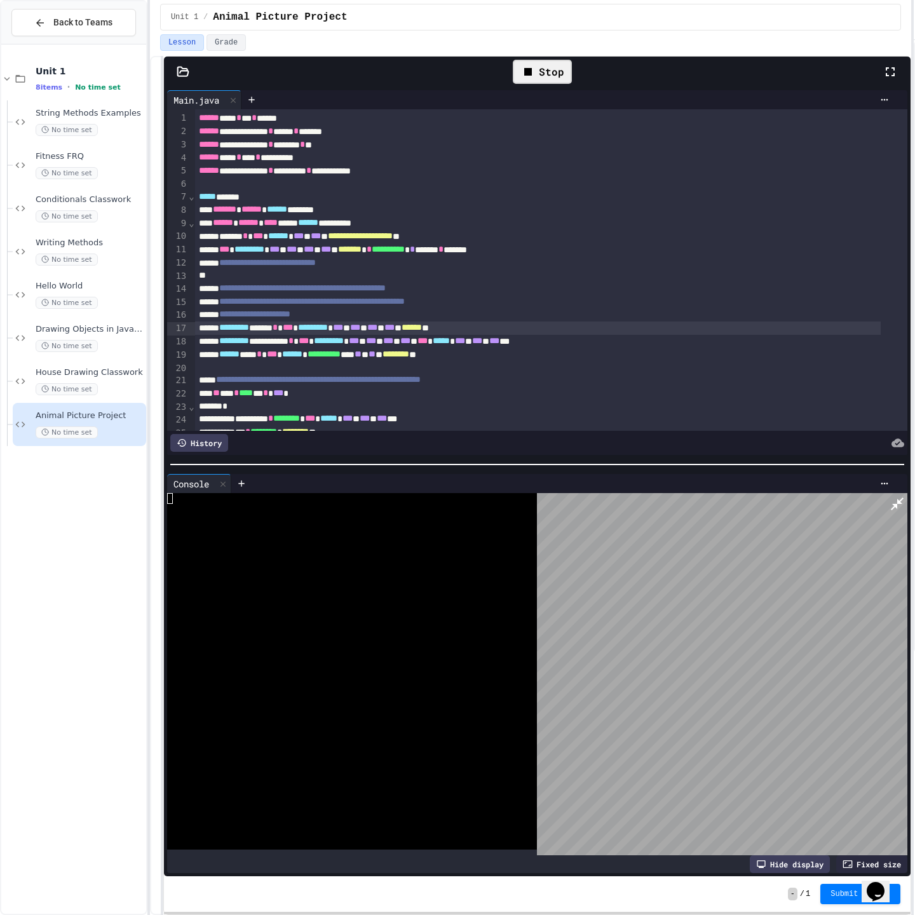
click at [905, 496] on icon at bounding box center [896, 503] width 15 height 15
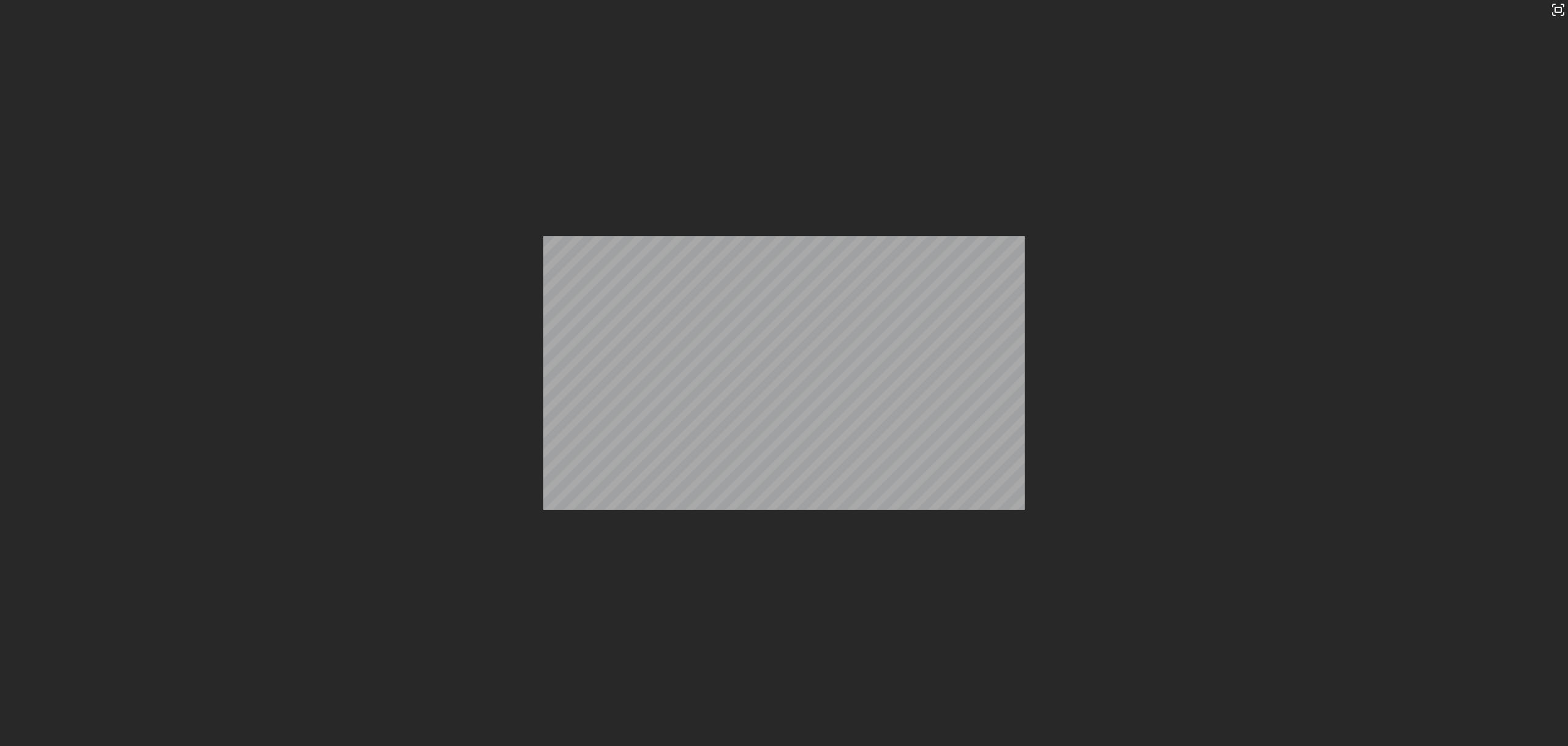
click at [945, 75] on div "Stop" at bounding box center [924, 69] width 57 height 23
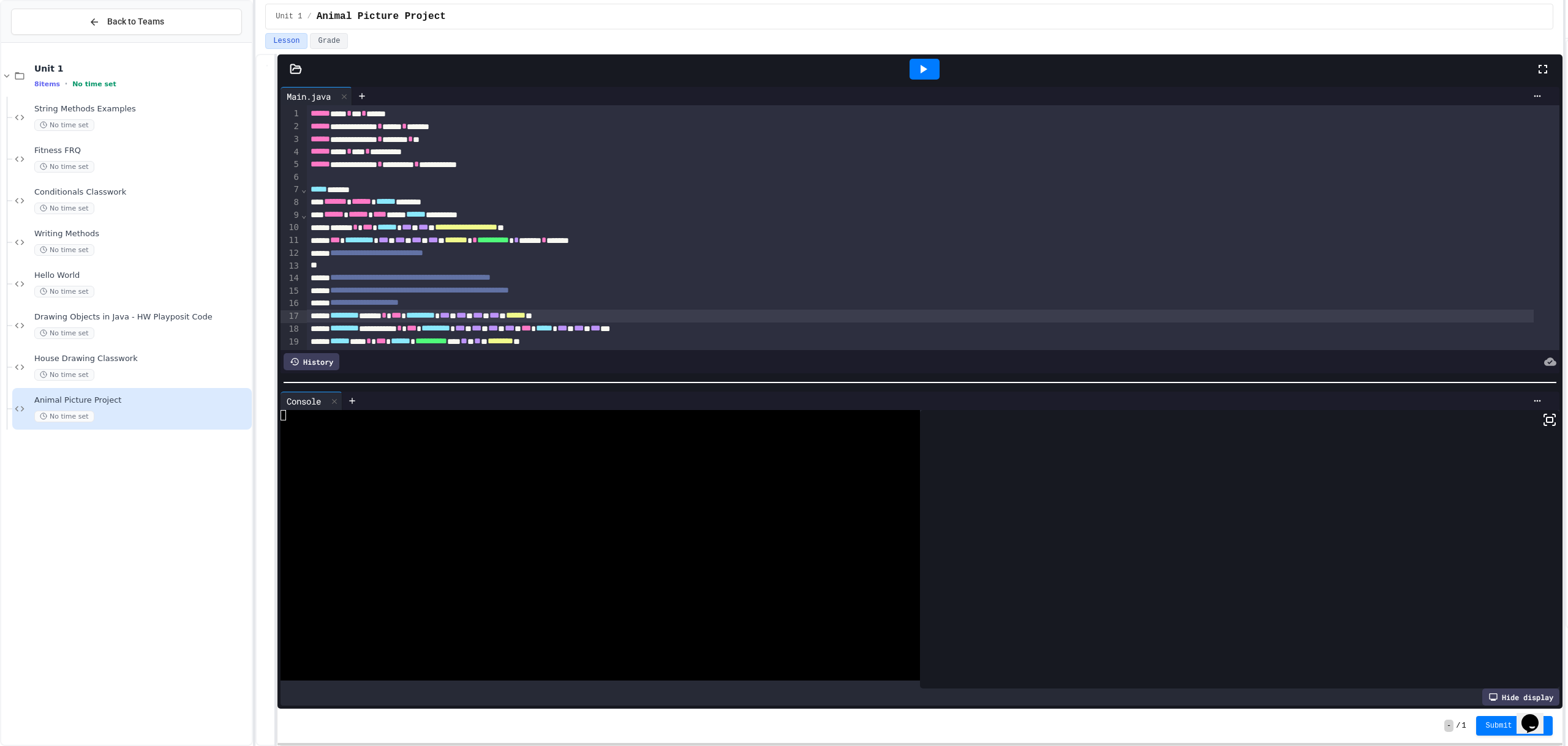
click at [917, 74] on icon at bounding box center [923, 68] width 14 height 14
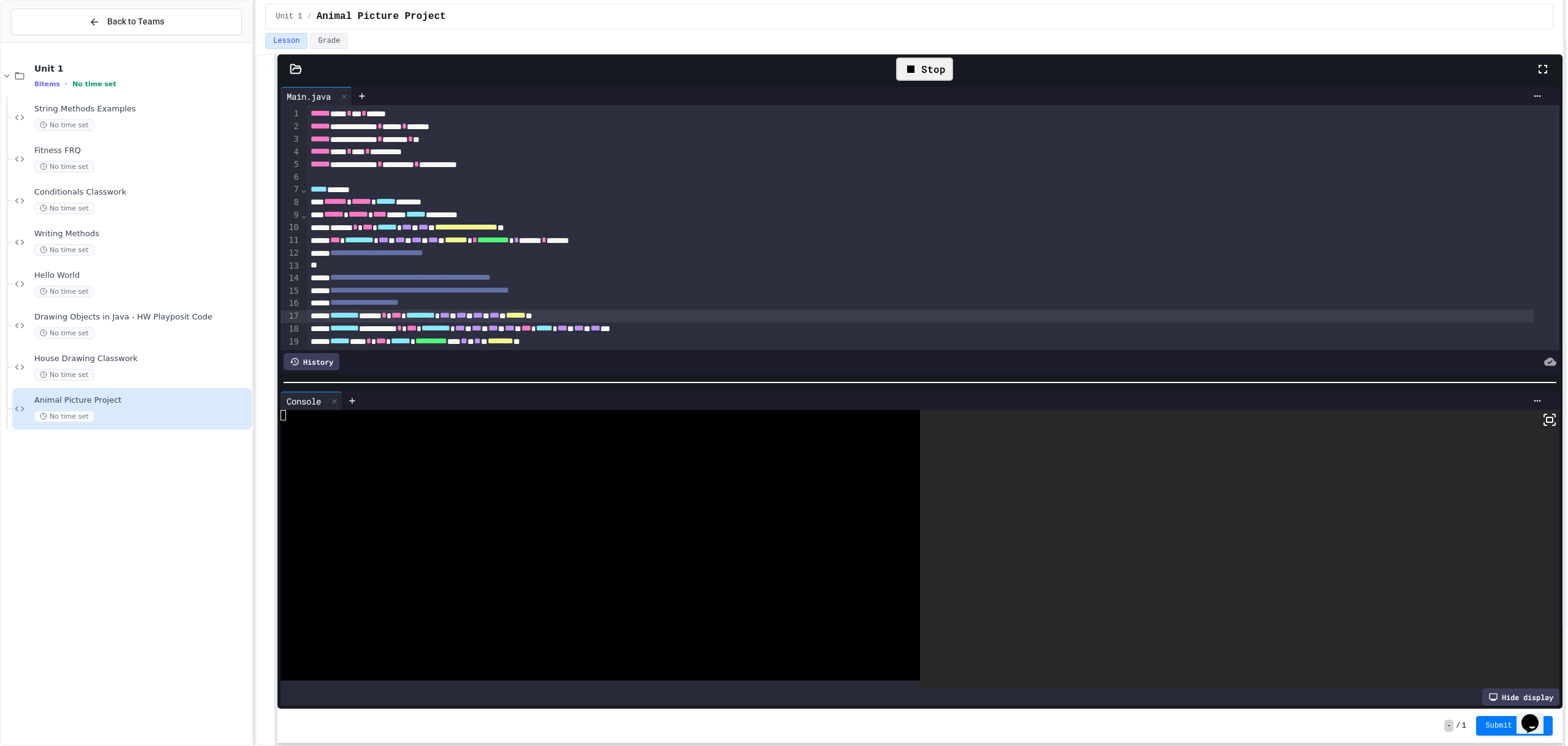
click at [1547, 417] on rect at bounding box center [1550, 419] width 6 height 5
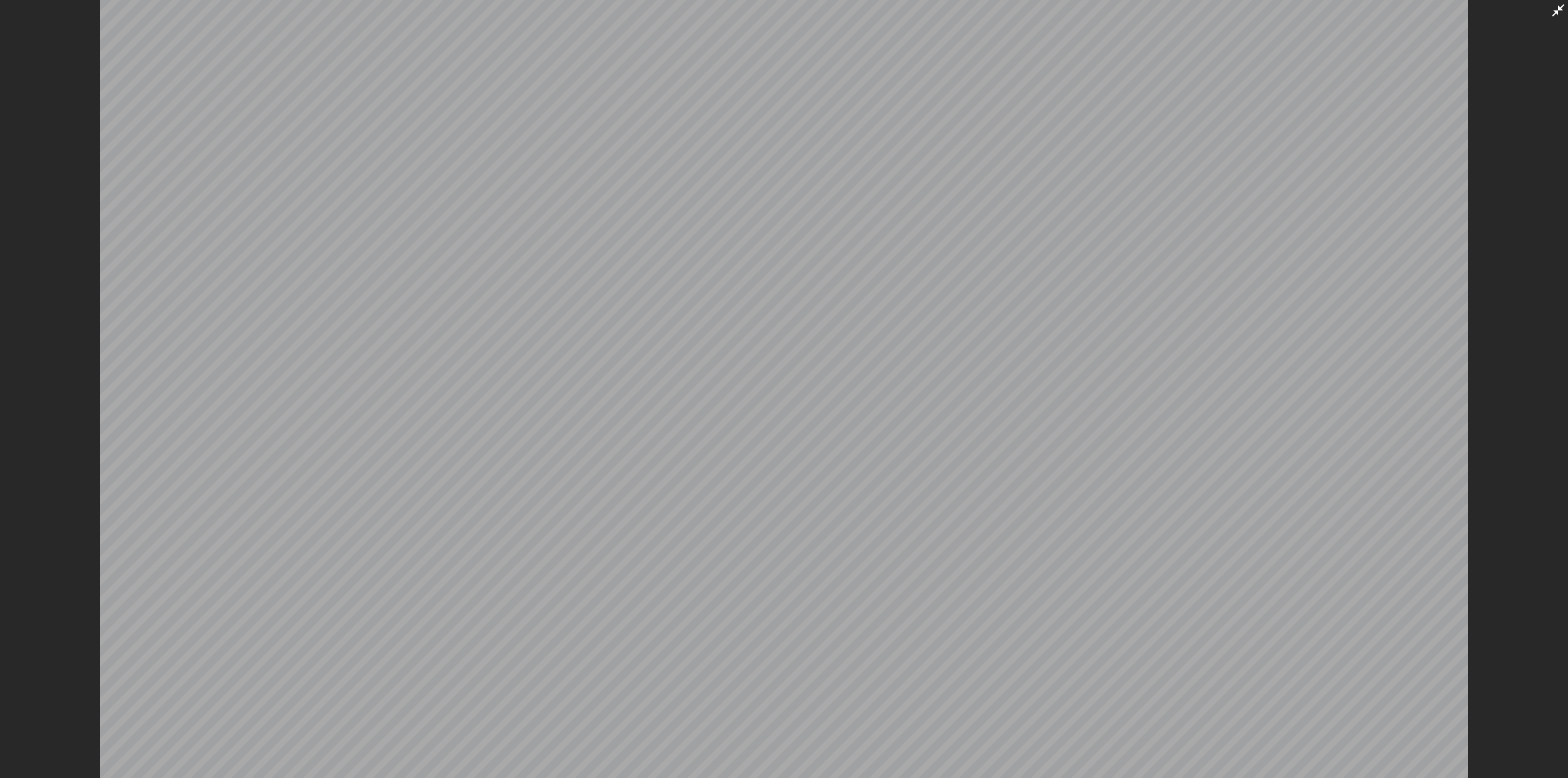
click at [1558, 5] on icon at bounding box center [1557, 10] width 14 height 14
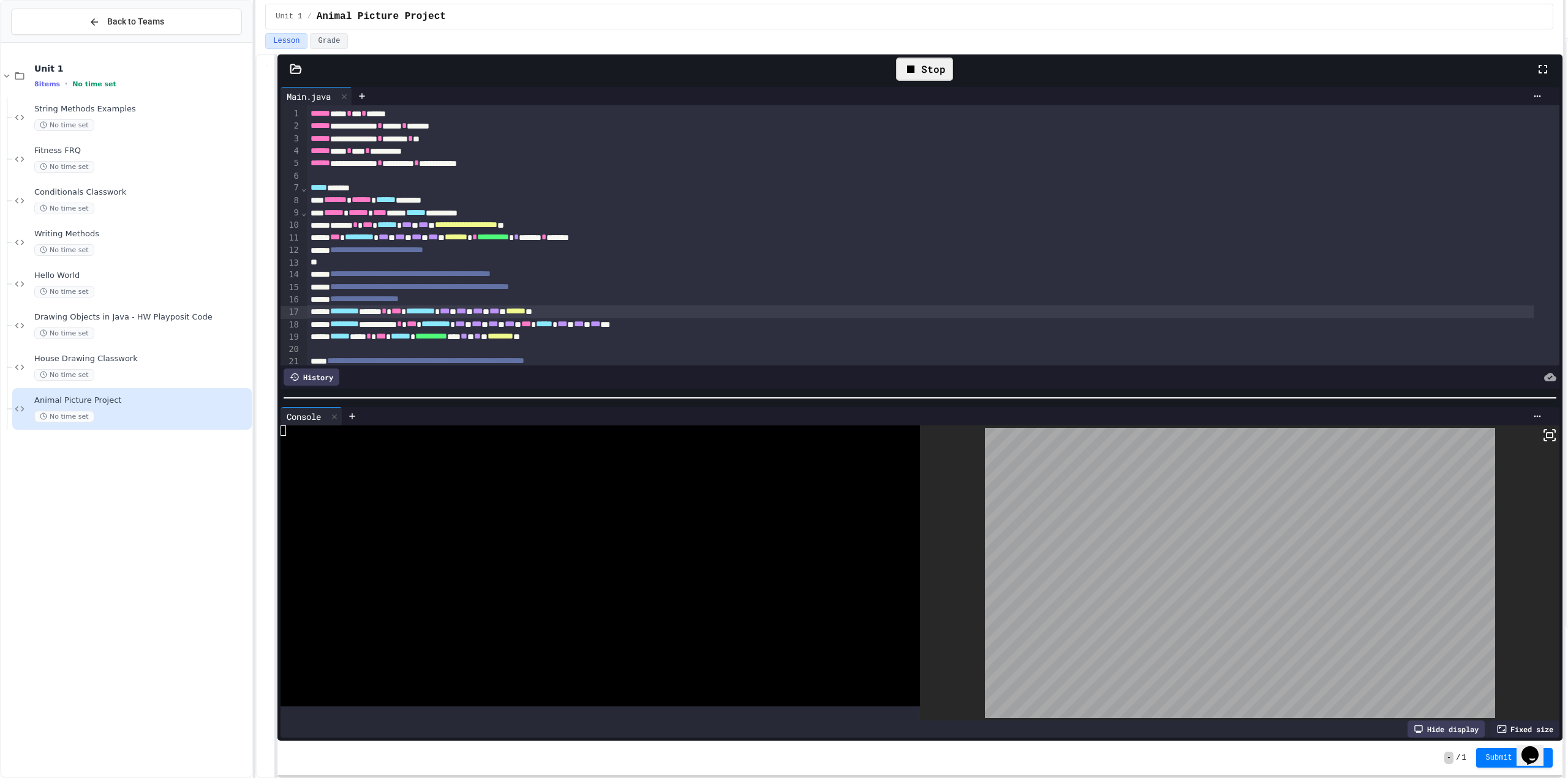
click at [929, 63] on div "Stop" at bounding box center [924, 69] width 57 height 23
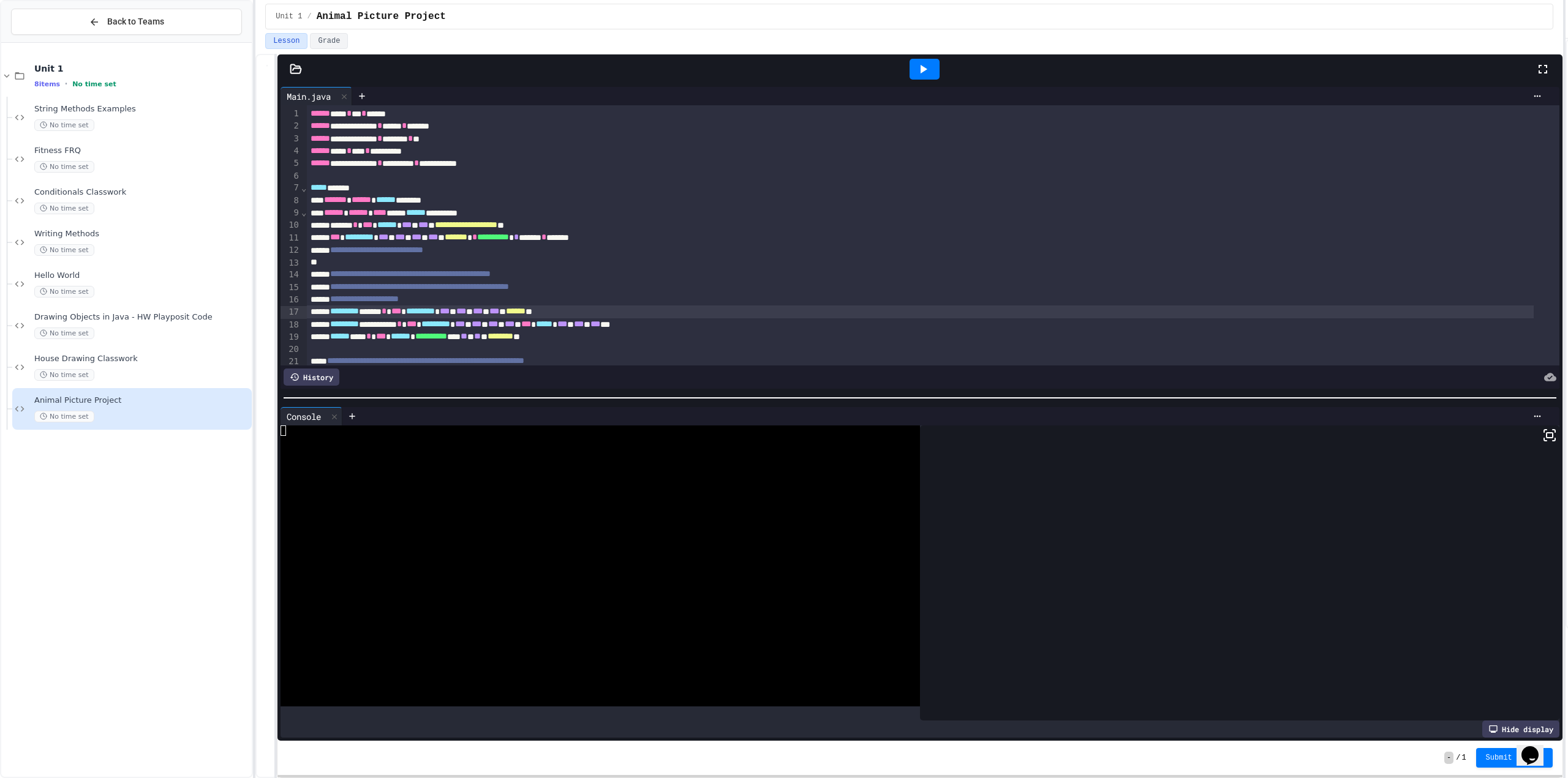
click at [927, 67] on icon at bounding box center [923, 68] width 14 height 14
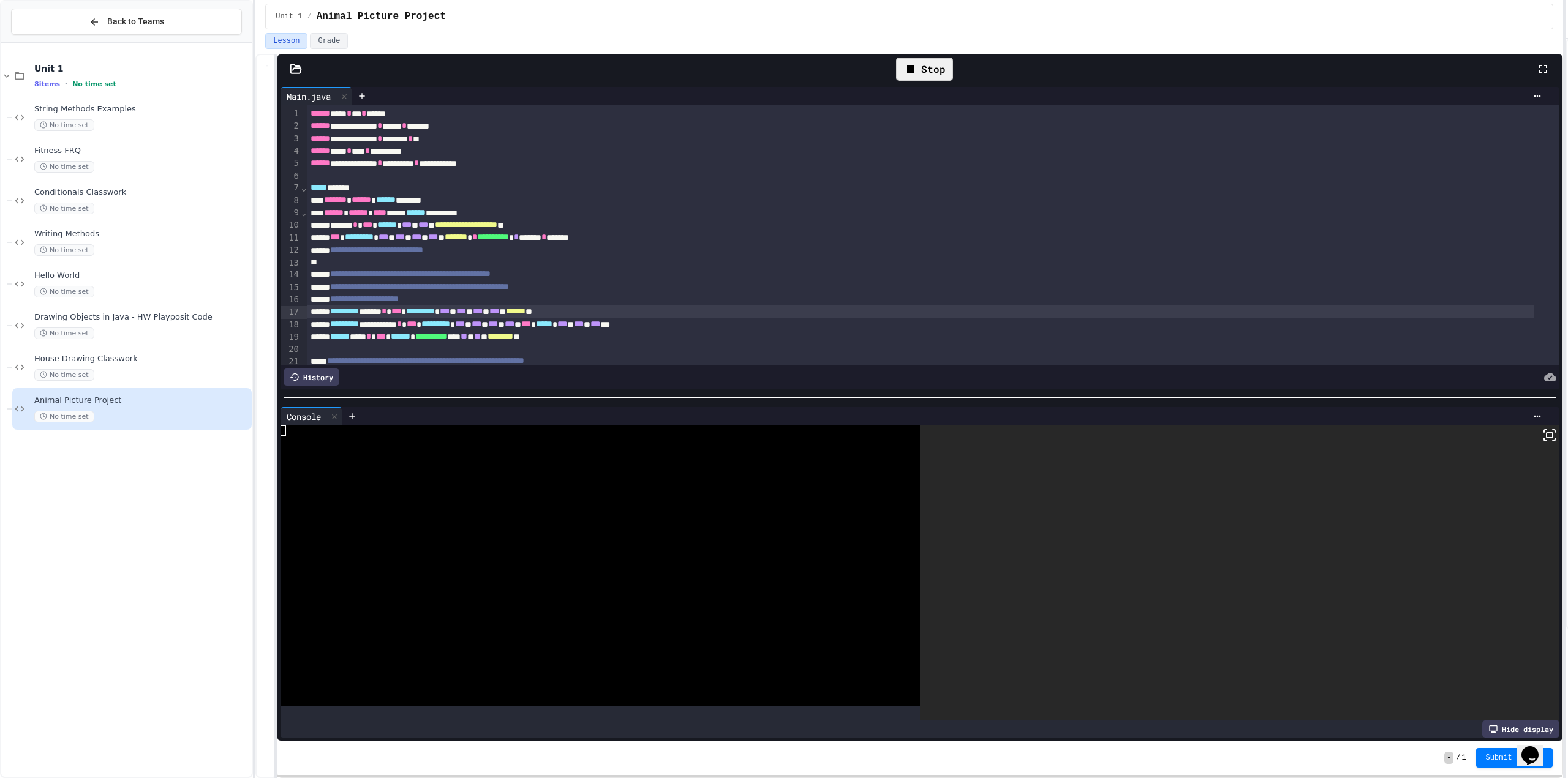
click at [1547, 433] on rect at bounding box center [1550, 435] width 6 height 5
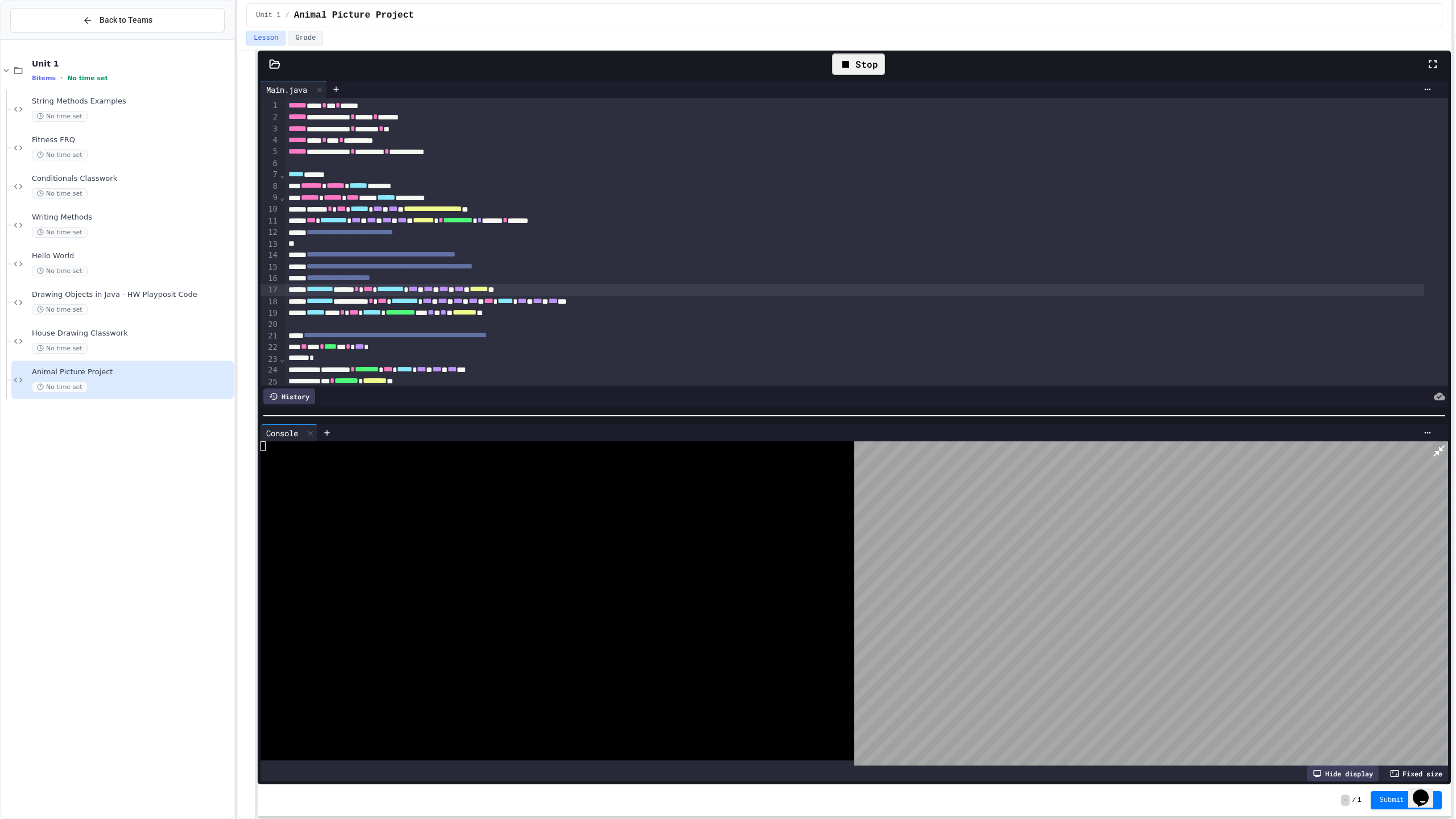
click at [1451, 10] on html "**********" at bounding box center [728, 409] width 1456 height 819
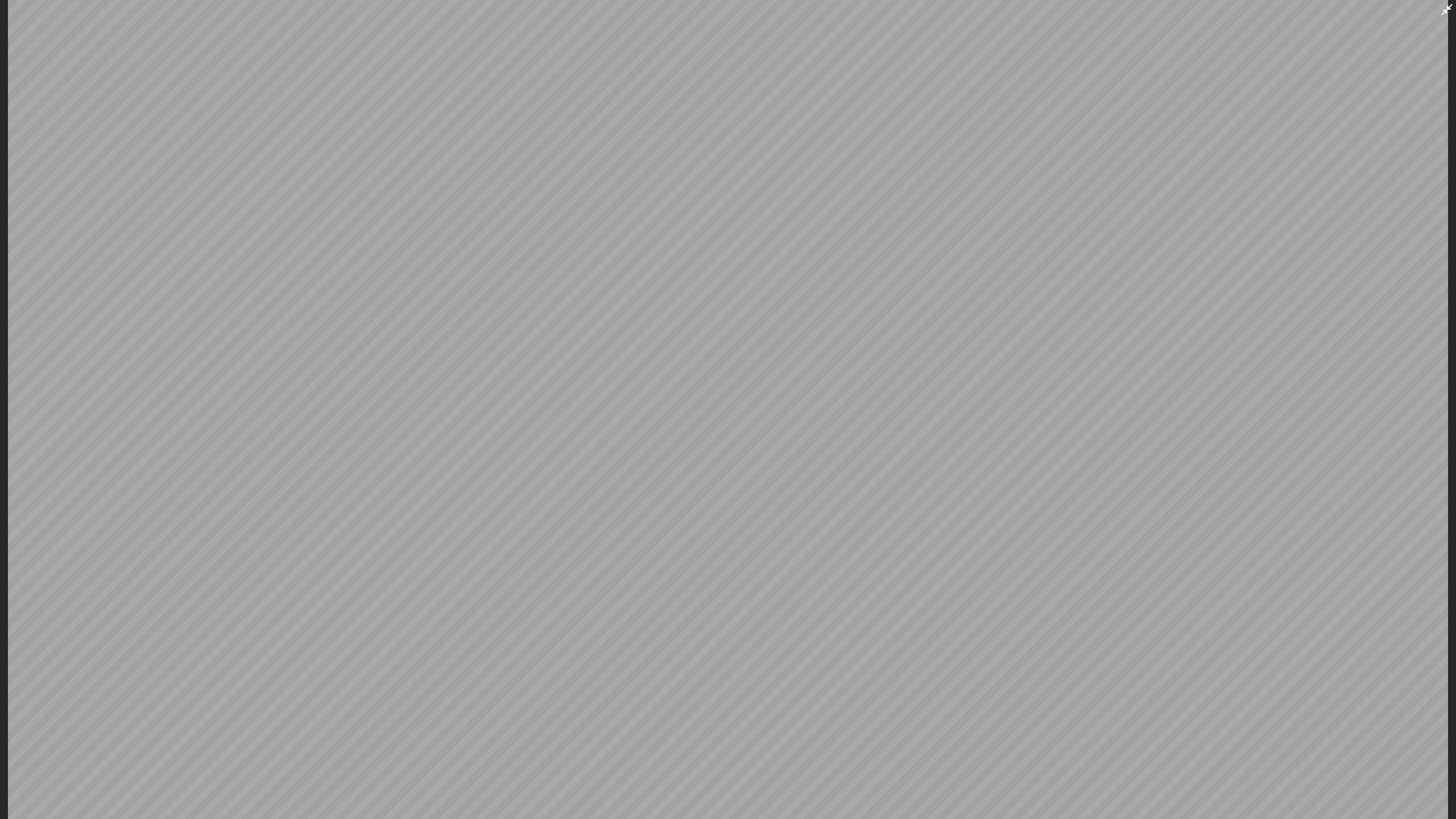
click at [1444, 7] on icon at bounding box center [1446, 9] width 13 height 13
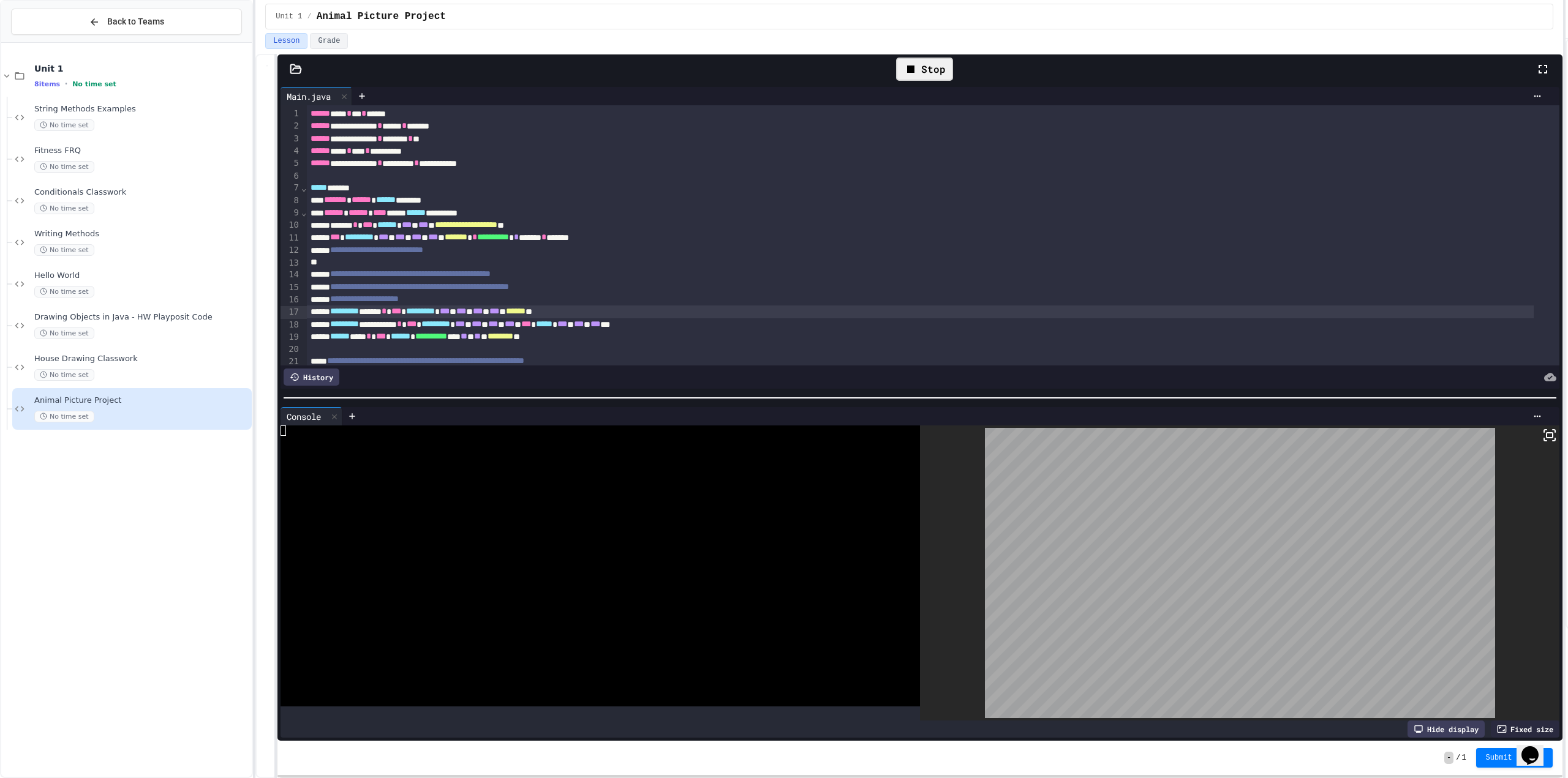
click at [1544, 439] on icon at bounding box center [1545, 440] width 3 height 3
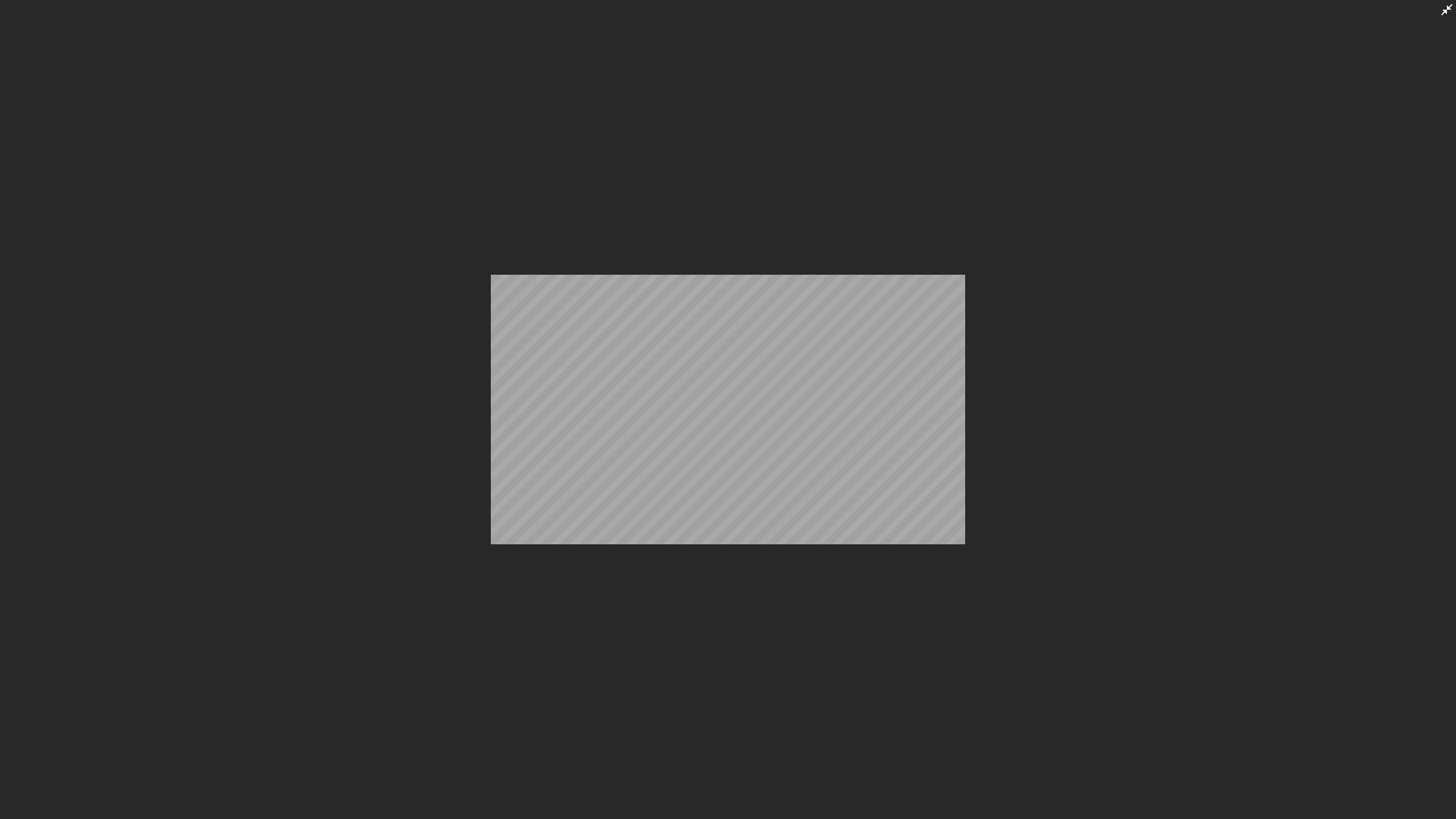
click at [1442, 12] on icon at bounding box center [1446, 9] width 13 height 13
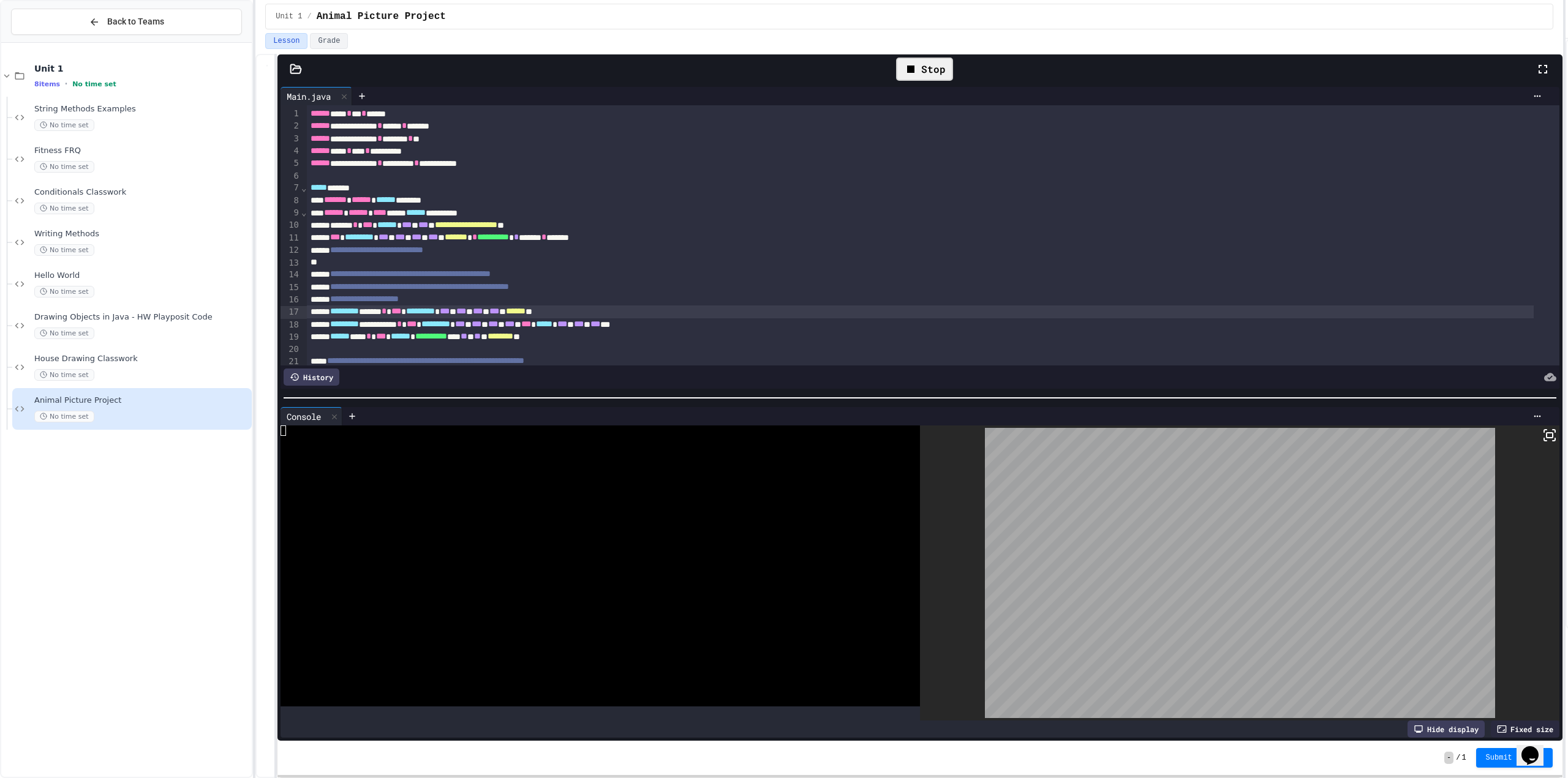
click at [932, 75] on div "Stop" at bounding box center [924, 69] width 57 height 23
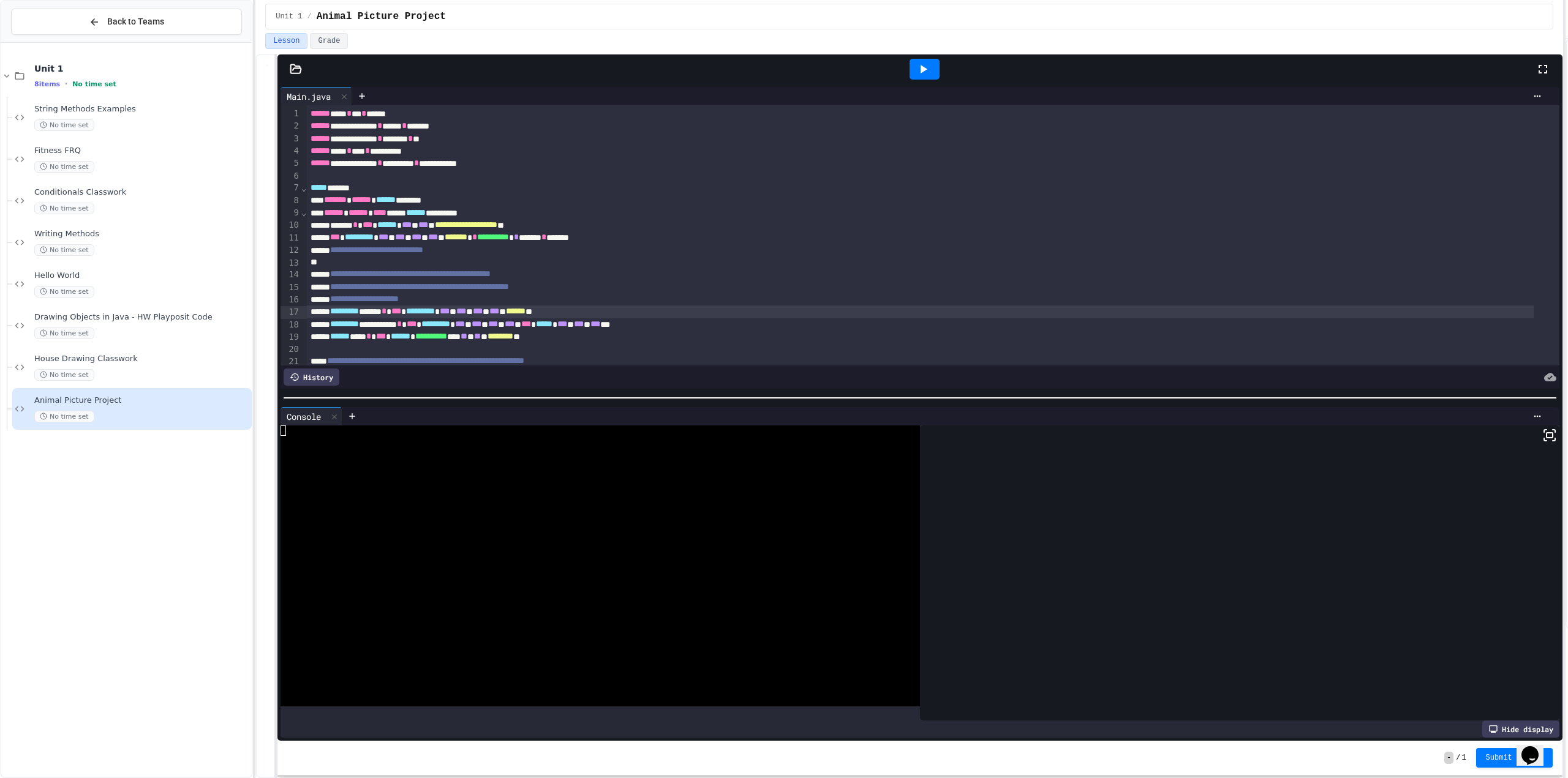
click at [930, 67] on icon at bounding box center [923, 68] width 14 height 14
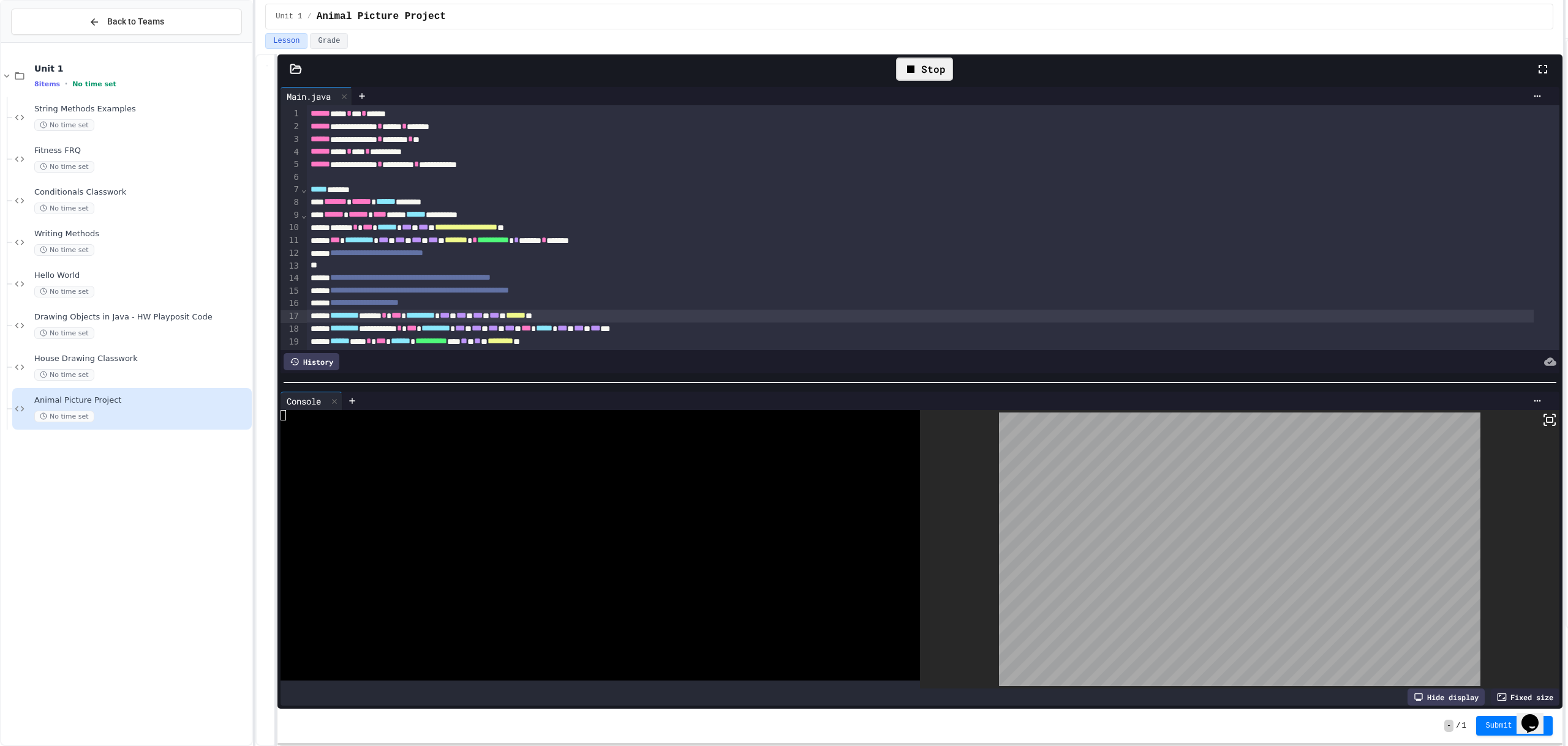
click at [930, 74] on div "Stop" at bounding box center [924, 69] width 57 height 23
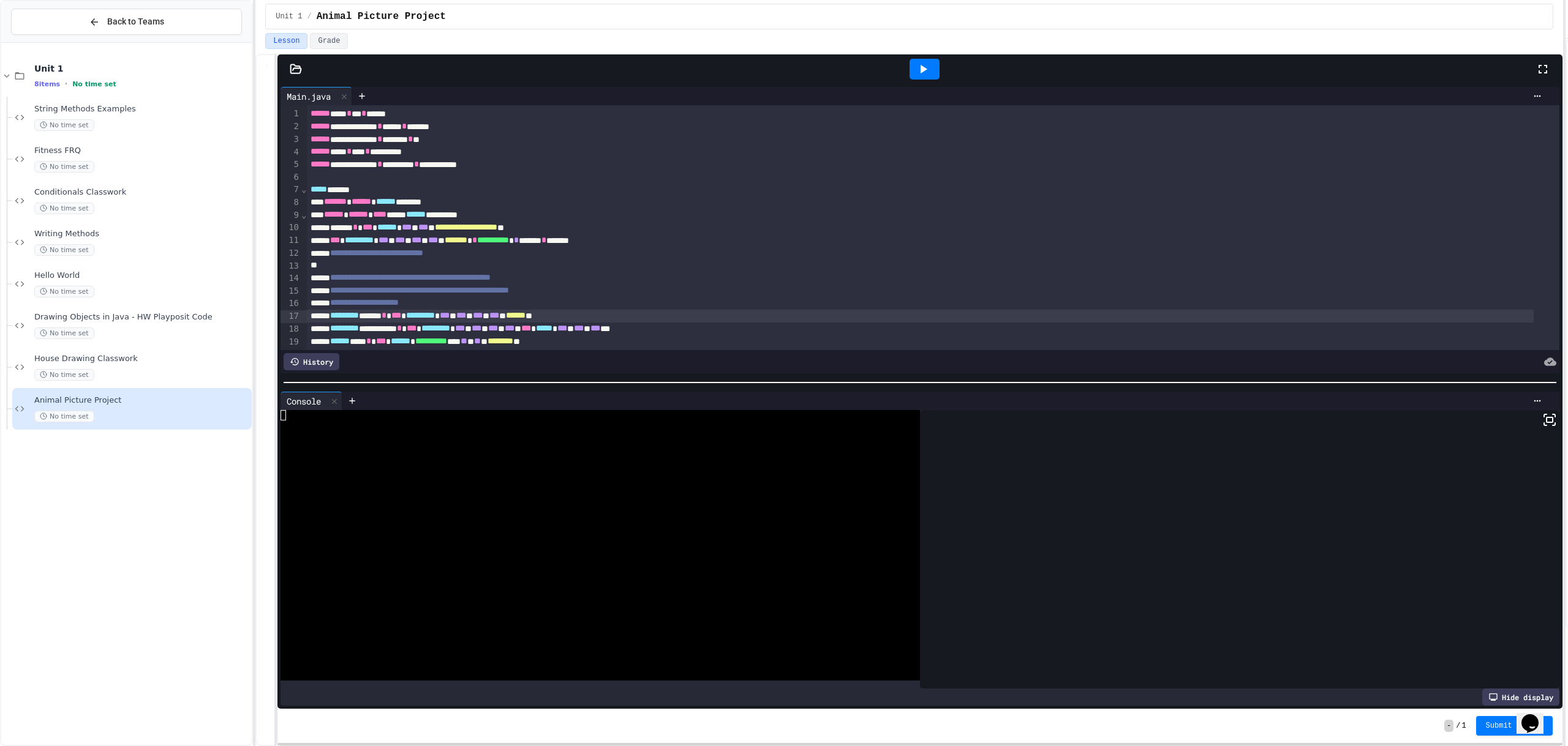
click at [927, 69] on icon at bounding box center [924, 68] width 7 height 9
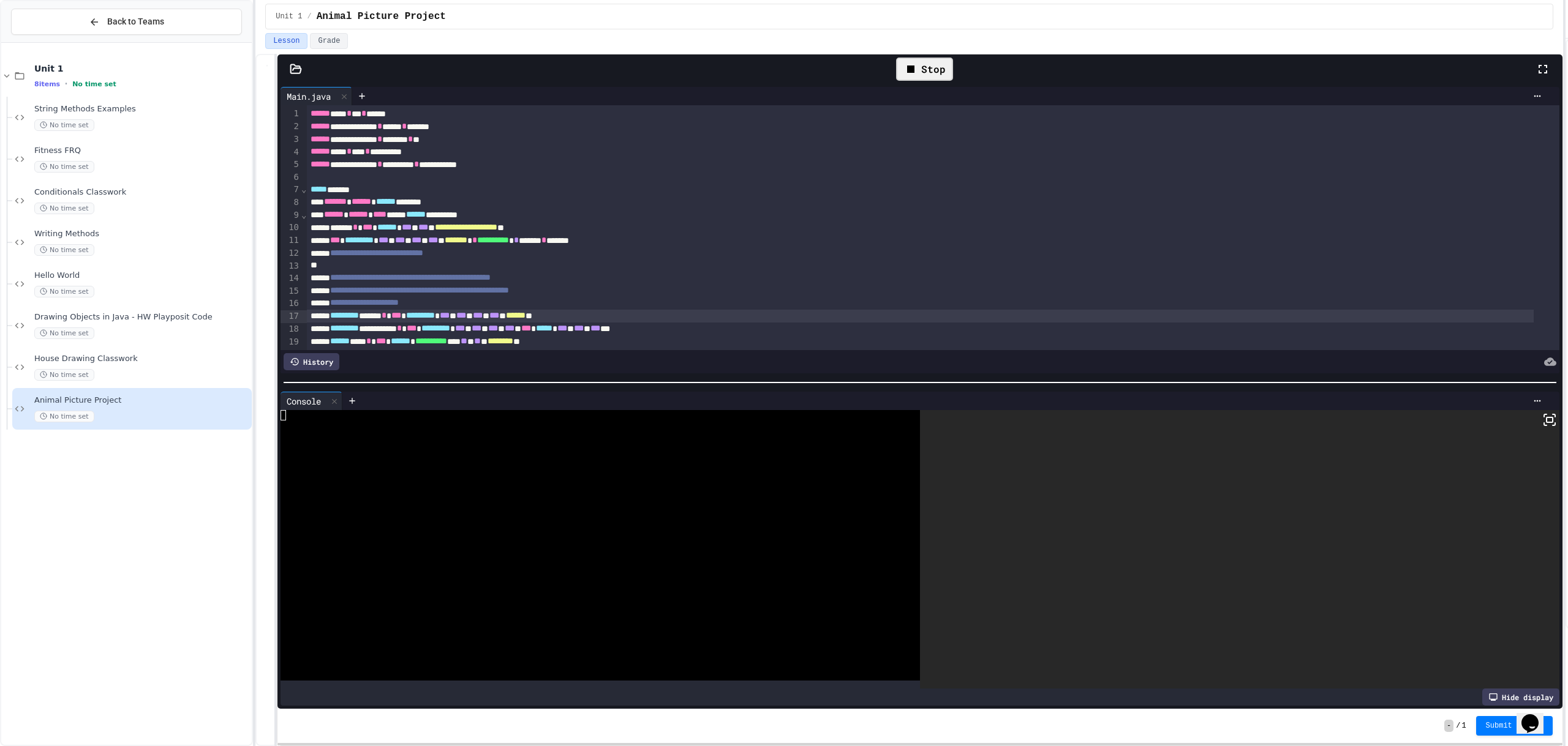
click at [1543, 416] on icon at bounding box center [1550, 419] width 14 height 14
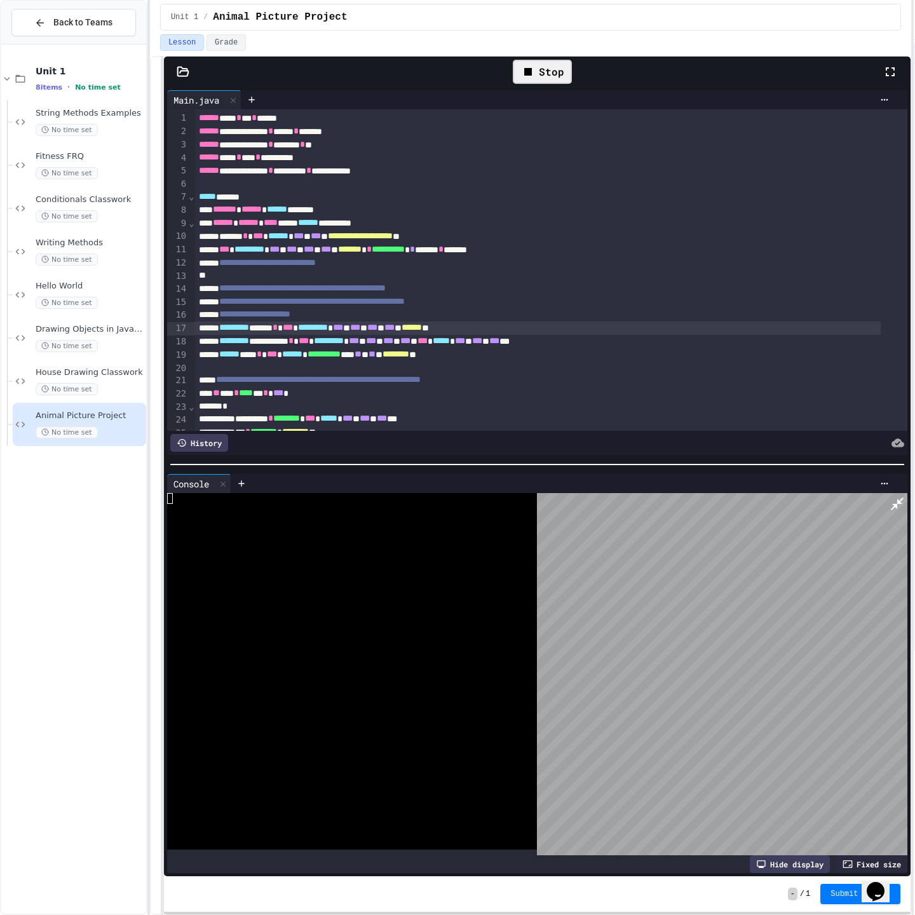
click at [908, 17] on html "**********" at bounding box center [457, 457] width 915 height 915
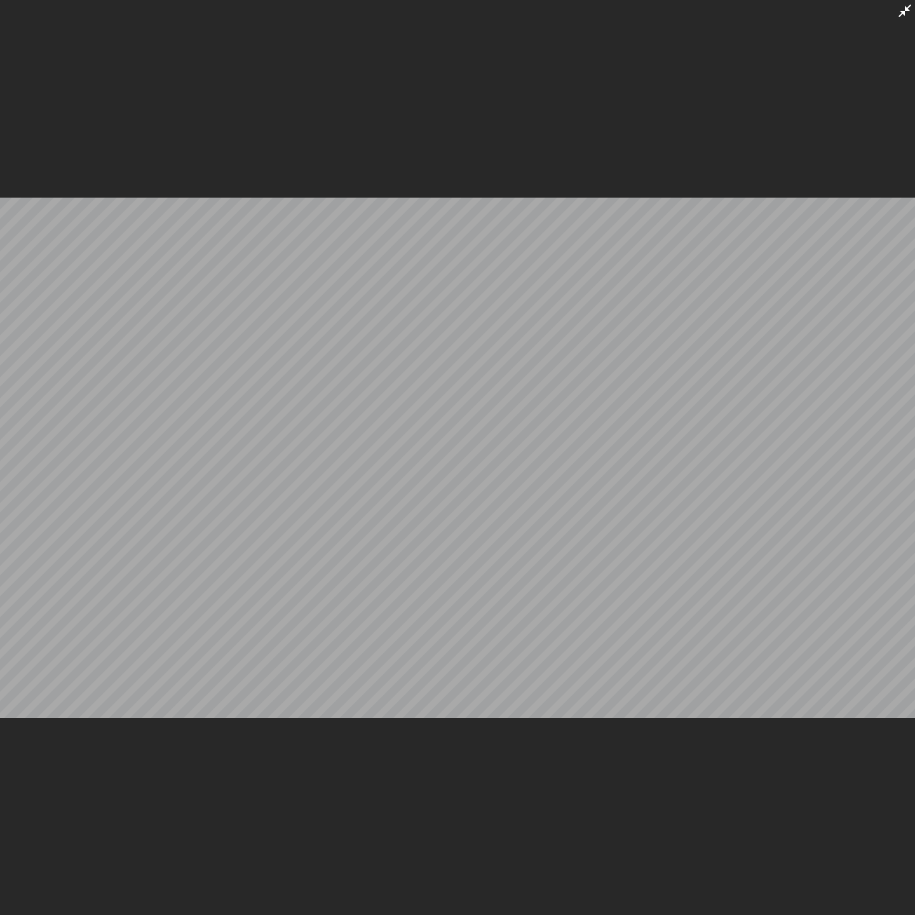
click at [903, 5] on icon at bounding box center [904, 10] width 15 height 15
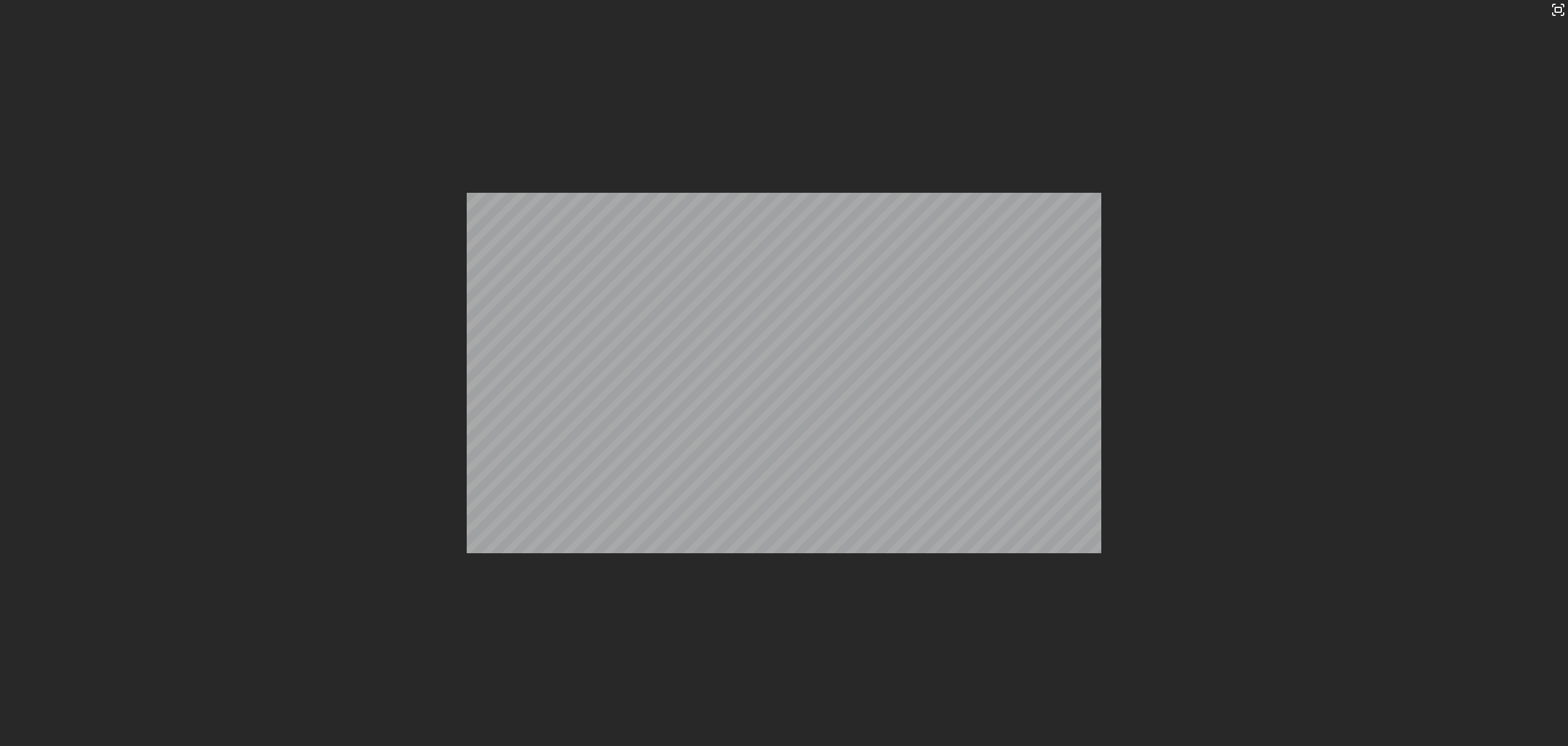
click at [1114, 53] on div "**********" at bounding box center [909, 373] width 1308 height 746
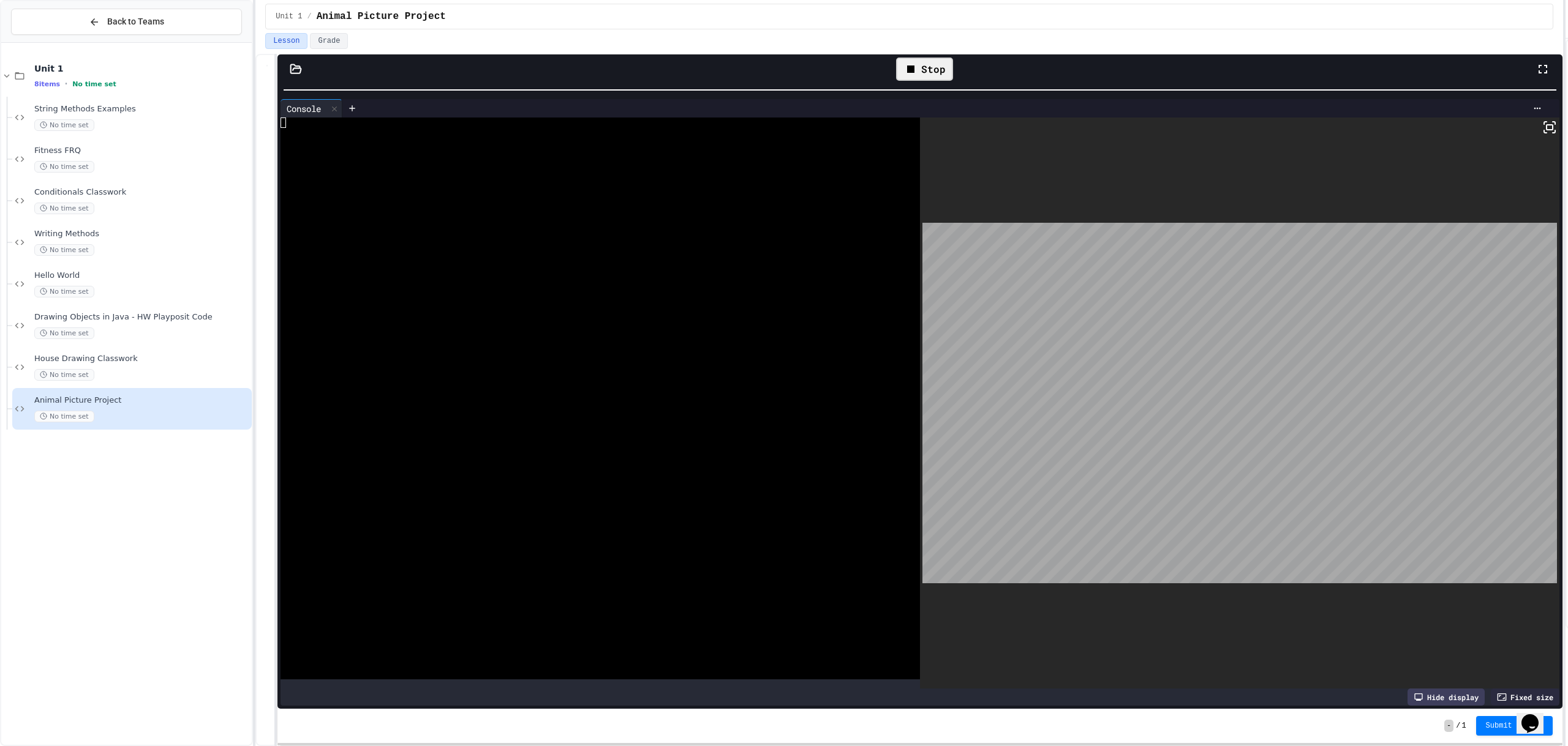
click at [908, 61] on div "Stop" at bounding box center [924, 69] width 57 height 23
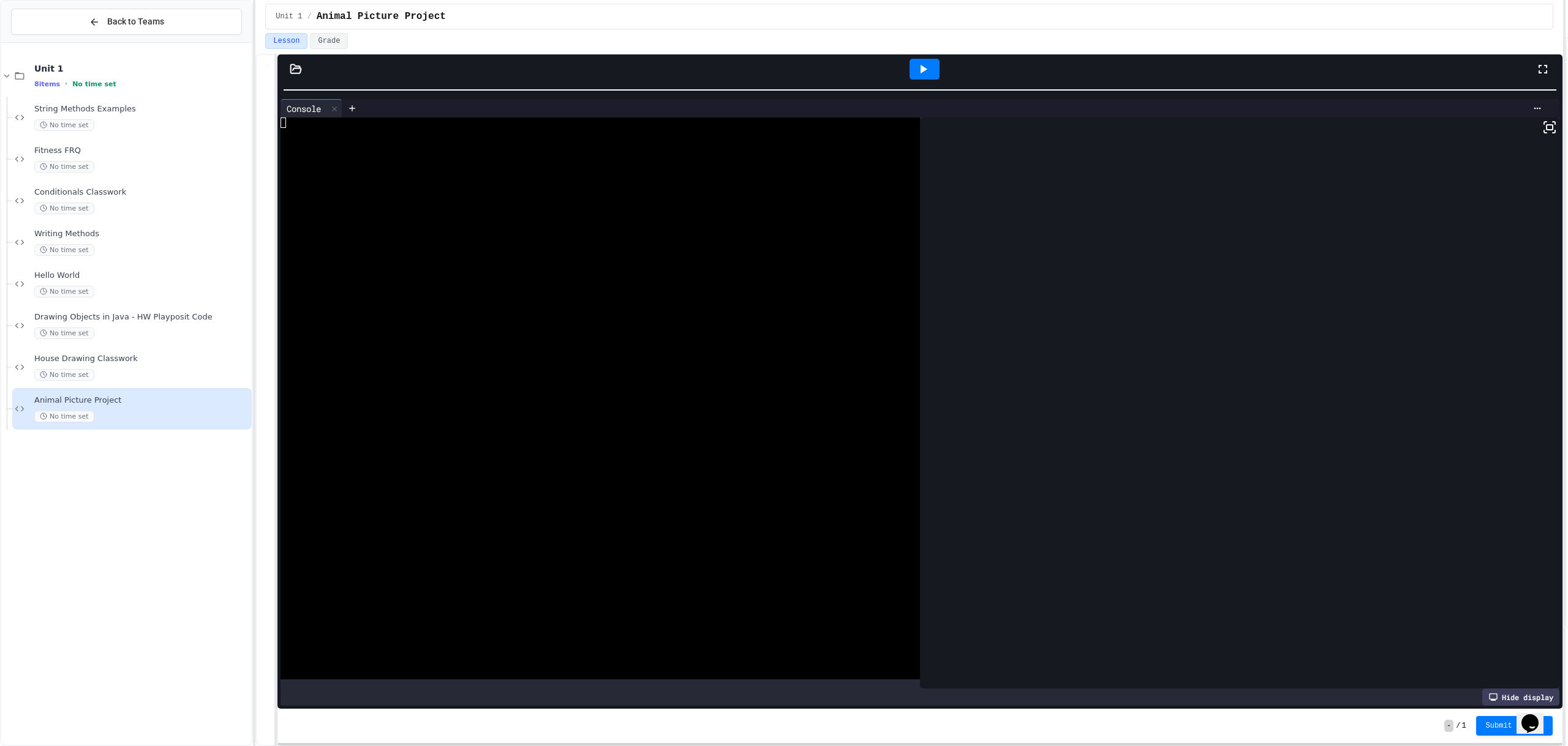
click at [917, 67] on icon at bounding box center [923, 68] width 14 height 14
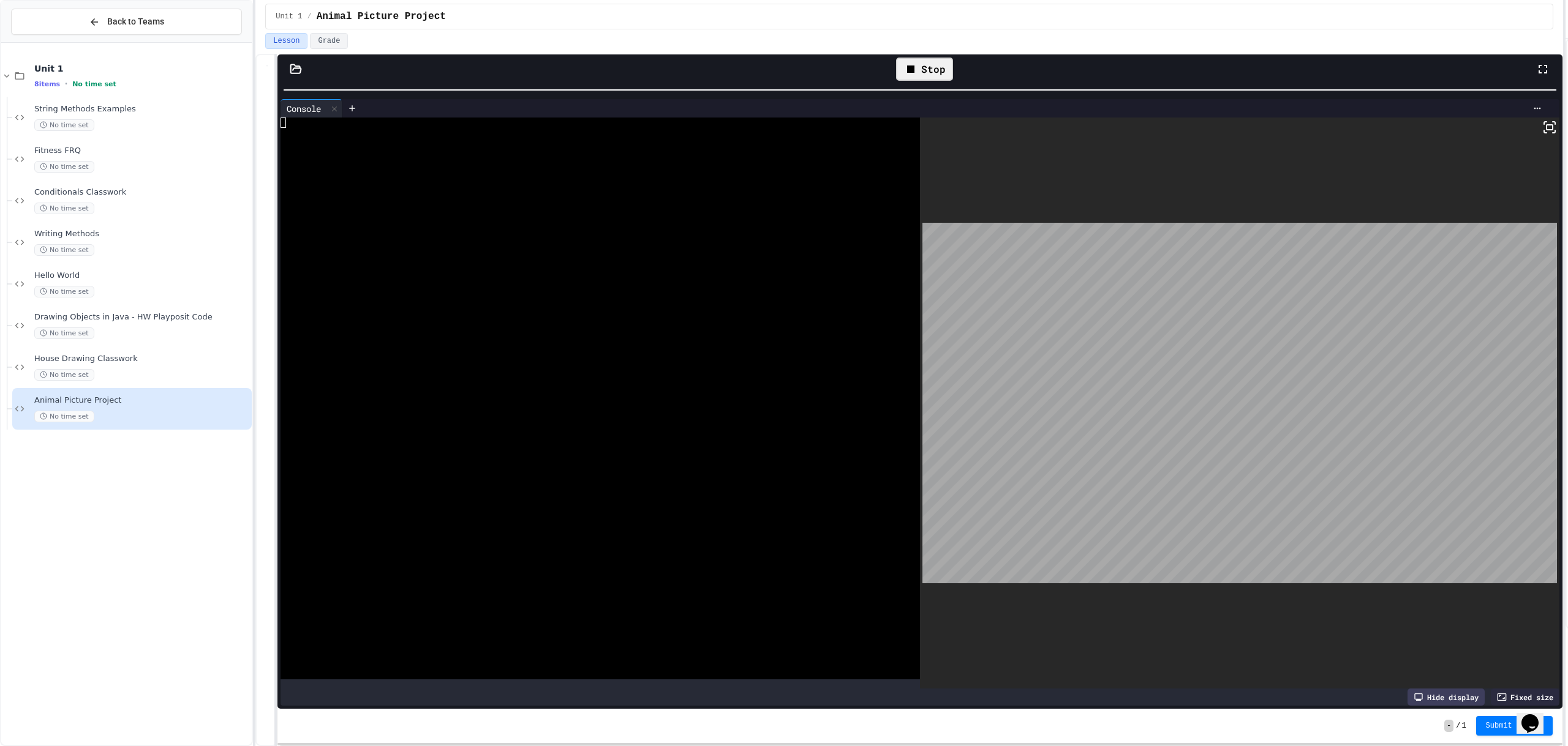
click at [936, 79] on div "Stop" at bounding box center [924, 69] width 57 height 23
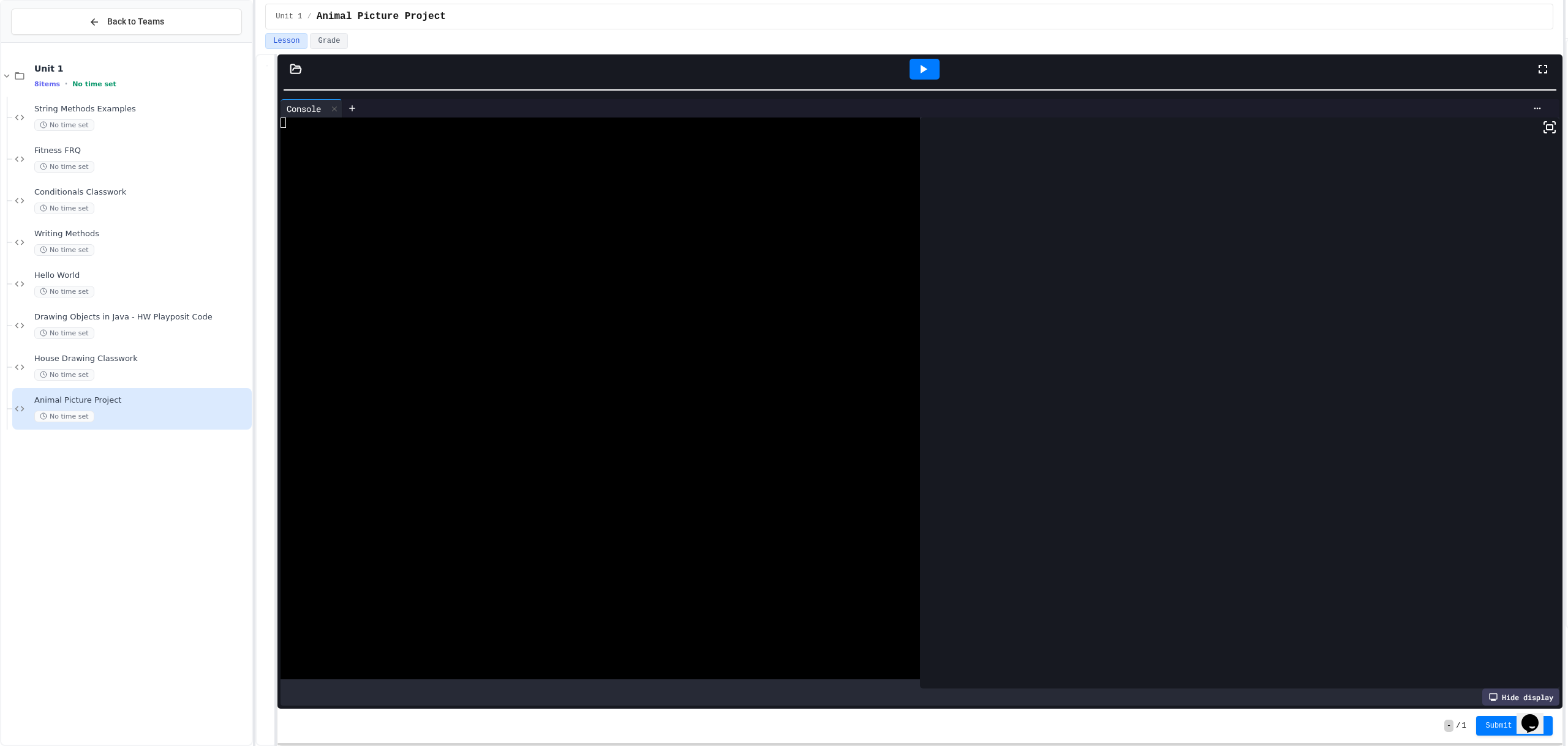
click at [929, 74] on icon at bounding box center [923, 68] width 14 height 14
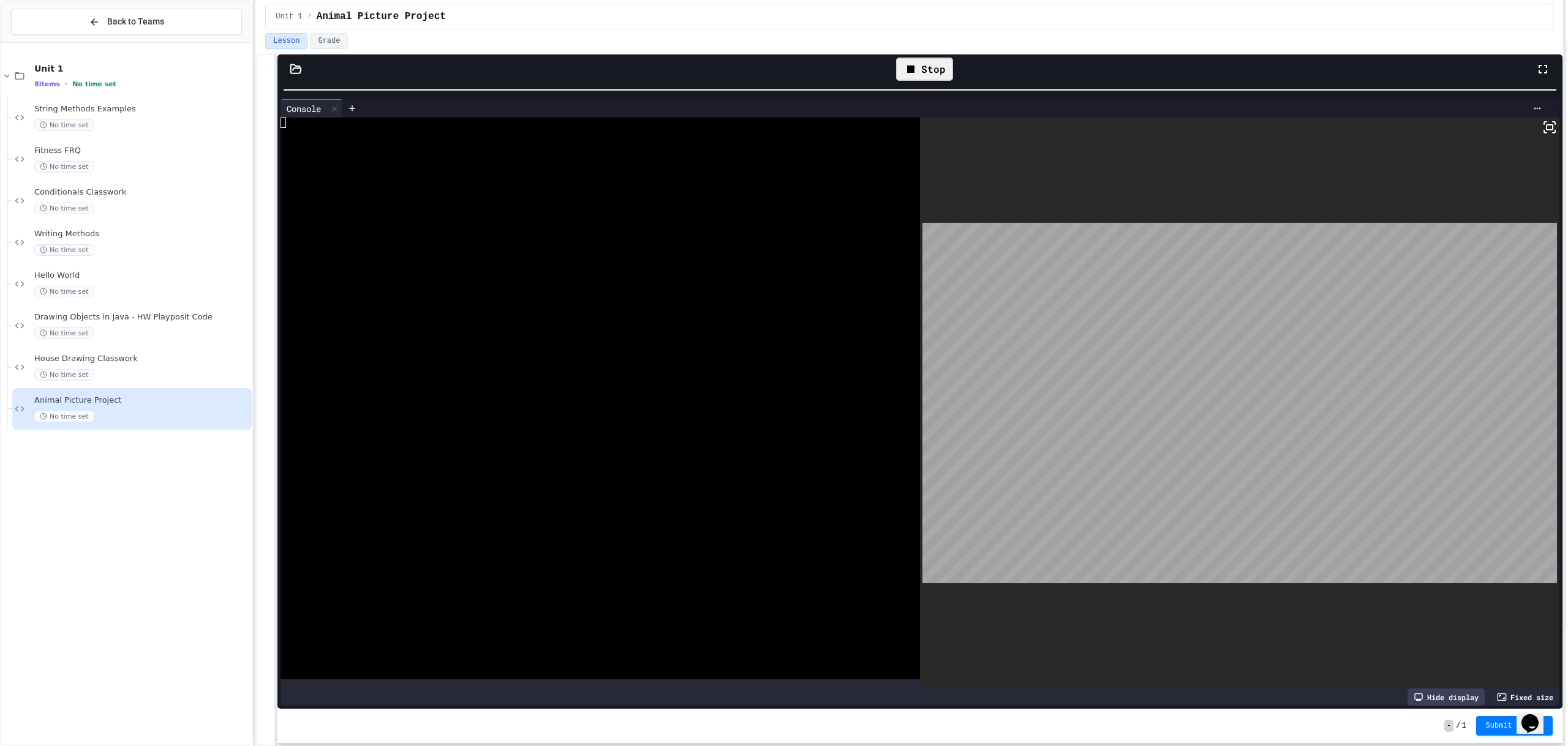
click at [936, 73] on div "Stop" at bounding box center [924, 69] width 57 height 23
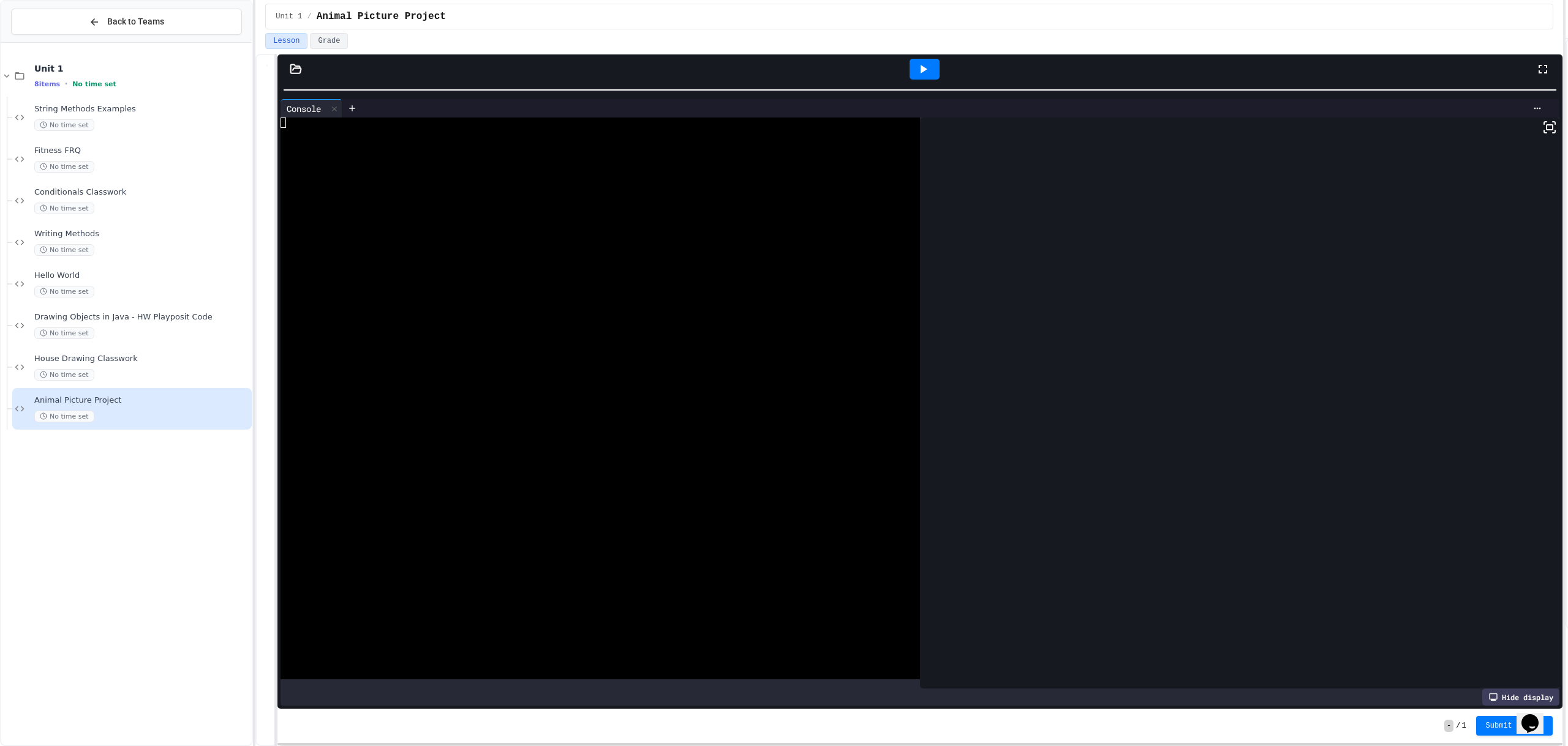
click at [933, 73] on div at bounding box center [924, 69] width 30 height 21
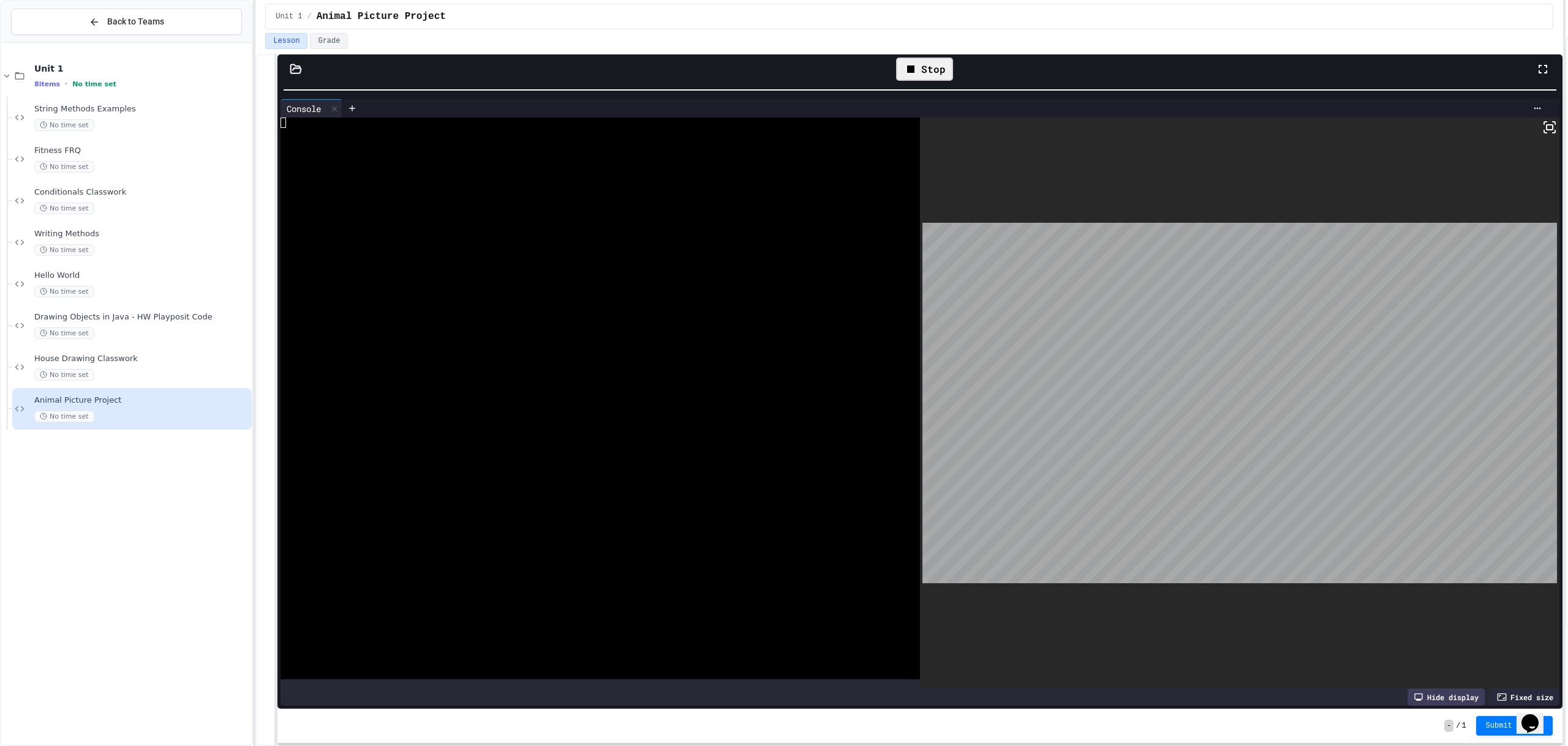
click at [914, 72] on icon at bounding box center [911, 69] width 8 height 8
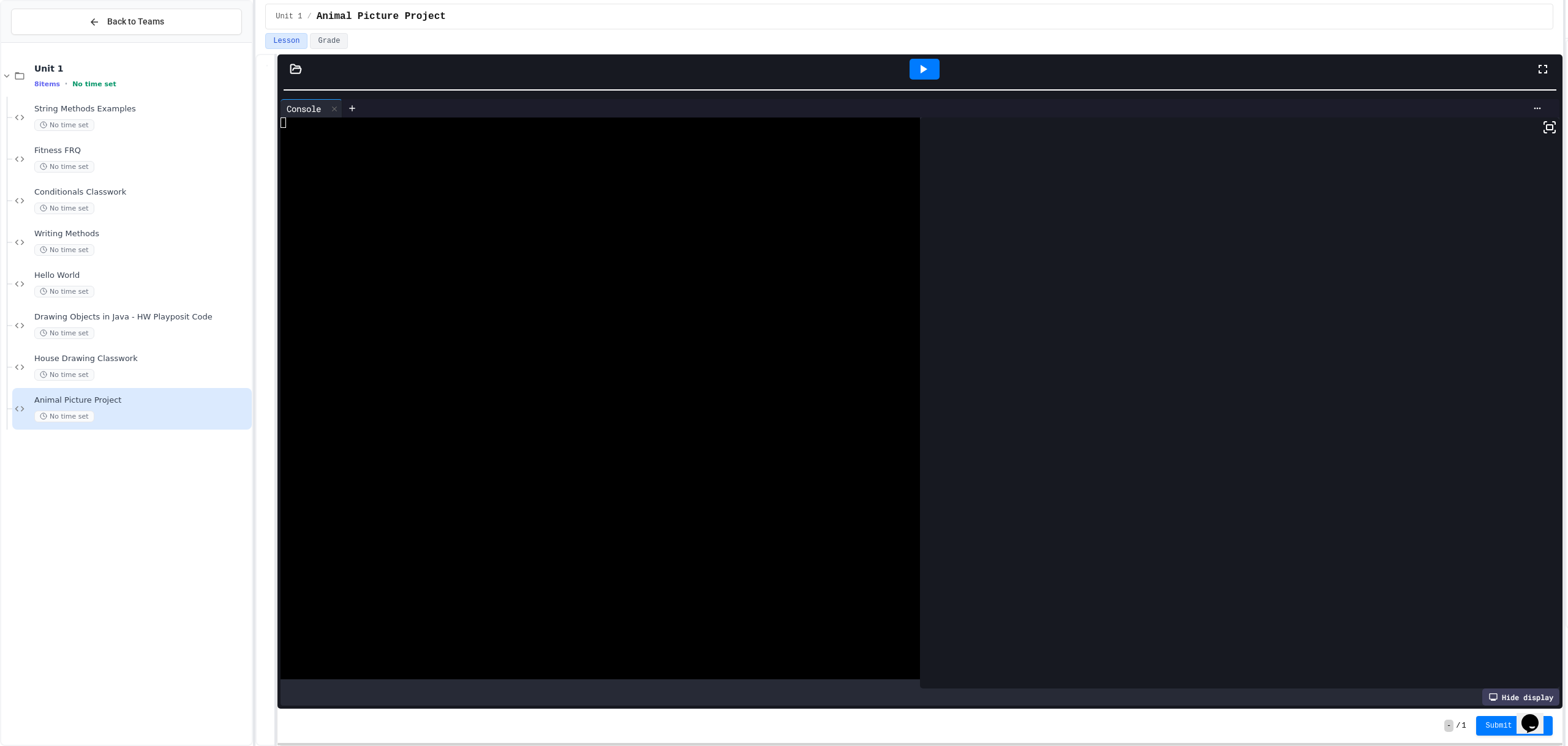
click at [915, 72] on div at bounding box center [924, 69] width 30 height 21
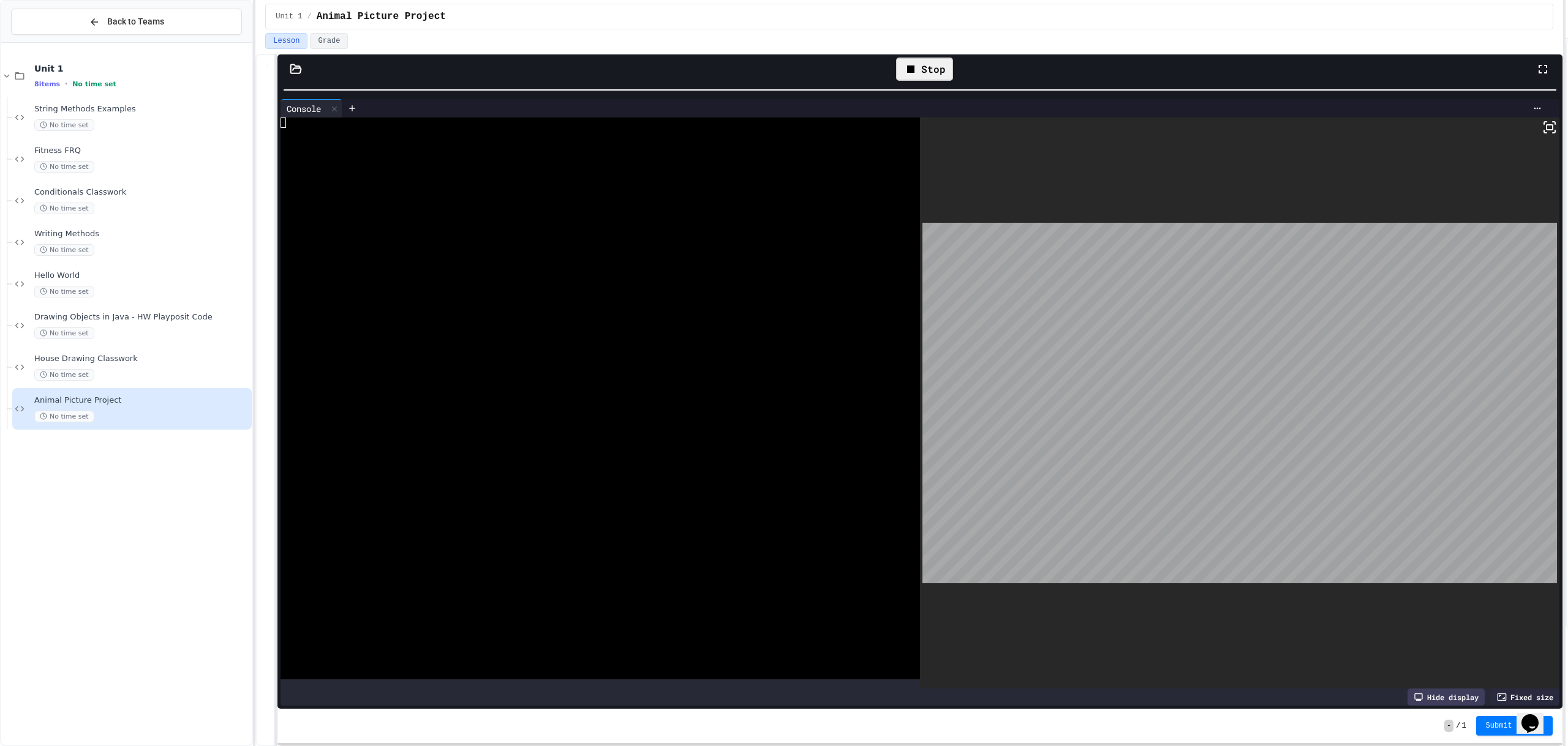
click at [916, 75] on icon at bounding box center [910, 68] width 14 height 14
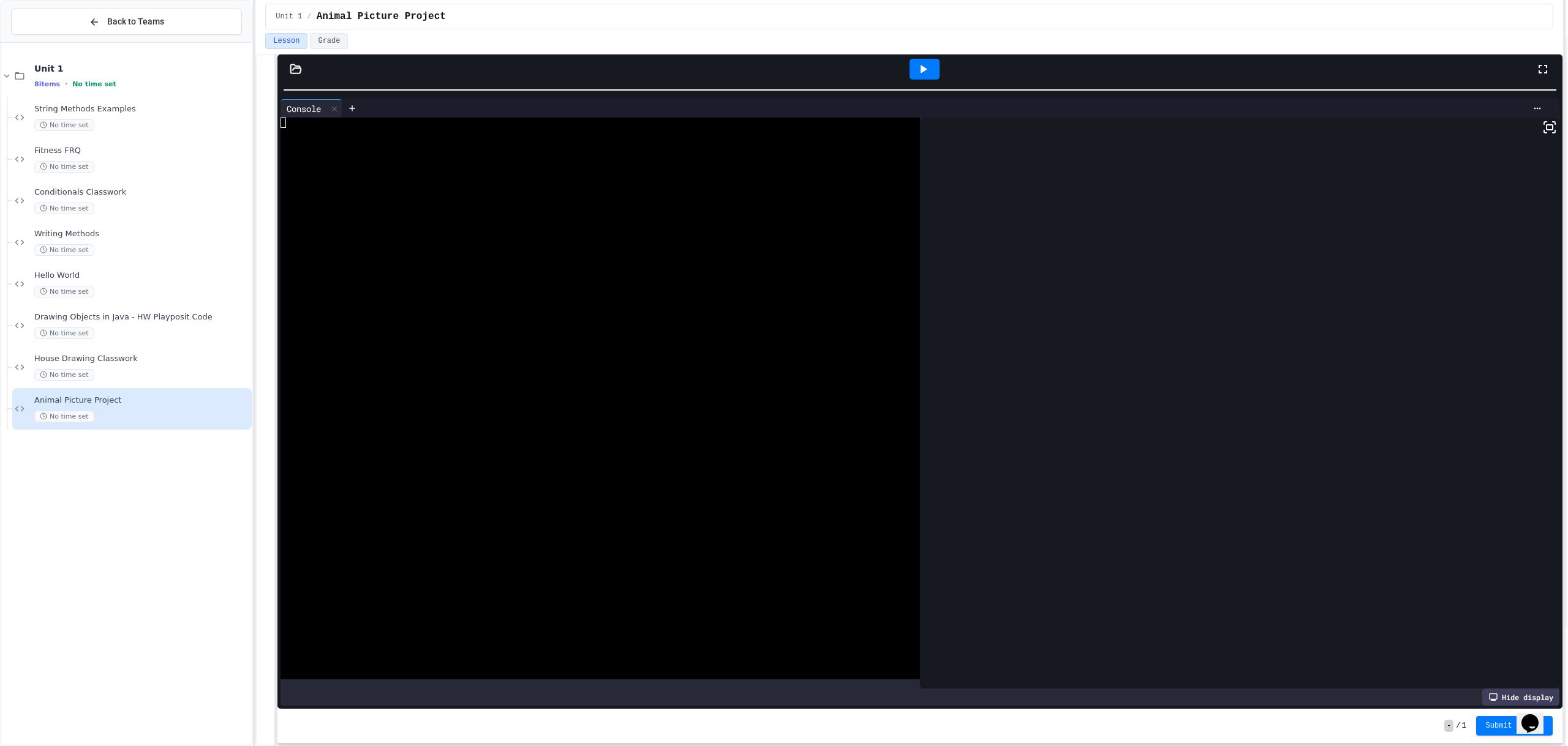
click at [916, 75] on icon at bounding box center [923, 68] width 14 height 14
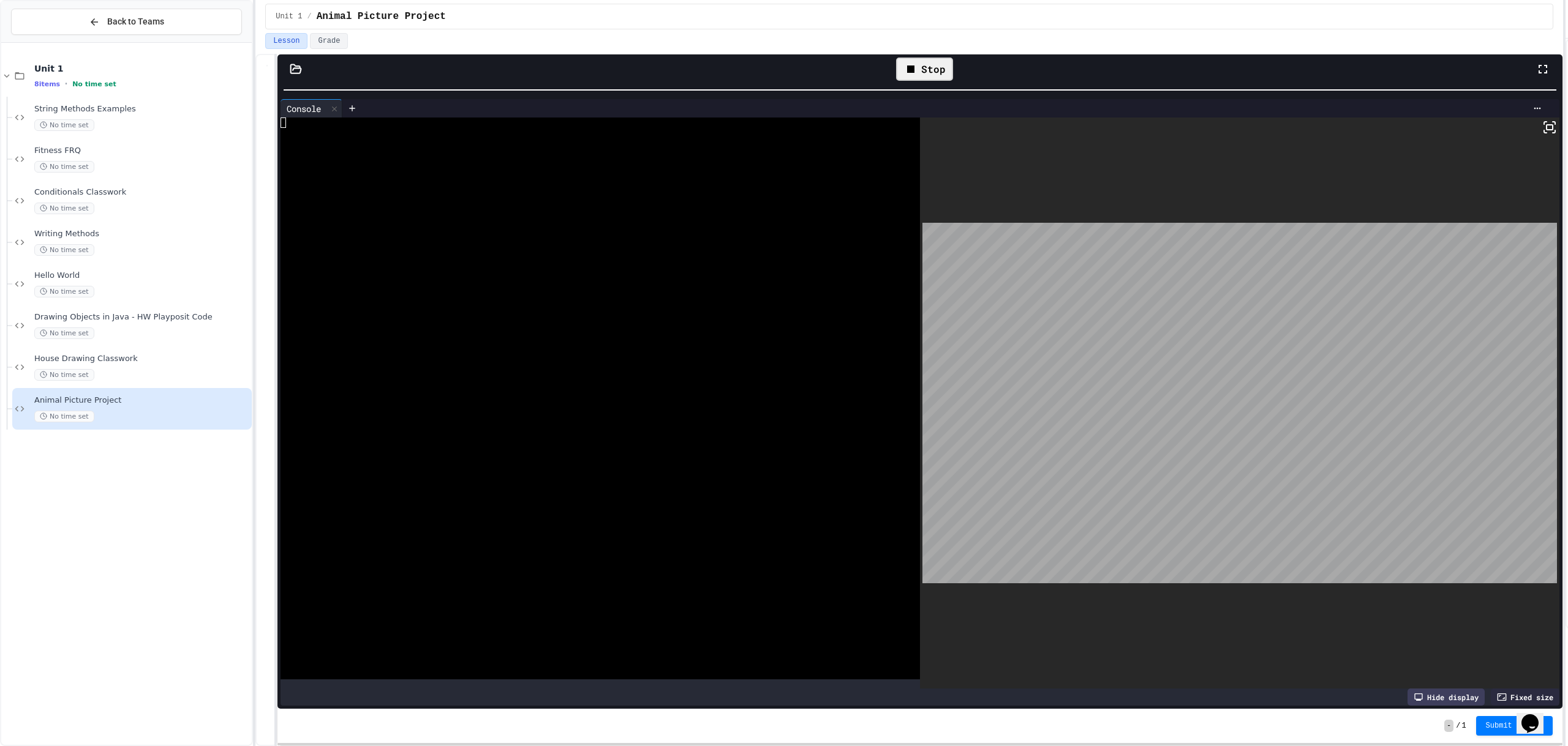
click at [918, 73] on icon at bounding box center [910, 68] width 14 height 14
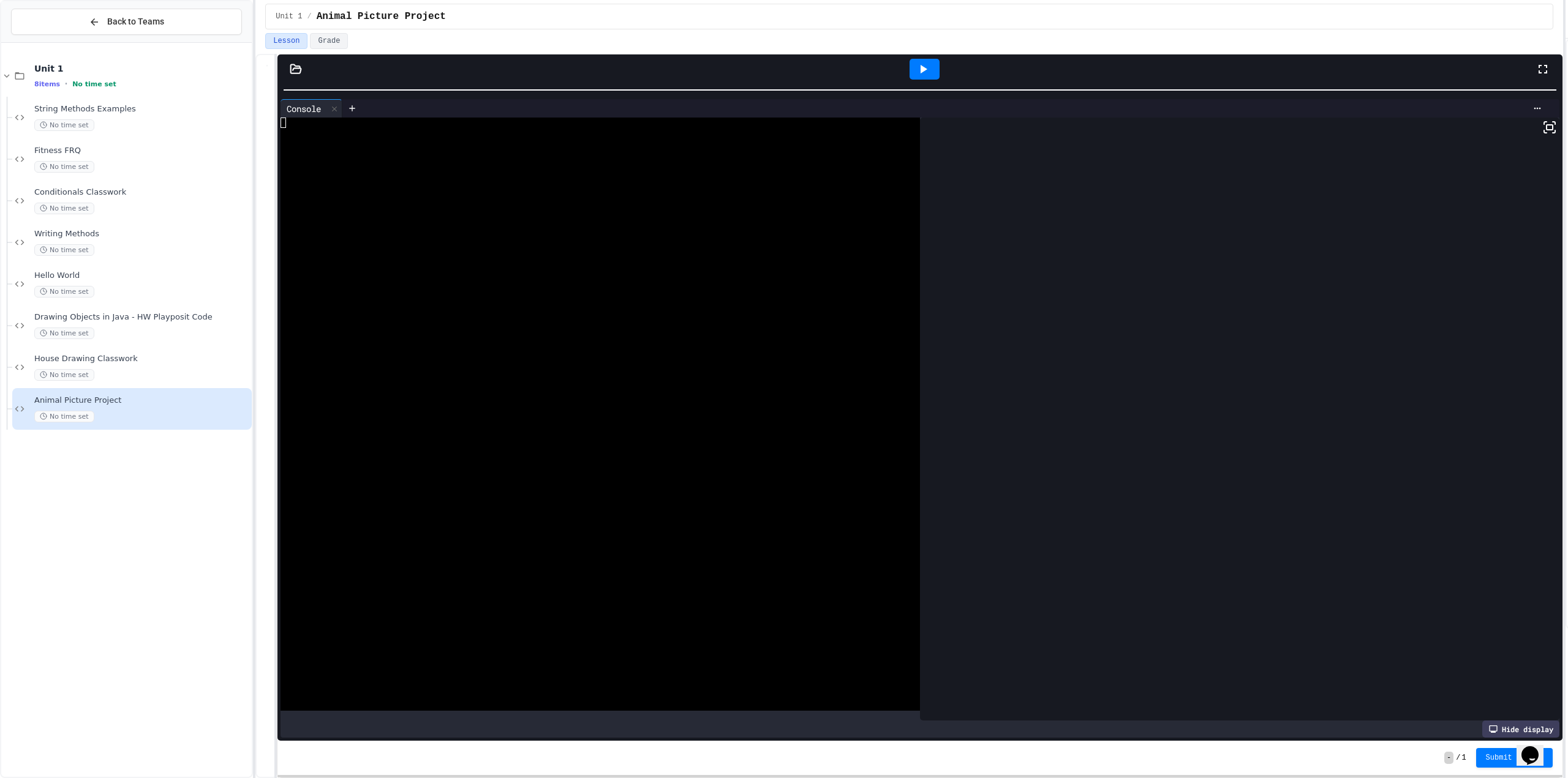
click at [930, 68] on icon at bounding box center [923, 68] width 14 height 14
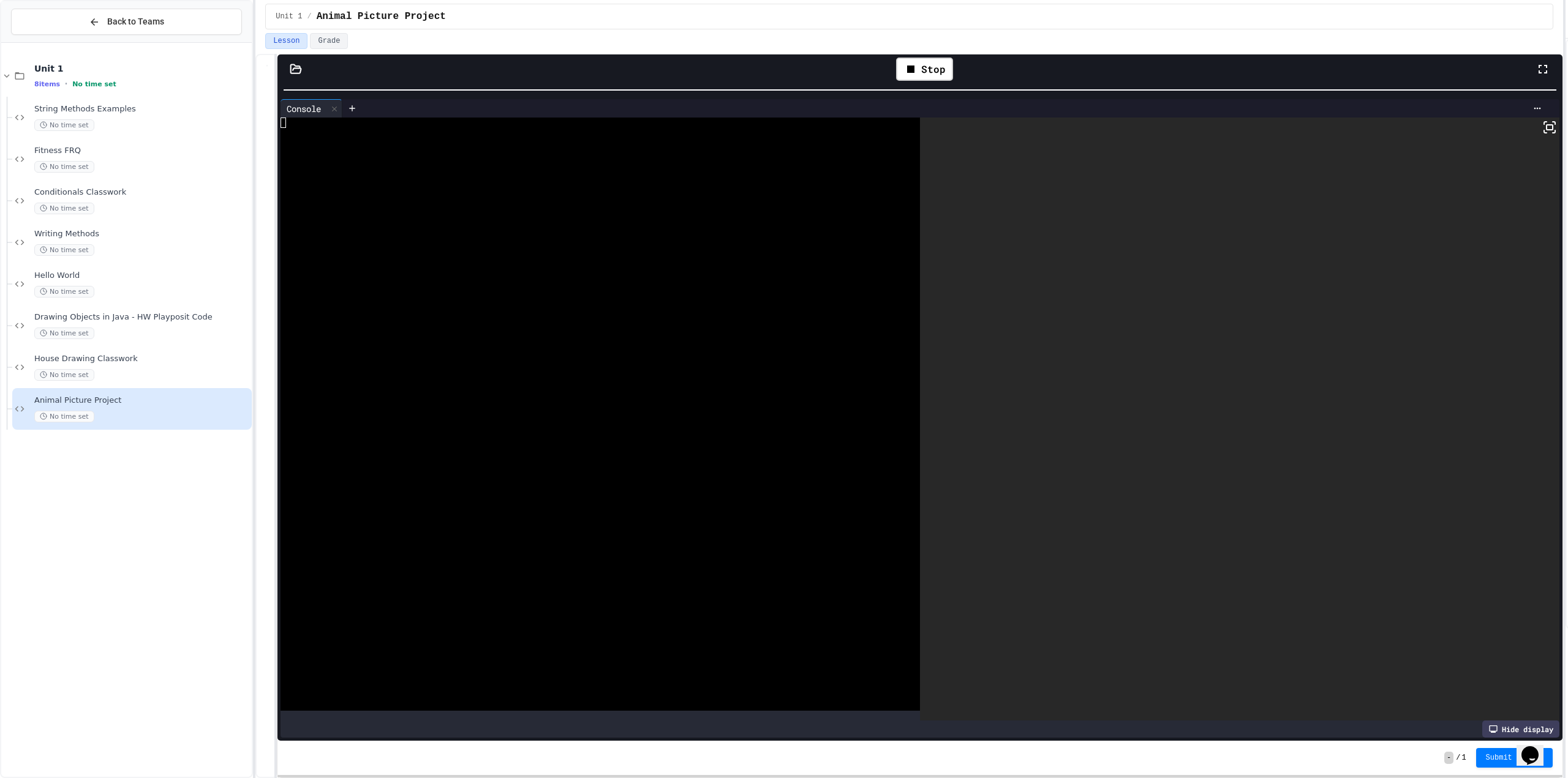
drag, startPoint x: 923, startPoint y: 67, endPoint x: 861, endPoint y: 44, distance: 66.1
click at [923, 67] on div "Stop" at bounding box center [924, 69] width 57 height 23
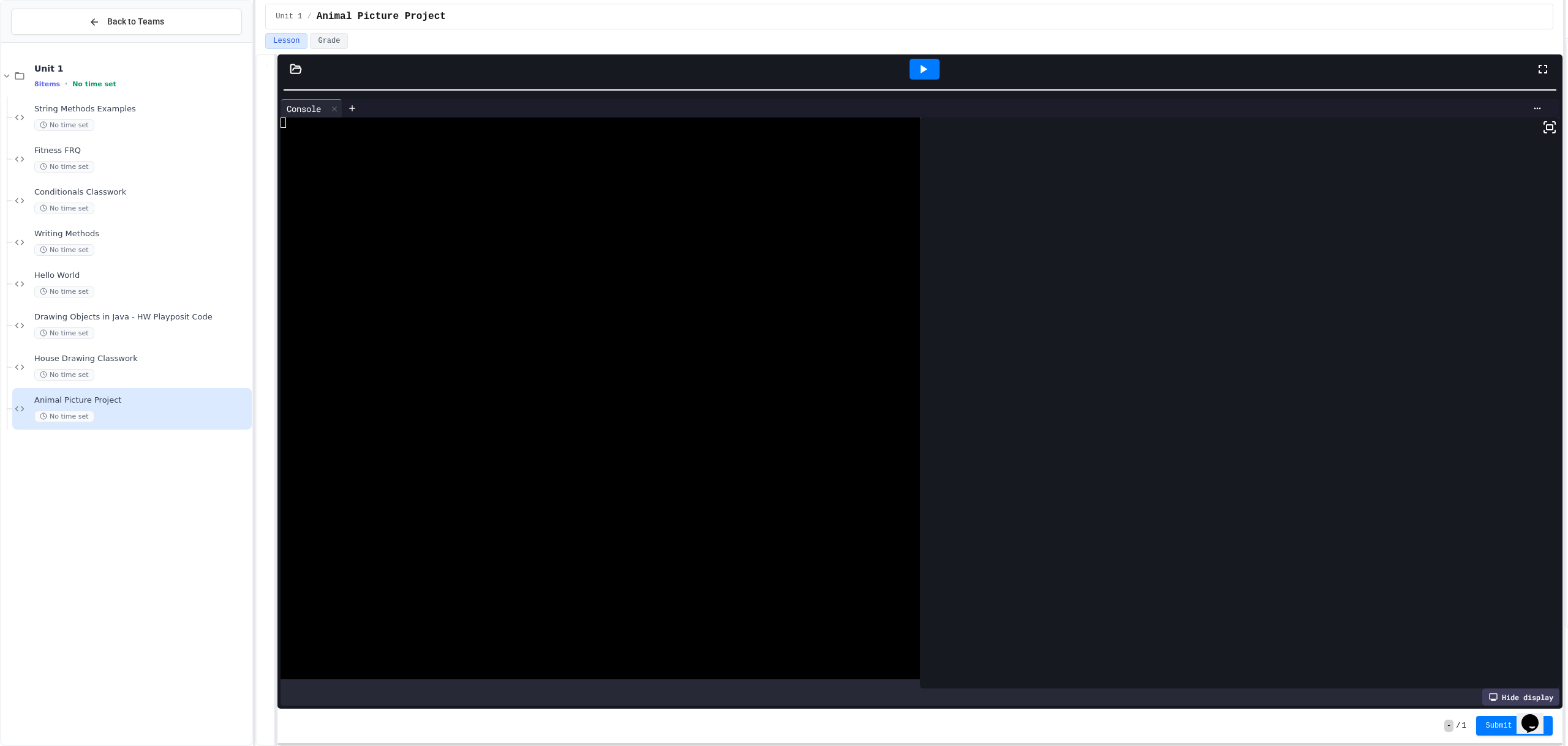
click at [927, 72] on icon at bounding box center [923, 68] width 14 height 14
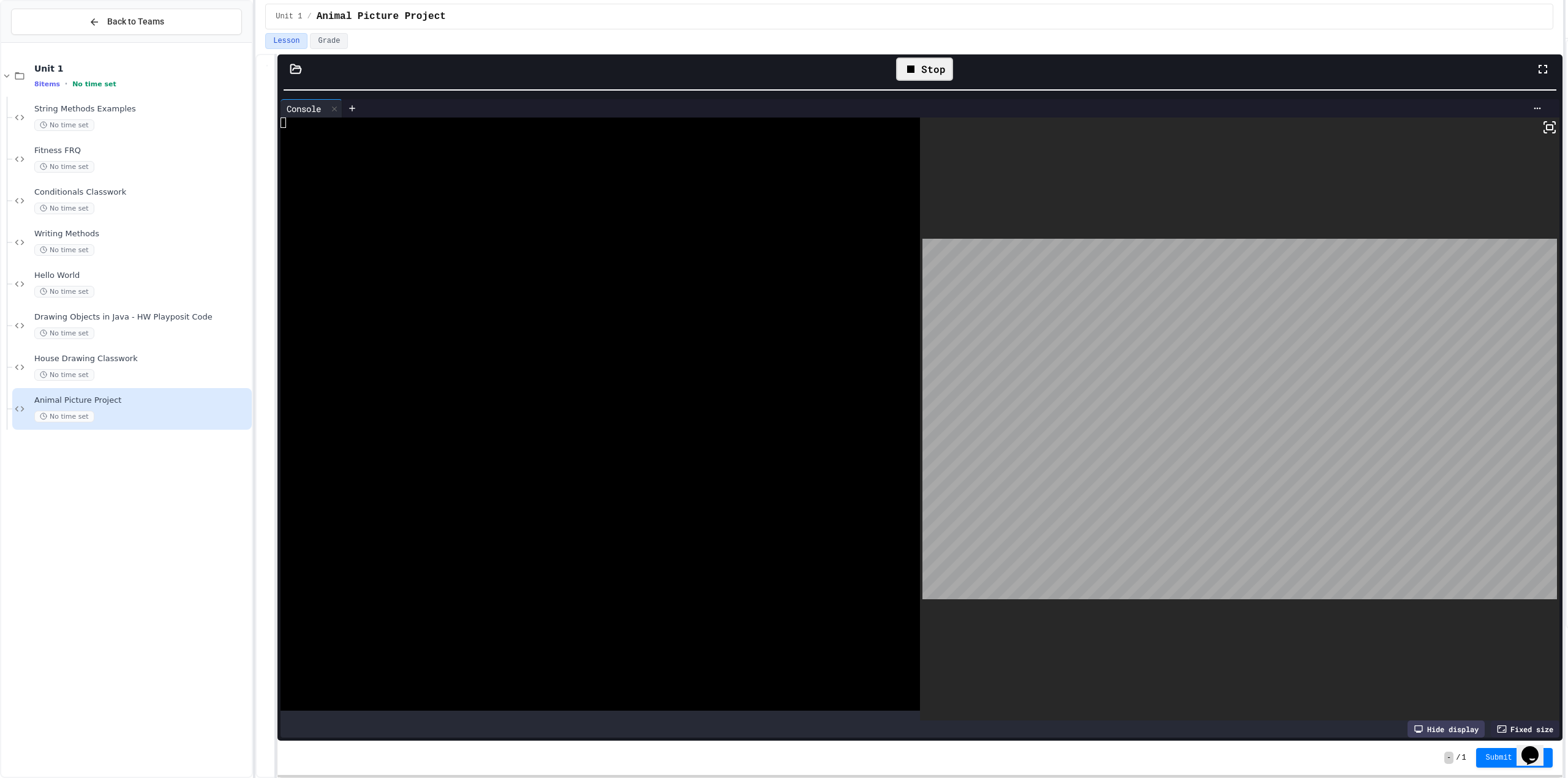
click at [928, 63] on div "Stop" at bounding box center [924, 69] width 57 height 23
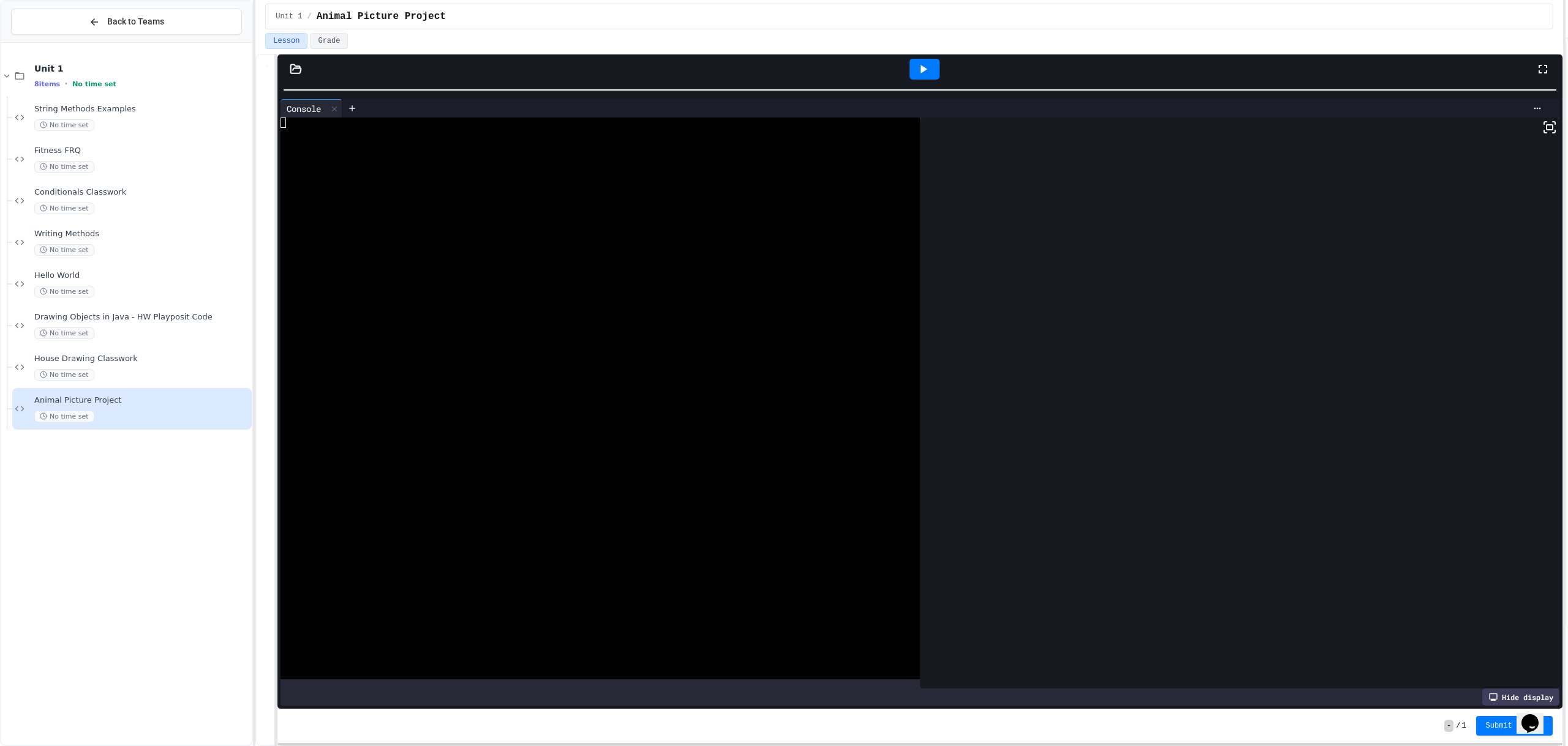
drag, startPoint x: 921, startPoint y: 71, endPoint x: 713, endPoint y: 112, distance: 212.0
click at [918, 71] on icon at bounding box center [923, 68] width 14 height 14
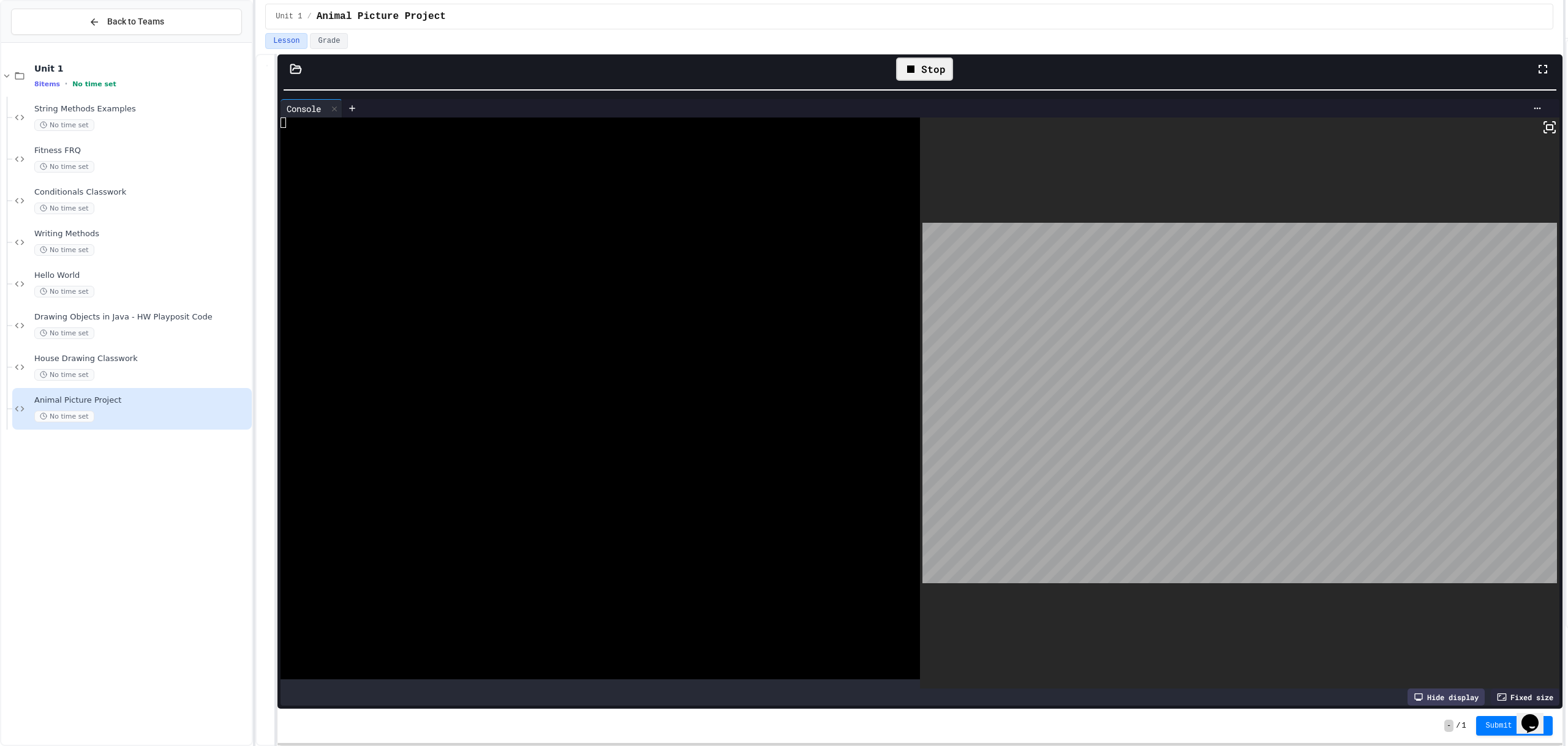
click at [931, 68] on div "Stop" at bounding box center [924, 69] width 57 height 23
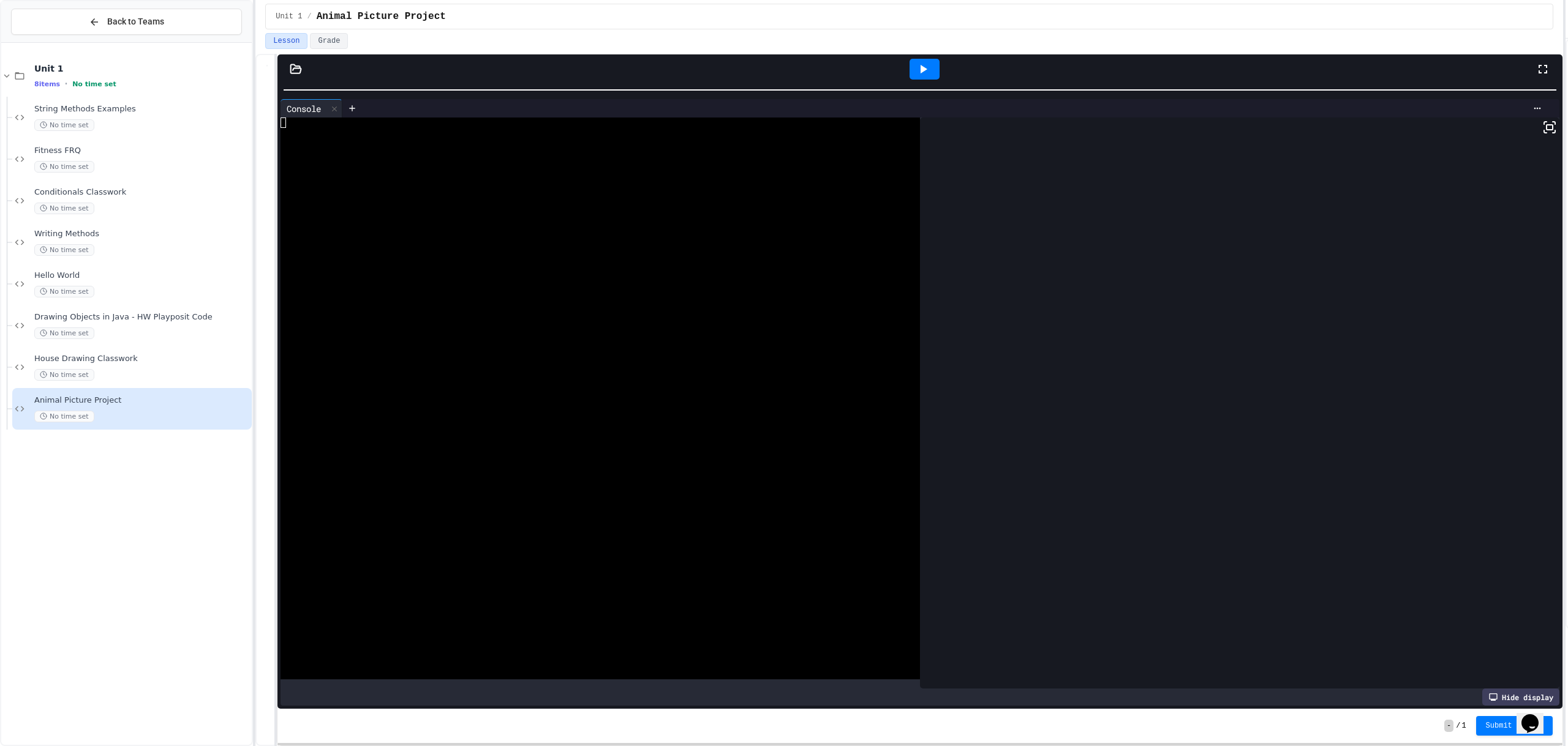
click at [930, 68] on icon at bounding box center [923, 68] width 14 height 14
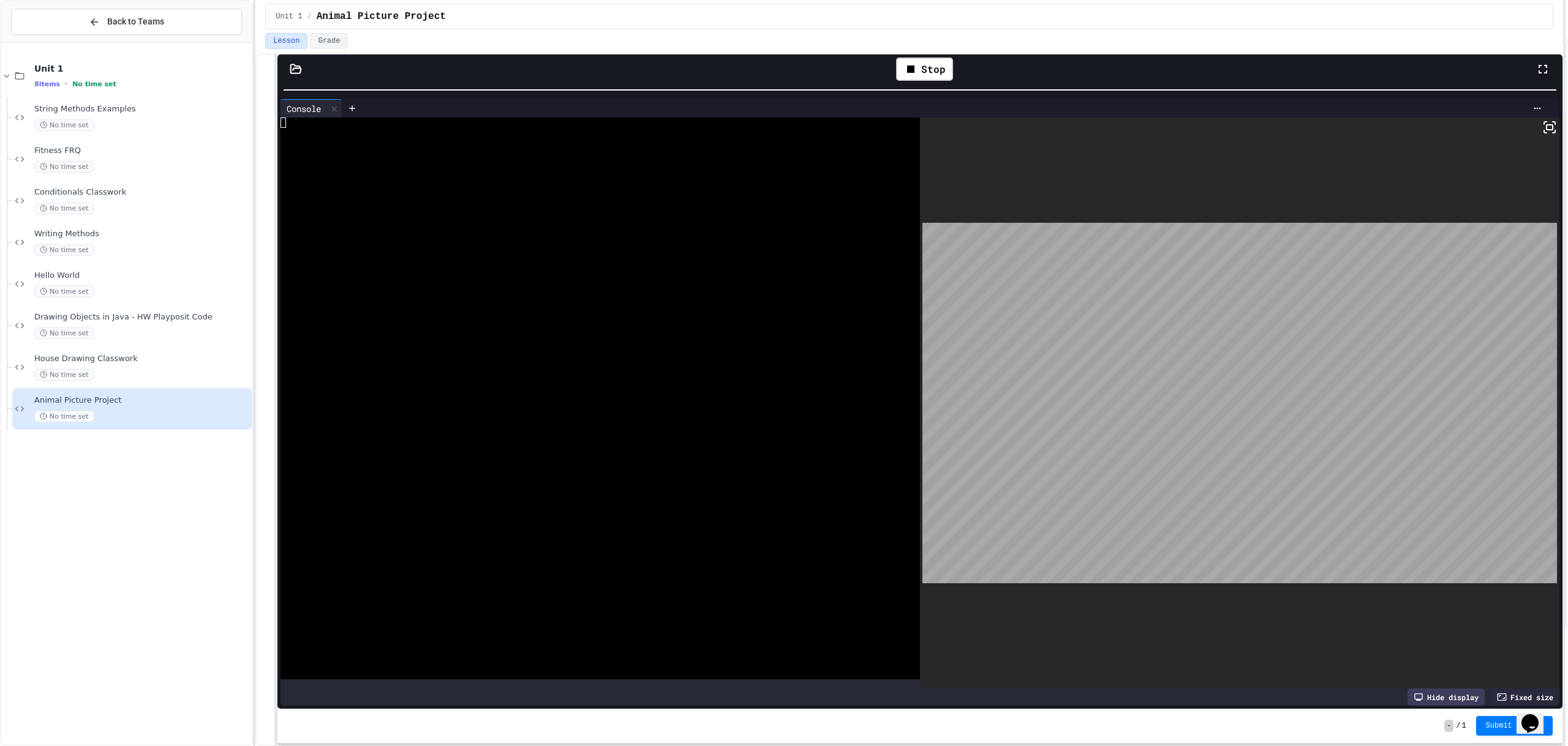
drag, startPoint x: 505, startPoint y: 280, endPoint x: 723, endPoint y: 147, distance: 255.4
click at [498, 257] on div at bounding box center [592, 398] width 623 height 562
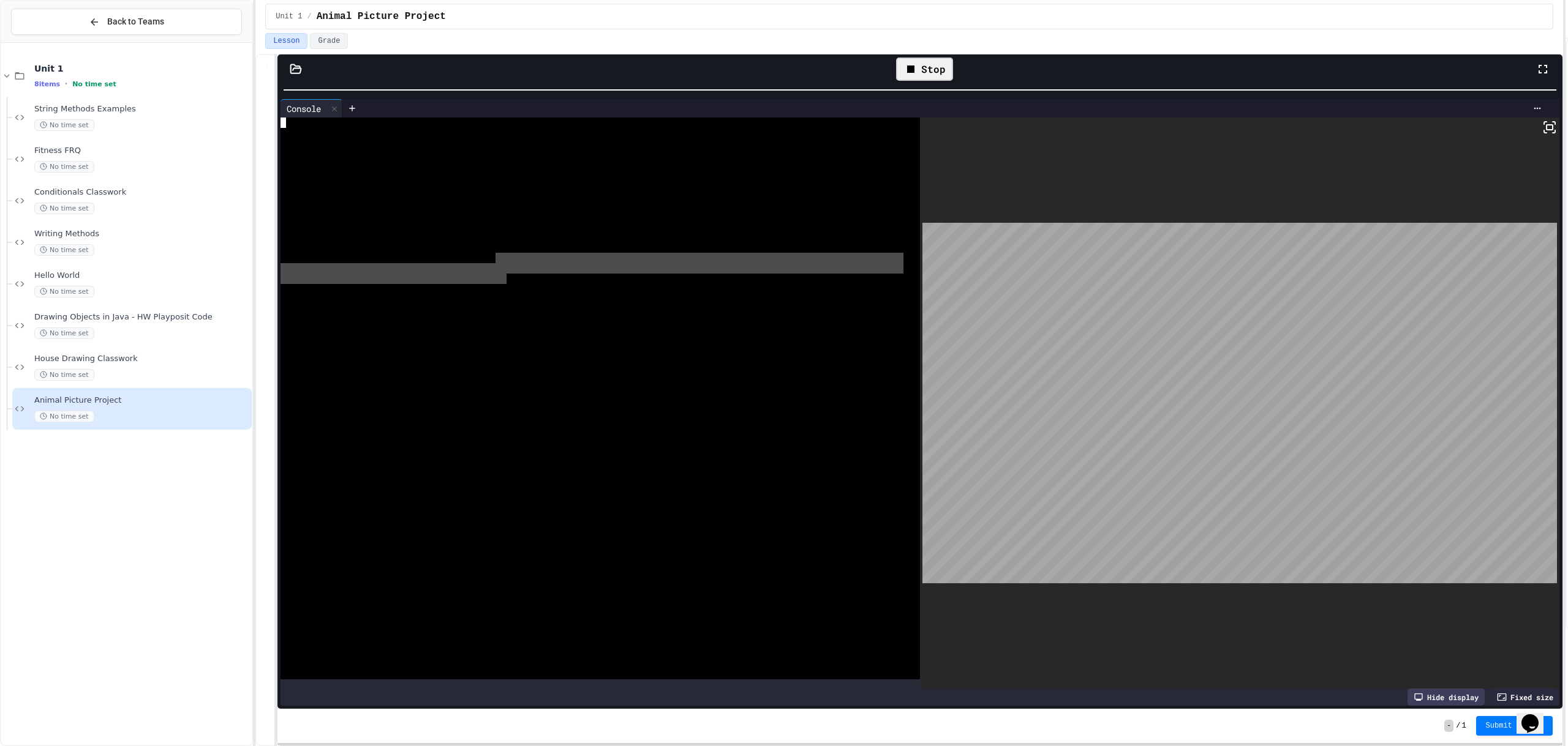
click at [924, 61] on div "Stop" at bounding box center [924, 69] width 57 height 23
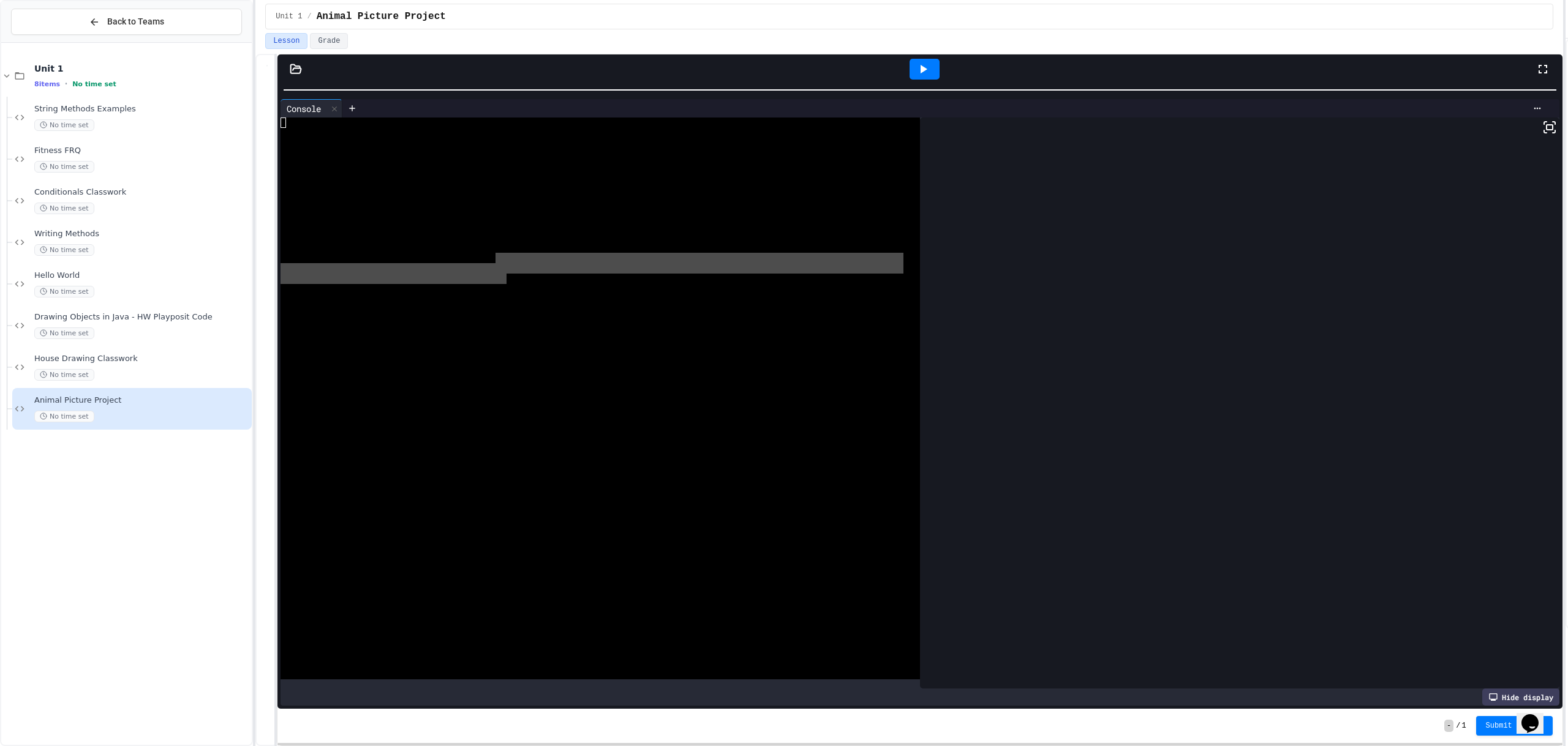
click at [921, 65] on icon at bounding box center [923, 68] width 14 height 14
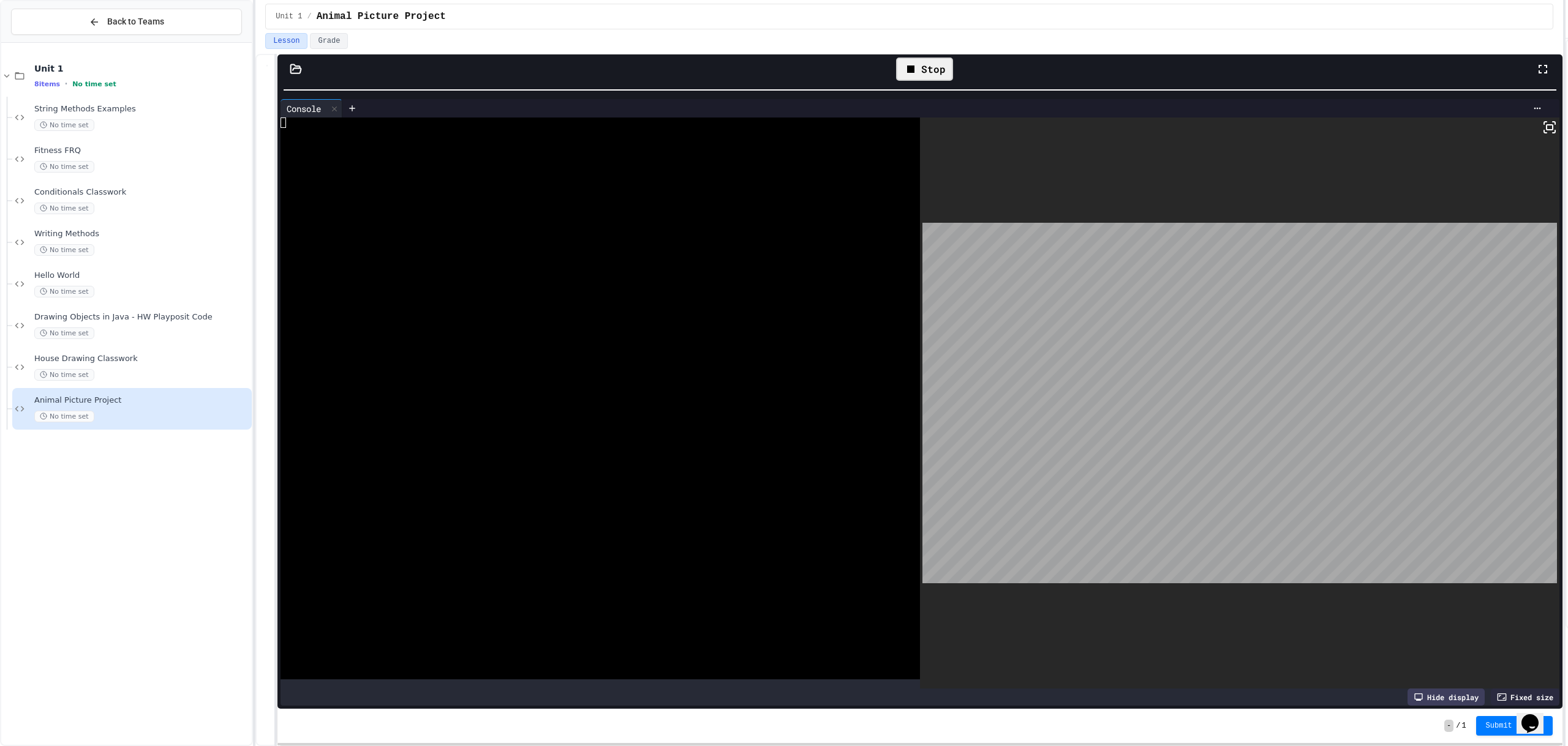
click at [918, 76] on icon at bounding box center [910, 68] width 14 height 14
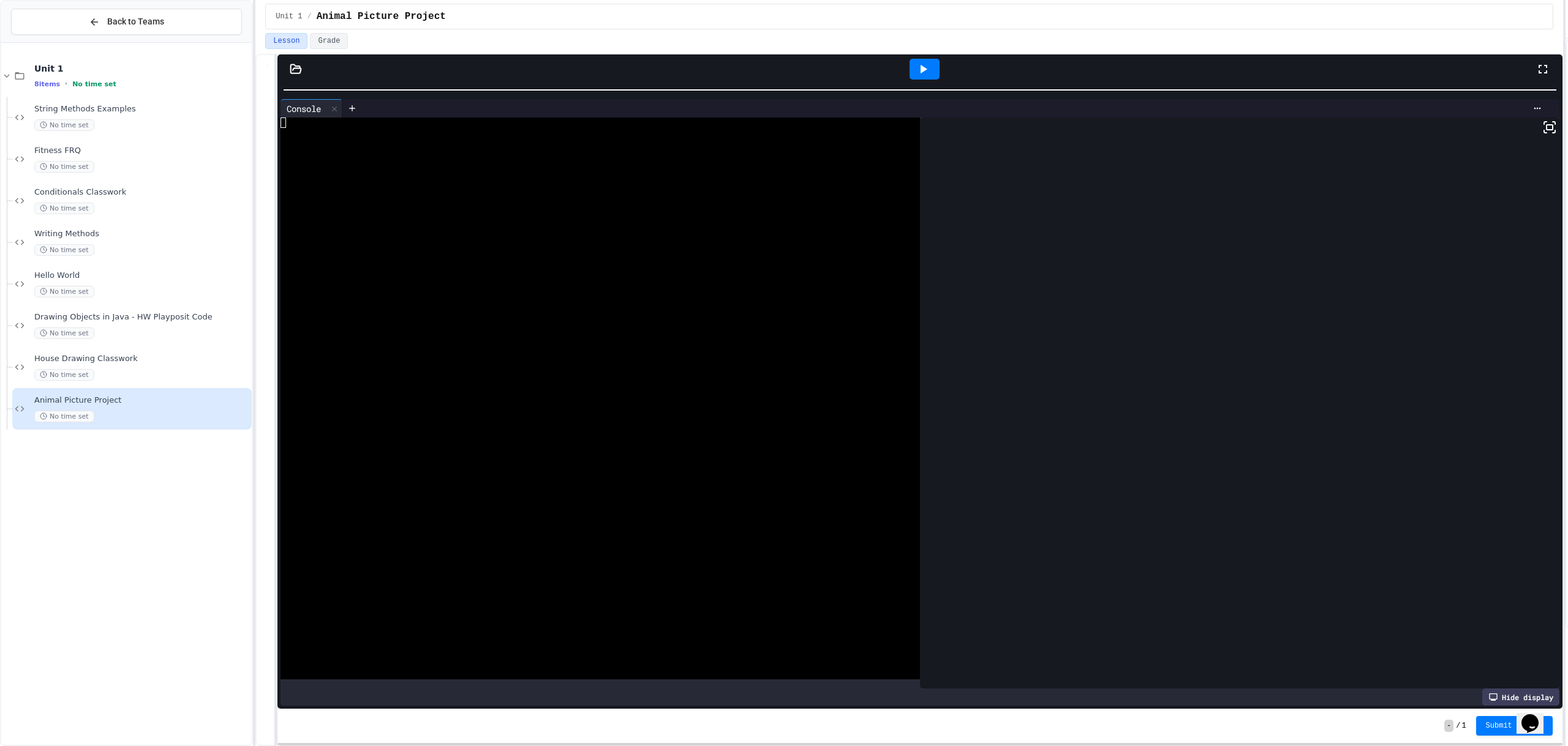
click at [926, 75] on icon at bounding box center [923, 68] width 14 height 14
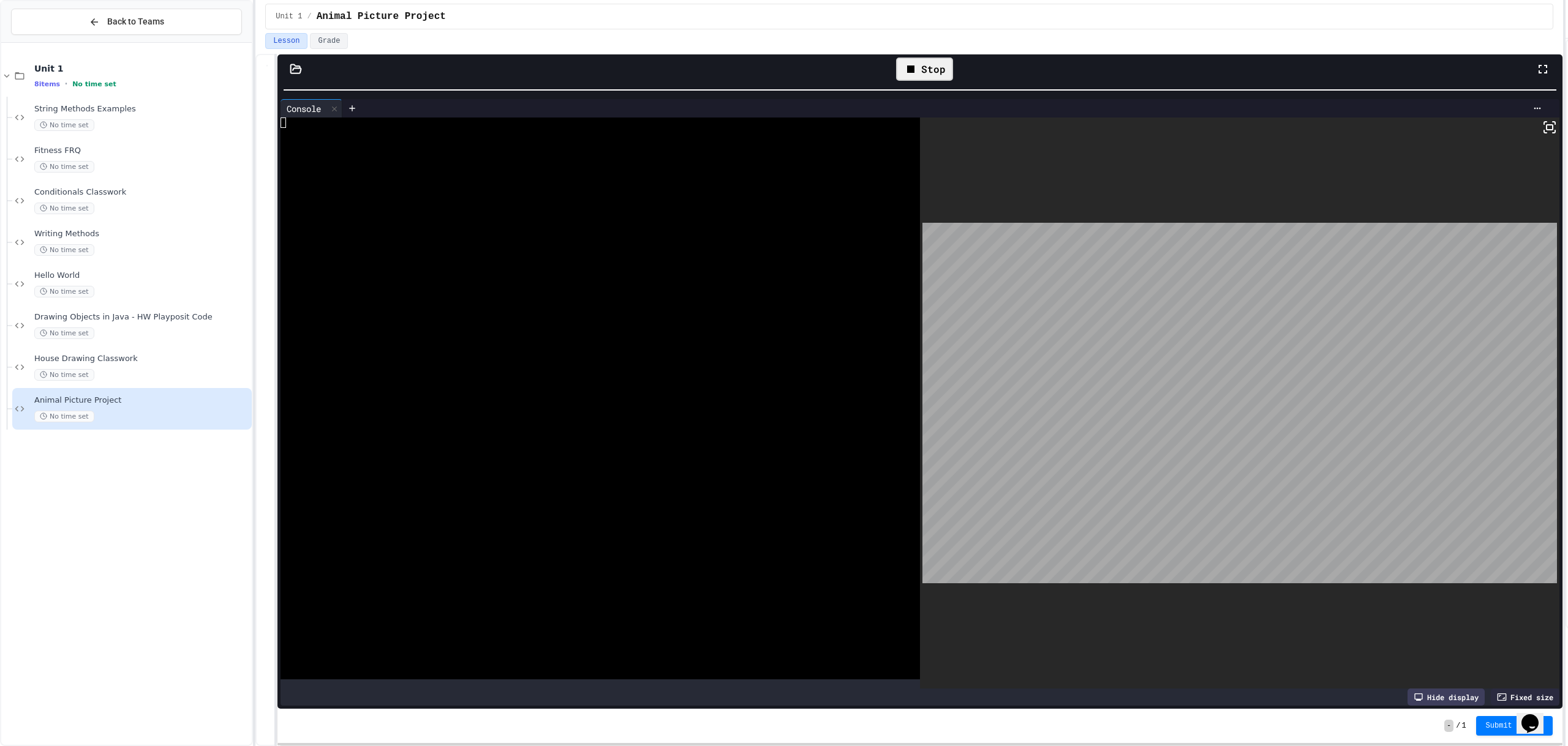
click at [932, 76] on div "Stop" at bounding box center [924, 69] width 57 height 23
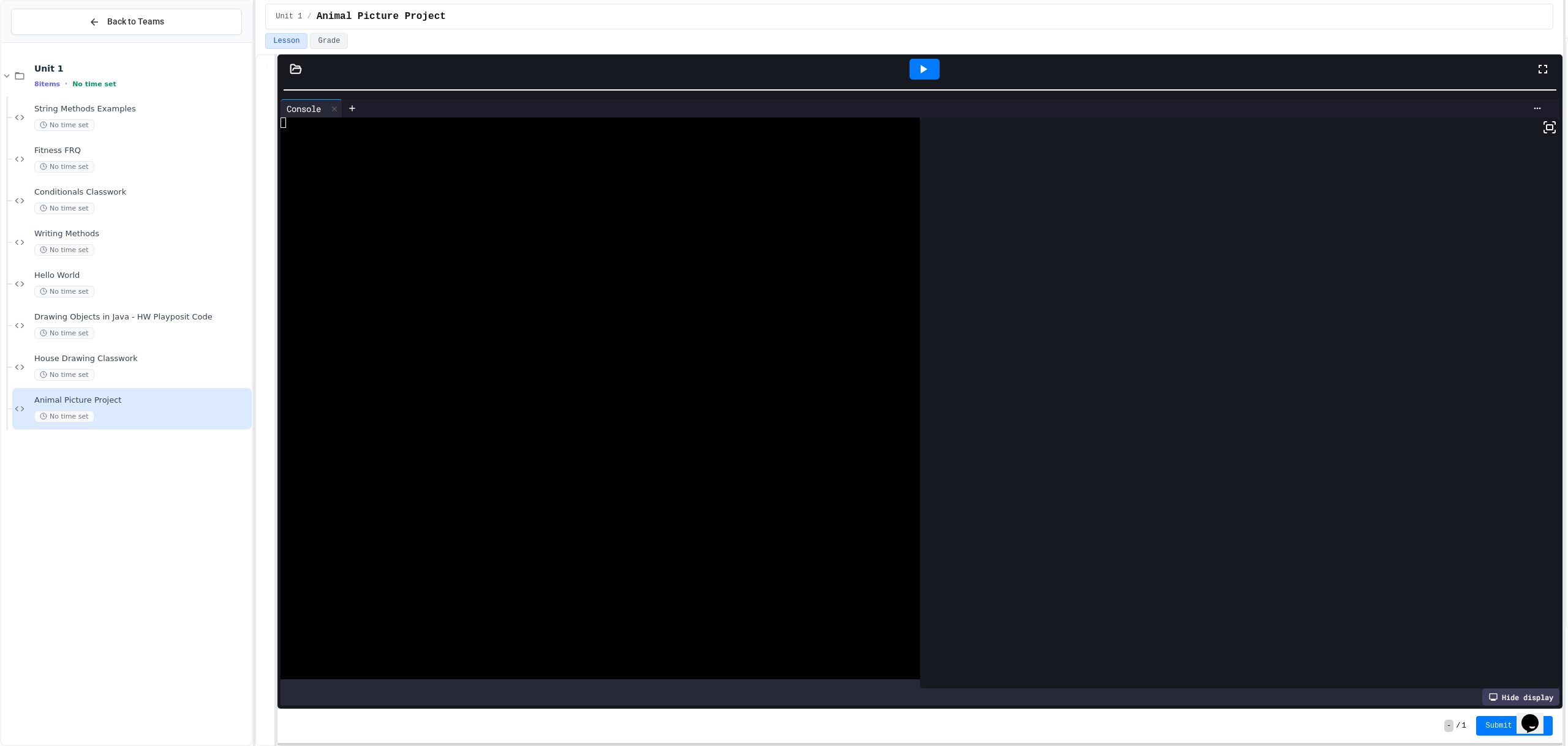
click at [922, 68] on icon at bounding box center [924, 68] width 7 height 9
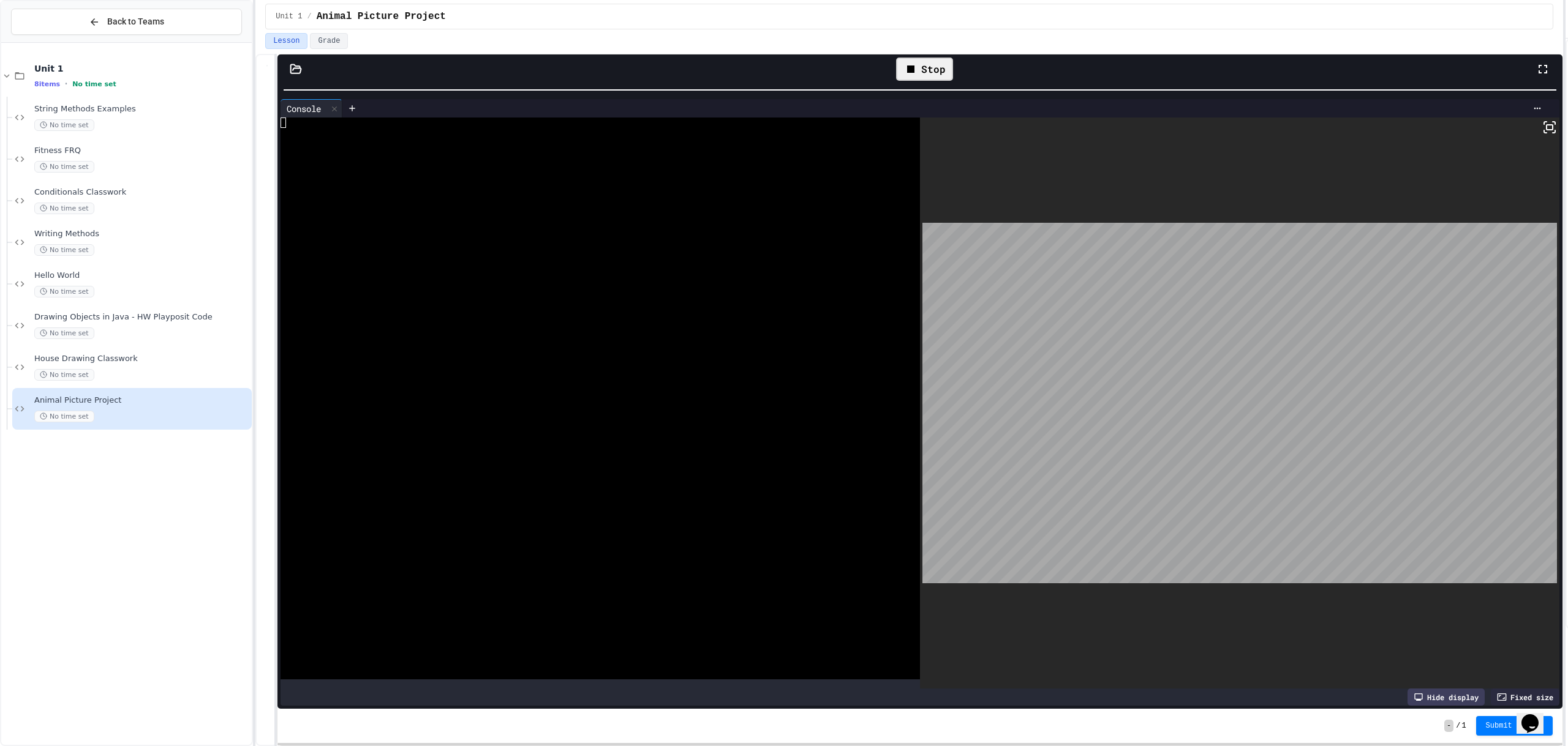
click at [916, 65] on icon at bounding box center [910, 68] width 14 height 14
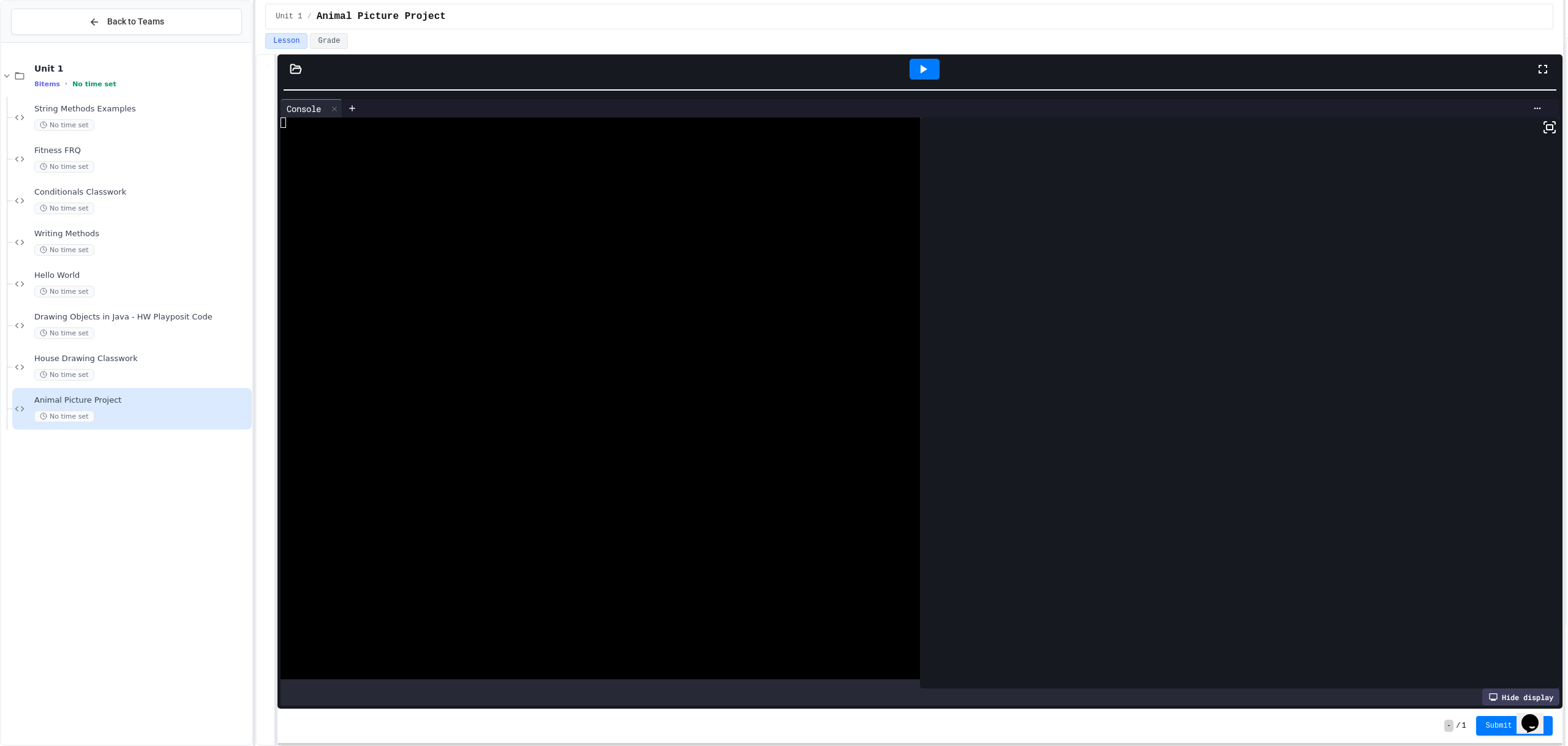
click at [918, 67] on icon at bounding box center [923, 68] width 14 height 14
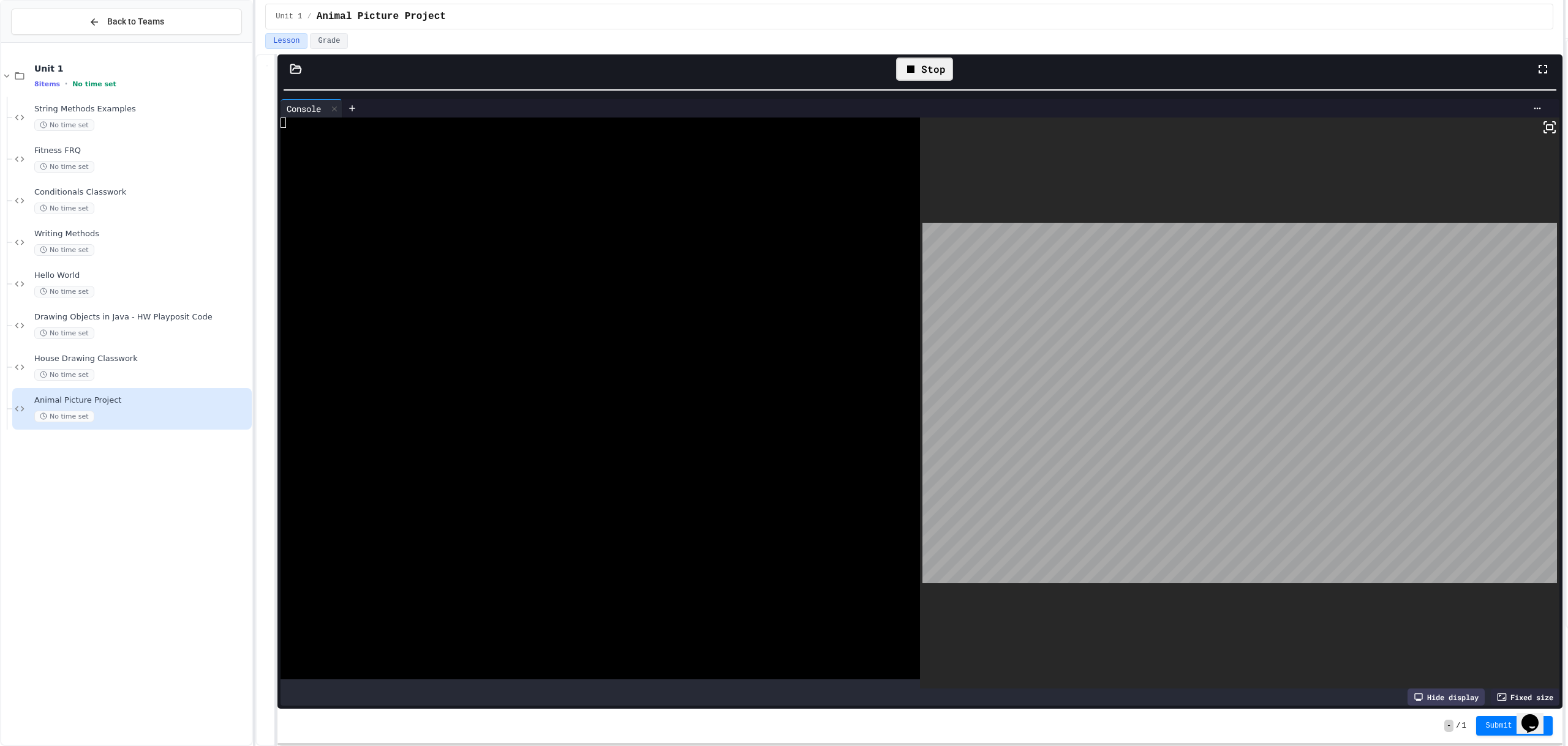
click at [939, 67] on div "Stop" at bounding box center [924, 69] width 57 height 23
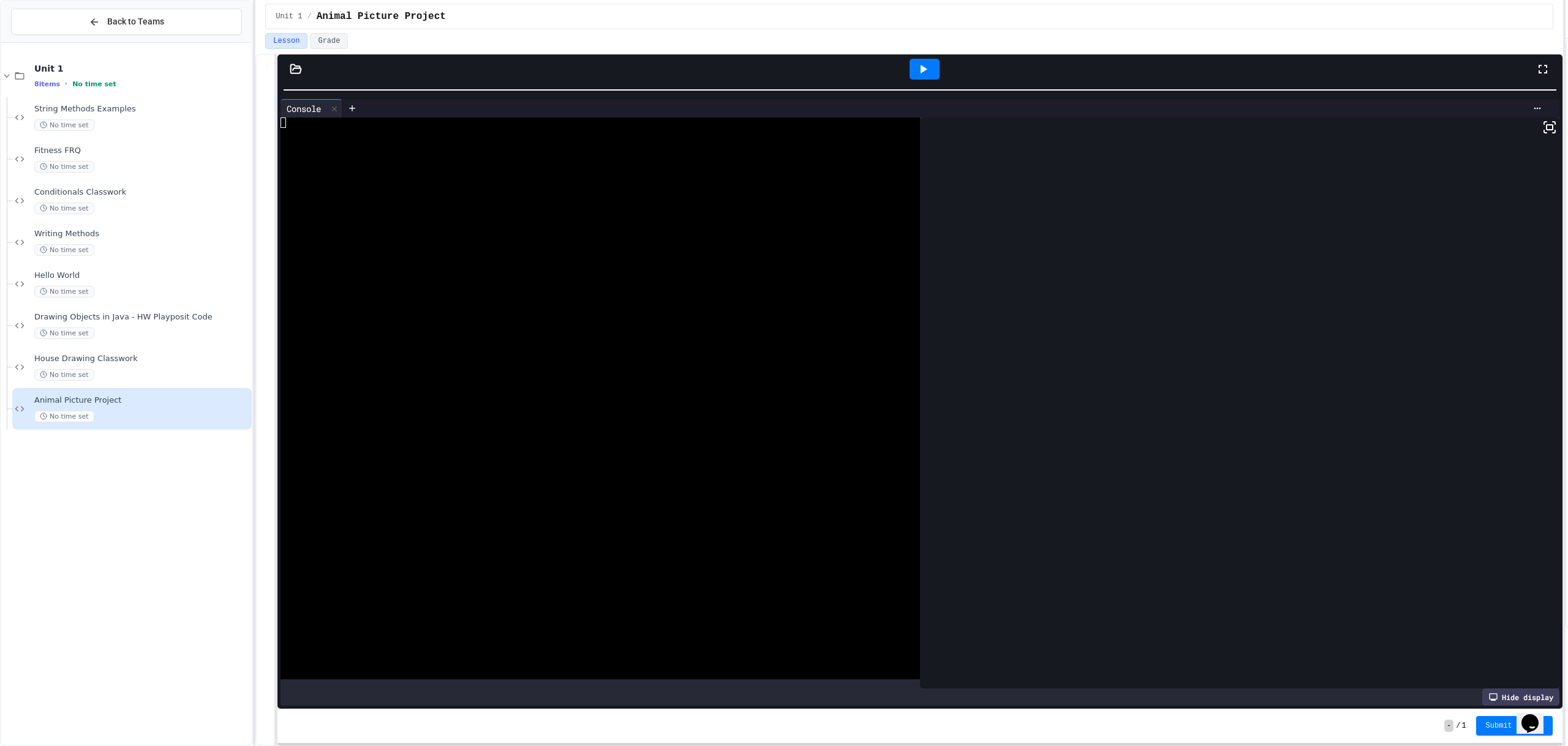
click at [933, 65] on div at bounding box center [924, 69] width 30 height 21
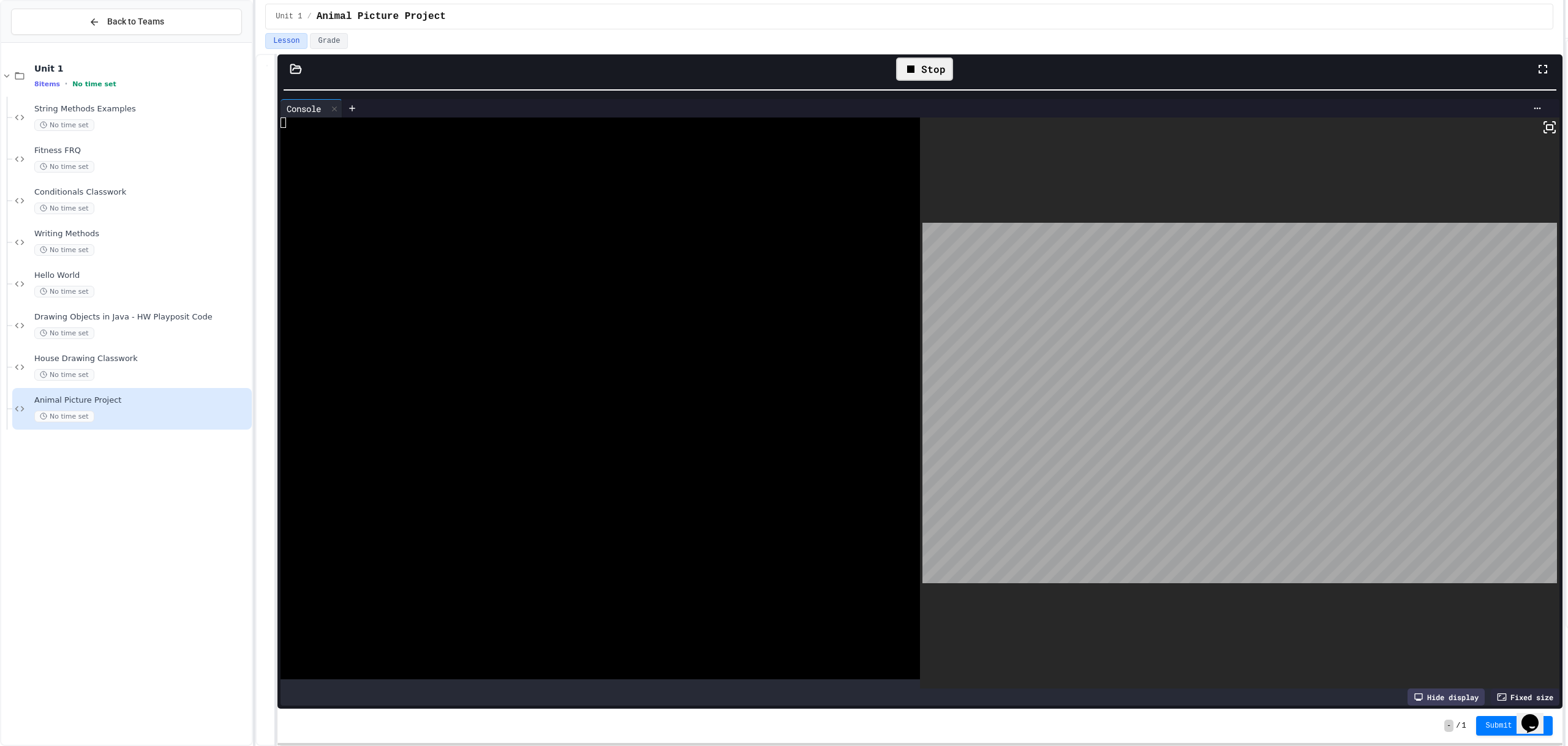
click at [913, 73] on icon at bounding box center [910, 68] width 14 height 14
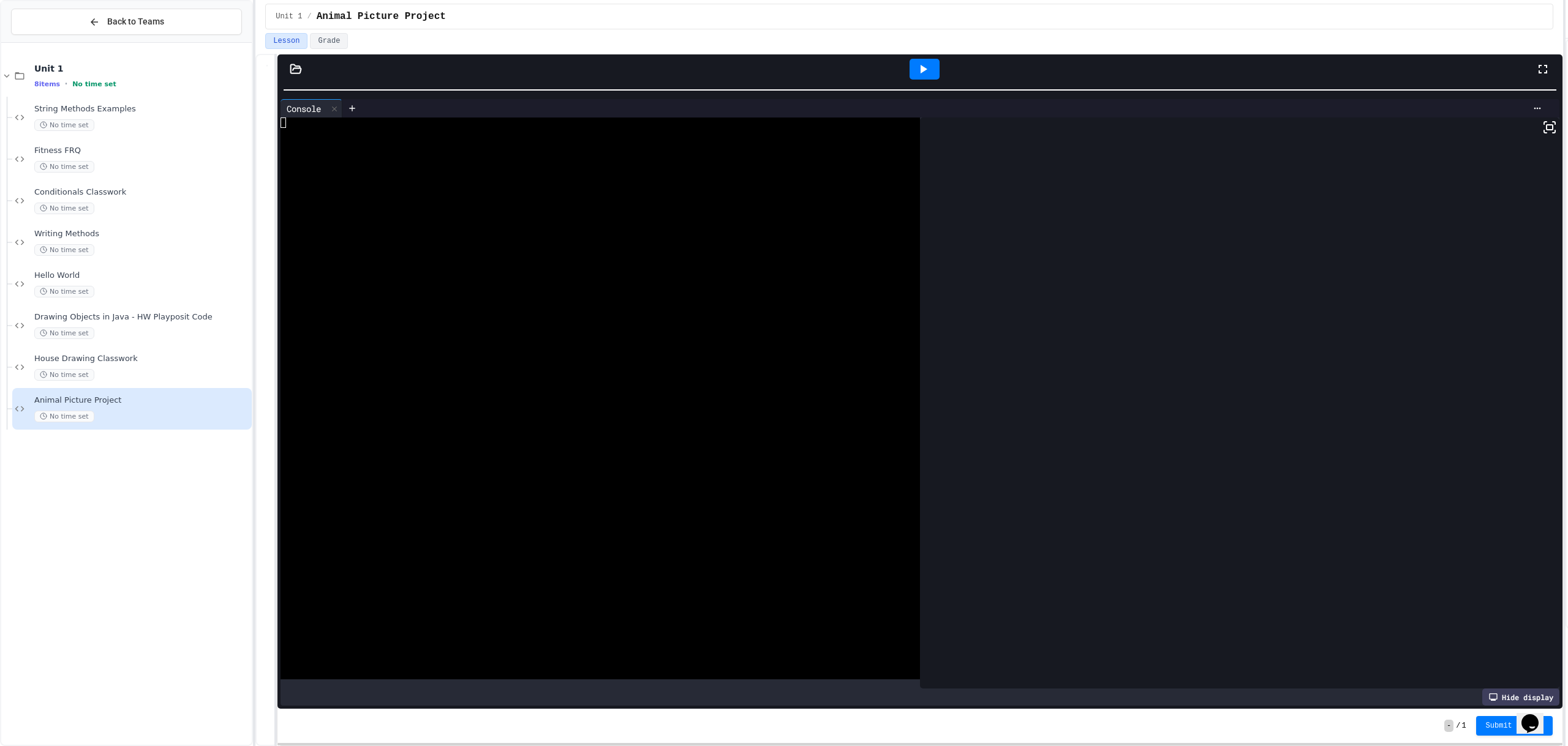
click at [922, 76] on div at bounding box center [924, 69] width 30 height 21
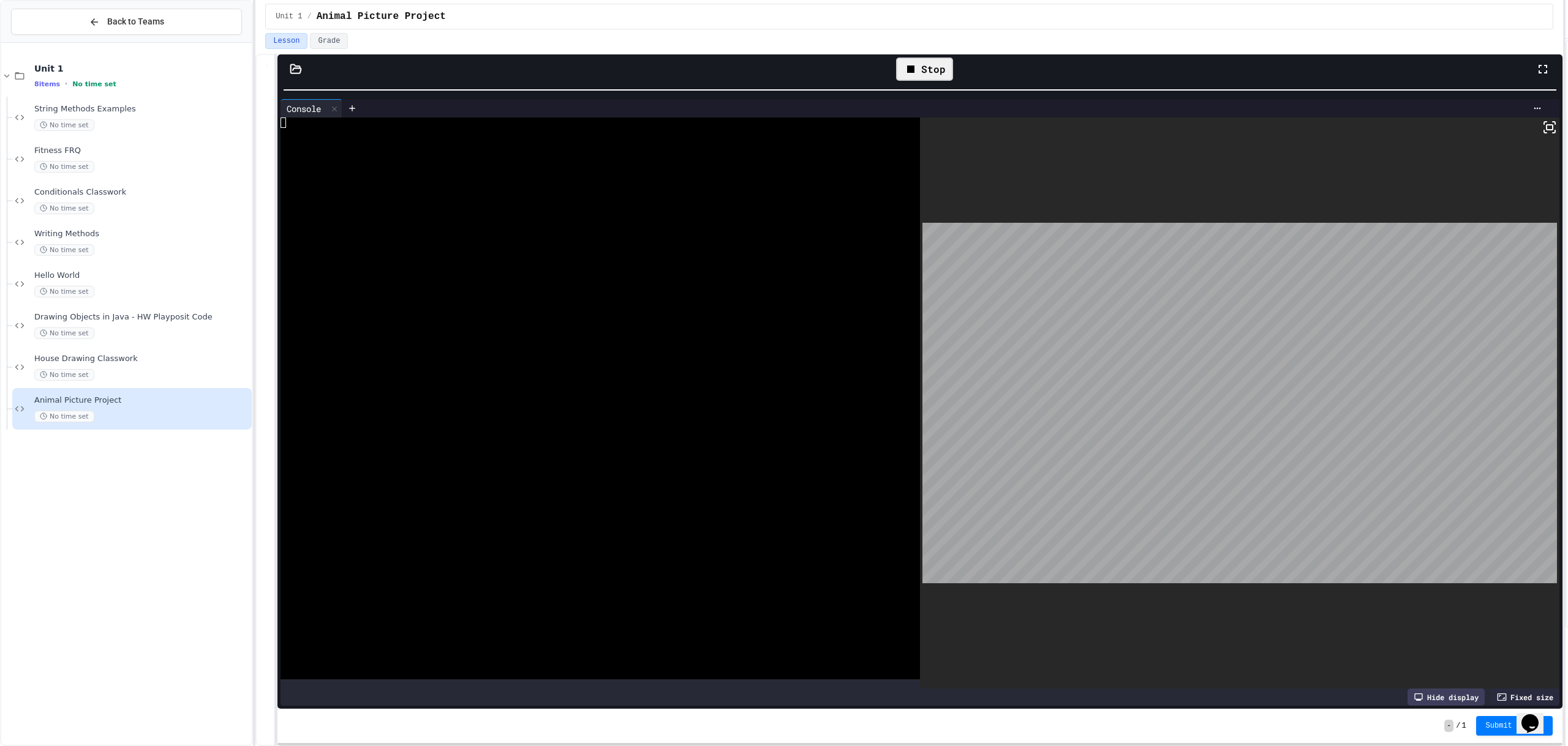
click at [916, 73] on icon at bounding box center [910, 68] width 14 height 14
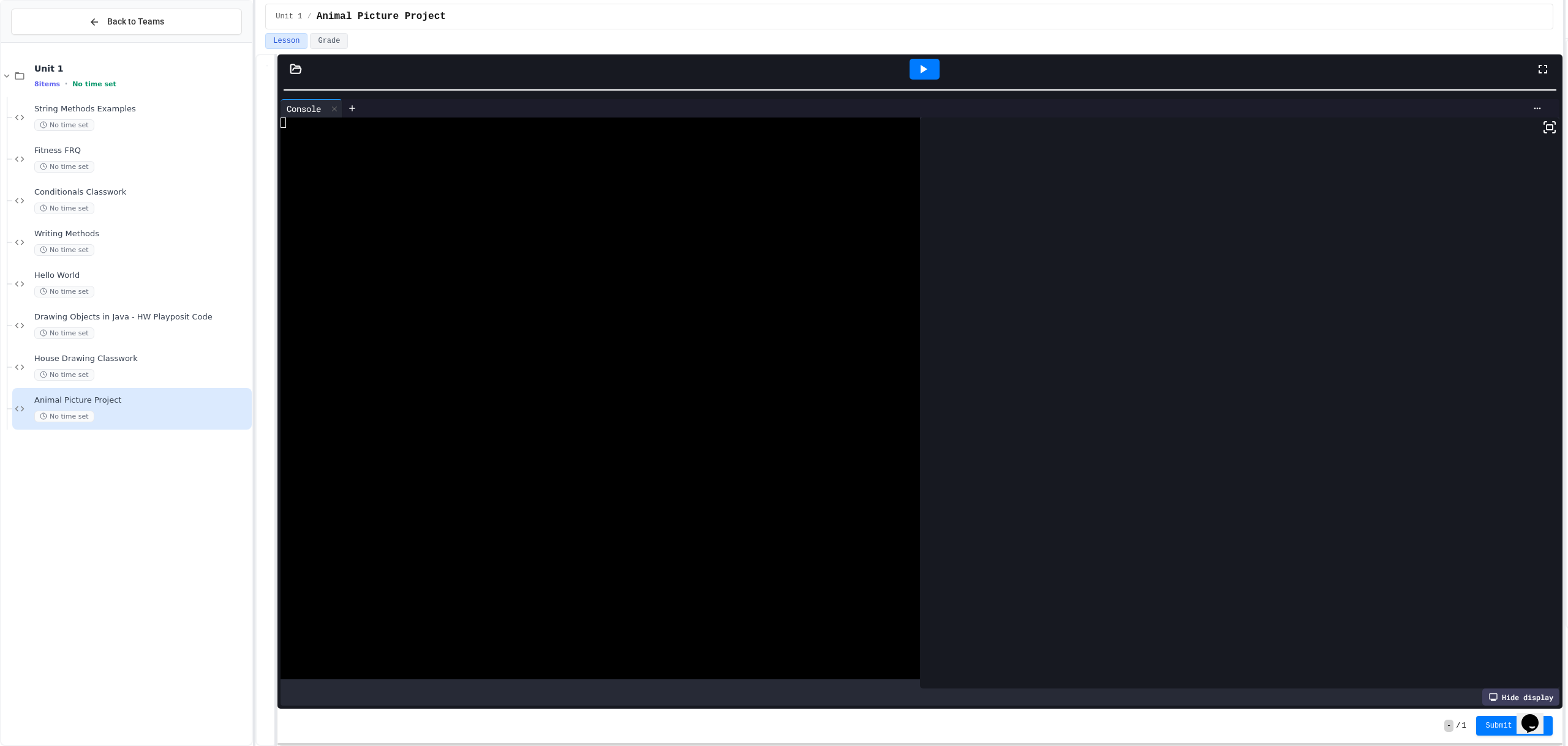
click at [916, 73] on icon at bounding box center [923, 68] width 14 height 14
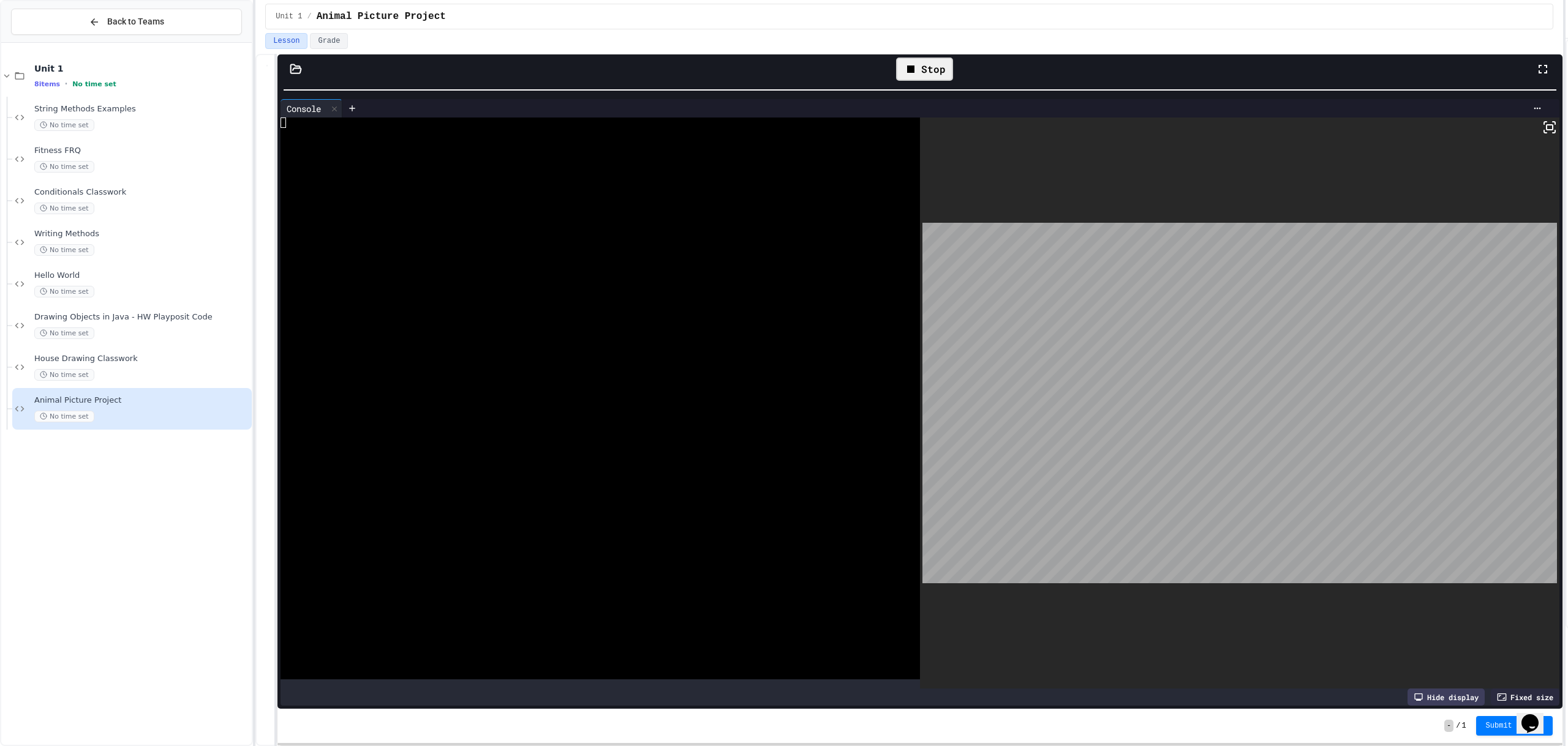
click at [904, 72] on div "Stop" at bounding box center [924, 69] width 57 height 23
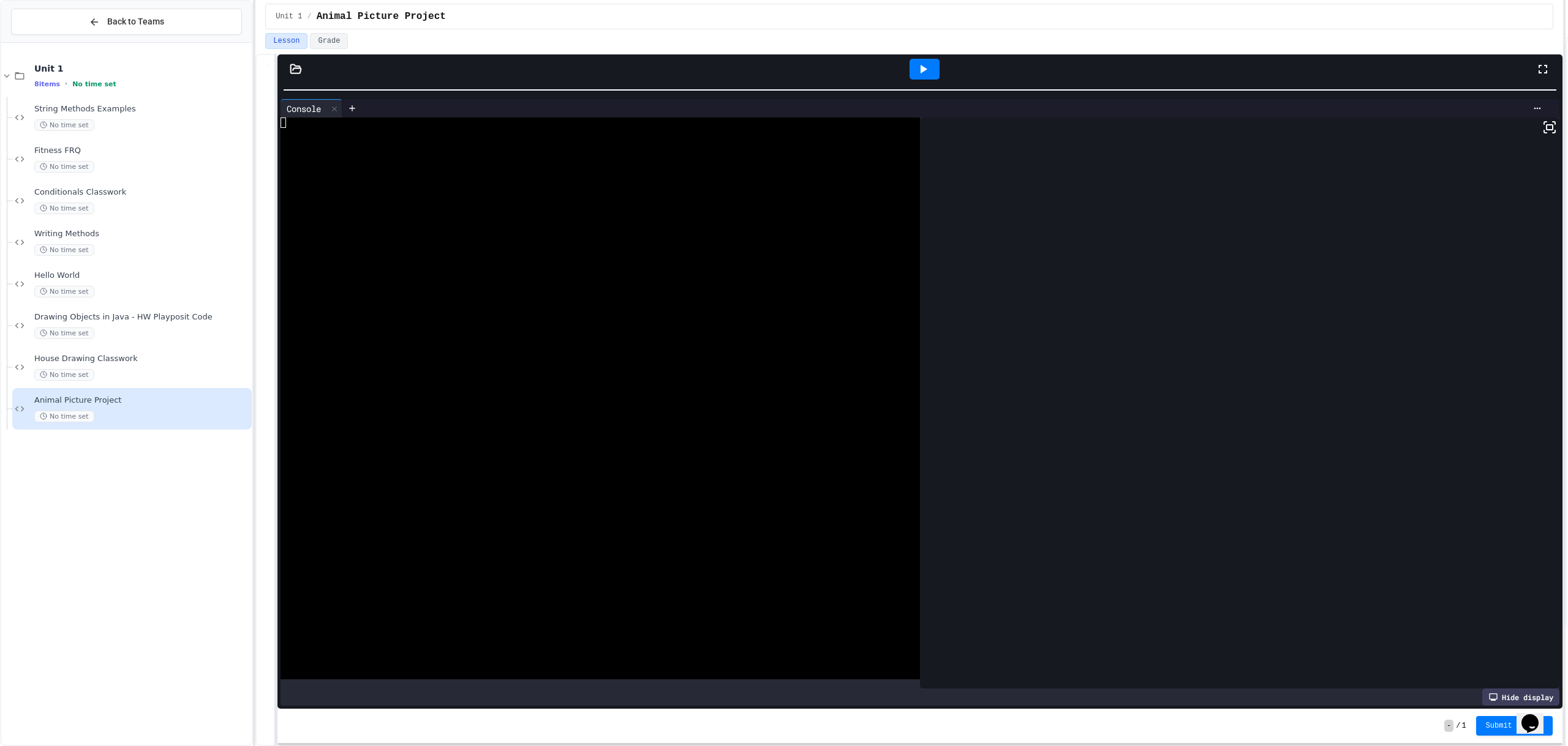
click at [913, 69] on div at bounding box center [924, 69] width 30 height 21
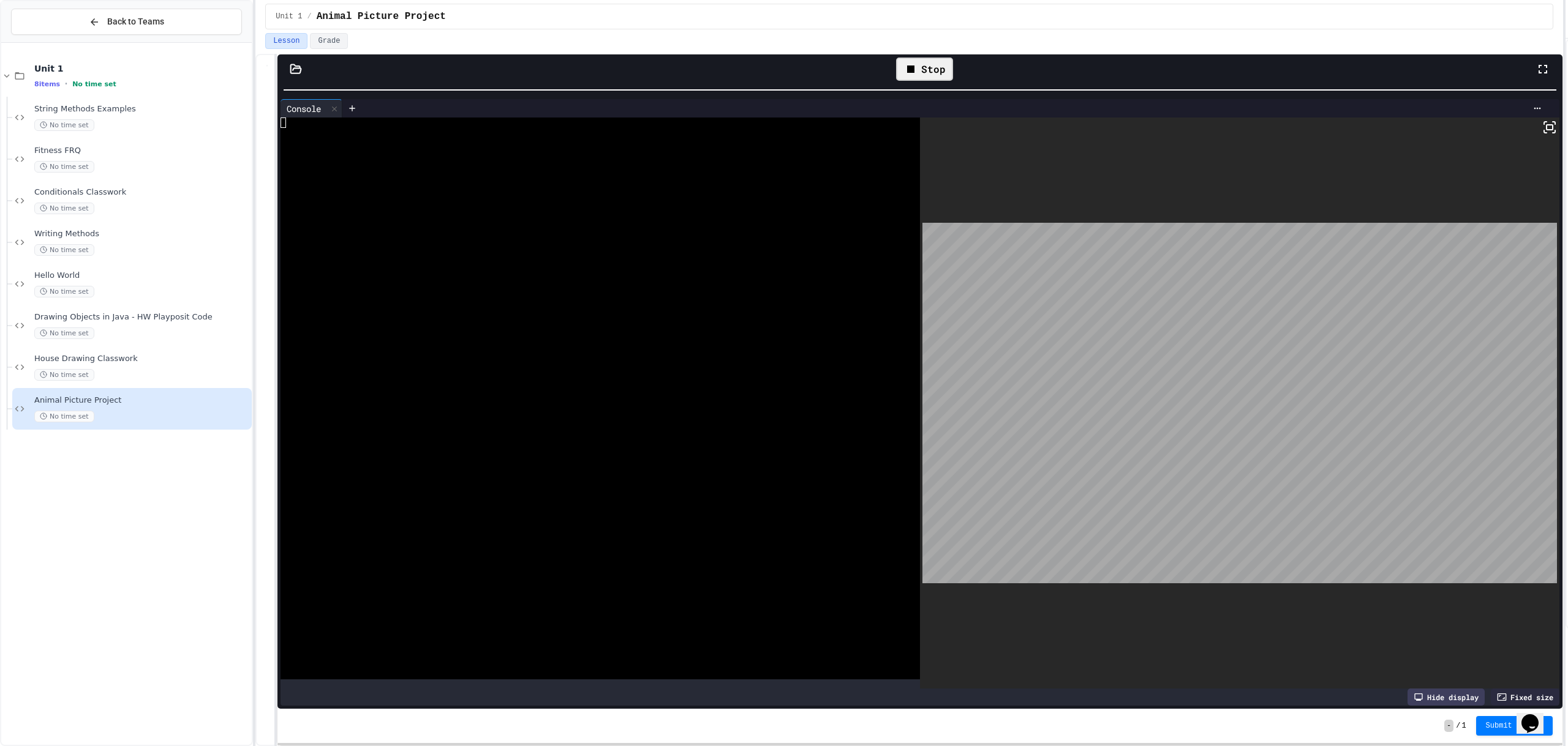
click at [939, 66] on div "Stop" at bounding box center [924, 69] width 57 height 23
click at [923, 80] on div "Stop" at bounding box center [924, 69] width 57 height 23
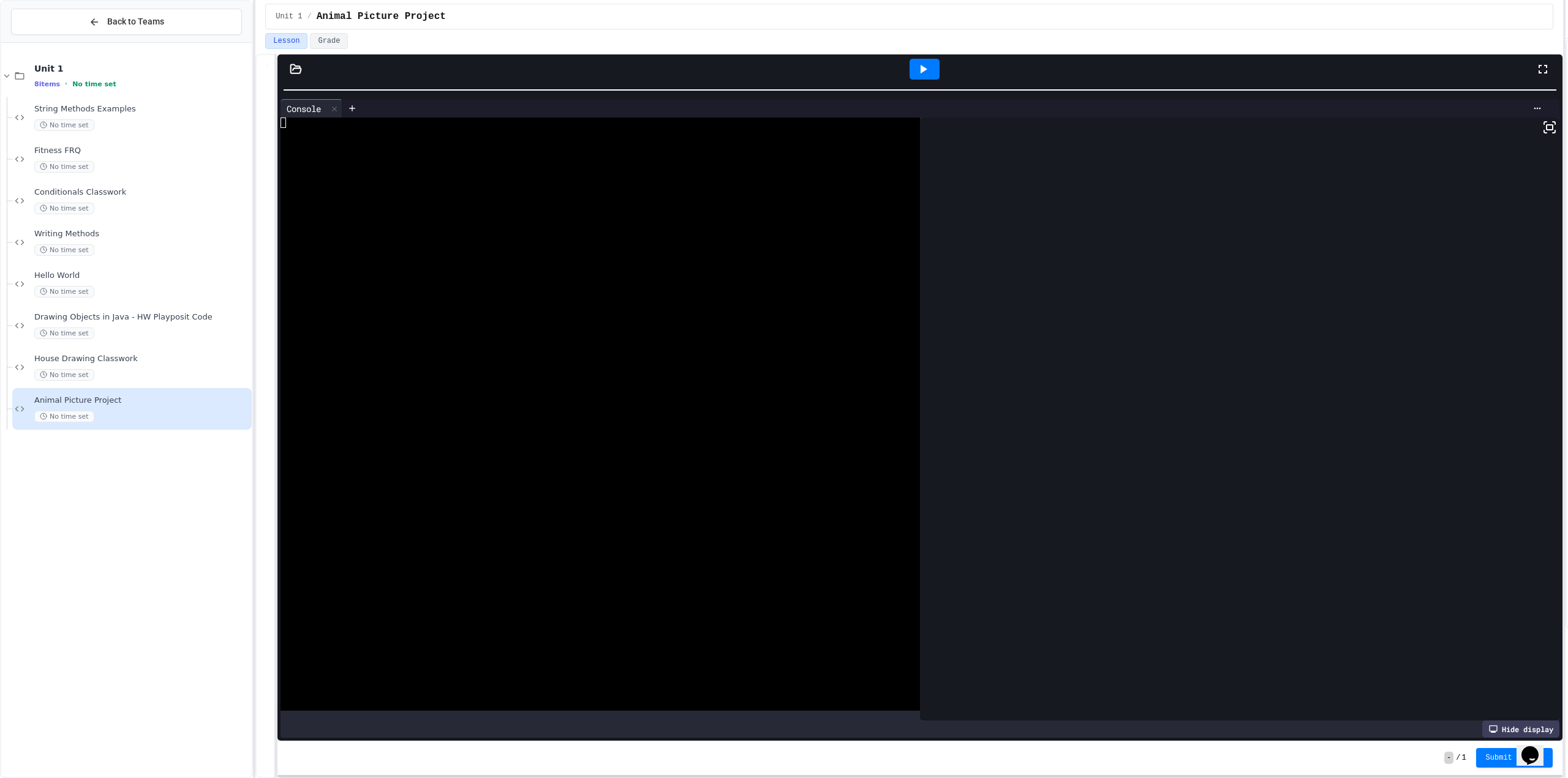
click at [933, 74] on div at bounding box center [924, 69] width 30 height 21
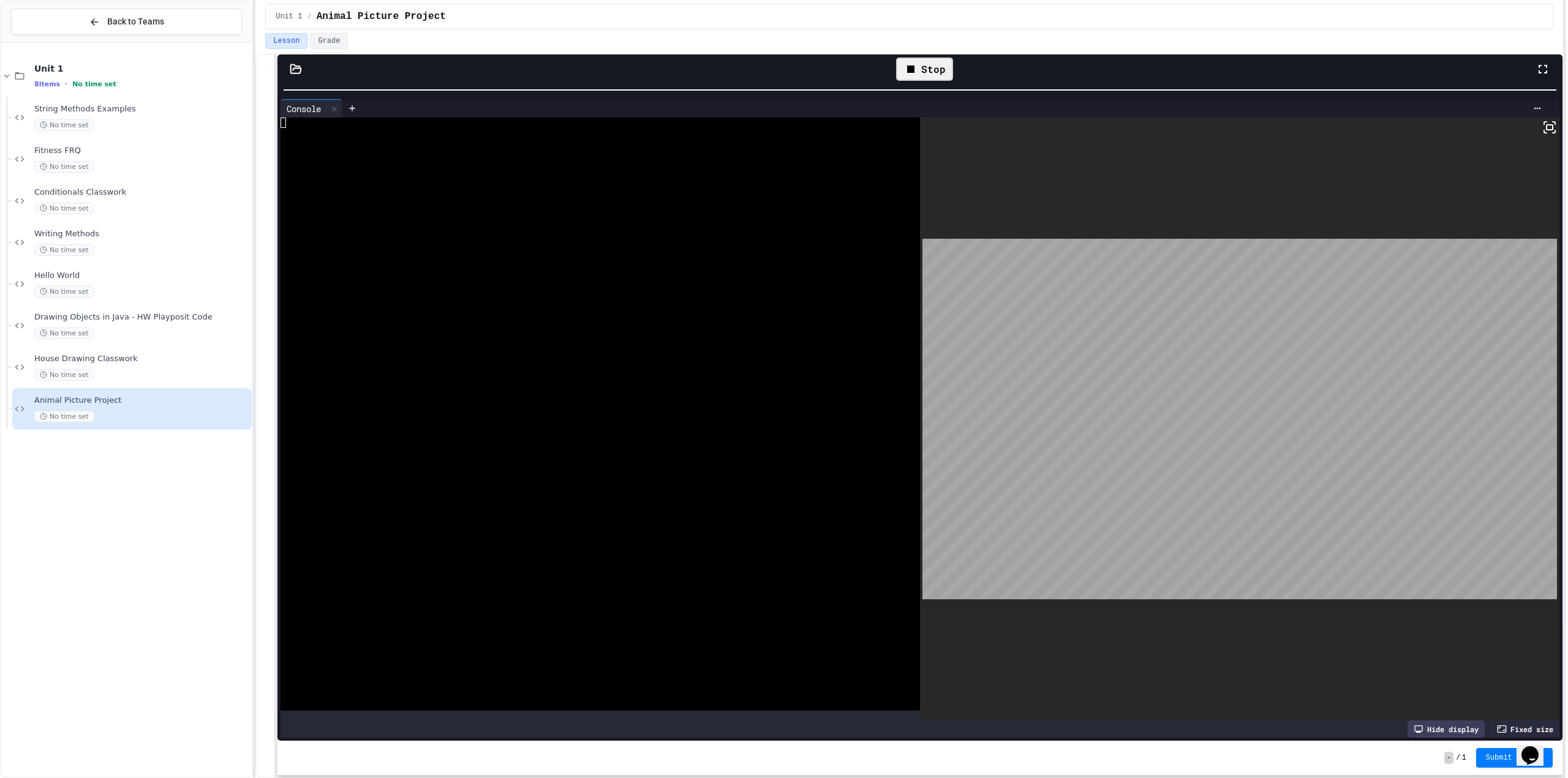
click at [933, 71] on div "Stop" at bounding box center [924, 69] width 57 height 23
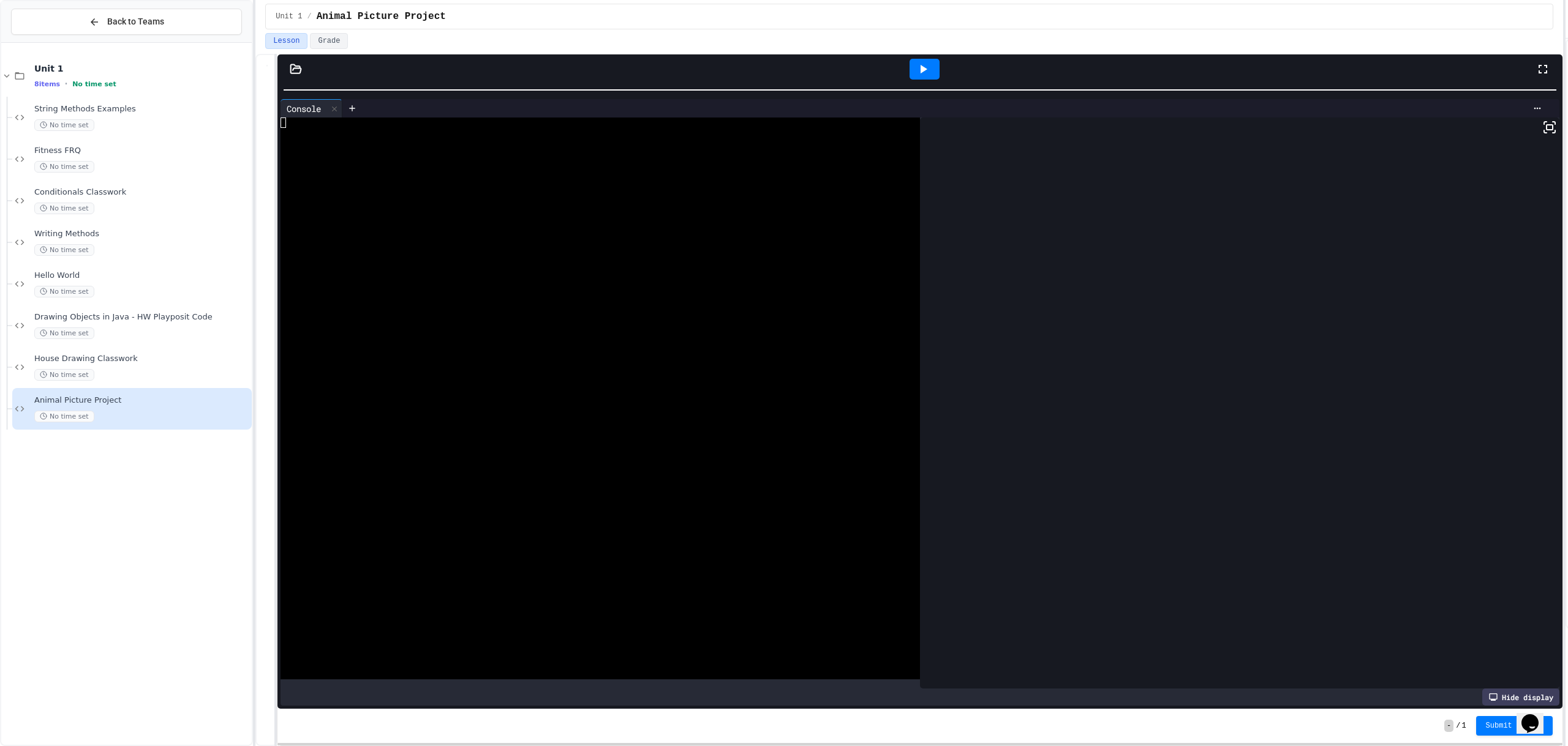
click at [927, 70] on icon at bounding box center [923, 68] width 14 height 14
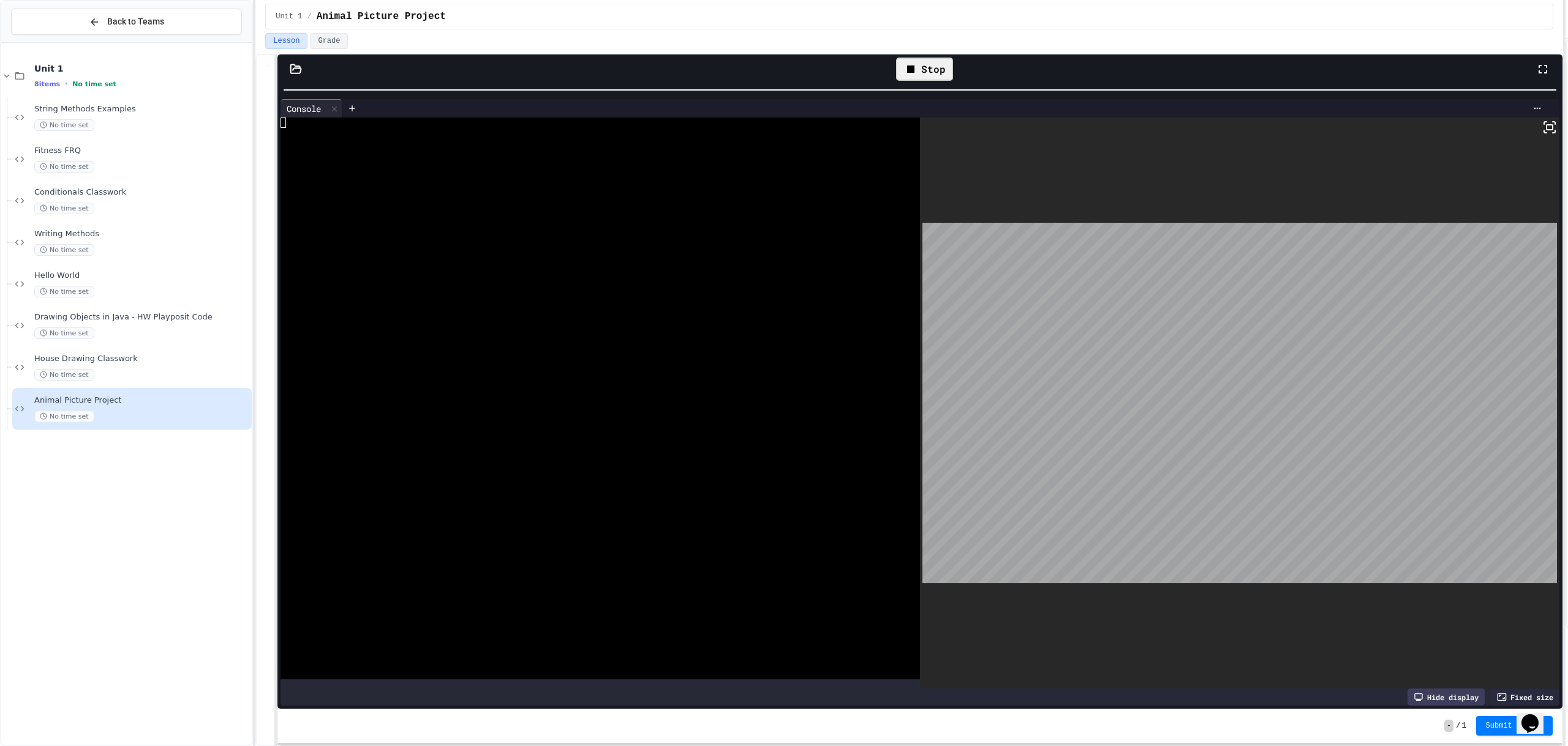
click at [932, 73] on div "Stop" at bounding box center [924, 69] width 57 height 23
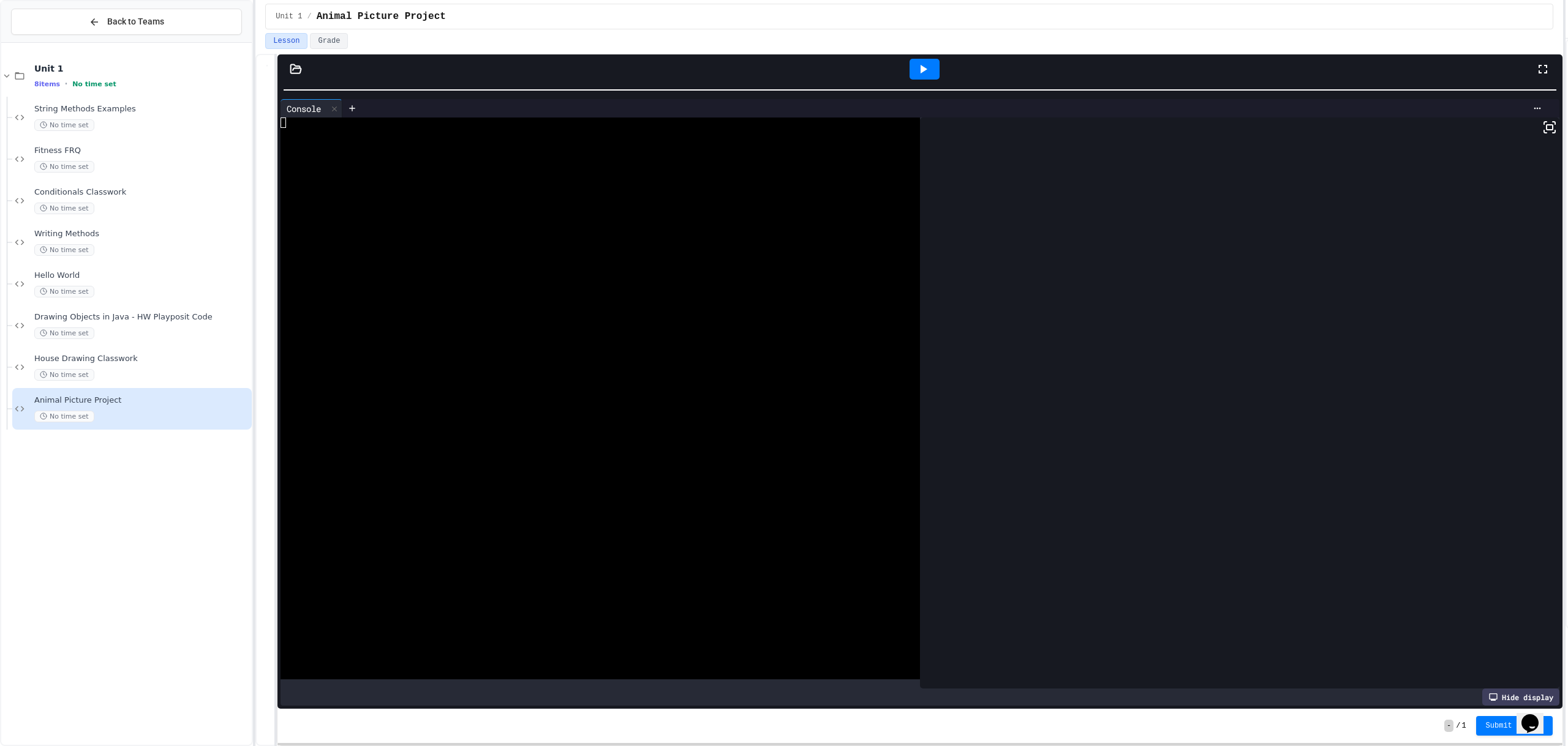
click at [920, 63] on icon at bounding box center [923, 68] width 14 height 14
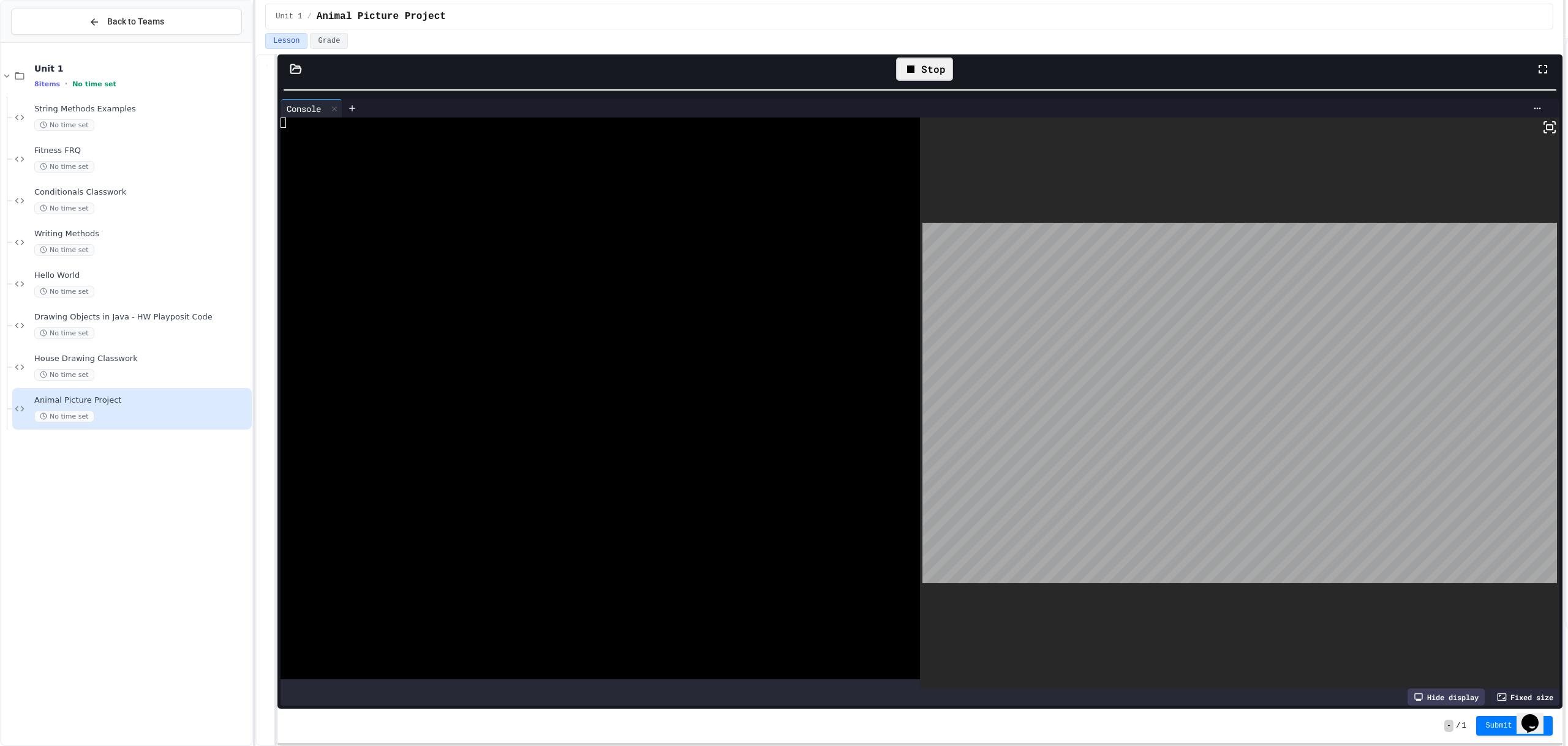
click at [914, 71] on icon at bounding box center [911, 69] width 8 height 8
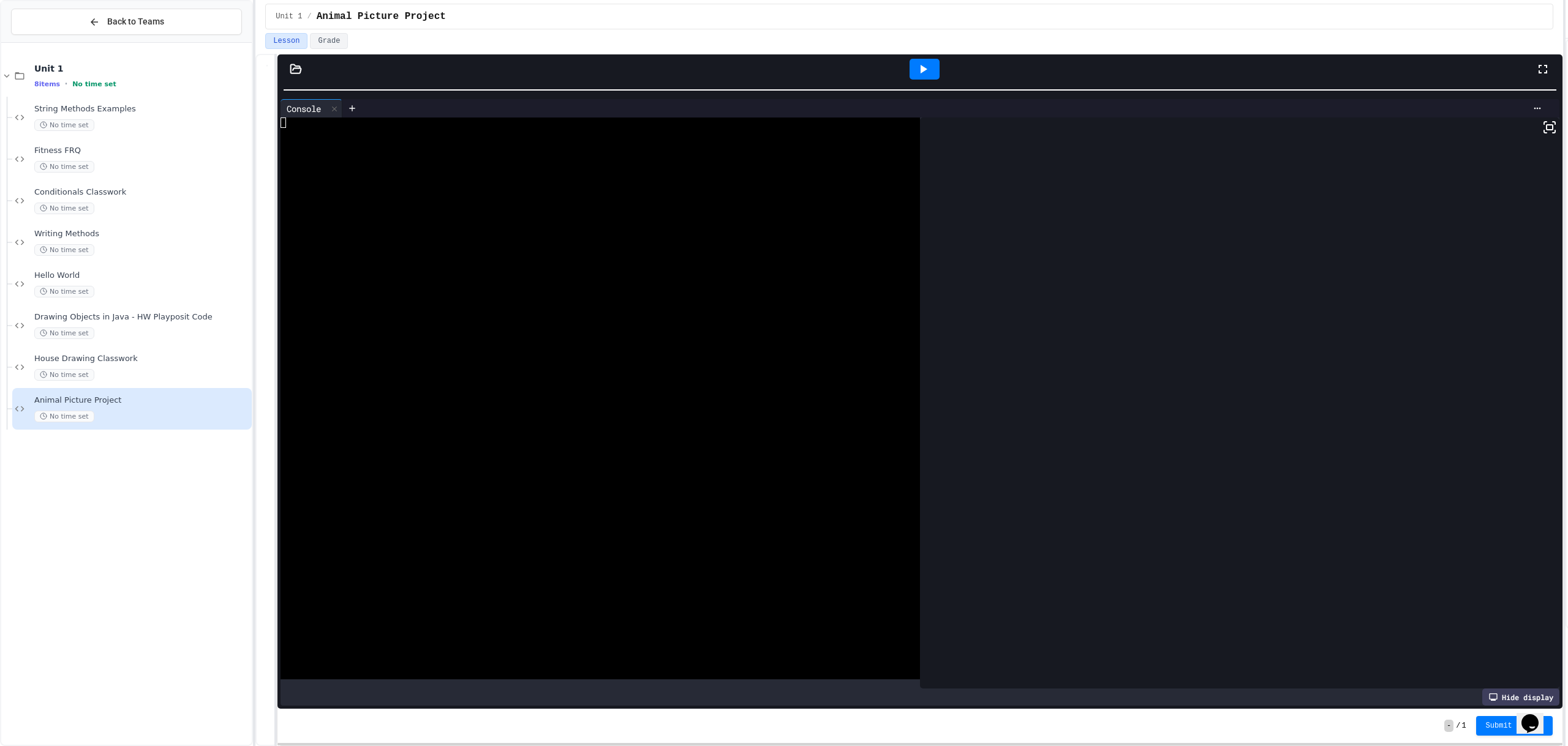
click at [926, 67] on icon at bounding box center [923, 68] width 14 height 14
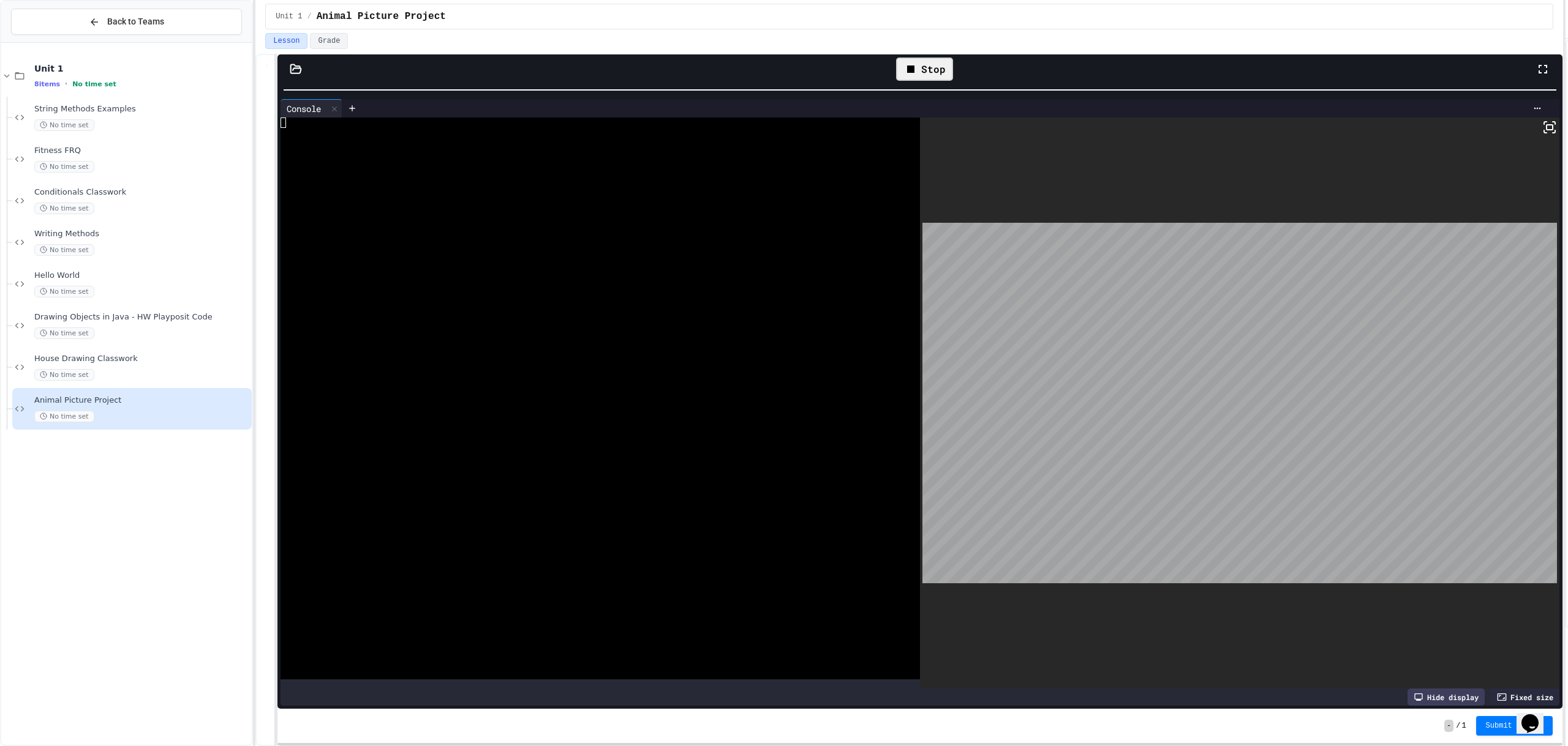
click at [925, 70] on div "Stop" at bounding box center [924, 69] width 57 height 23
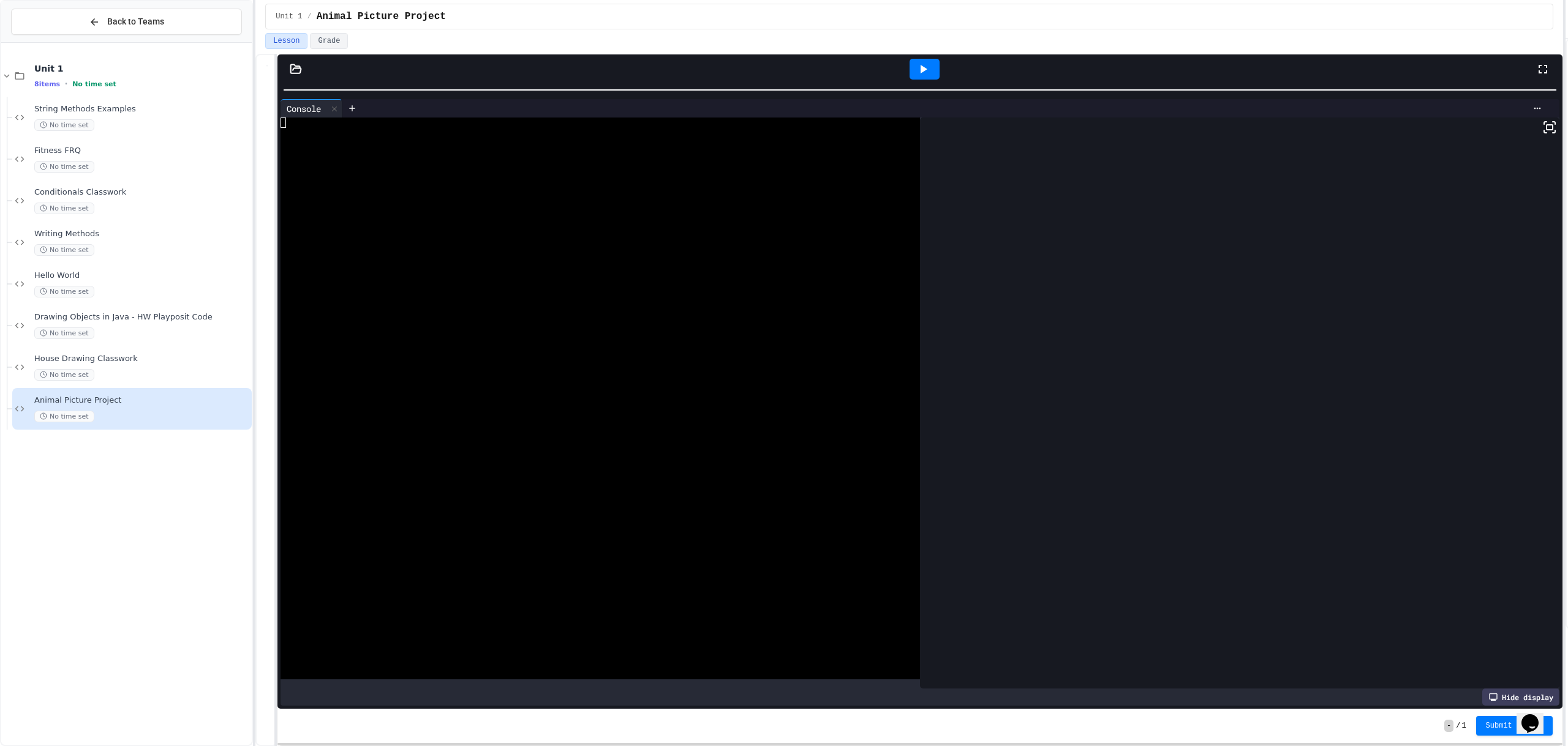
click at [925, 74] on icon at bounding box center [923, 68] width 14 height 14
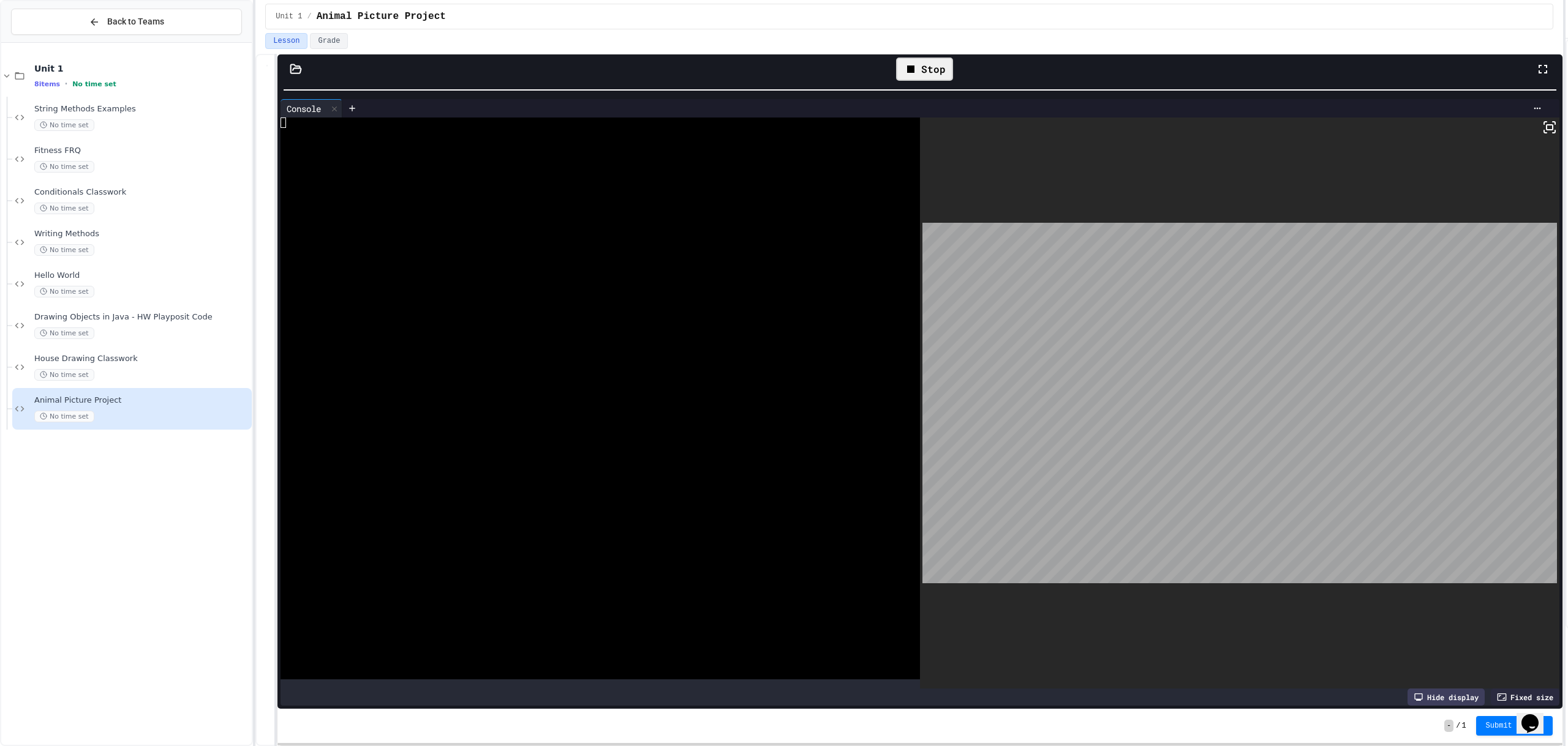
click at [936, 73] on div "Stop" at bounding box center [924, 69] width 57 height 23
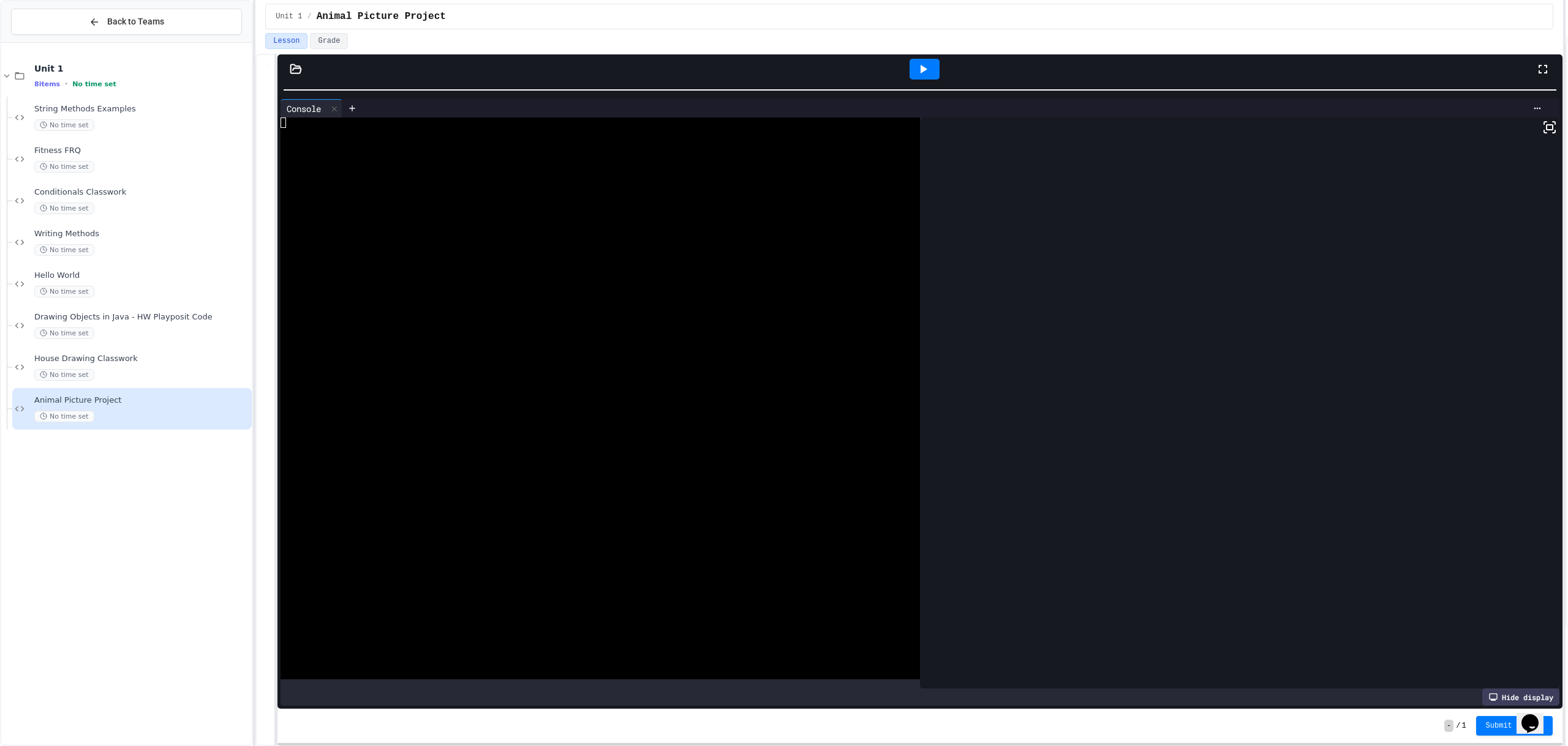
click at [922, 67] on icon at bounding box center [924, 68] width 7 height 9
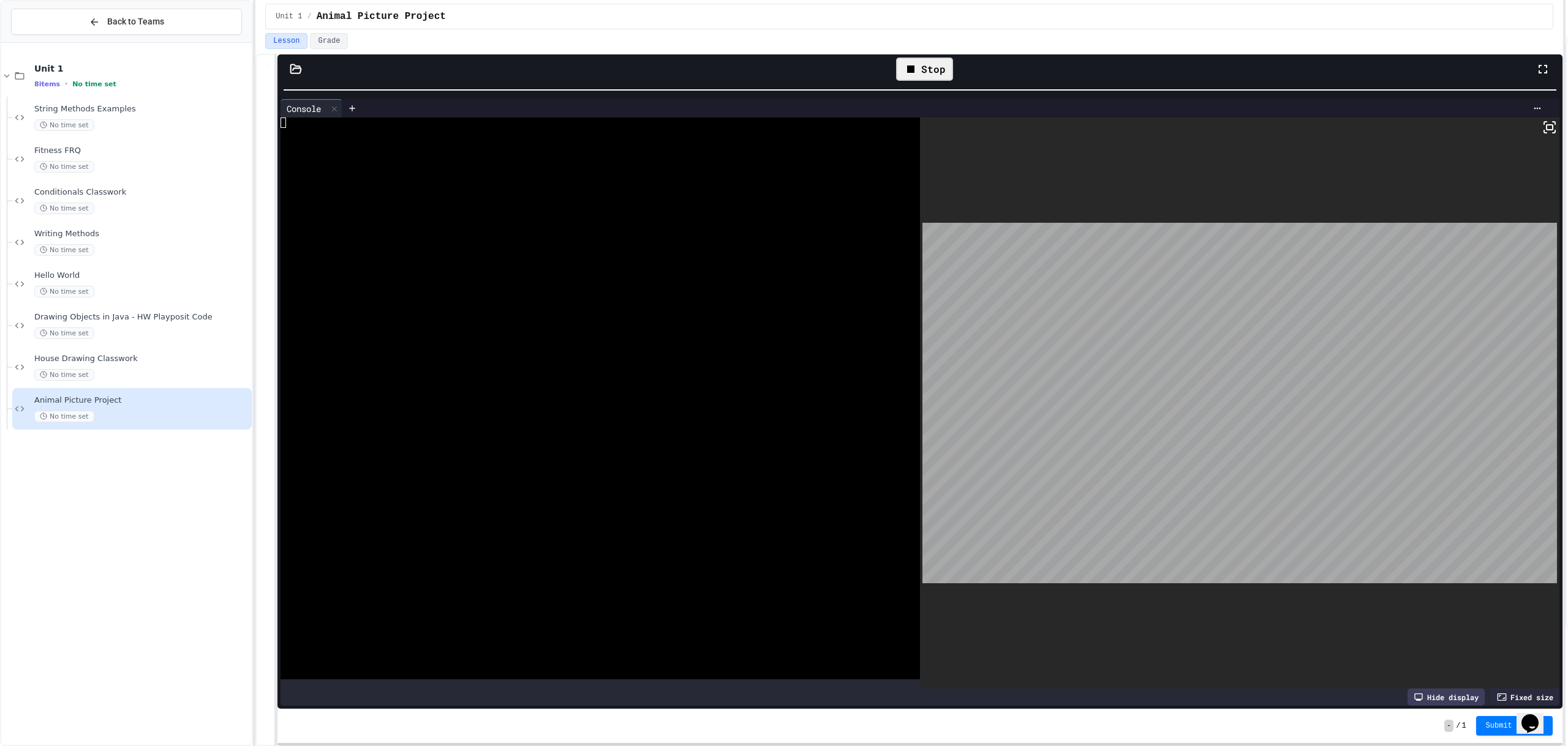
click at [911, 78] on div "Stop" at bounding box center [924, 69] width 57 height 23
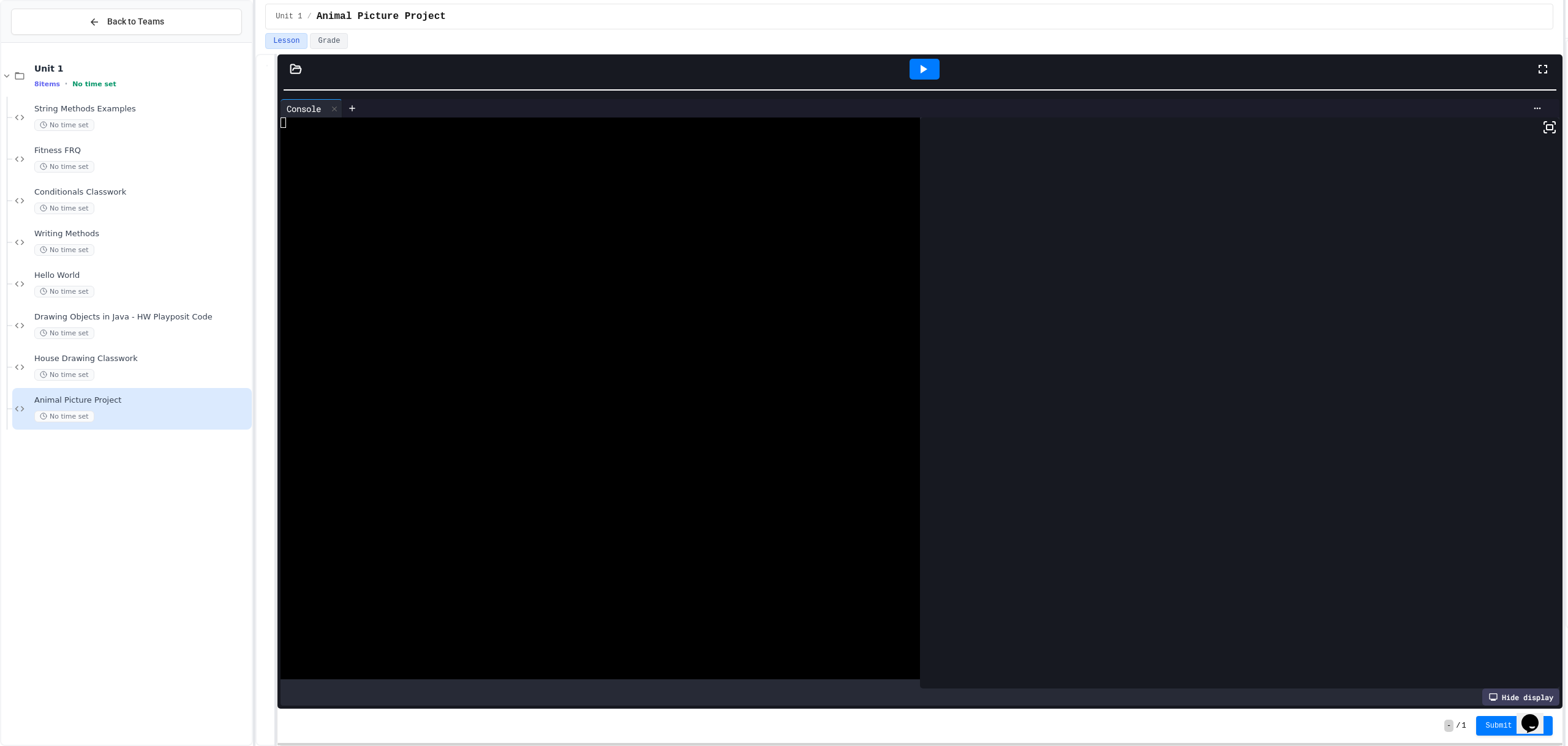
click at [914, 73] on div at bounding box center [924, 69] width 30 height 21
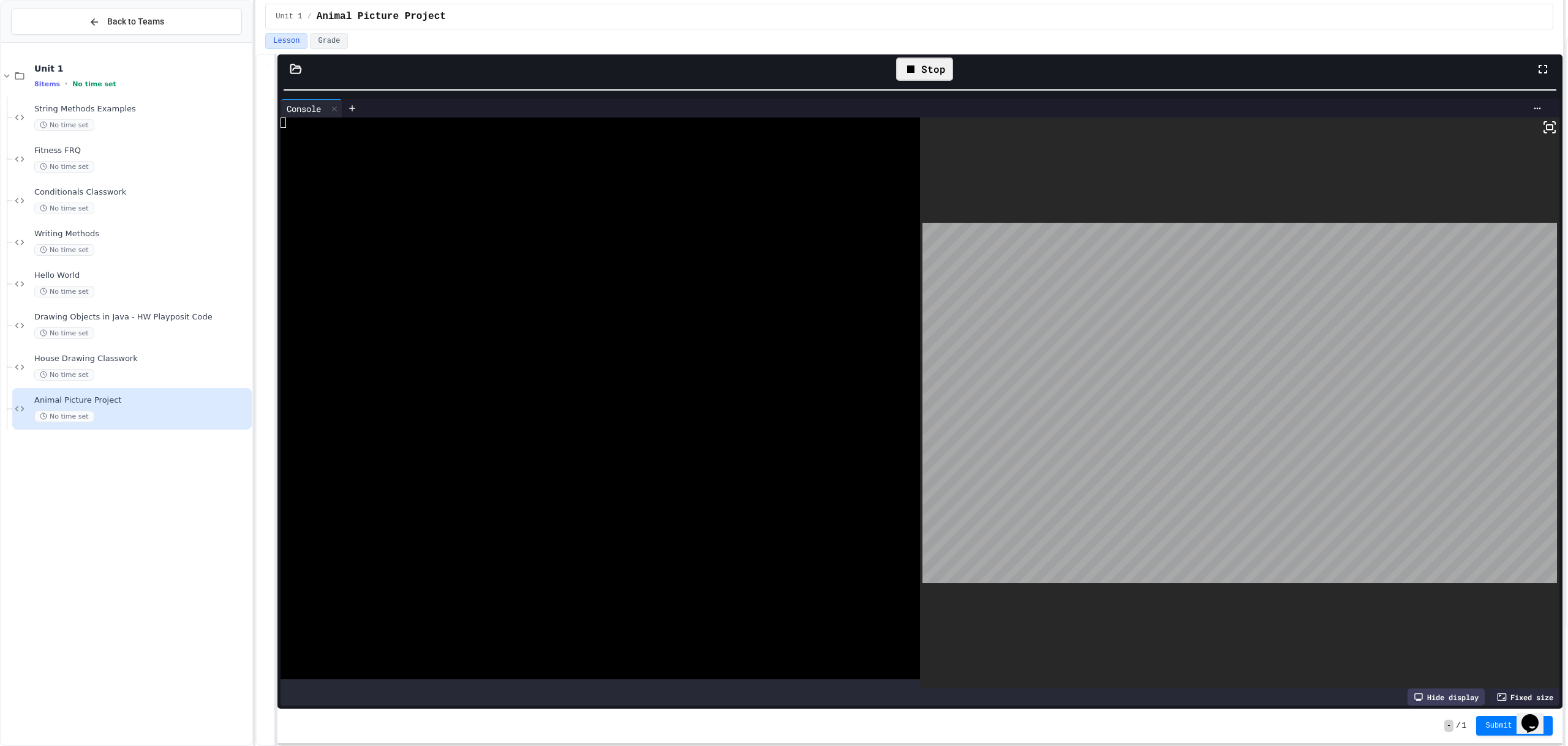
click at [935, 73] on div "Stop" at bounding box center [924, 69] width 57 height 23
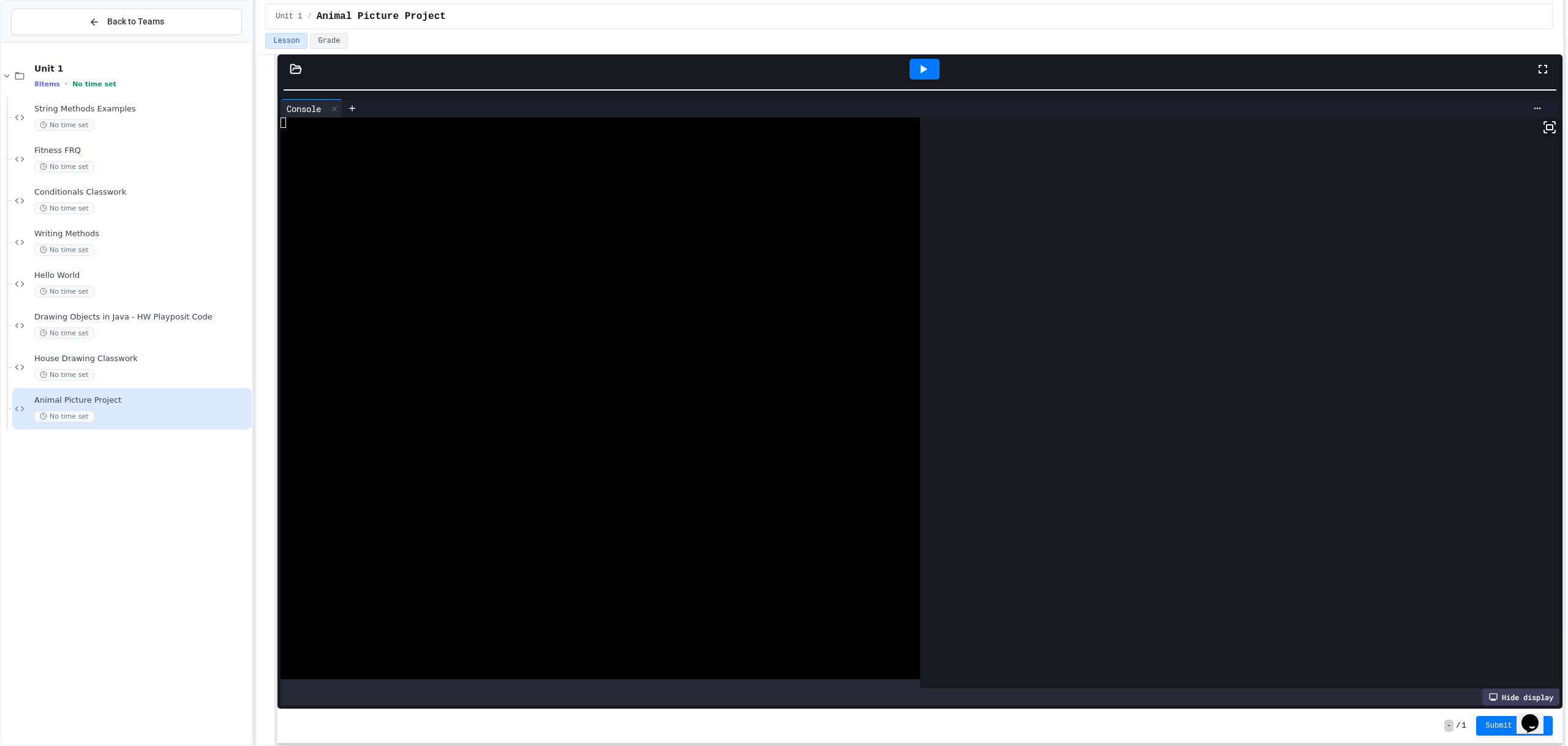
click at [919, 62] on icon at bounding box center [923, 68] width 14 height 14
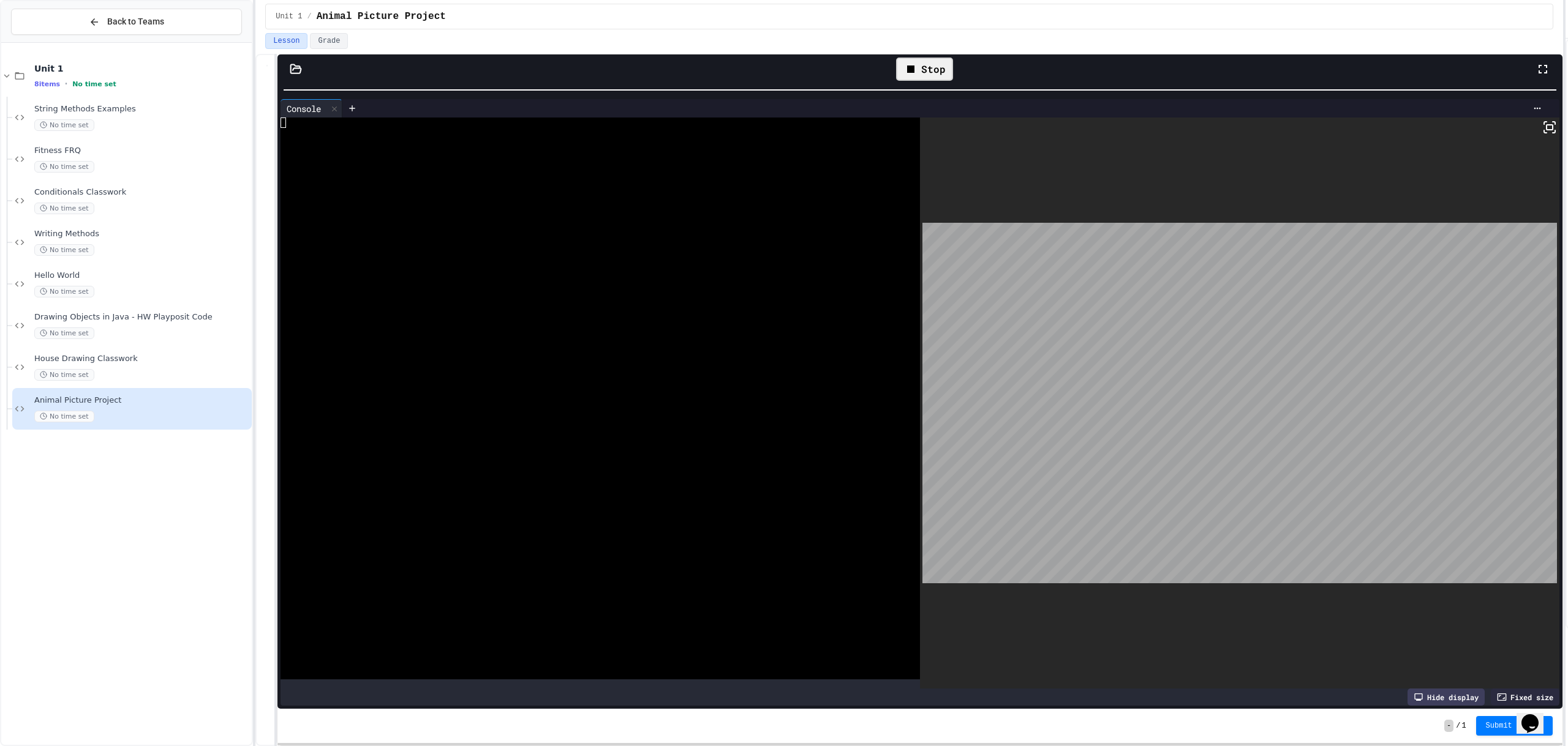
click at [939, 74] on div "Stop" at bounding box center [924, 69] width 57 height 23
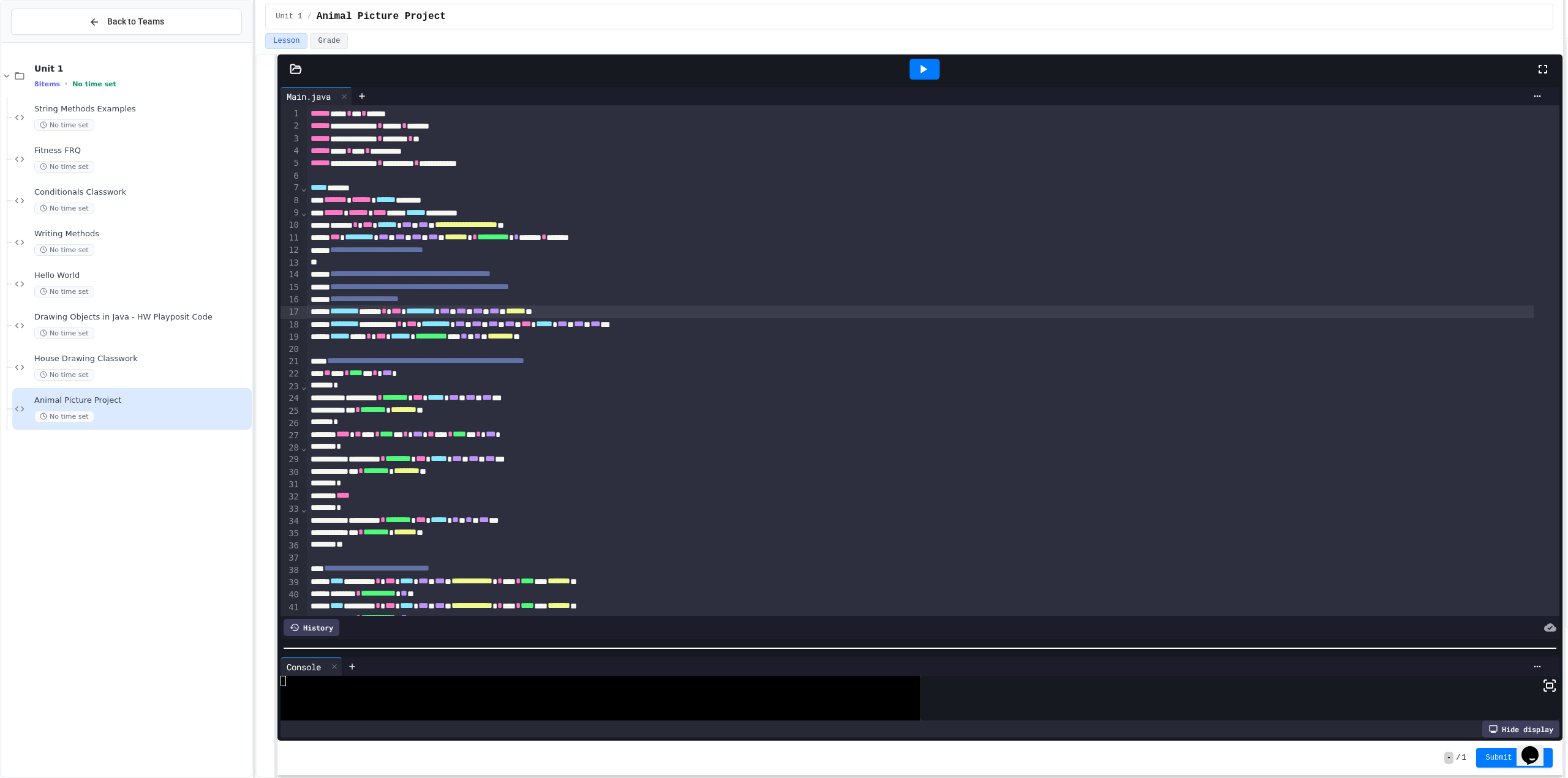
click at [807, 679] on div "**********" at bounding box center [920, 413] width 1285 height 657
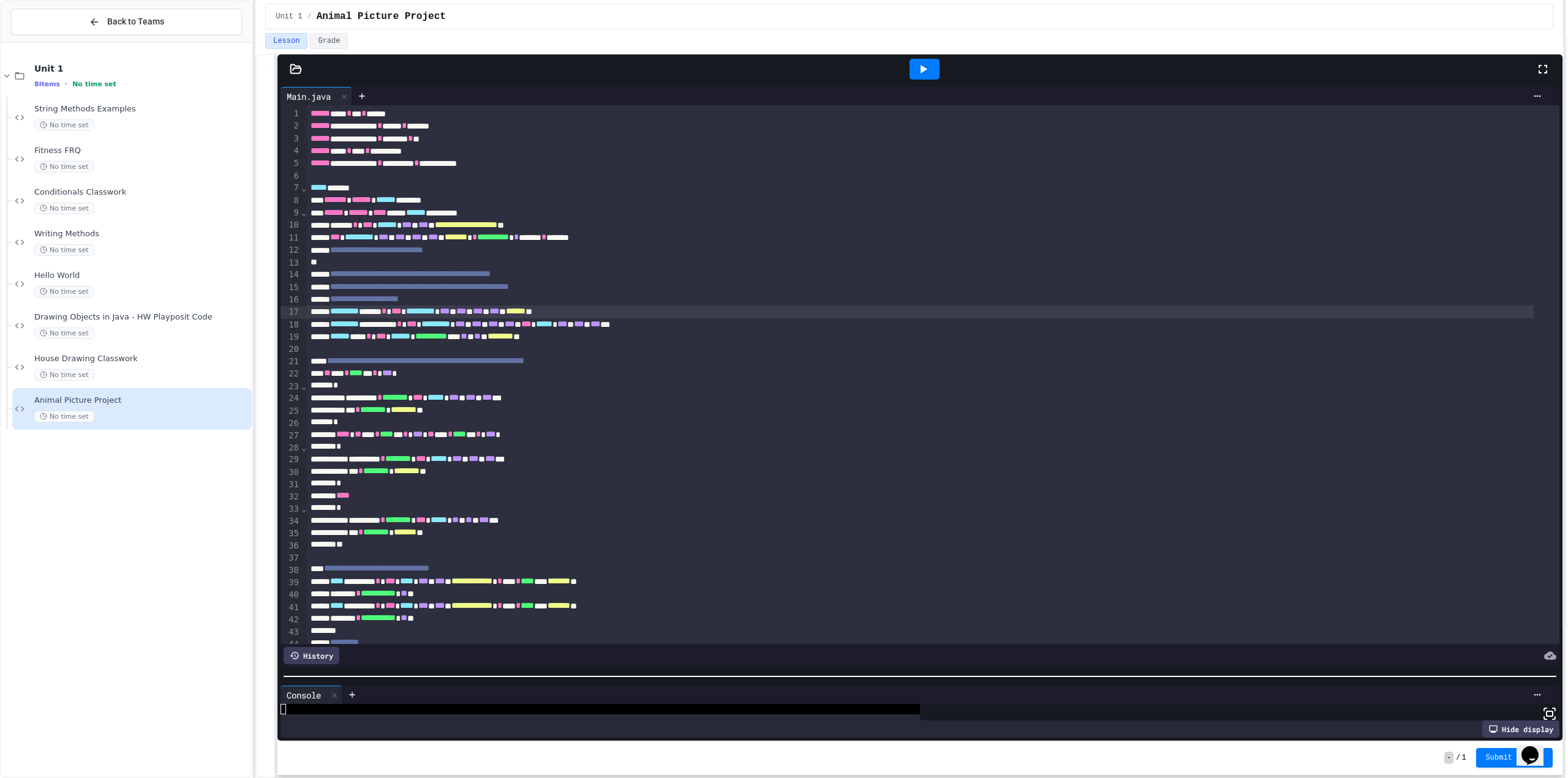
click at [488, 445] on div "*" at bounding box center [920, 446] width 1227 height 13
click at [346, 433] on div "**** ** **** * **** ** * *** ** *** * **** ** * *** *" at bounding box center [920, 435] width 1227 height 13
drag, startPoint x: 338, startPoint y: 420, endPoint x: 368, endPoint y: 453, distance: 44.6
click at [372, 465] on div "**********" at bounding box center [920, 459] width 1227 height 13
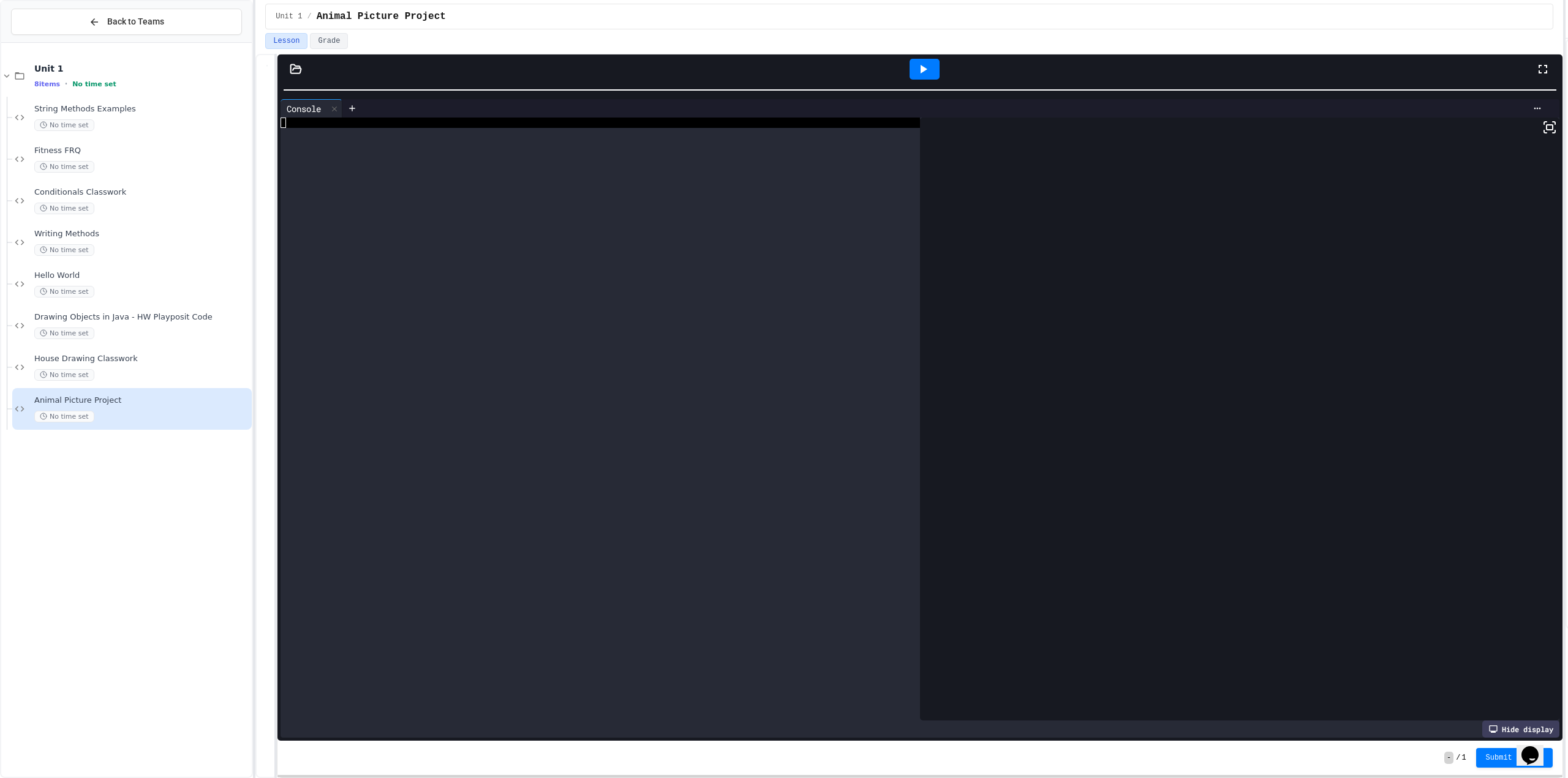
click at [711, 56] on div "**********" at bounding box center [920, 398] width 1285 height 686
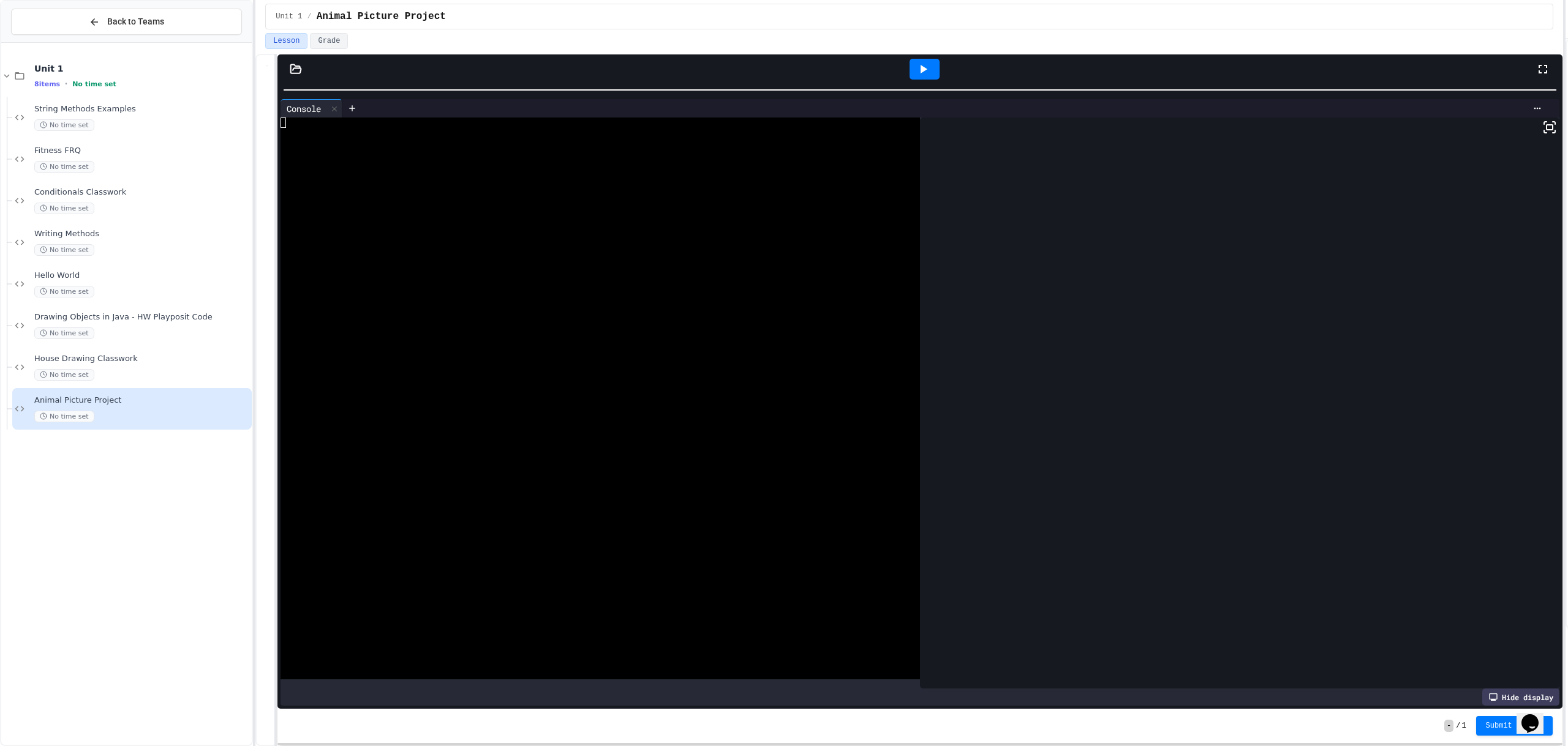
click at [926, 63] on icon at bounding box center [923, 68] width 14 height 14
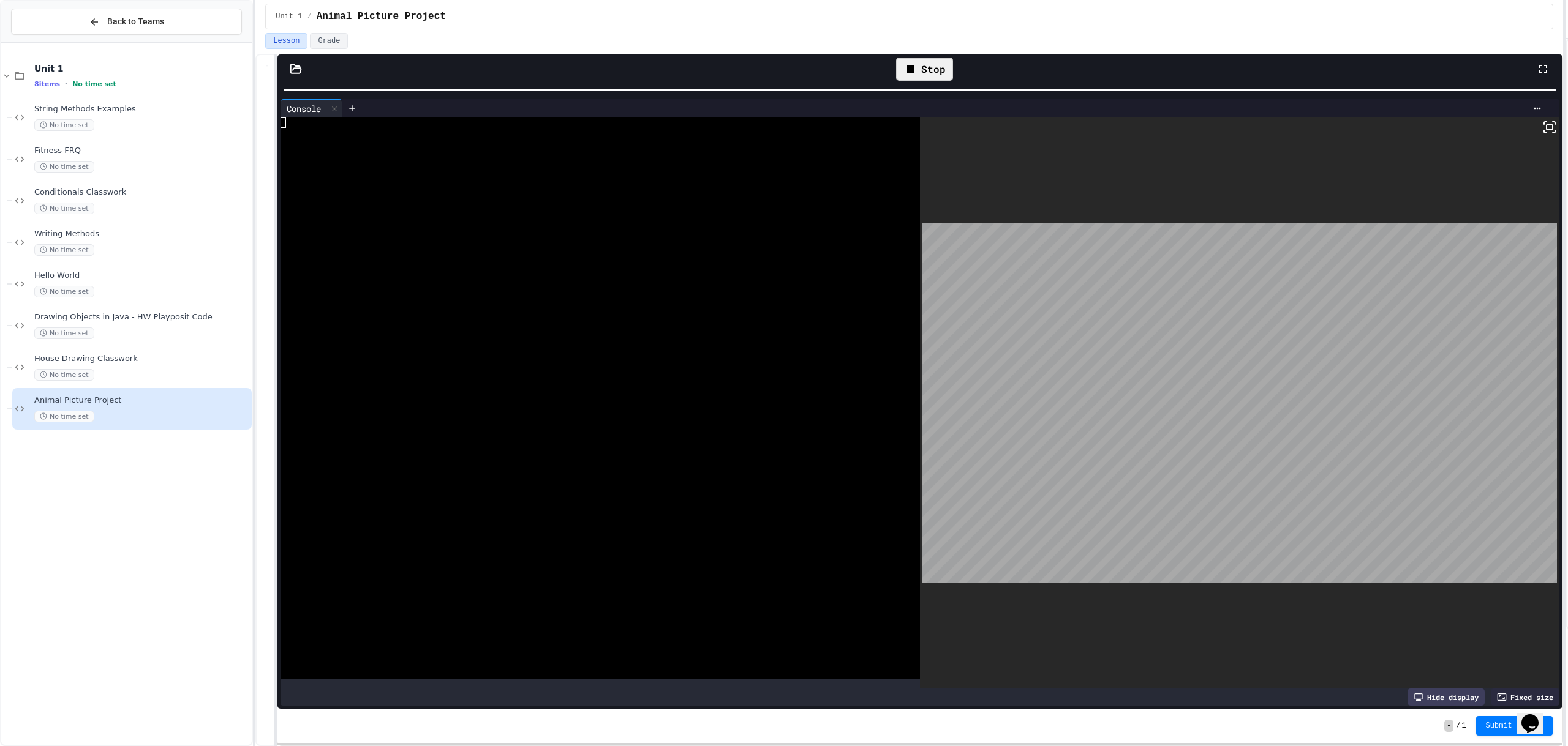
click at [921, 72] on div "Stop" at bounding box center [924, 69] width 57 height 23
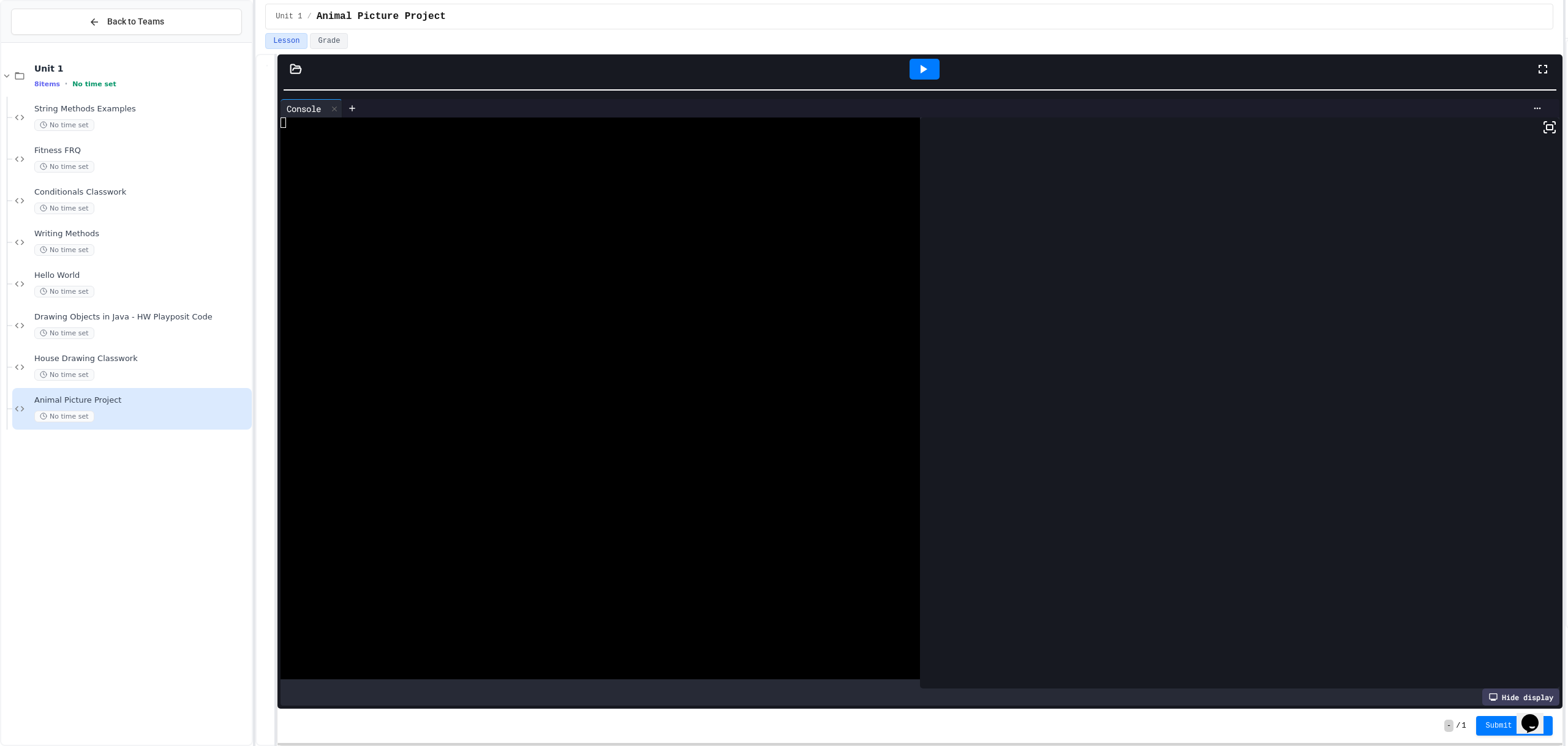
click at [923, 69] on icon at bounding box center [924, 68] width 7 height 9
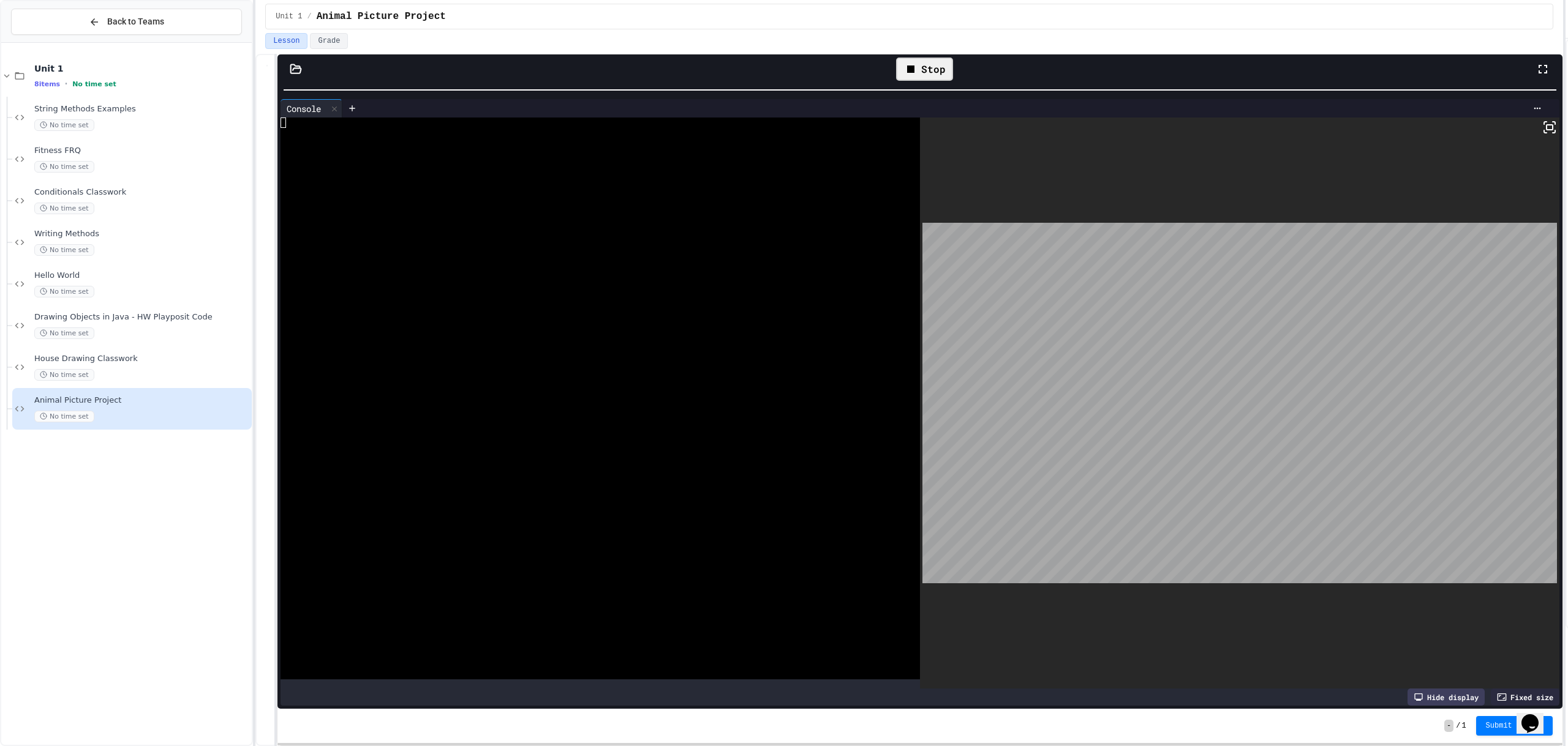
click at [914, 75] on icon at bounding box center [910, 68] width 14 height 14
